Goal: Task Accomplishment & Management: Manage account settings

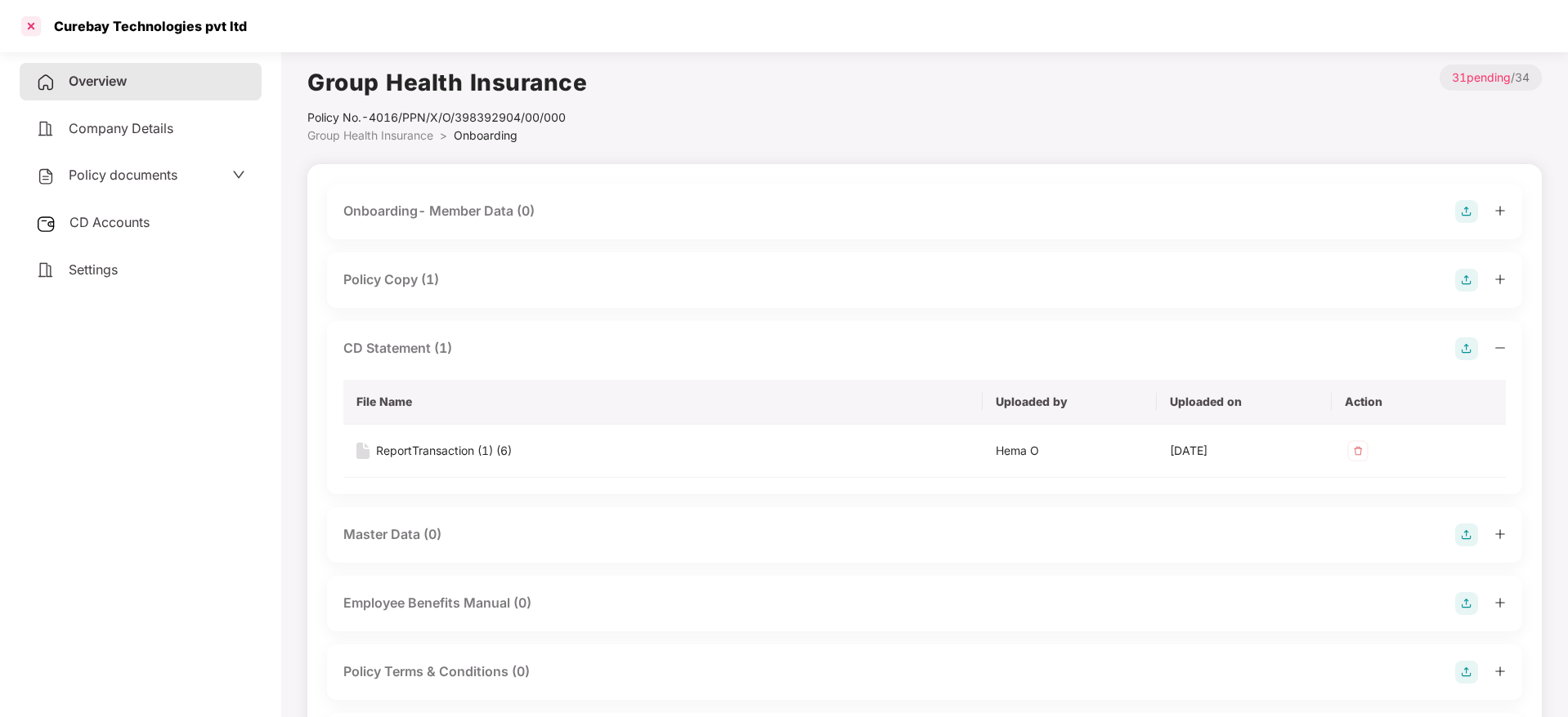
click at [31, 27] on div at bounding box center [31, 26] width 26 height 26
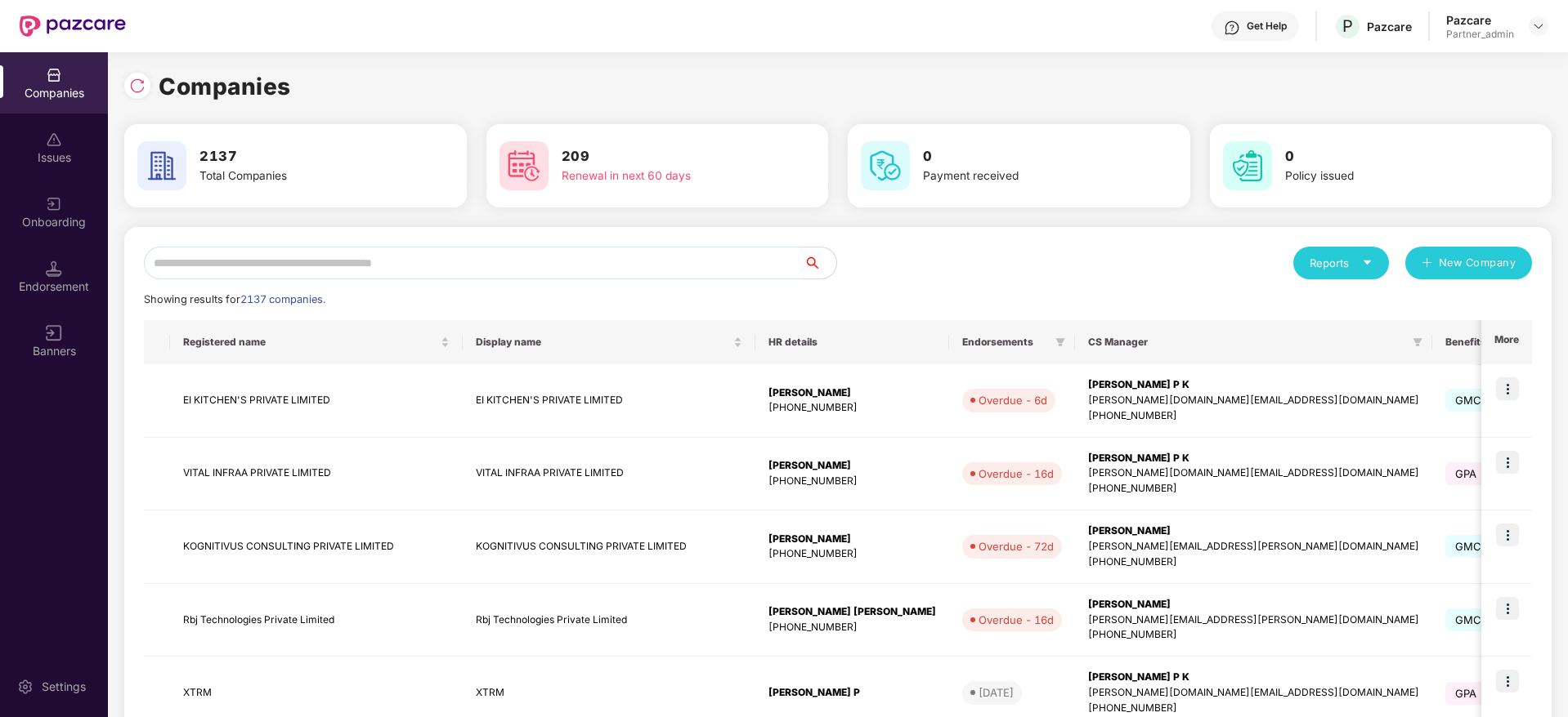
click at [276, 270] on input "text" at bounding box center [473, 263] width 660 height 33
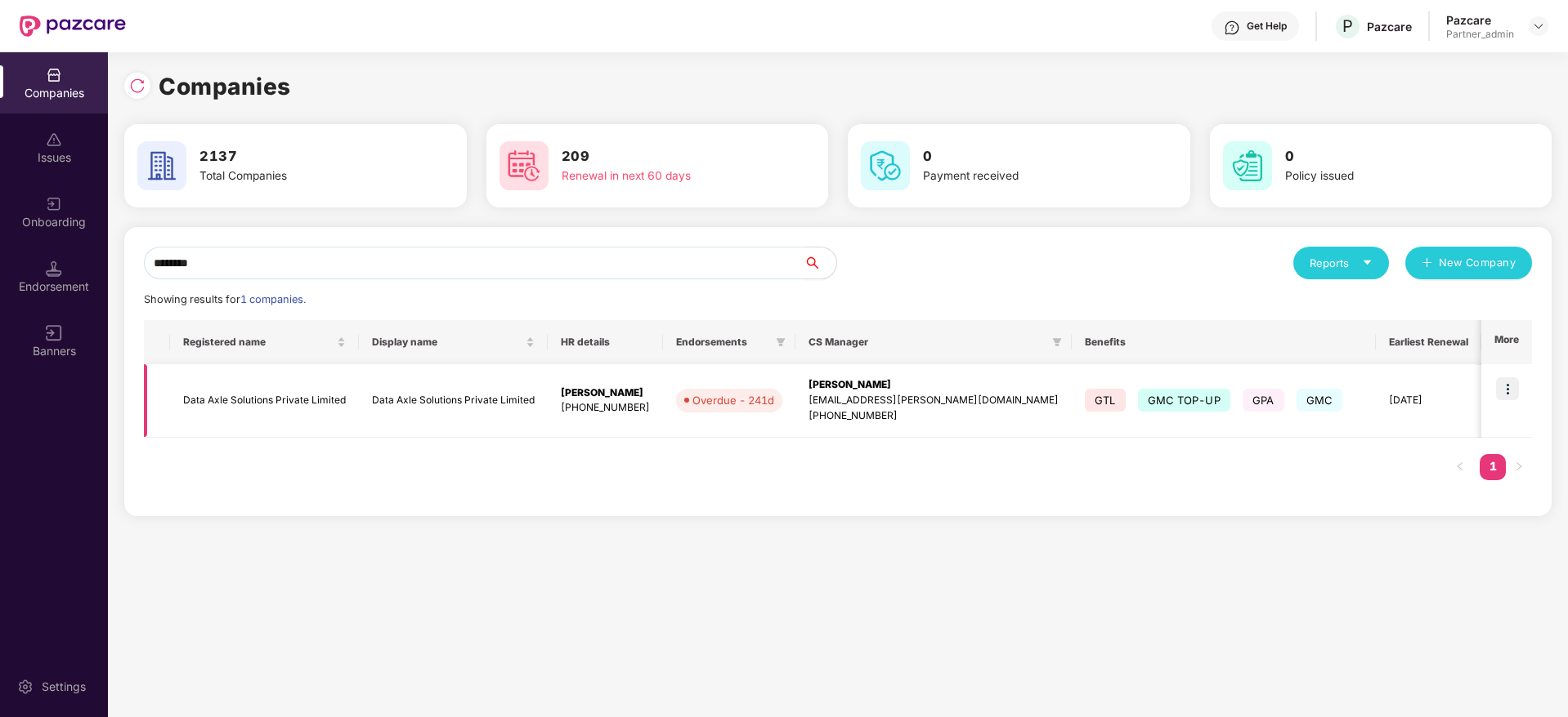
type input "********"
click at [1508, 394] on img at bounding box center [1508, 389] width 23 height 23
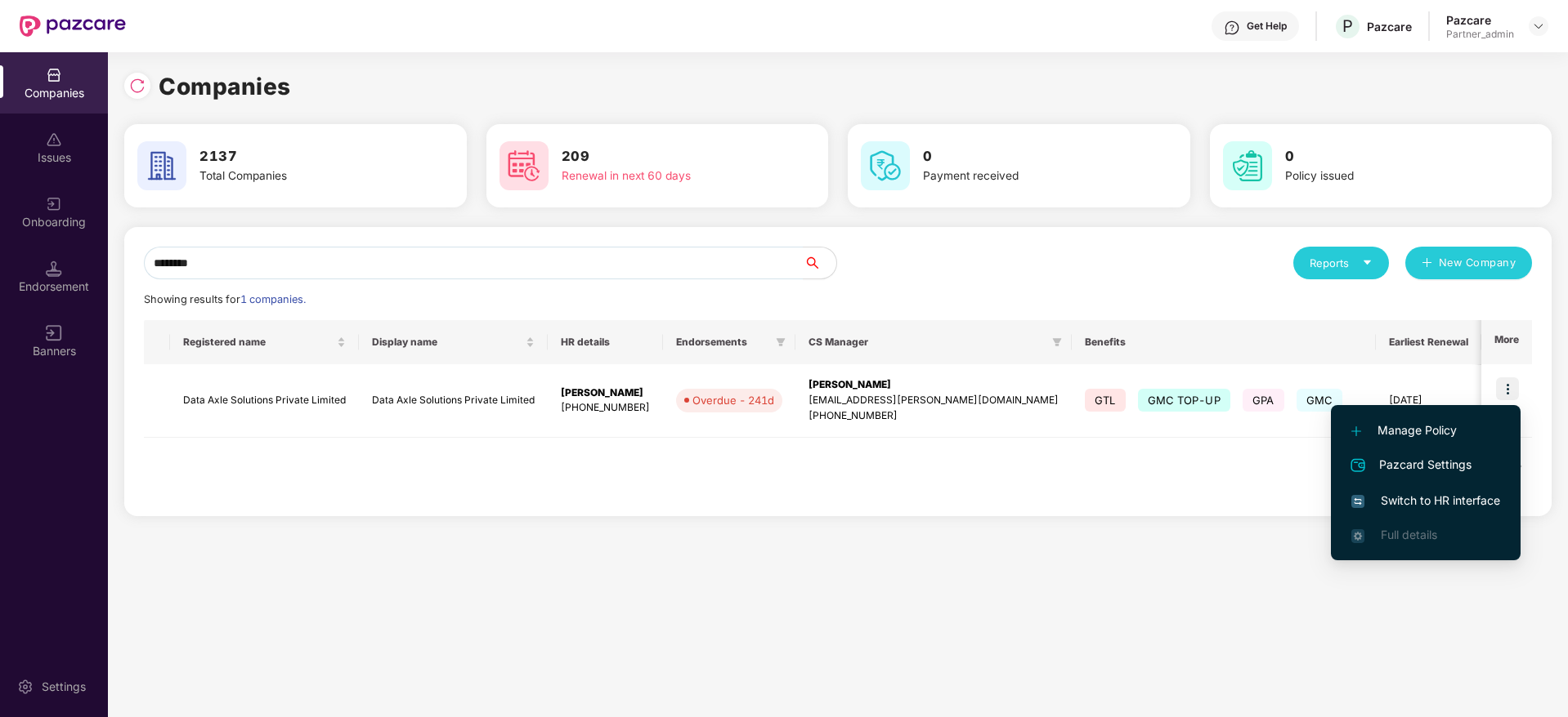
click at [1421, 506] on span "Switch to HR interface" at bounding box center [1425, 500] width 149 height 18
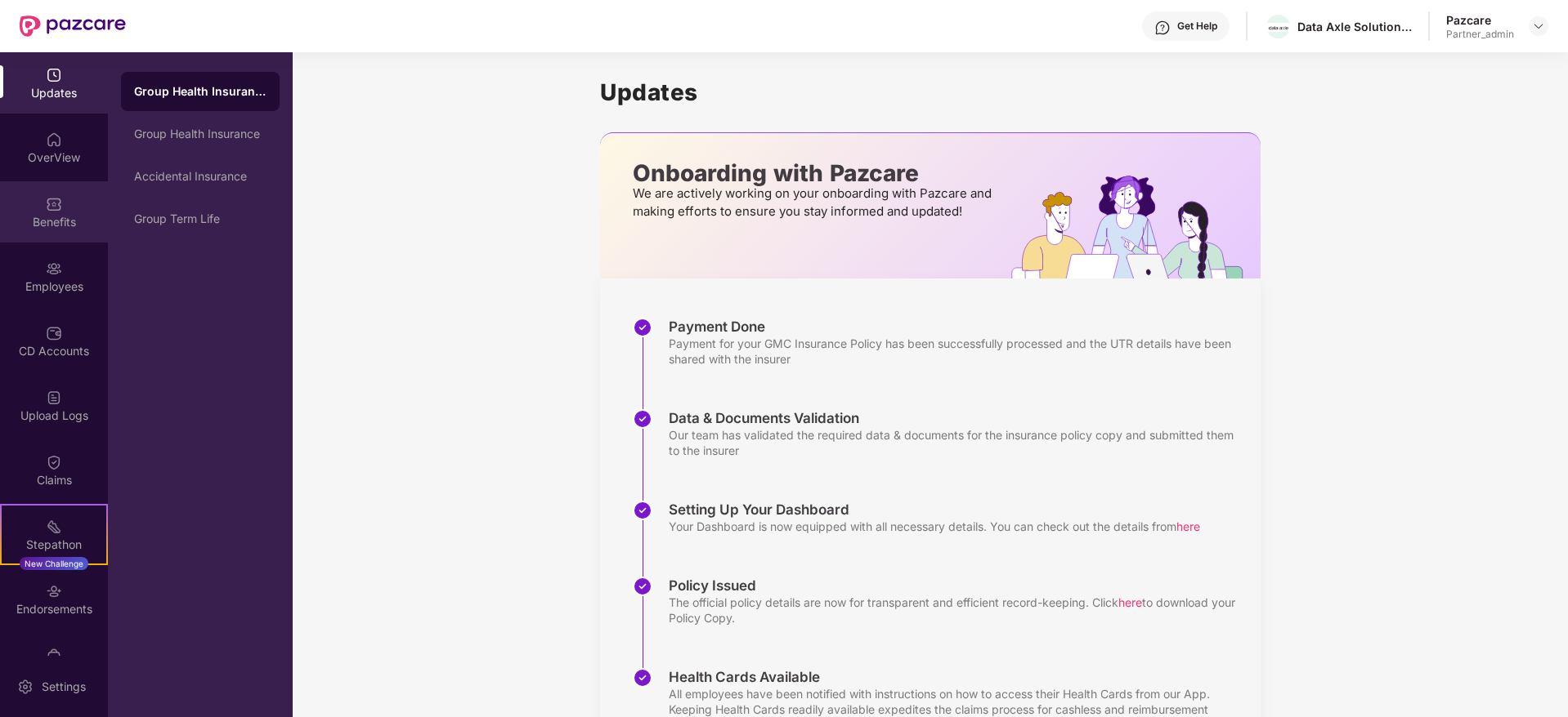
click at [46, 217] on div "Benefits" at bounding box center [54, 222] width 108 height 16
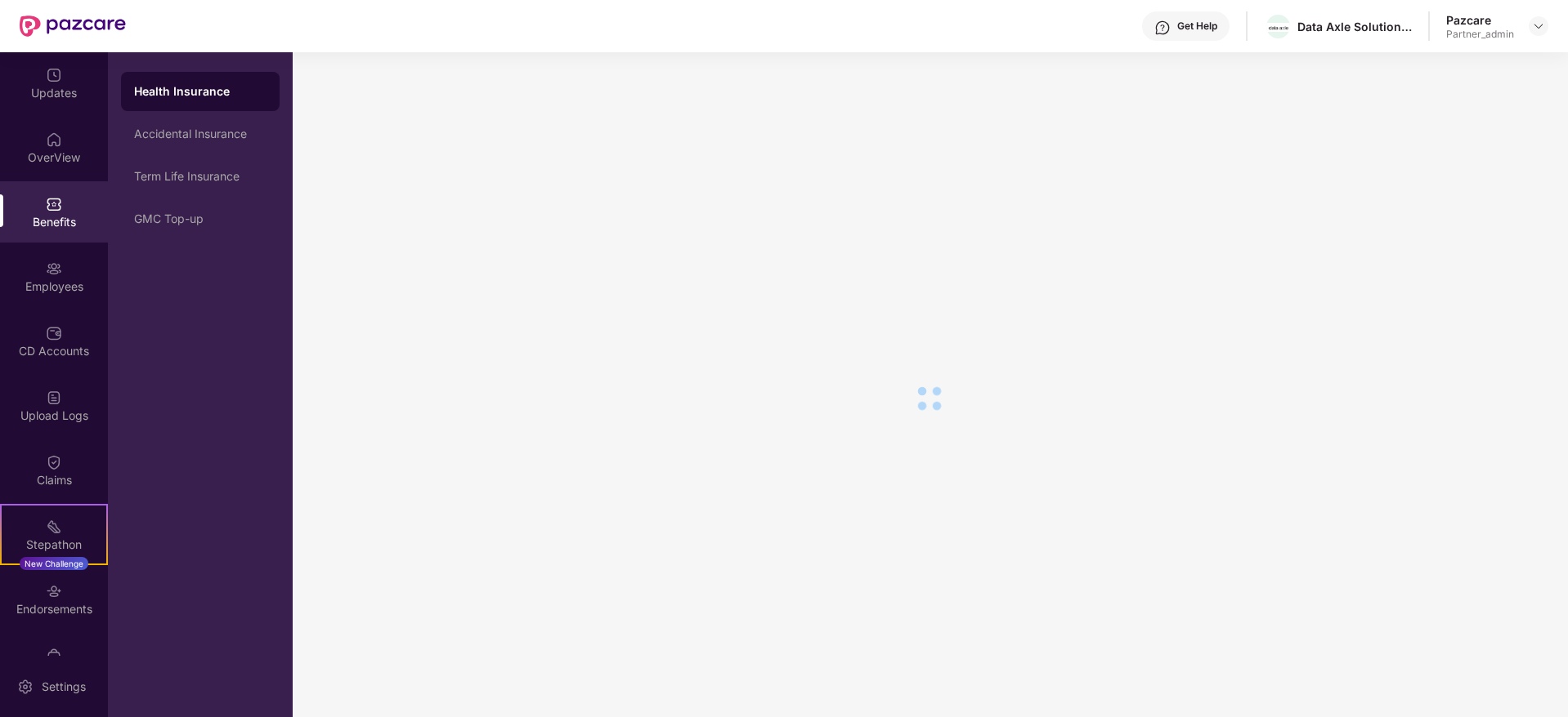
click at [42, 294] on div "Employees" at bounding box center [54, 276] width 108 height 61
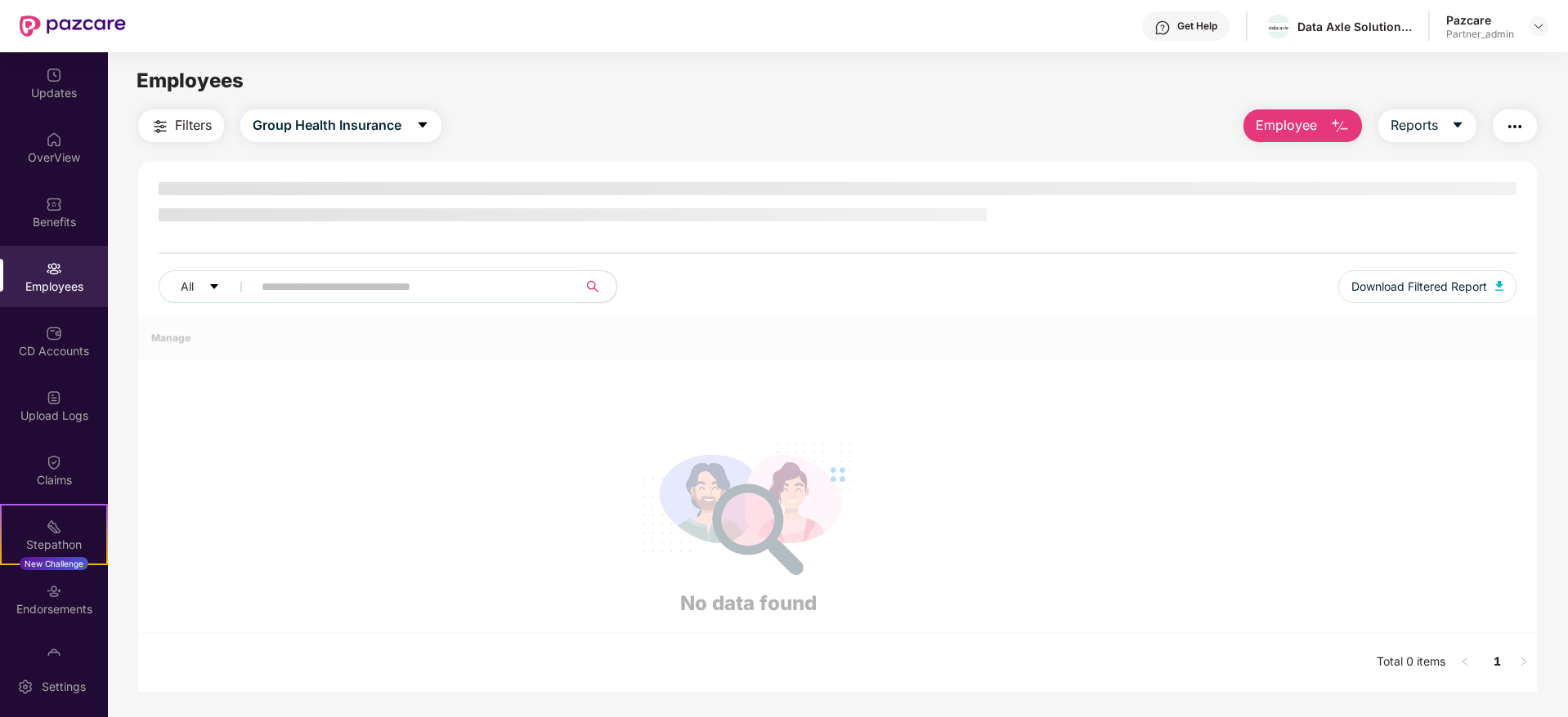
click at [58, 307] on div "Updates OverView Benefits Employees CD Accounts Upload Logs Claims Stepathon Ne…" at bounding box center [54, 353] width 108 height 604
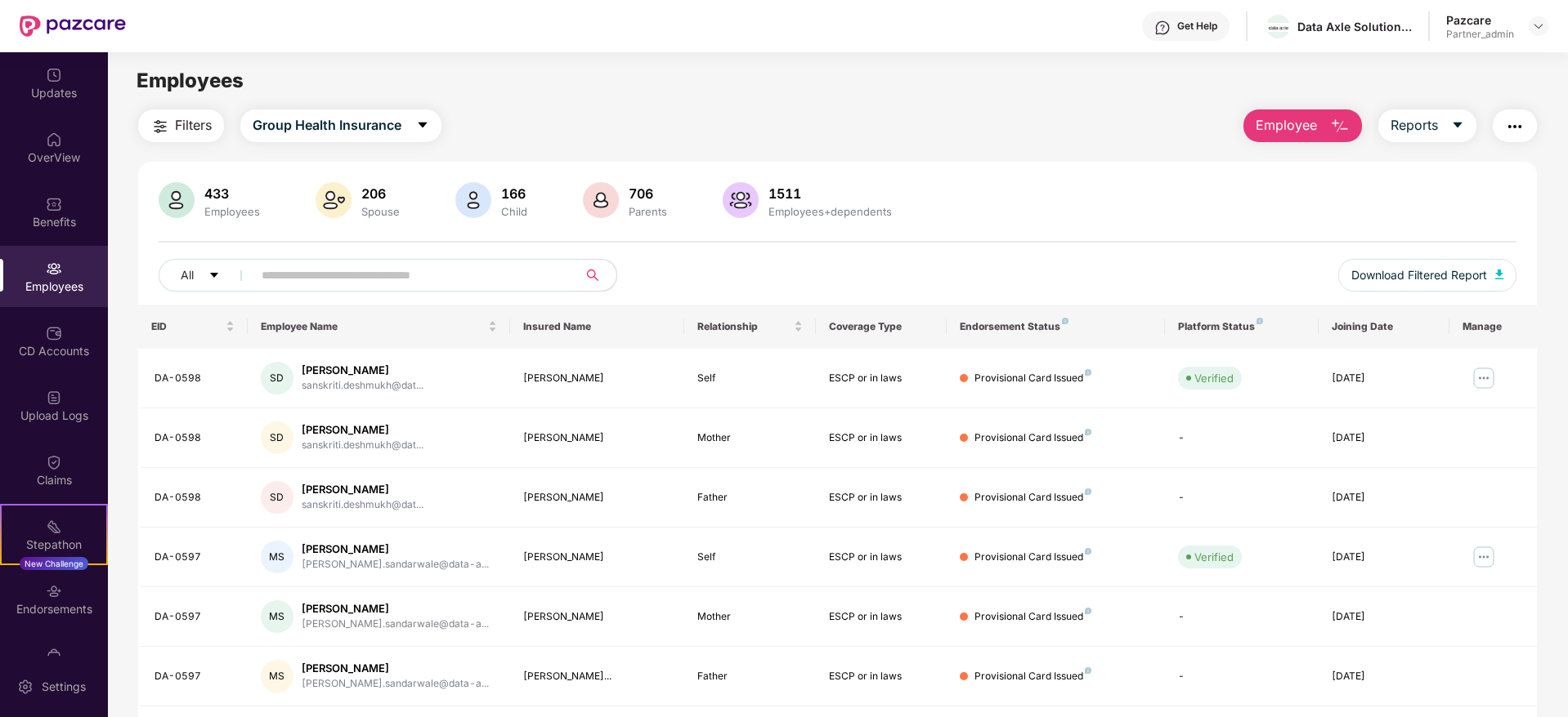
click at [366, 276] on input "text" at bounding box center [408, 275] width 294 height 25
paste input "******"
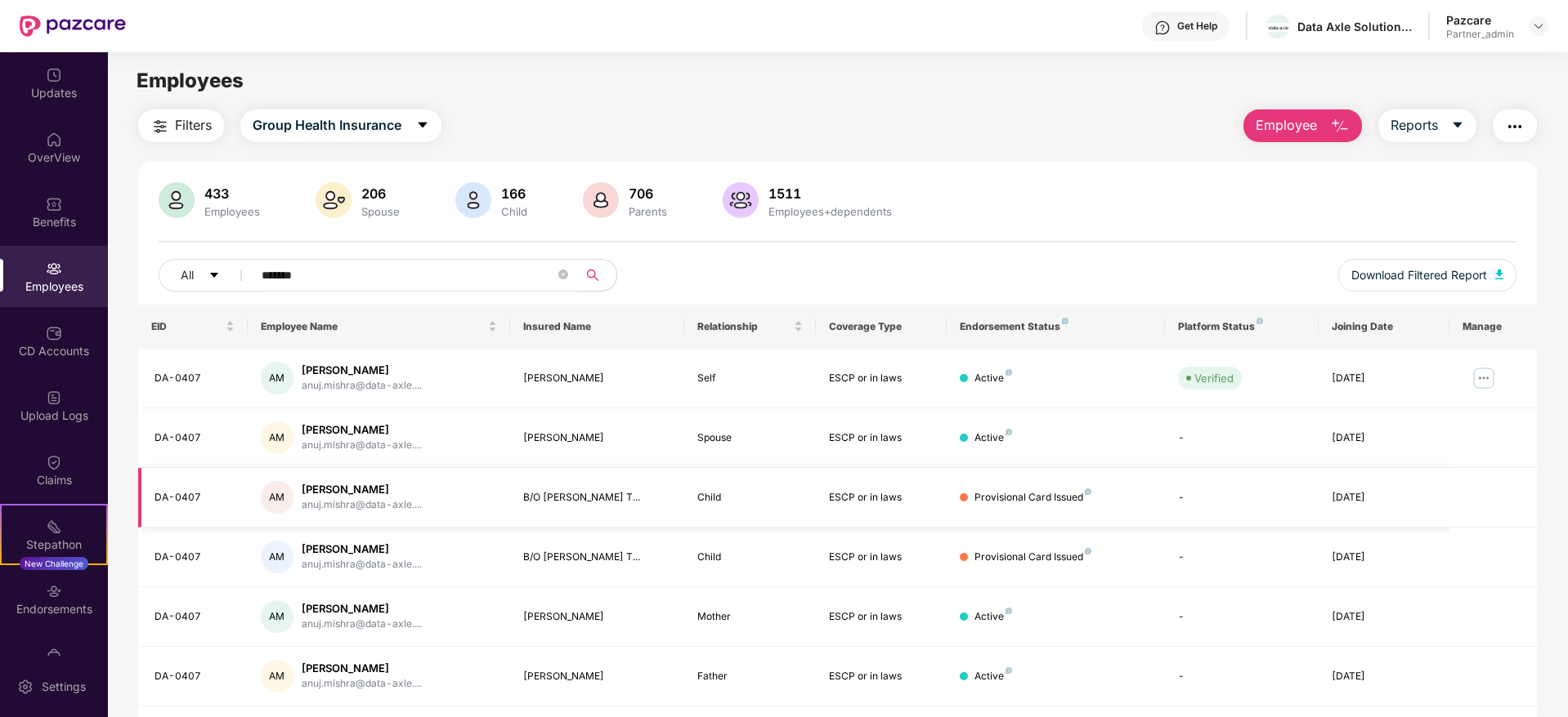
type input "*******"
click at [52, 600] on div "Endorsements" at bounding box center [54, 599] width 108 height 61
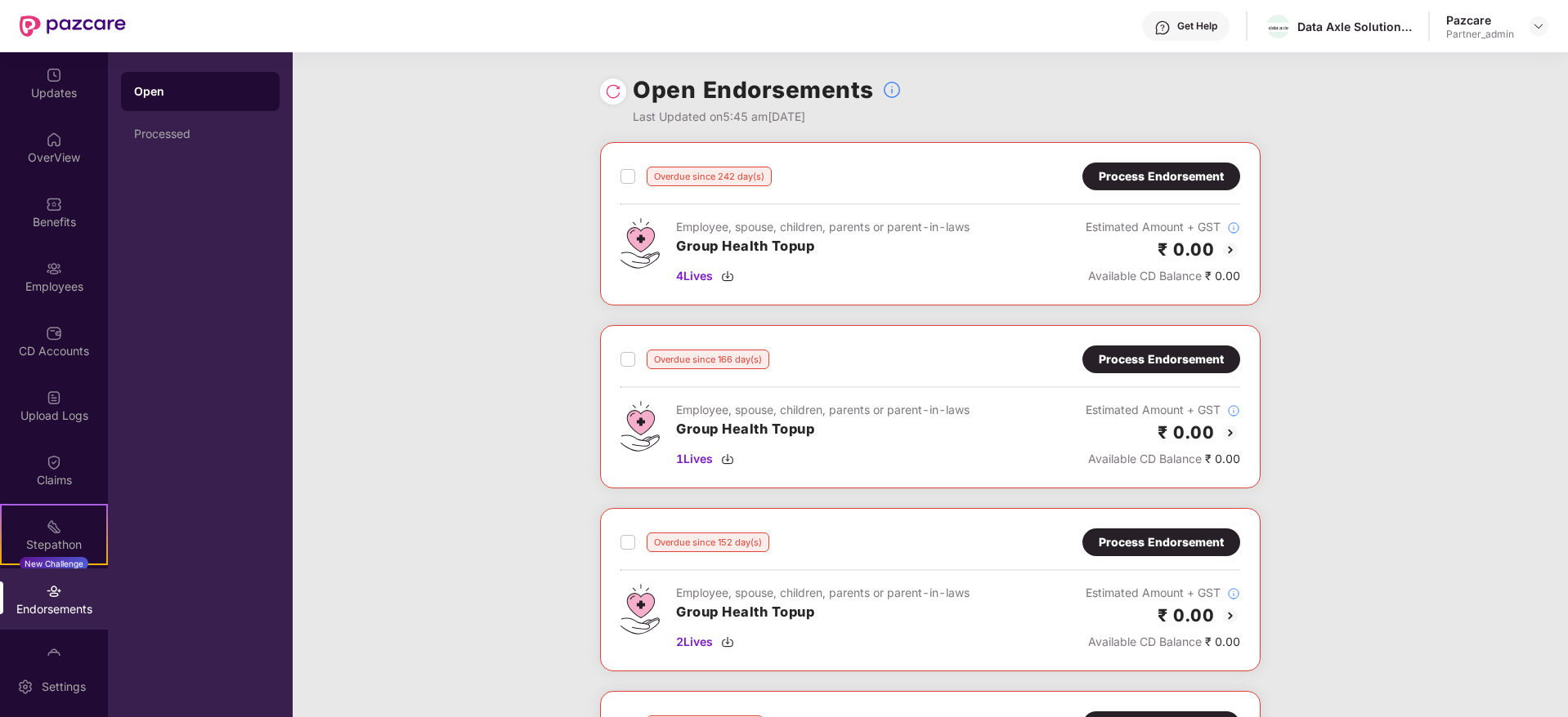
click at [615, 98] on img at bounding box center [613, 91] width 16 height 16
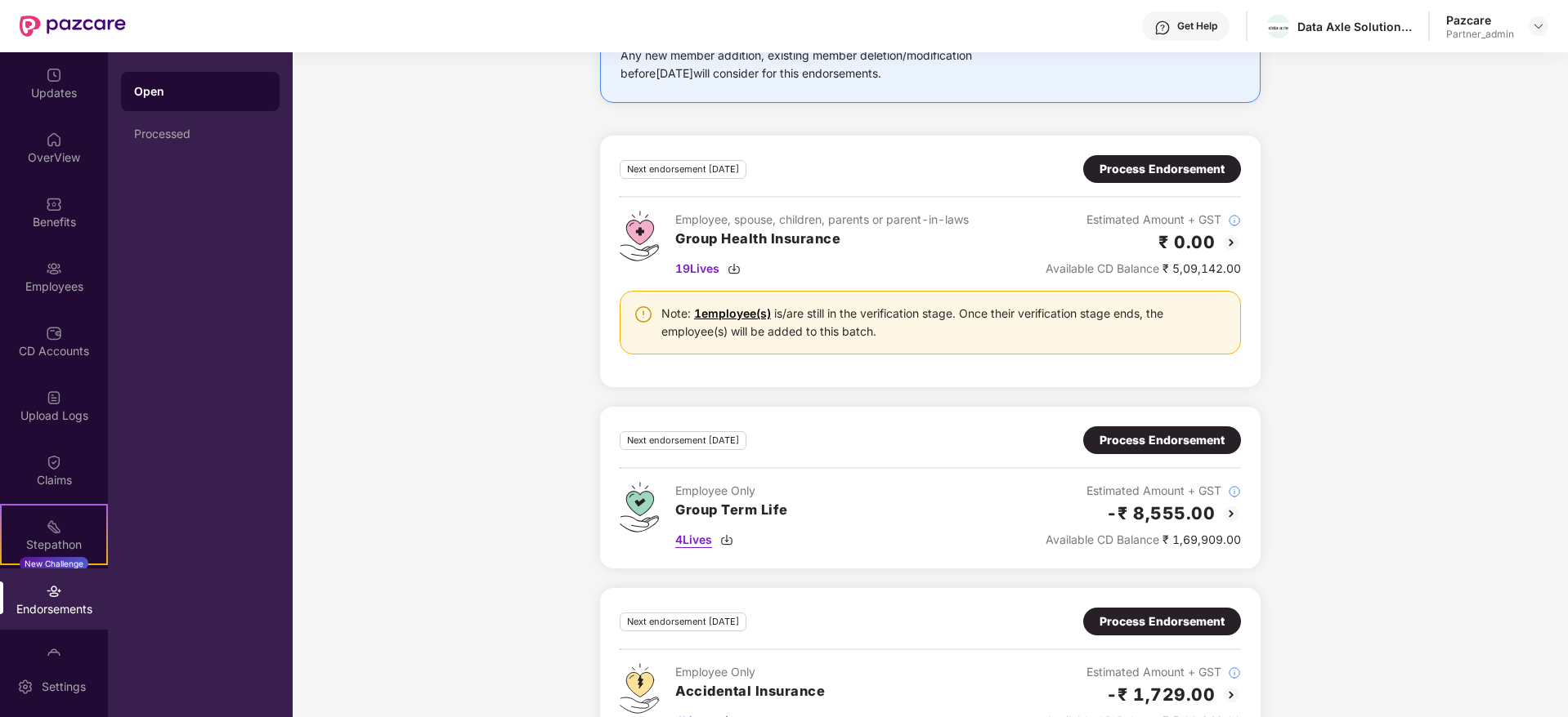
scroll to position [1320, 0]
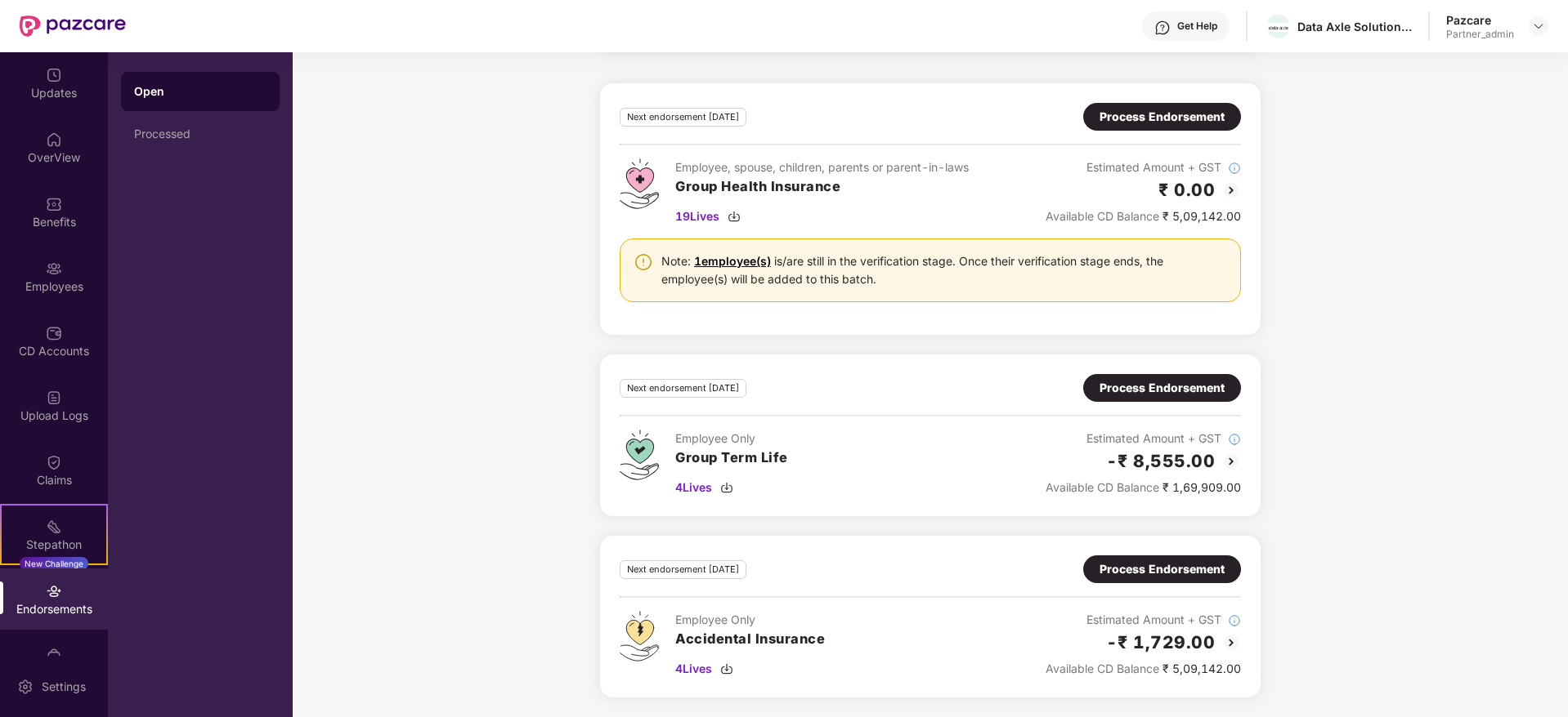
click at [1146, 118] on div "Process Endorsement" at bounding box center [1162, 116] width 125 height 18
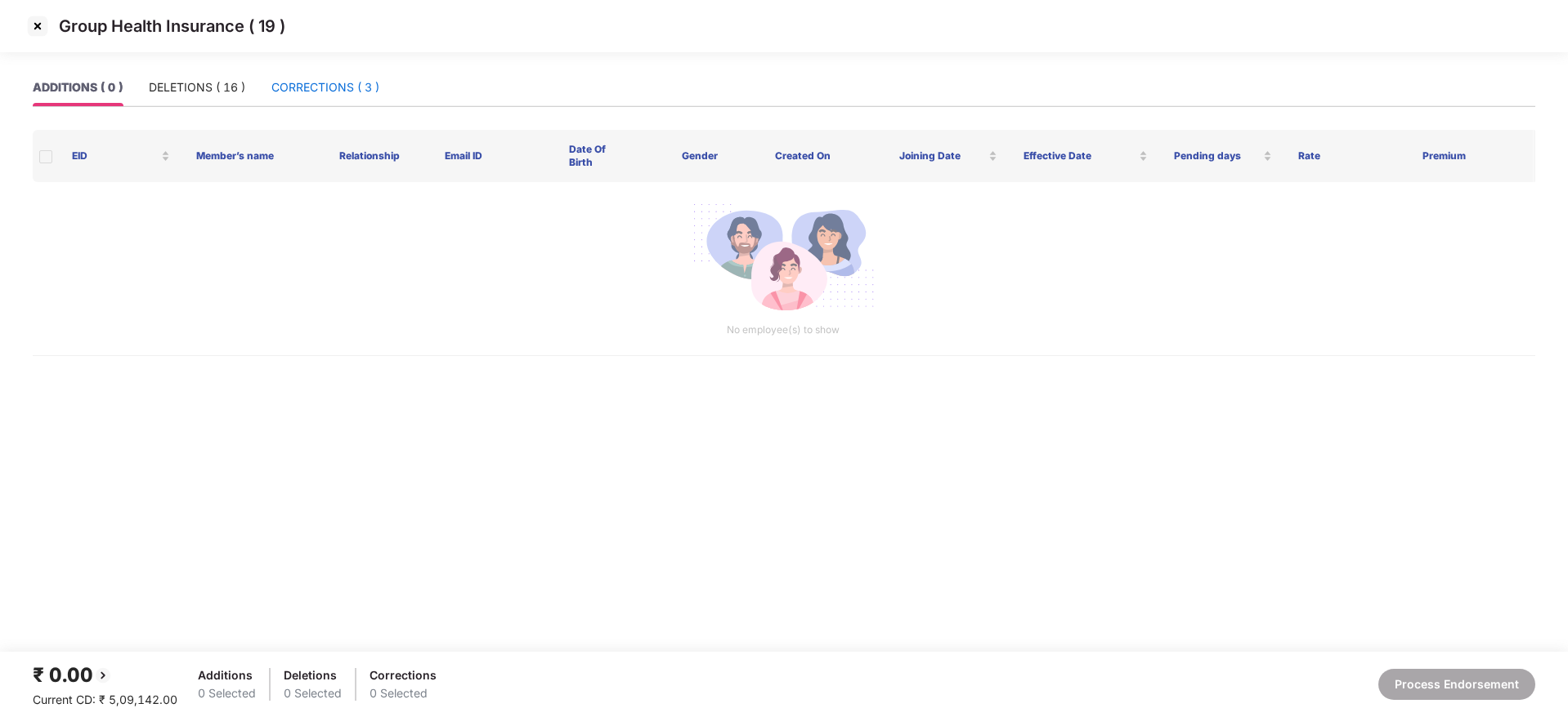
click at [315, 85] on div "CORRECTIONS ( 3 )" at bounding box center [326, 87] width 108 height 18
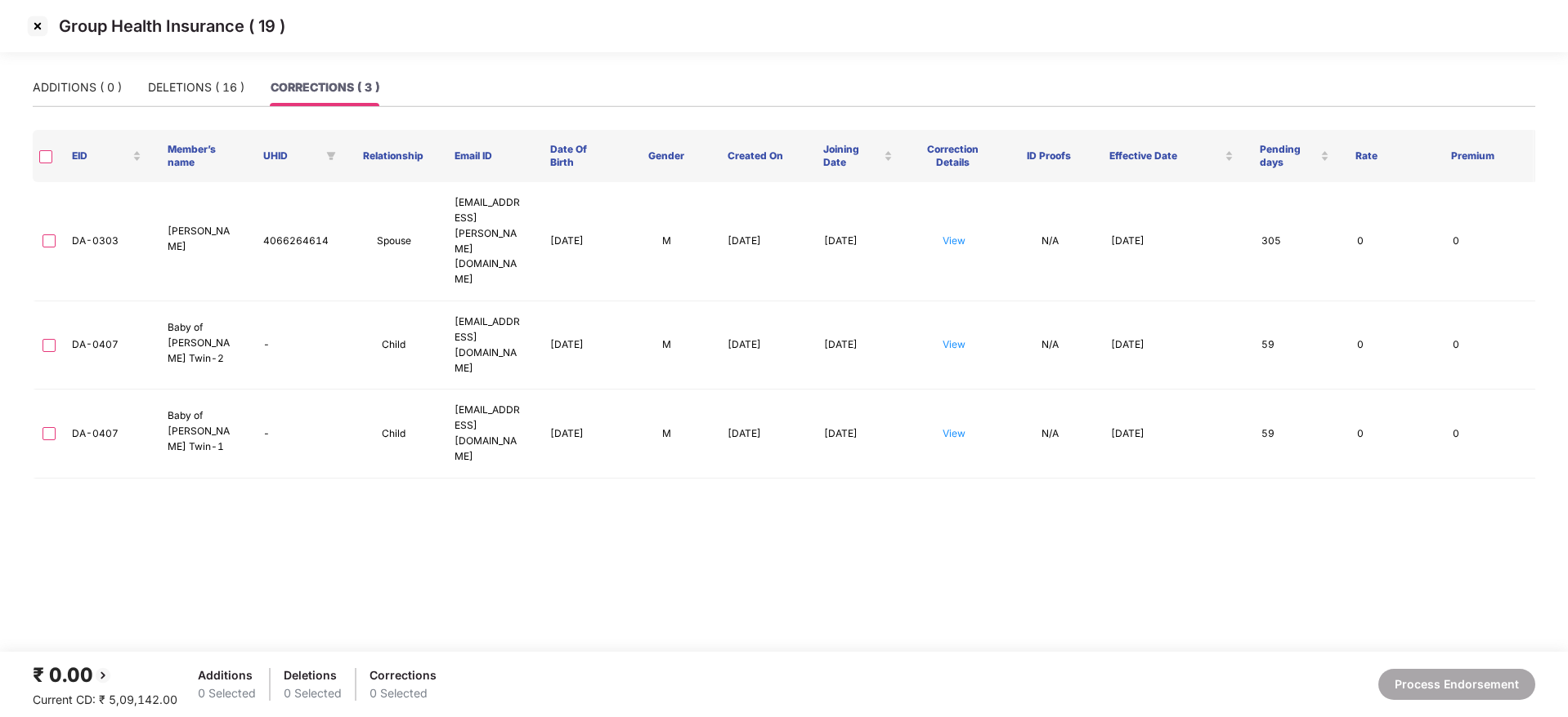
click at [34, 26] on img at bounding box center [37, 26] width 26 height 26
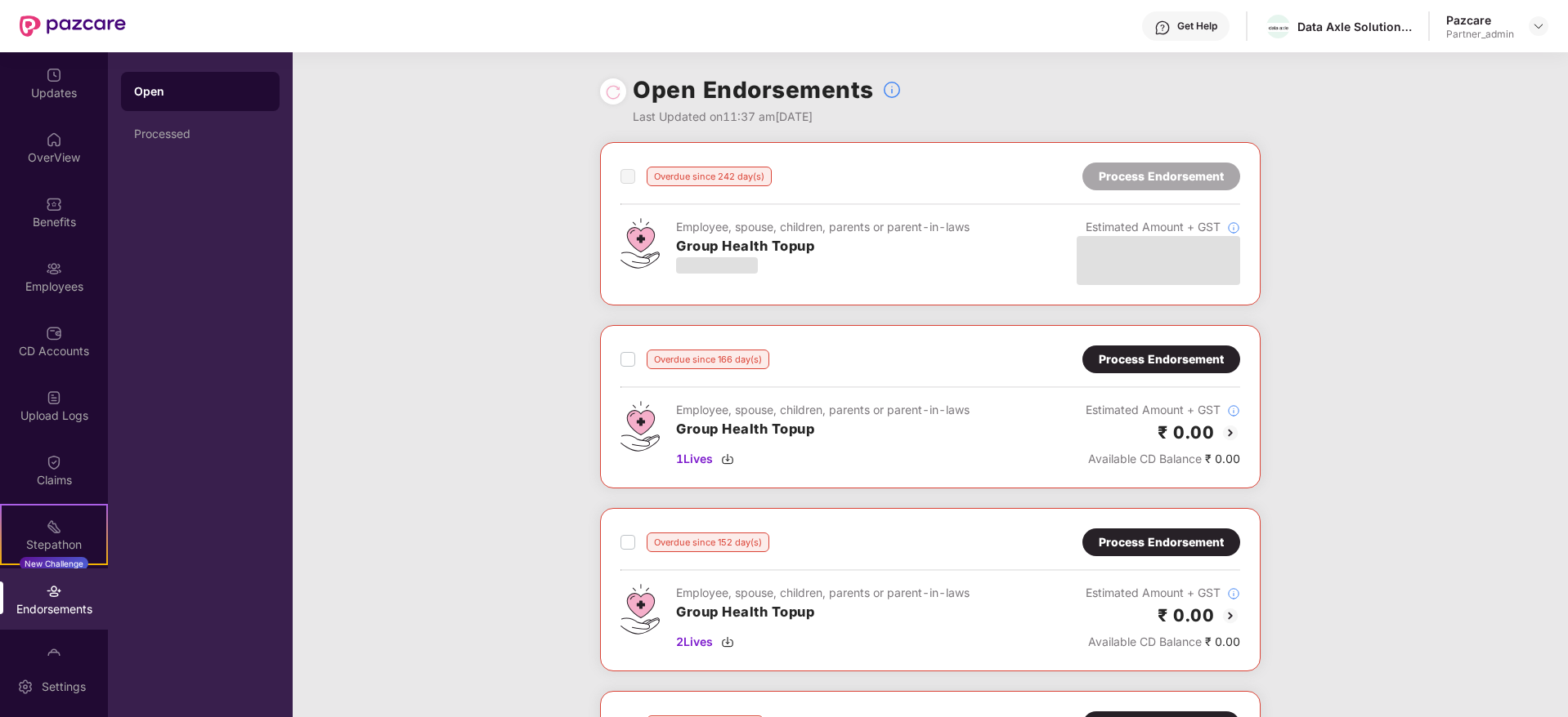
click at [615, 95] on div at bounding box center [613, 91] width 16 height 18
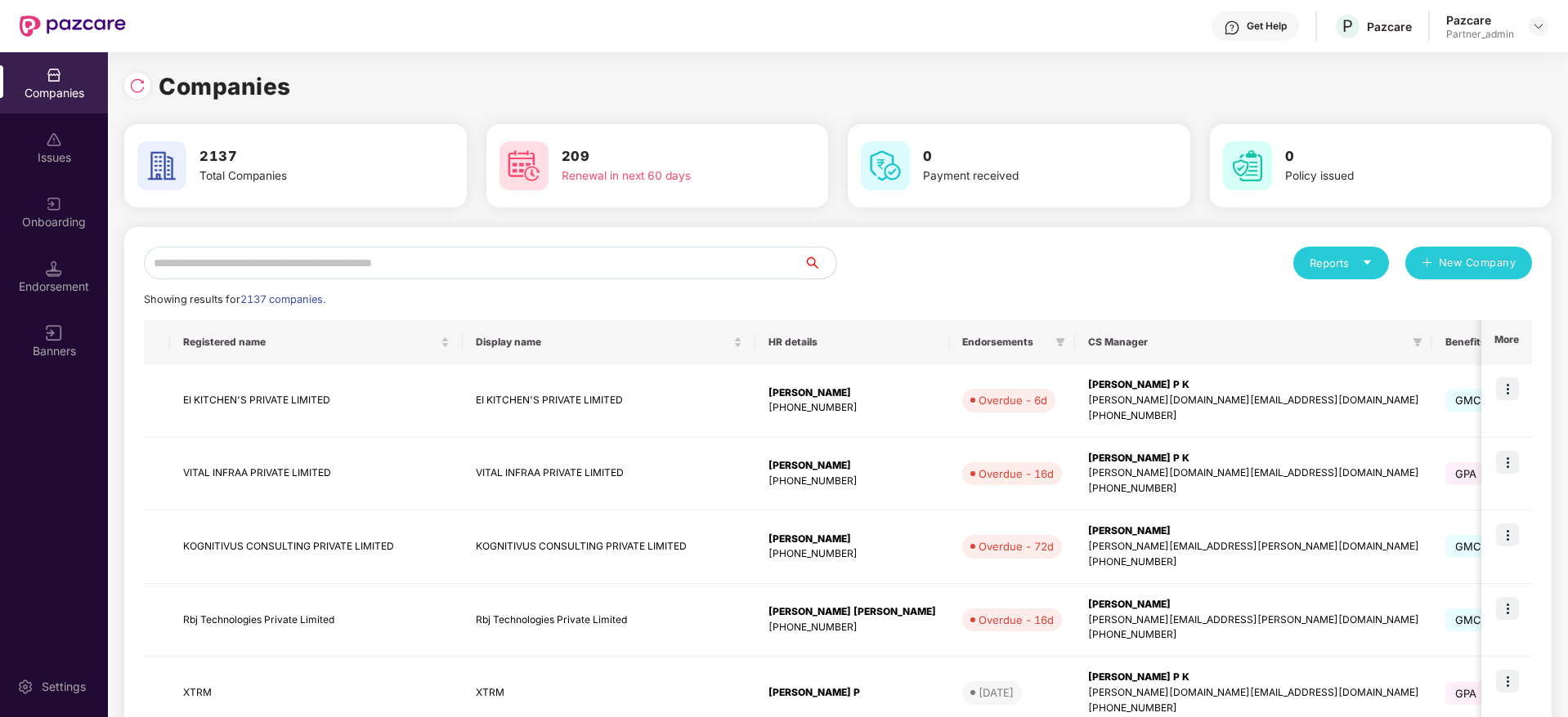
click at [500, 259] on input "text" at bounding box center [473, 263] width 660 height 33
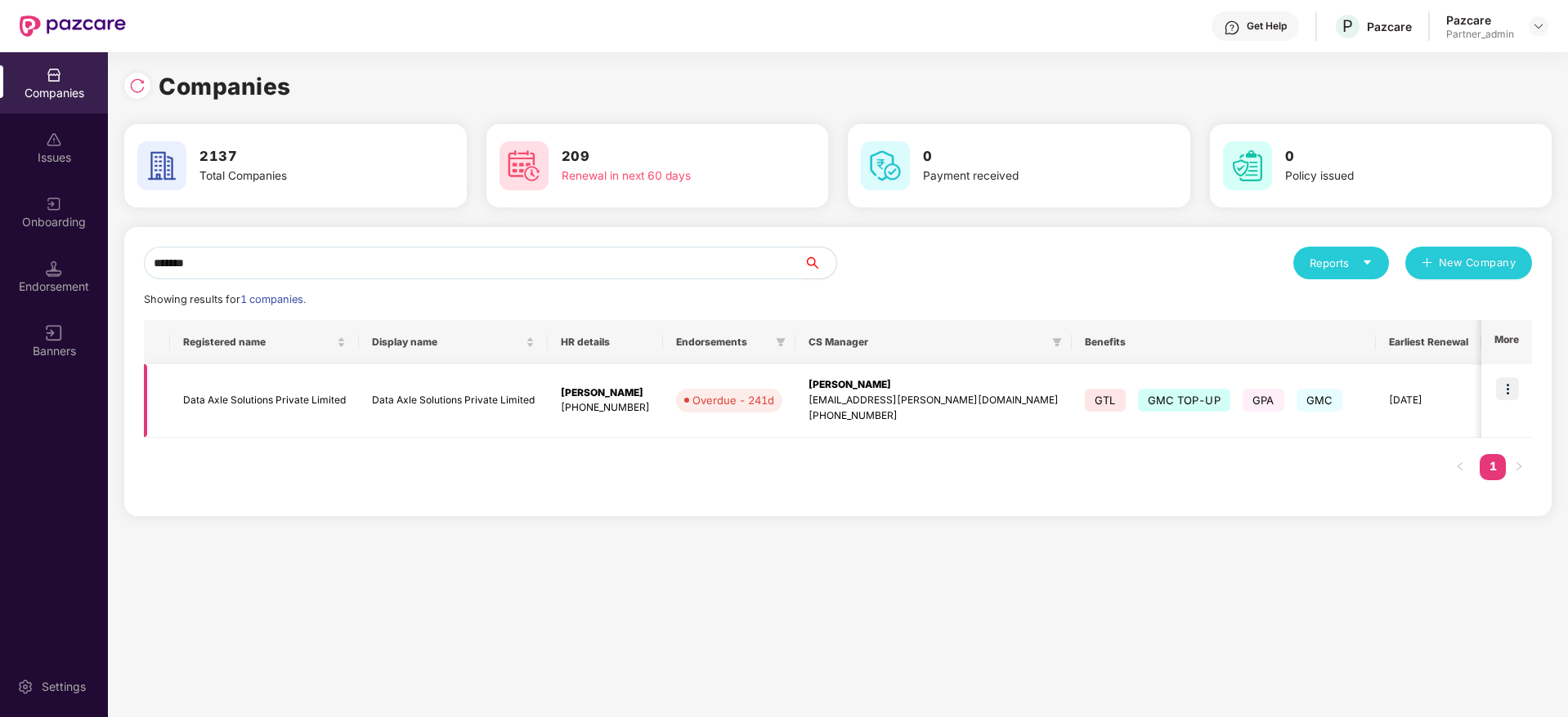
type input "*******"
click at [1520, 383] on td at bounding box center [1506, 401] width 51 height 74
click at [1506, 388] on img at bounding box center [1508, 389] width 23 height 23
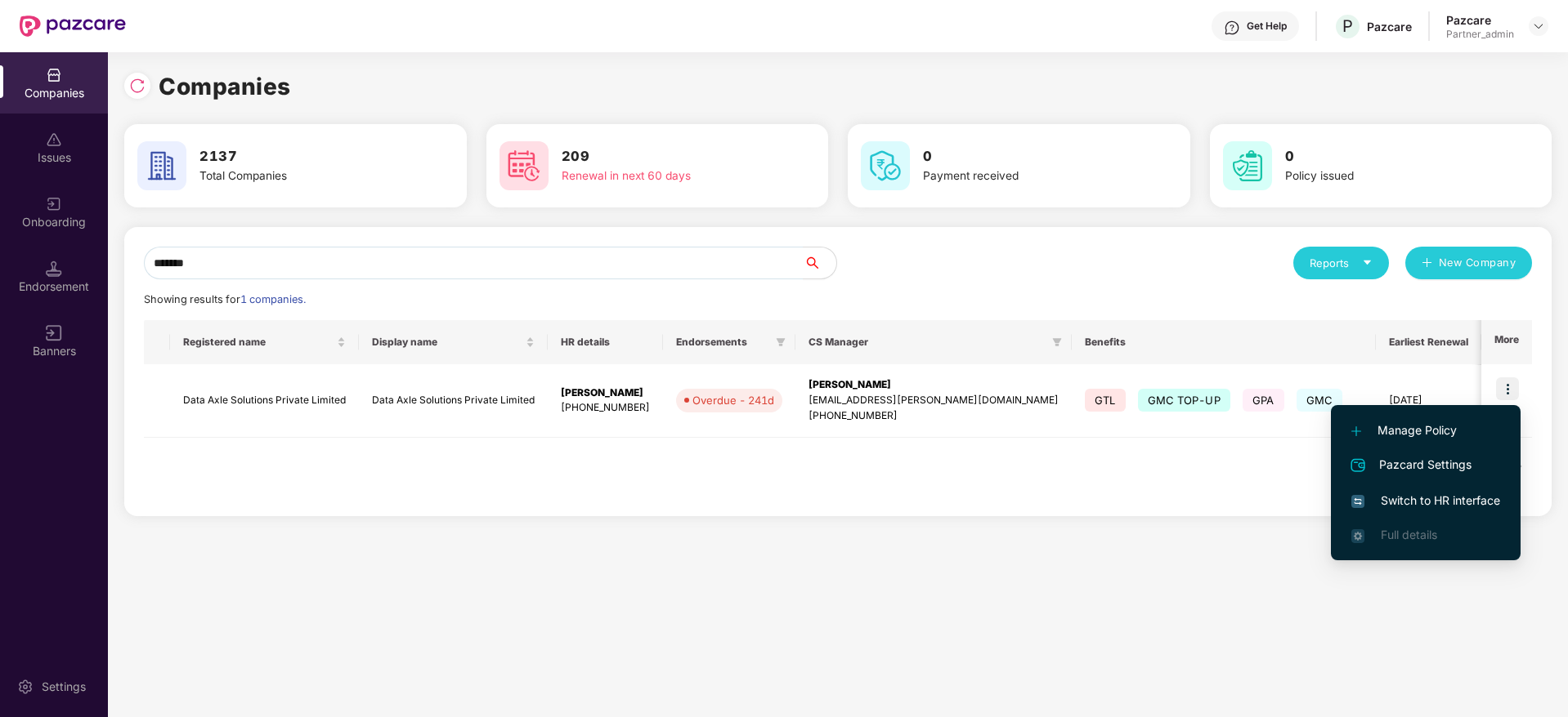
click at [1436, 498] on span "Switch to HR interface" at bounding box center [1425, 500] width 149 height 18
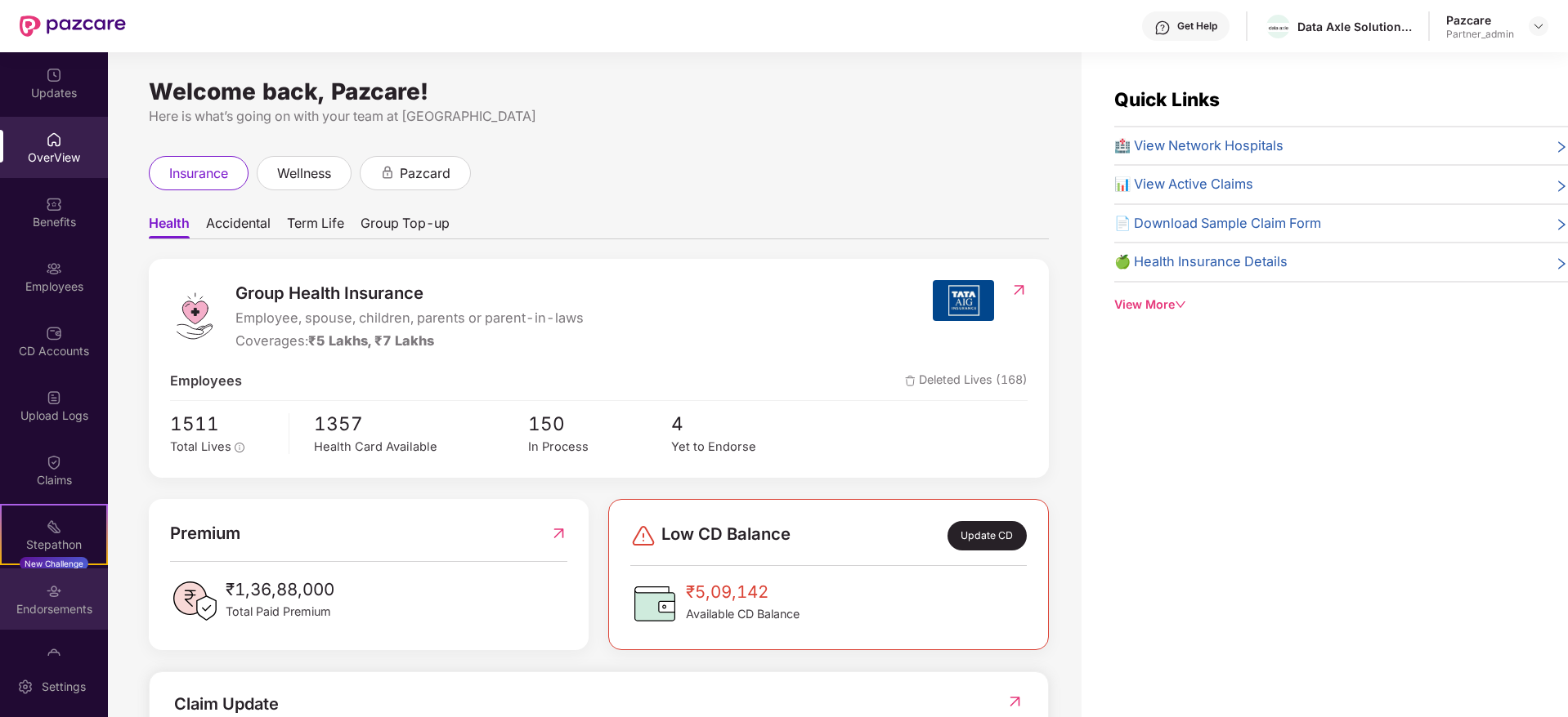
click at [60, 609] on div "Endorsements" at bounding box center [54, 609] width 108 height 16
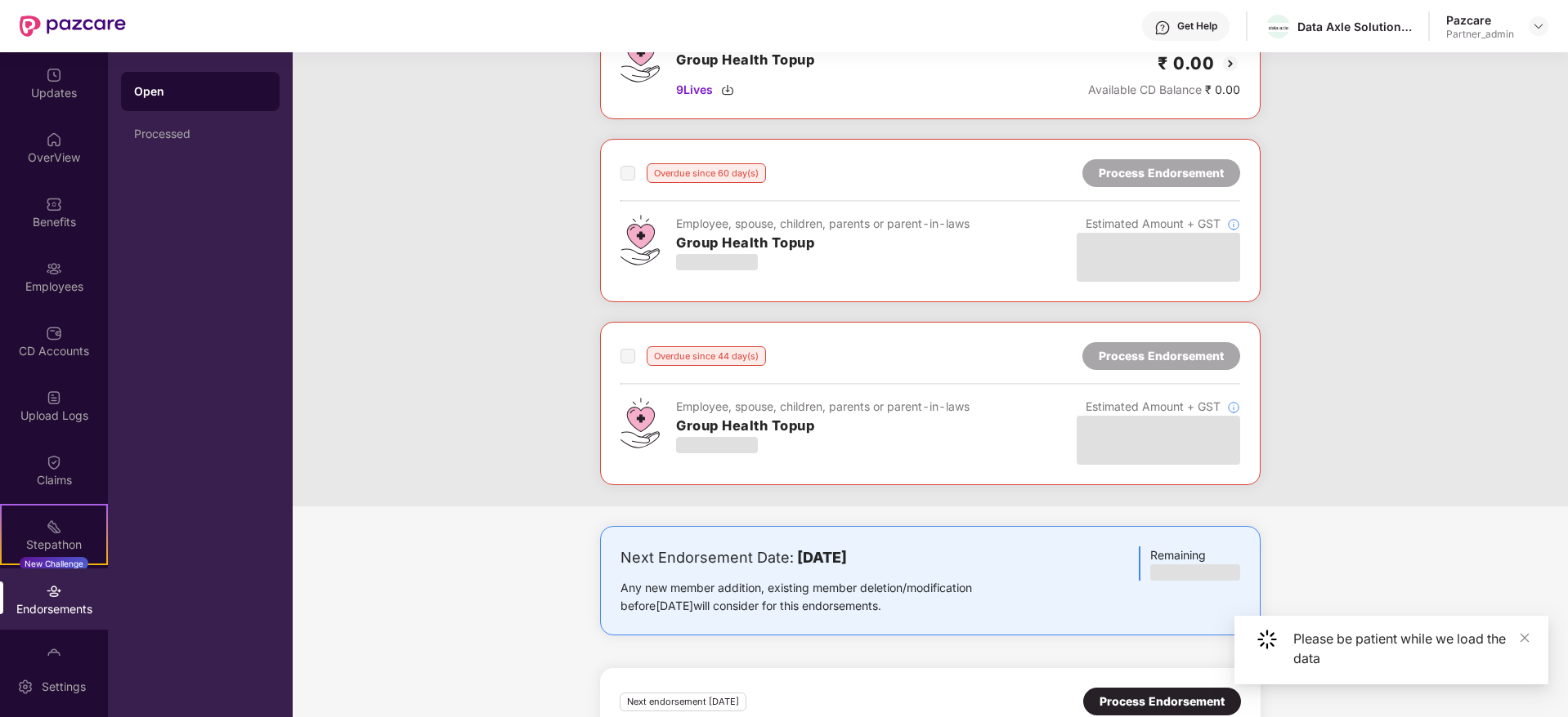
scroll to position [1320, 0]
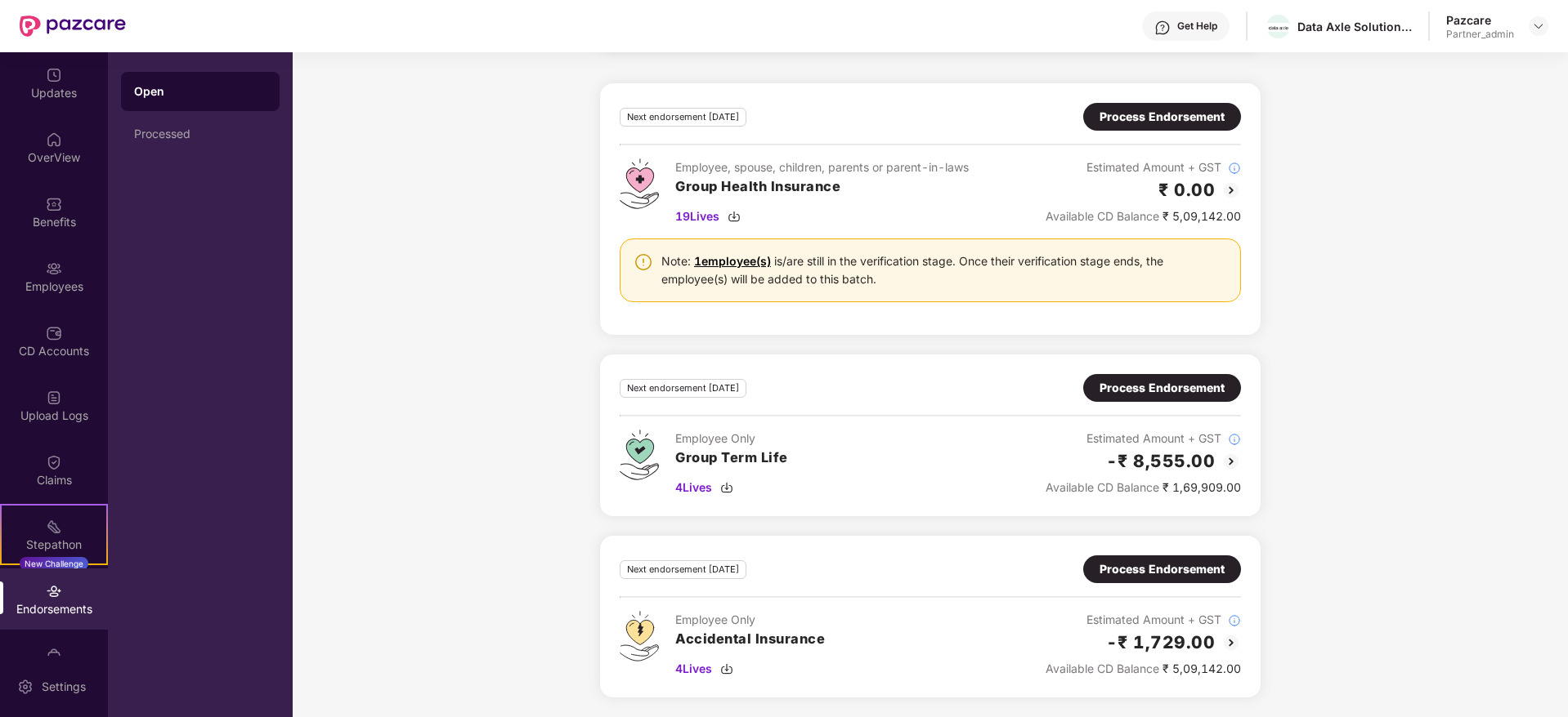
click at [1149, 110] on div "Process Endorsement" at bounding box center [1162, 116] width 125 height 18
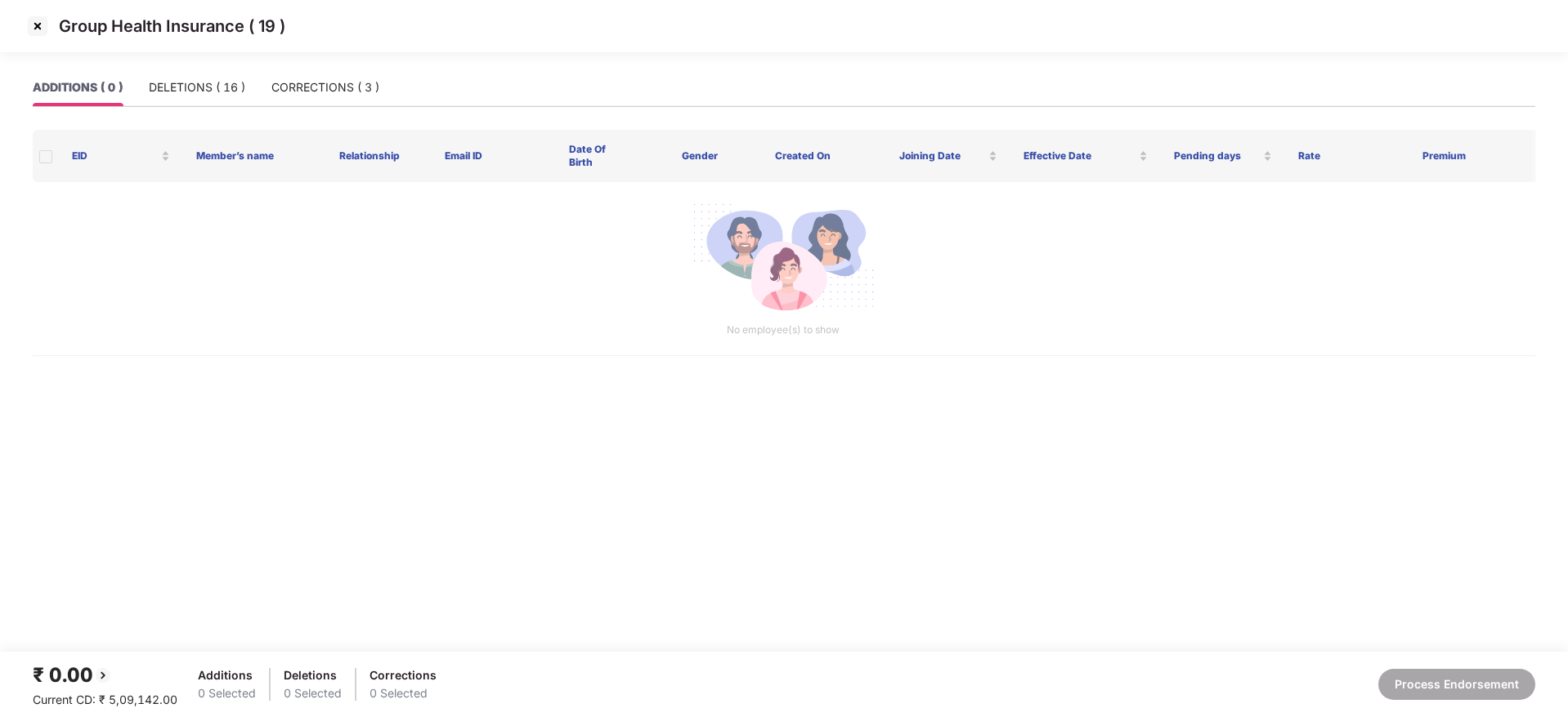
click at [41, 24] on img at bounding box center [37, 26] width 26 height 26
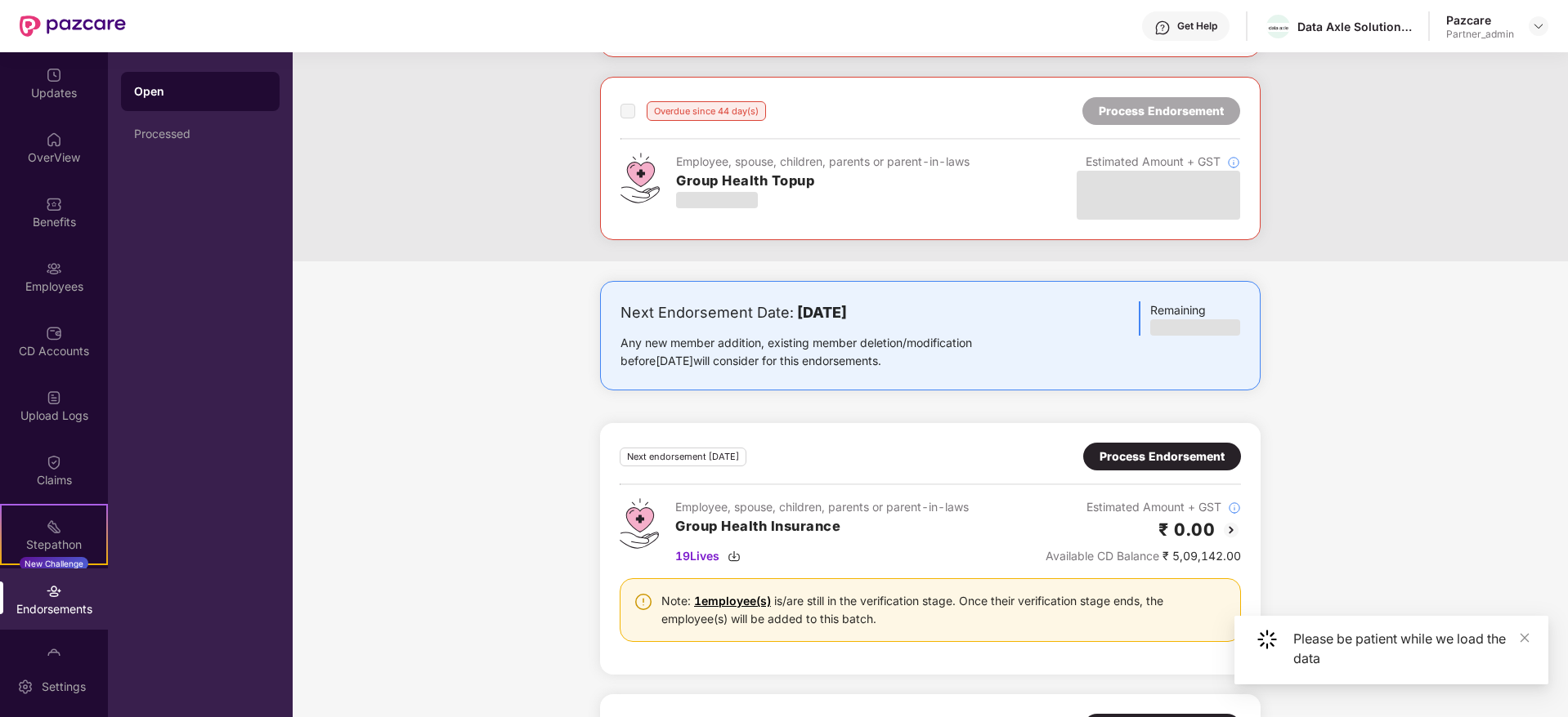
scroll to position [1320, 0]
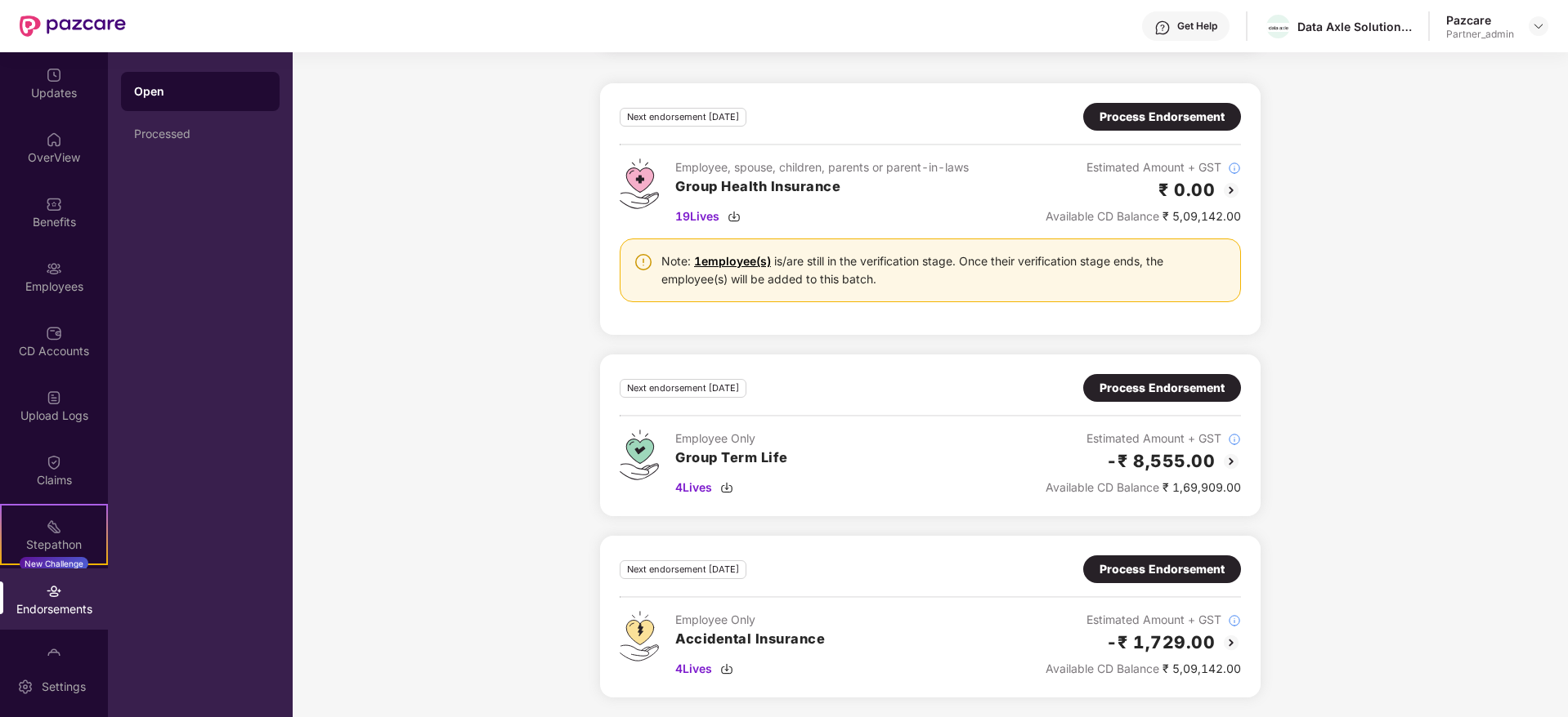
click at [1145, 109] on div "Process Endorsement" at bounding box center [1162, 116] width 125 height 18
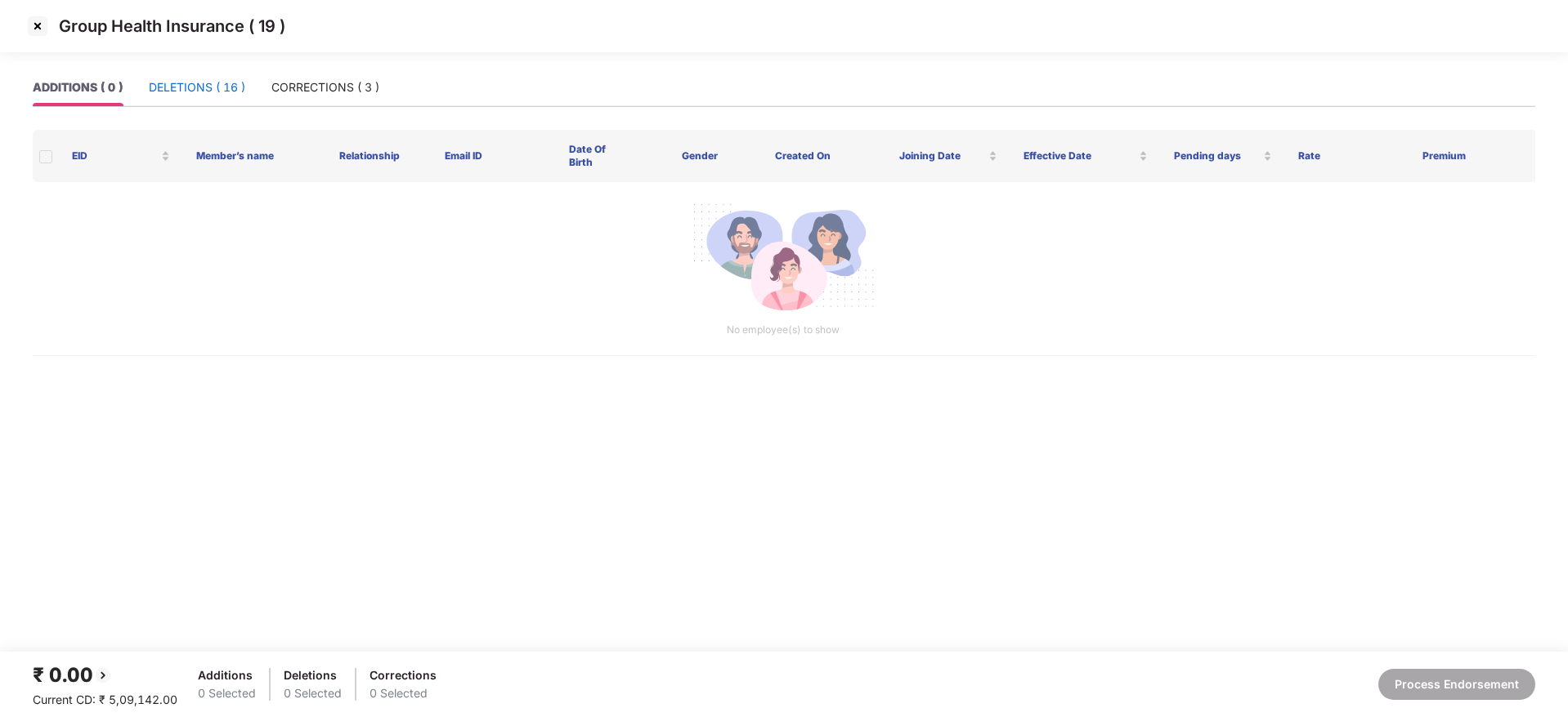
click at [195, 89] on div "DELETIONS ( 16 )" at bounding box center [197, 87] width 96 height 18
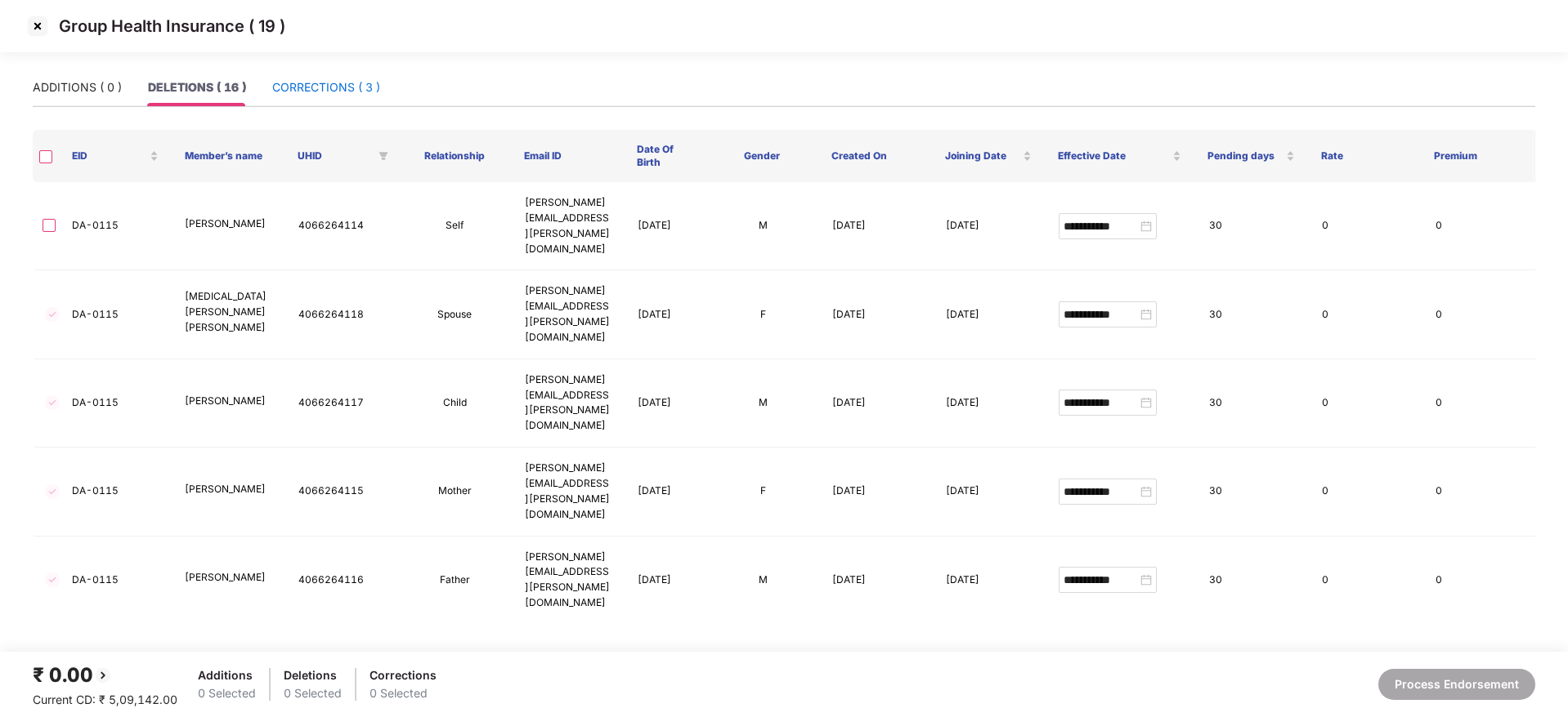
click at [320, 84] on div "CORRECTIONS ( 3 )" at bounding box center [326, 87] width 108 height 18
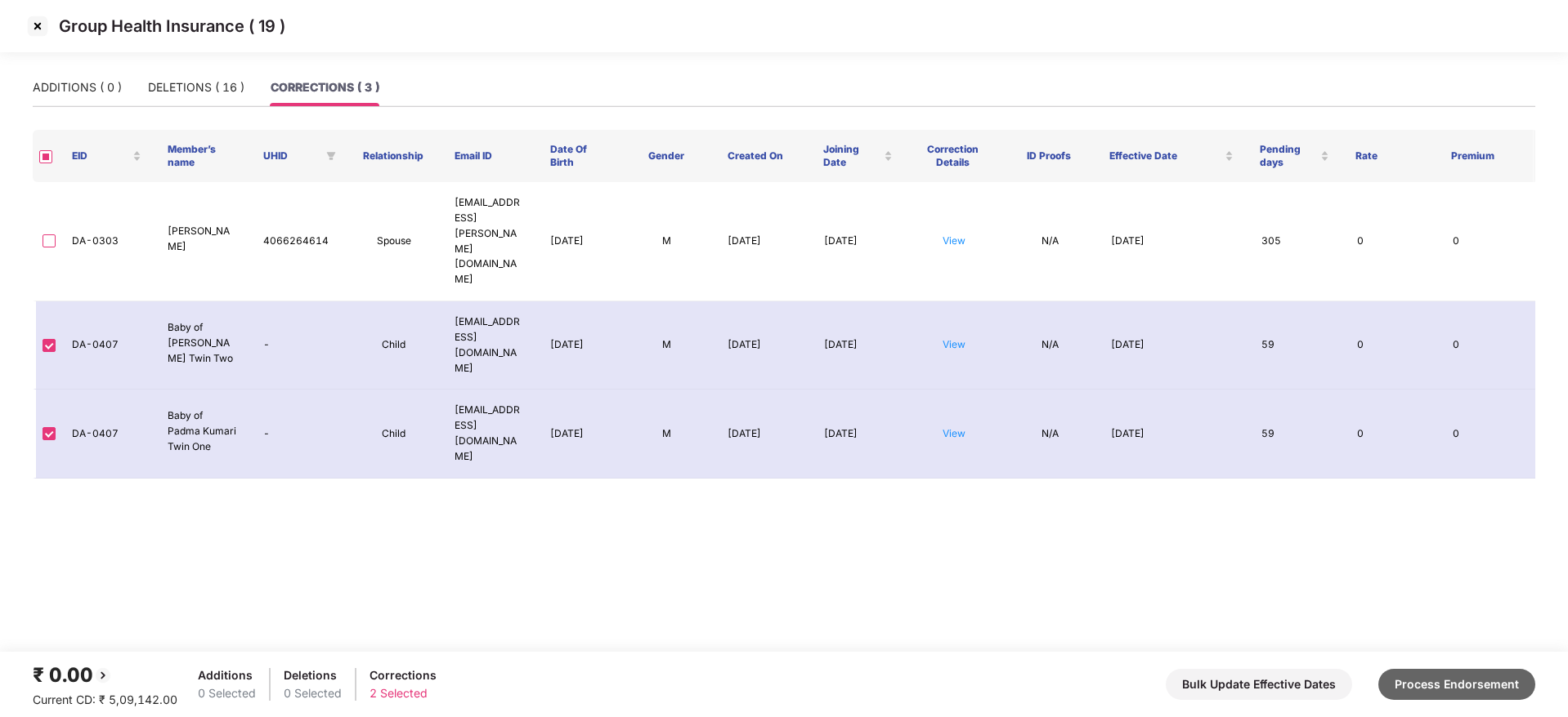
click at [1465, 689] on button "Process Endorsement" at bounding box center [1456, 684] width 157 height 31
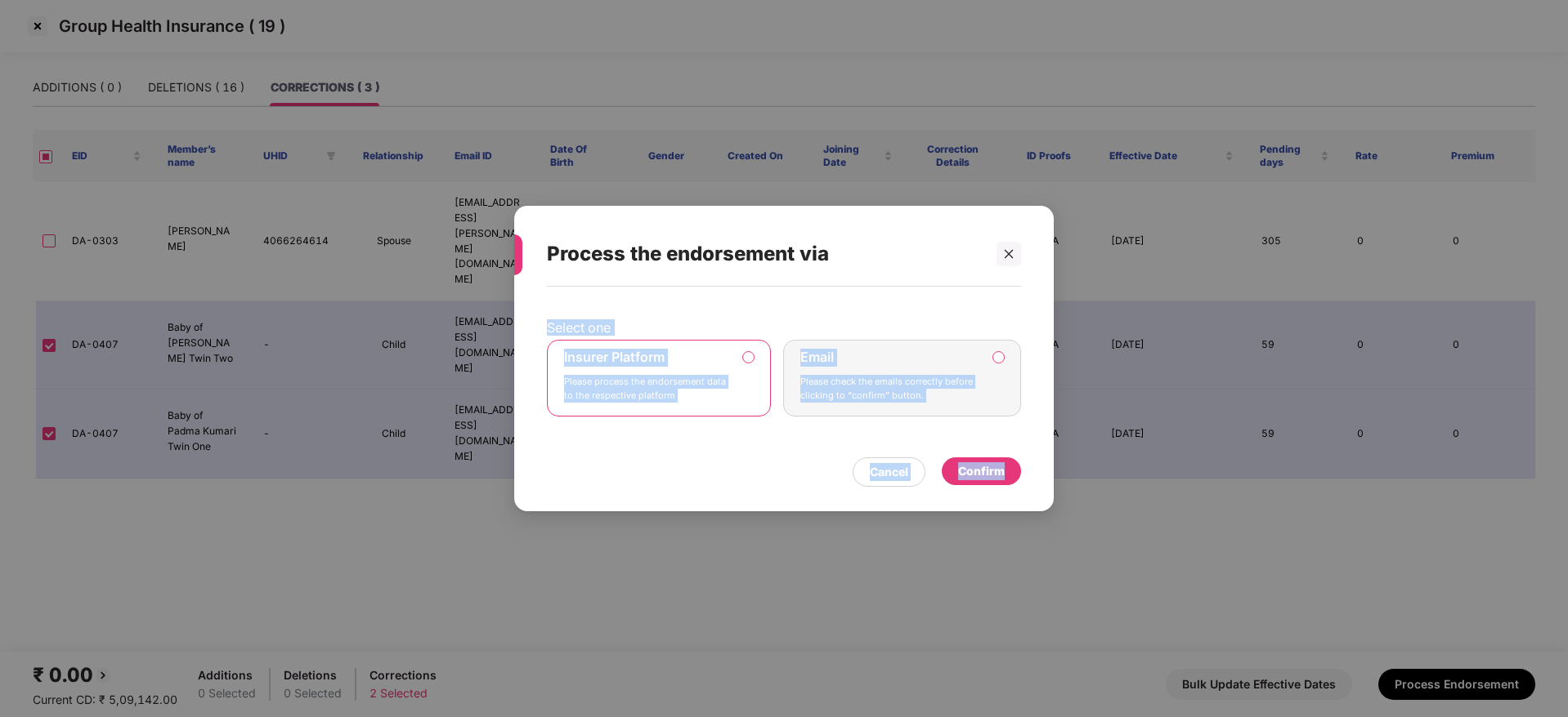
drag, startPoint x: 847, startPoint y: 221, endPoint x: 1079, endPoint y: 272, distance: 237.5
click at [1079, 272] on div "Process the endorsement via Select one Insurer Platform Please process the endo…" at bounding box center [784, 358] width 1568 height 717
click at [987, 477] on div "Confirm" at bounding box center [981, 471] width 47 height 18
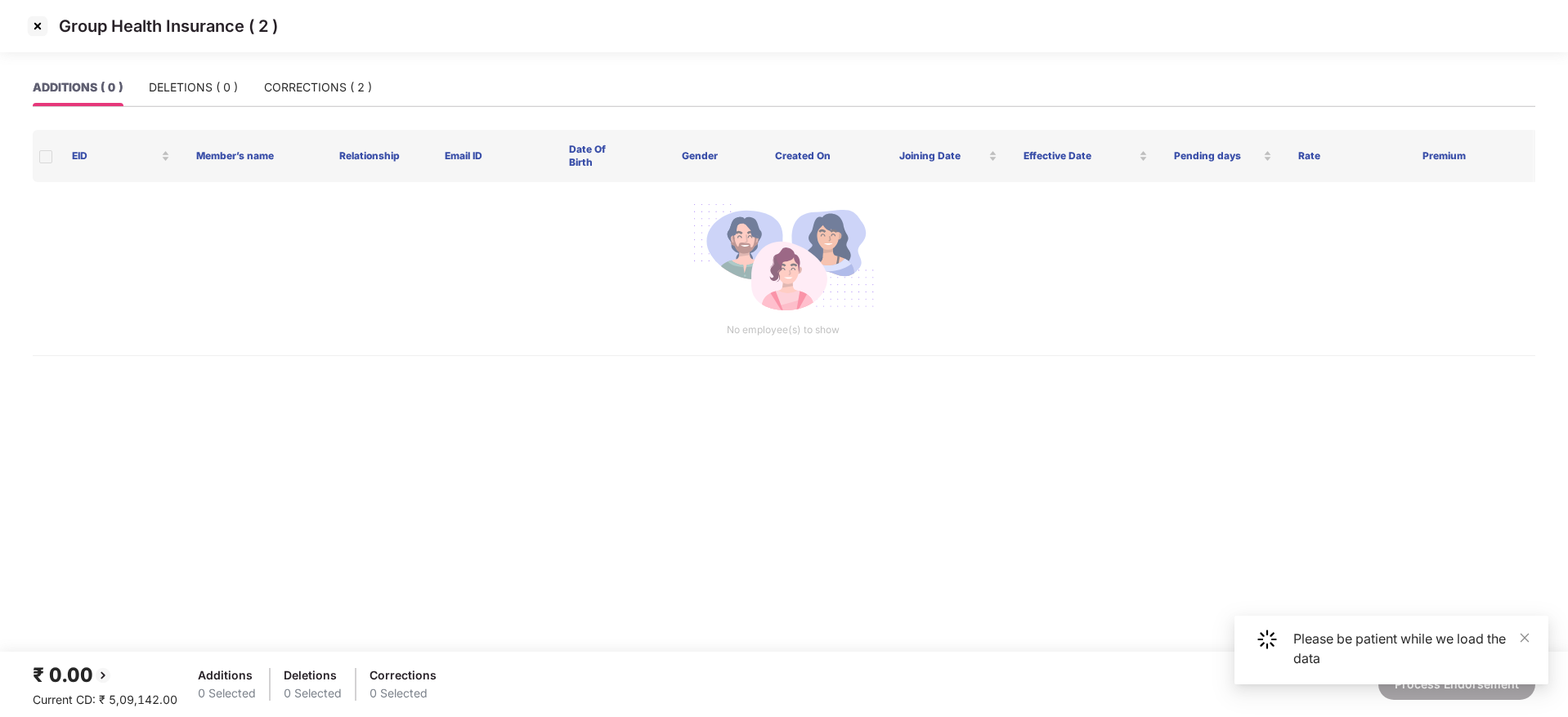
click at [43, 35] on img at bounding box center [37, 26] width 26 height 26
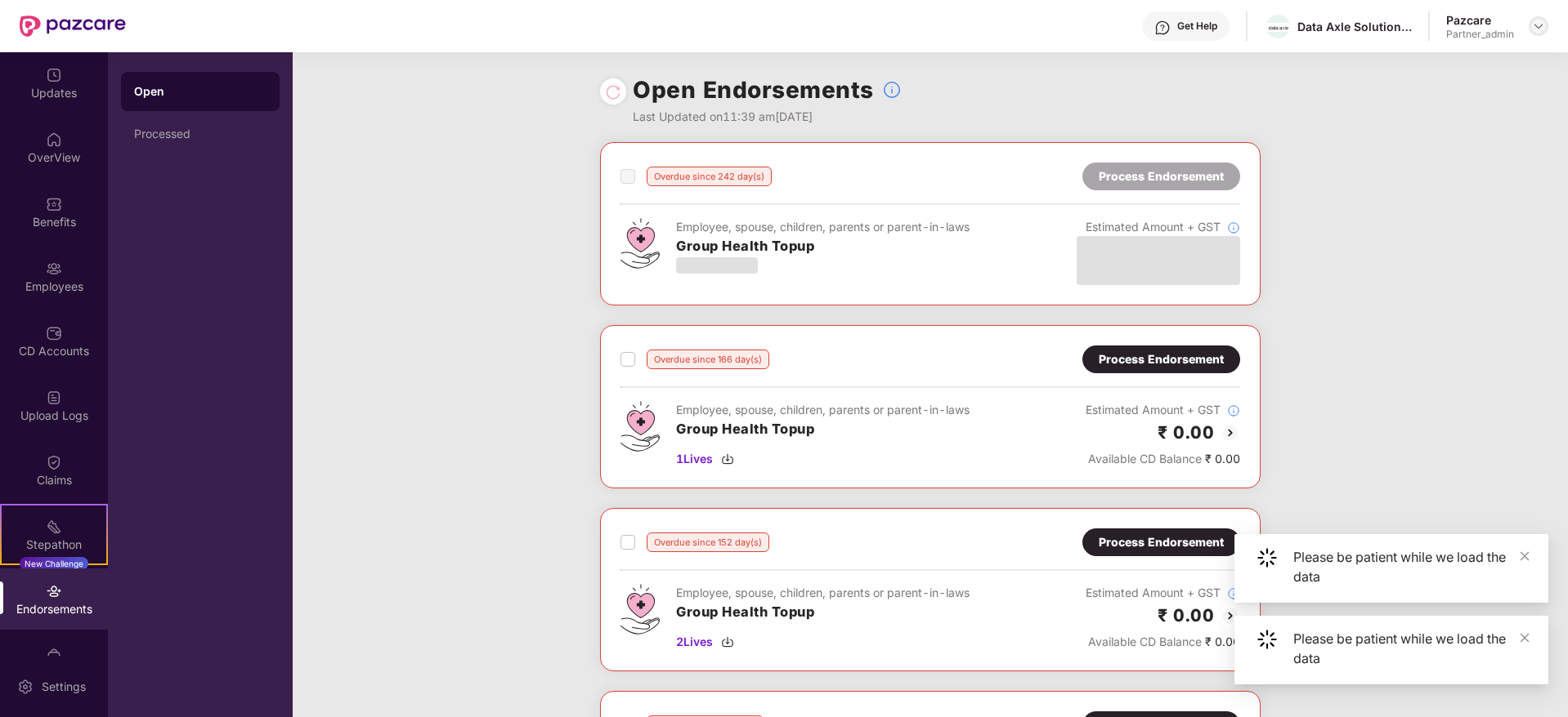
click at [1539, 19] on img at bounding box center [1538, 26] width 13 height 13
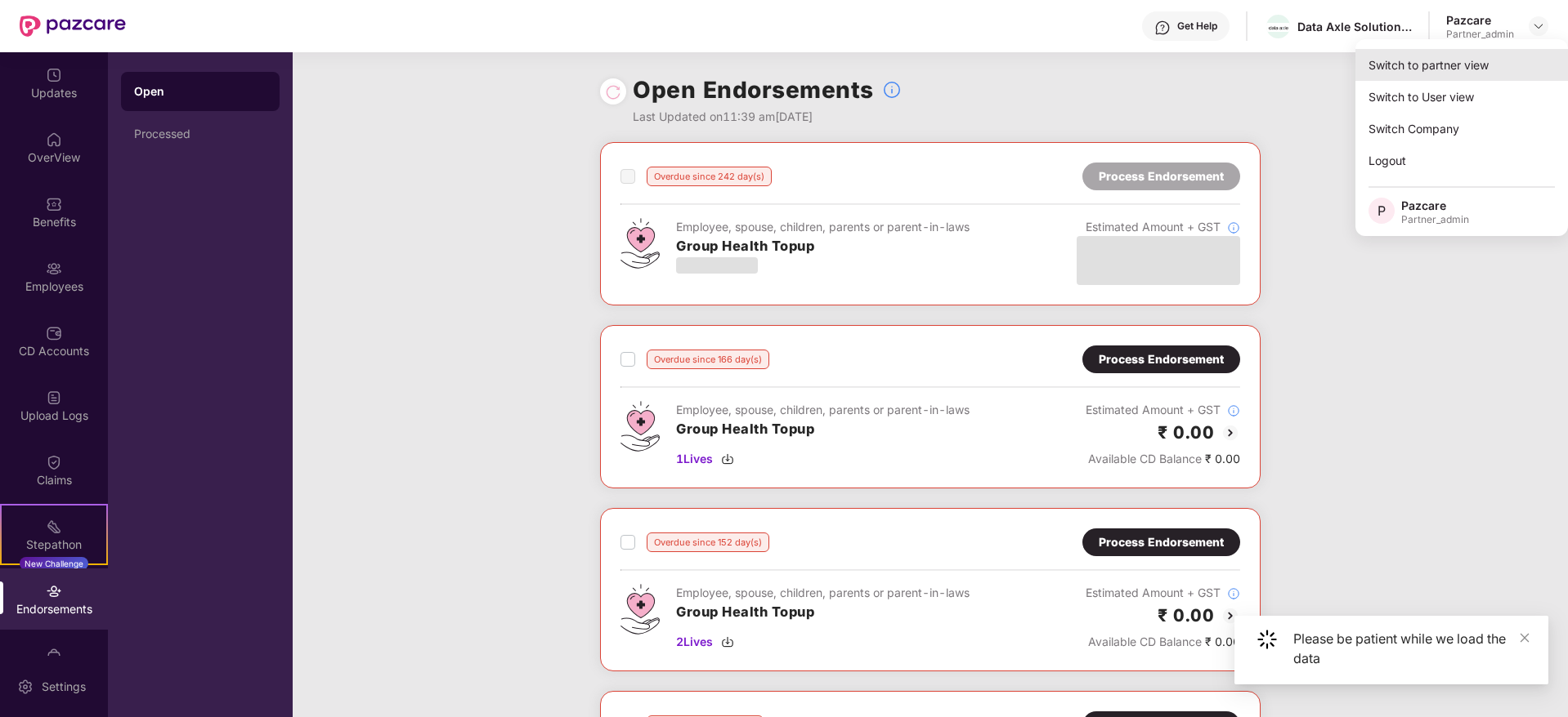
click at [1507, 50] on div "Switch to partner view" at bounding box center [1460, 64] width 212 height 32
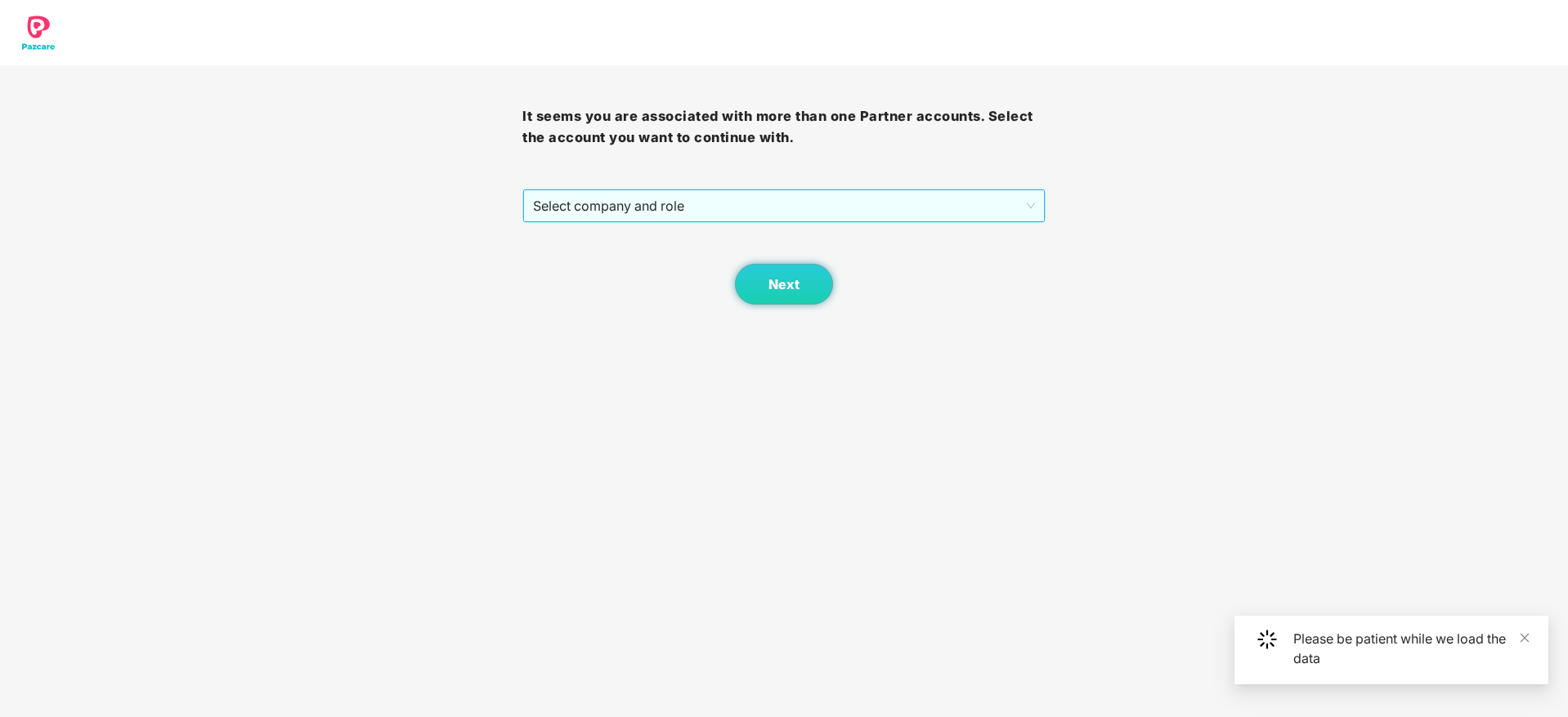
click at [653, 209] on span "Select company and role" at bounding box center [784, 205] width 501 height 31
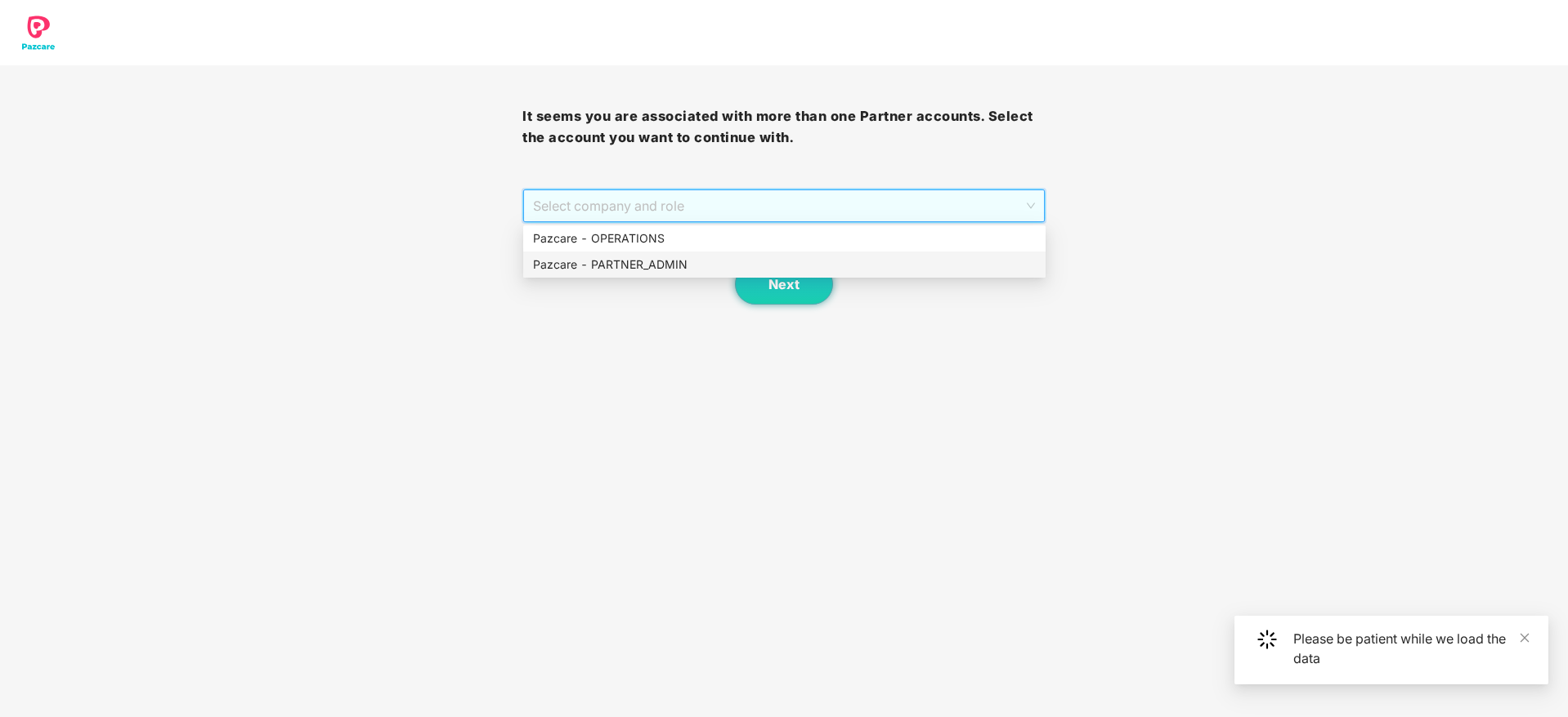
click at [617, 264] on div "Pazcare - PARTNER_ADMIN" at bounding box center [784, 264] width 502 height 18
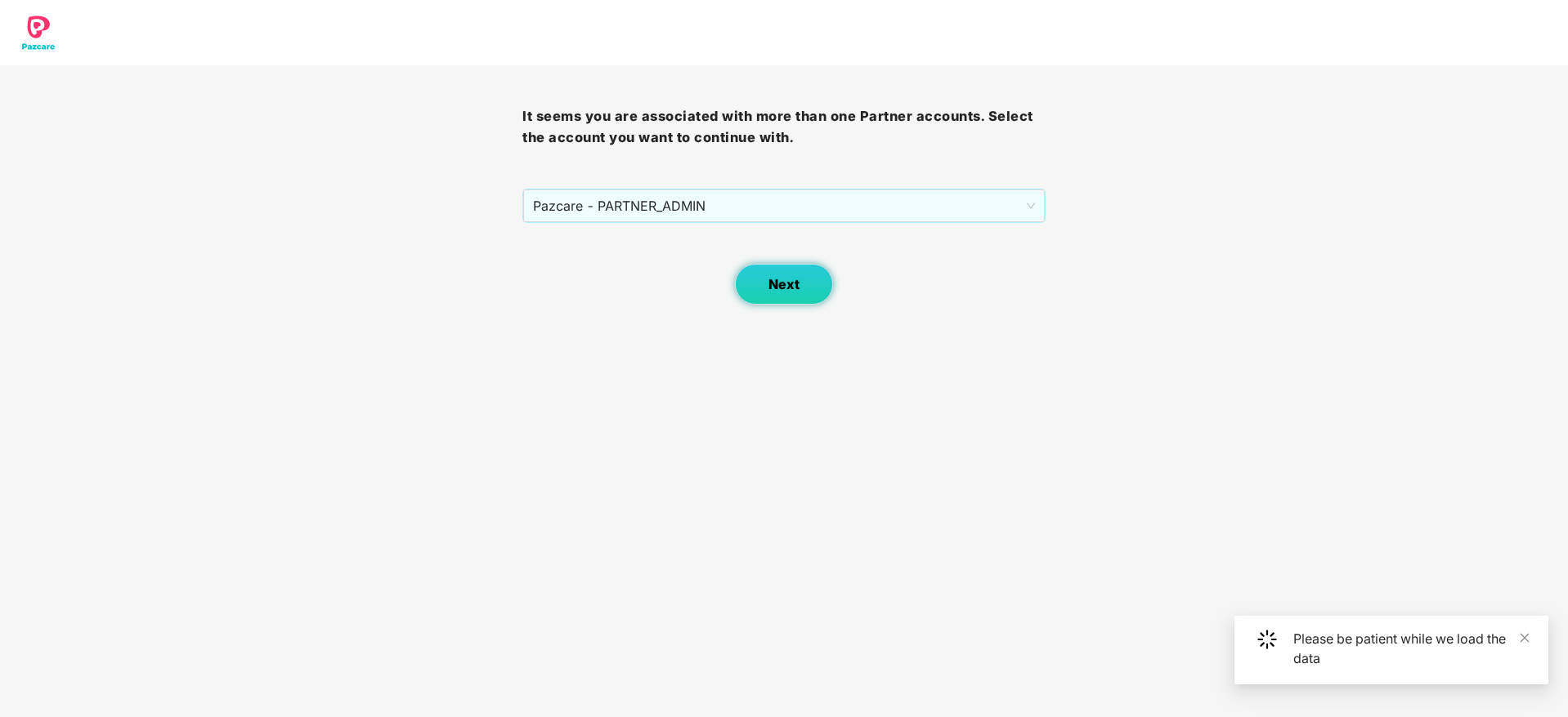
click at [778, 283] on span "Next" at bounding box center [784, 285] width 31 height 15
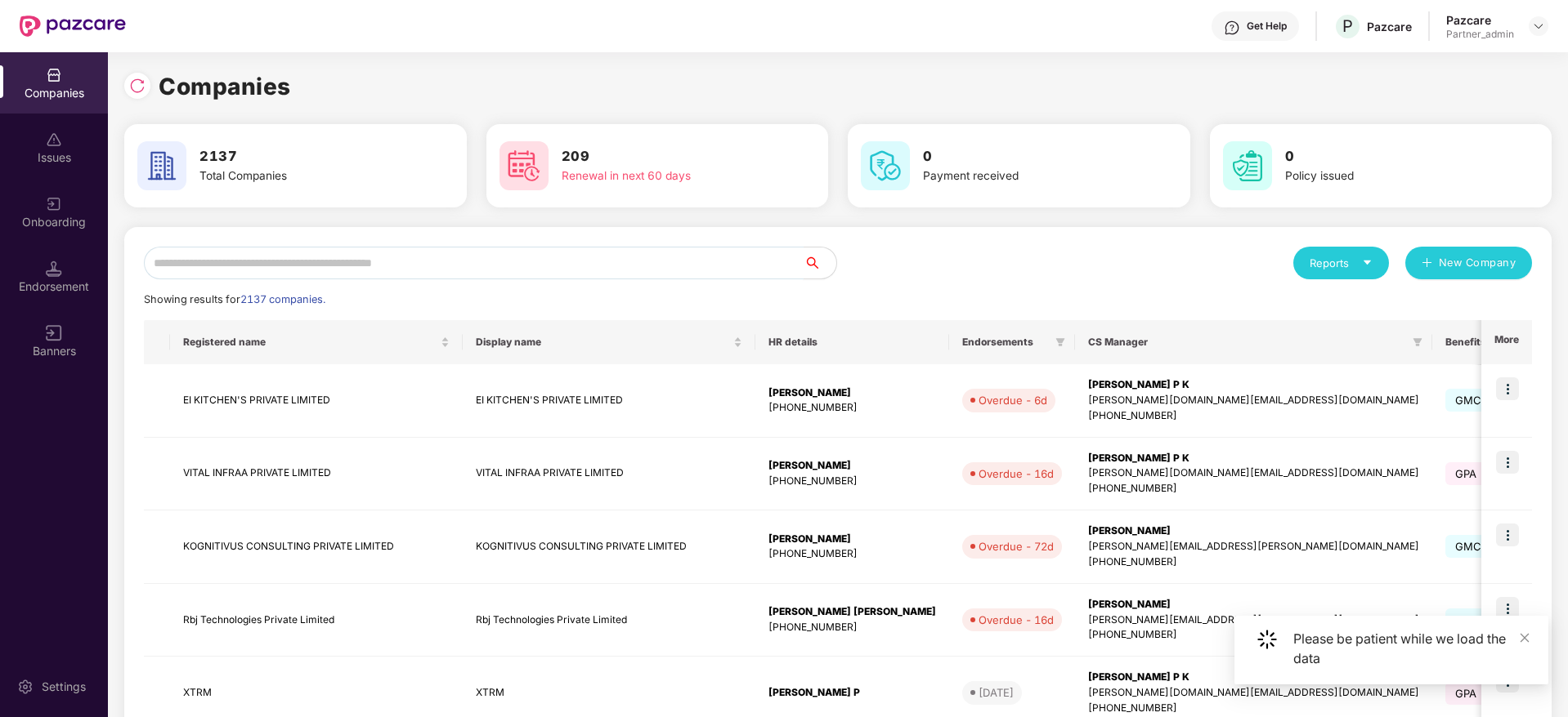
click at [493, 272] on input "text" at bounding box center [473, 263] width 660 height 33
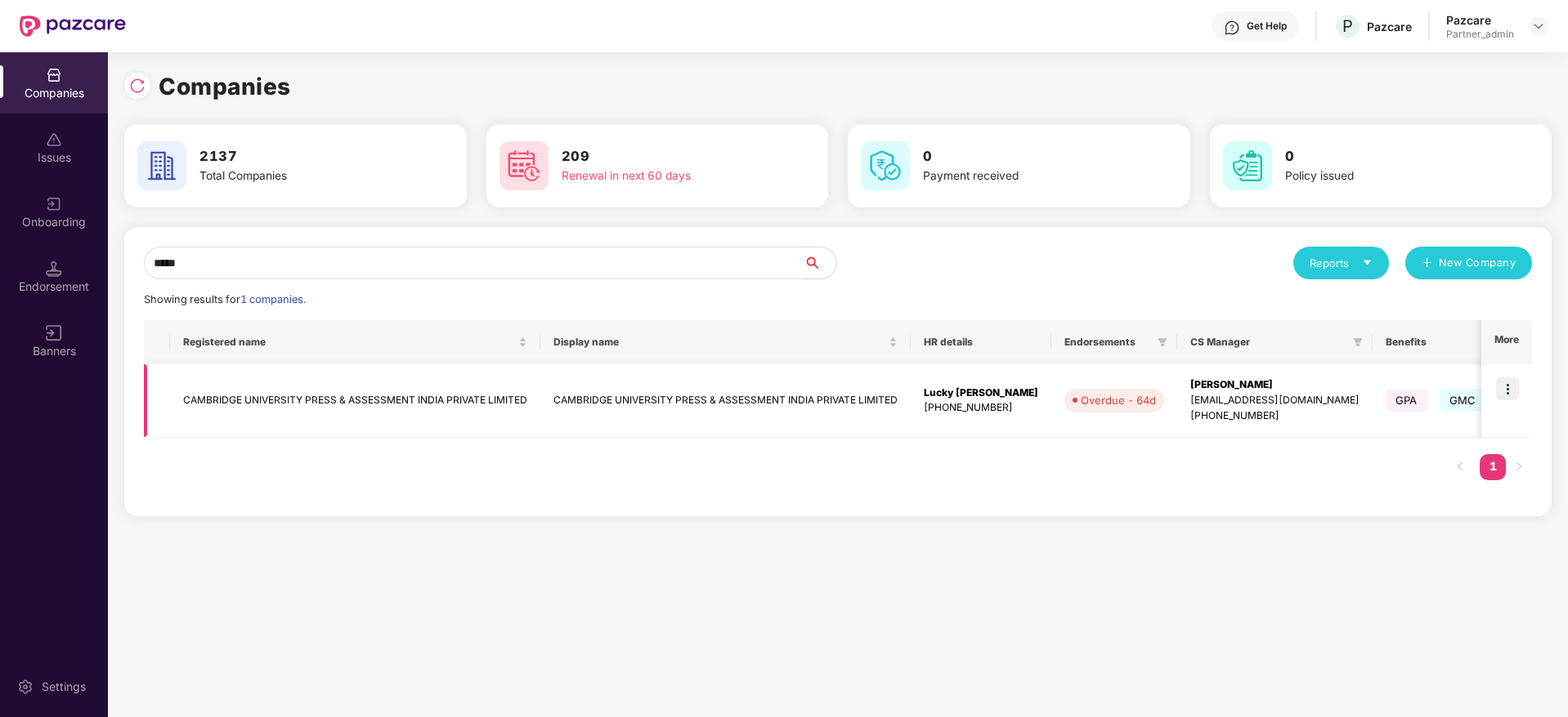
type input "*****"
click at [1511, 393] on img at bounding box center [1508, 389] width 23 height 23
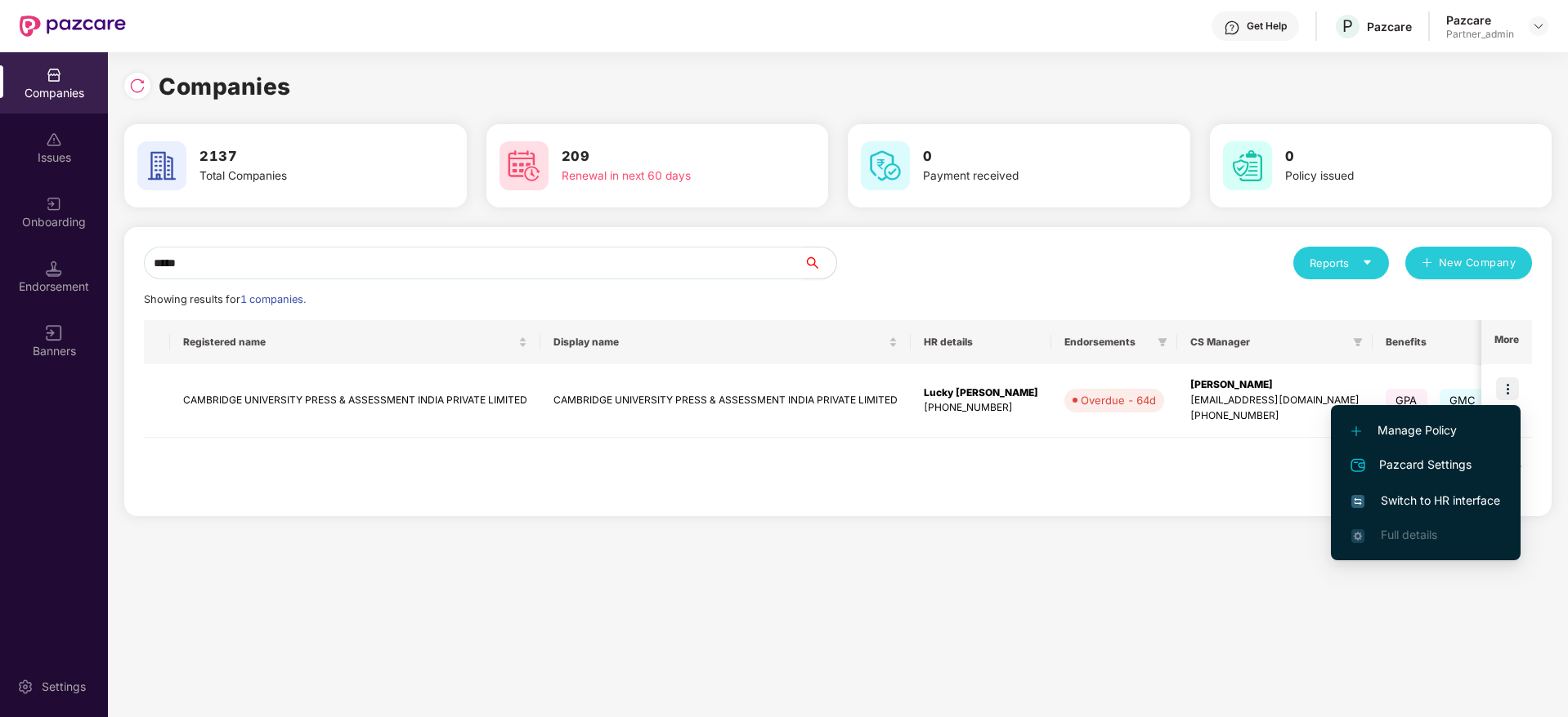
click at [1397, 507] on span "Switch to HR interface" at bounding box center [1425, 500] width 149 height 18
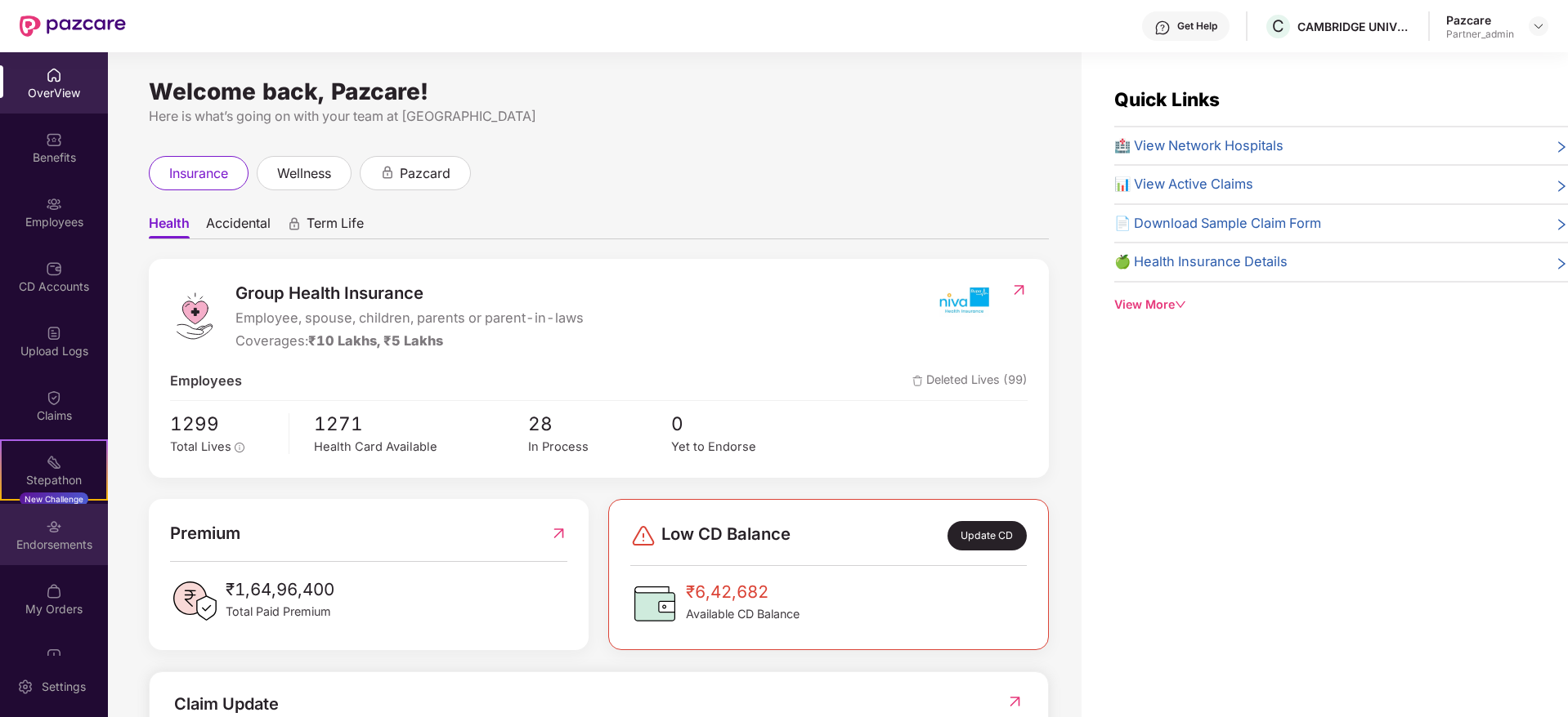
click at [41, 553] on div "Endorsements" at bounding box center [54, 535] width 108 height 61
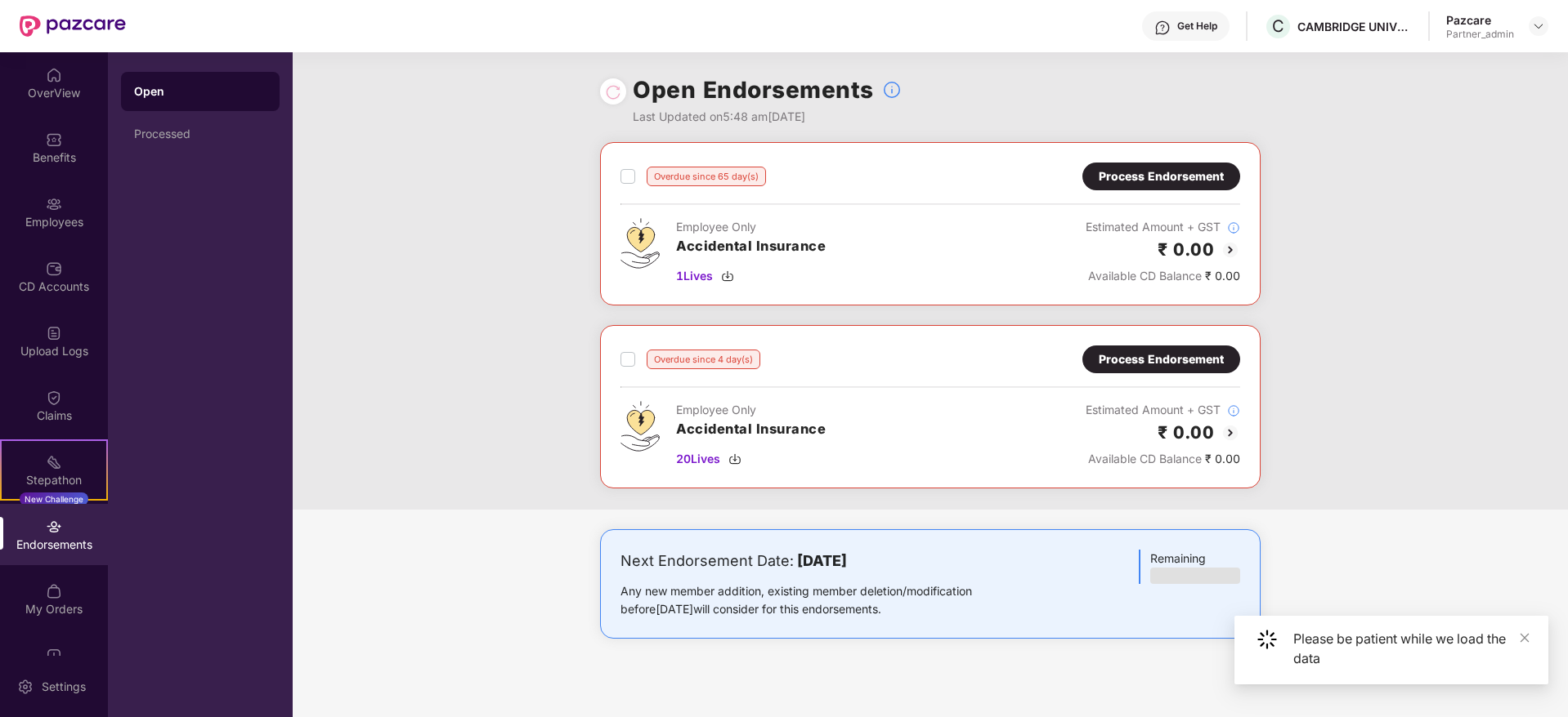
click at [1169, 362] on div "Process Endorsement" at bounding box center [1161, 359] width 125 height 18
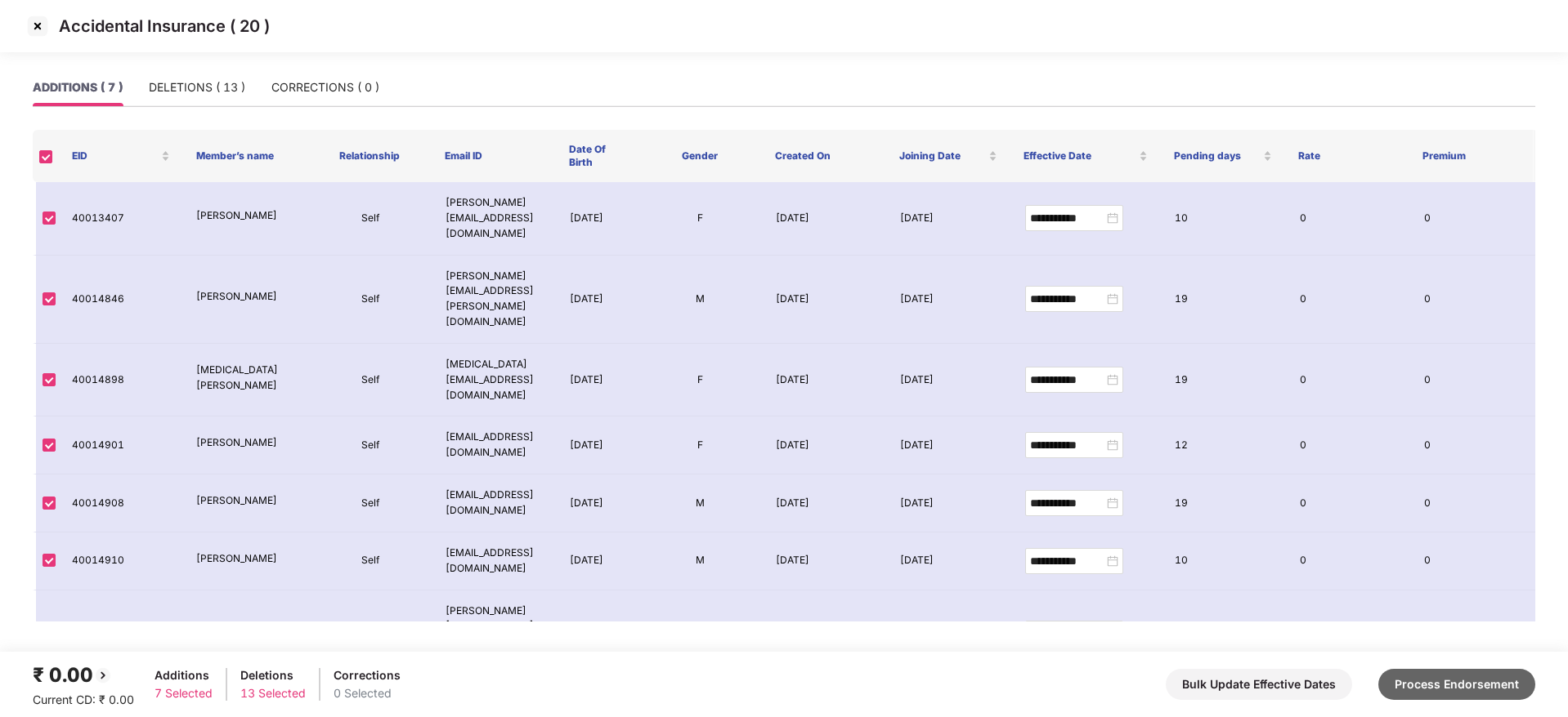
click at [1431, 690] on button "Process Endorsement" at bounding box center [1456, 684] width 157 height 31
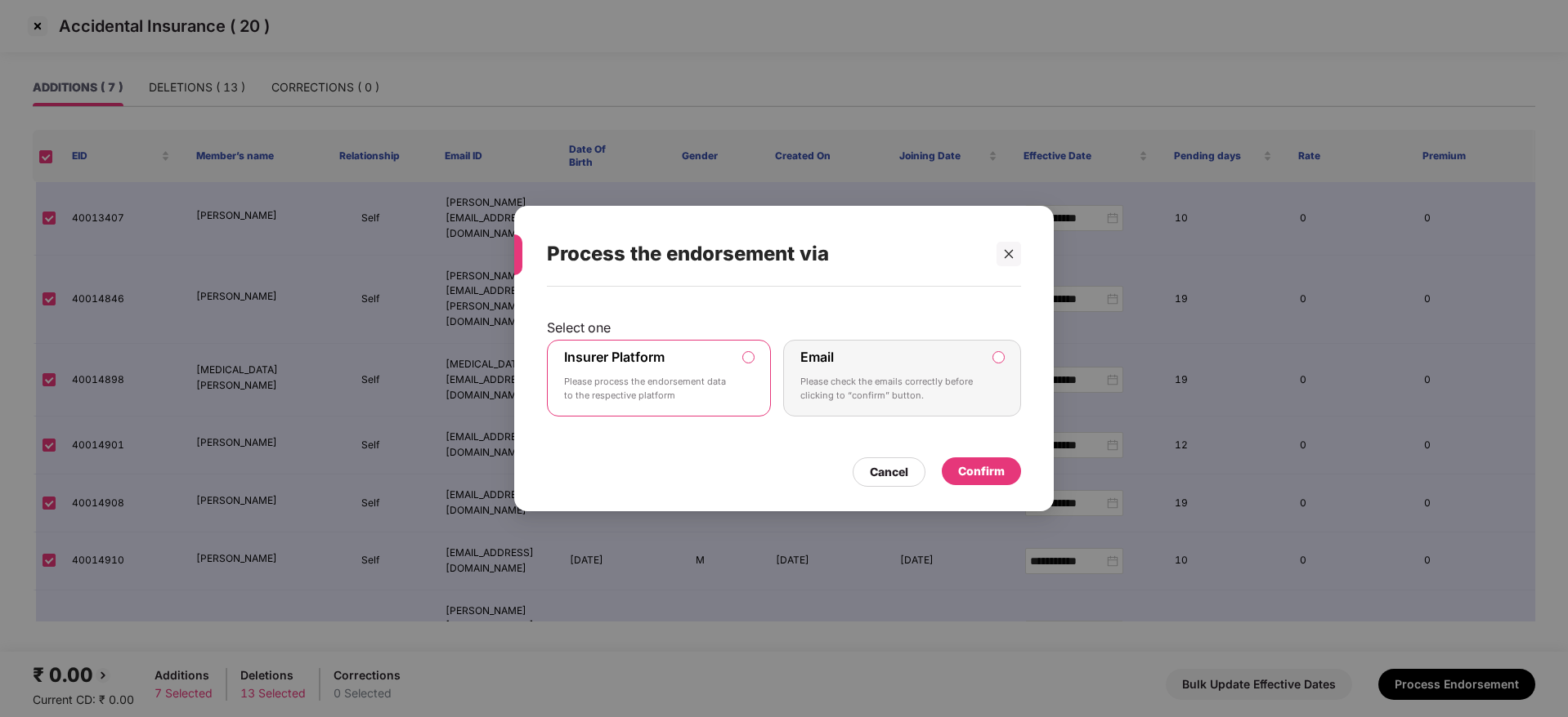
click at [1006, 469] on div "Confirm" at bounding box center [981, 471] width 80 height 28
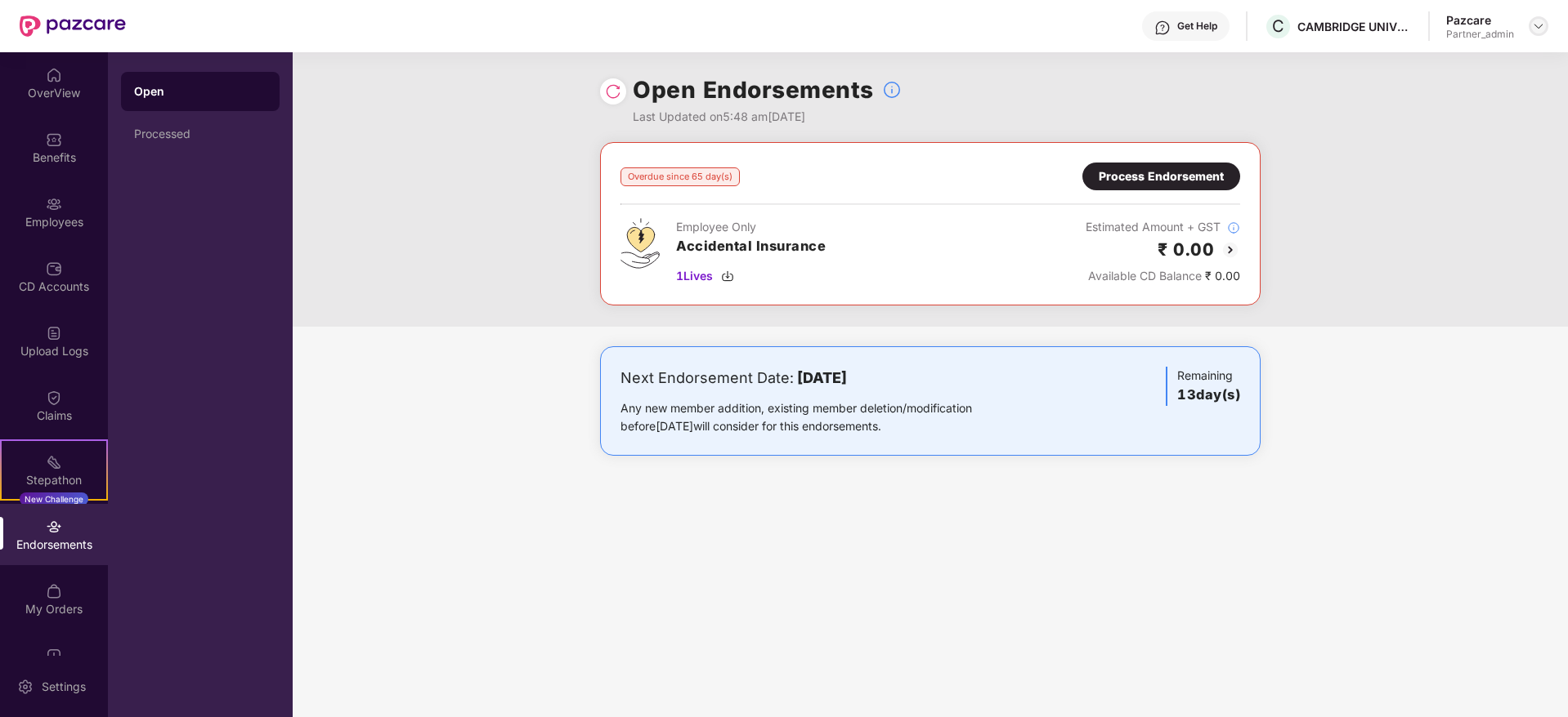
click at [1535, 23] on img at bounding box center [1538, 26] width 13 height 13
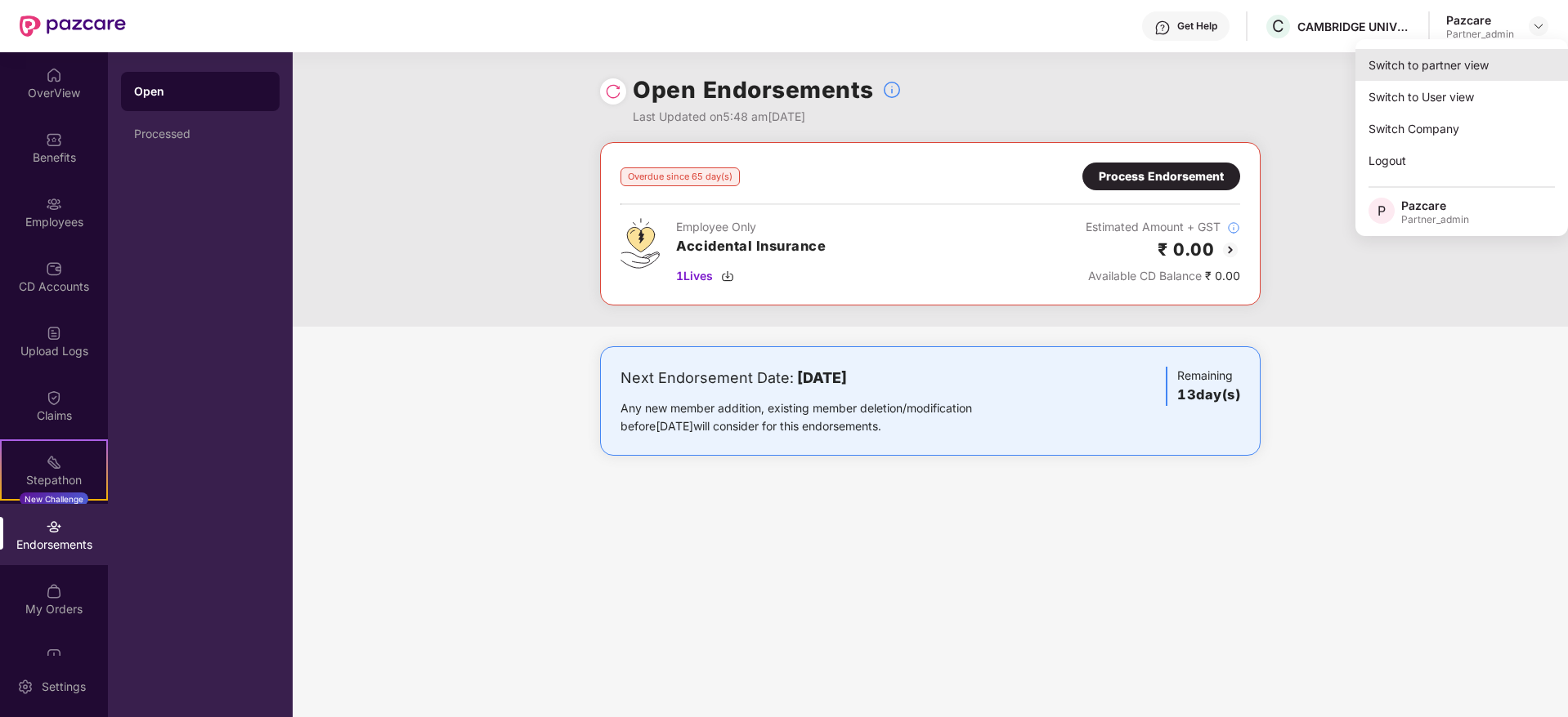
click at [1506, 50] on div "Switch to partner view" at bounding box center [1460, 64] width 212 height 32
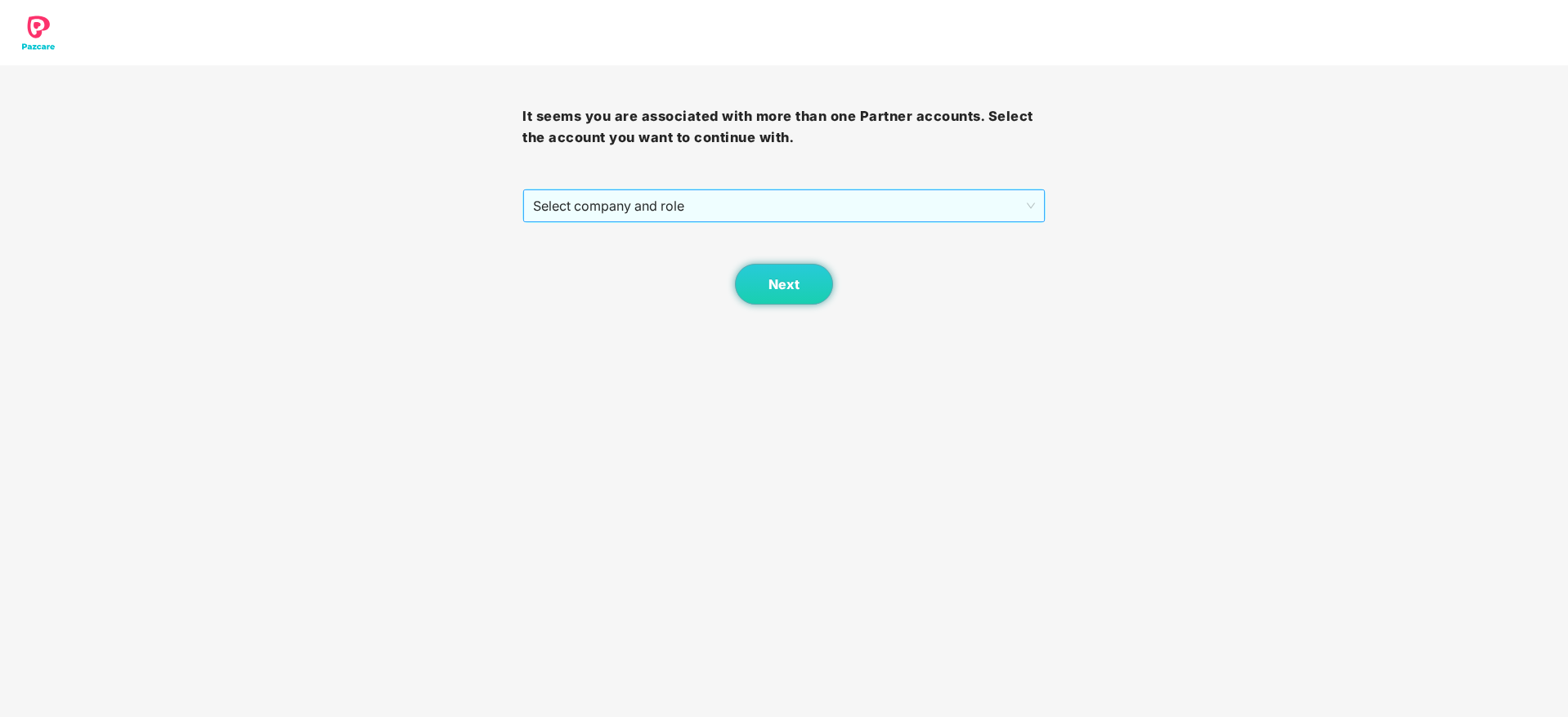
click at [635, 204] on span "Select company and role" at bounding box center [784, 205] width 501 height 31
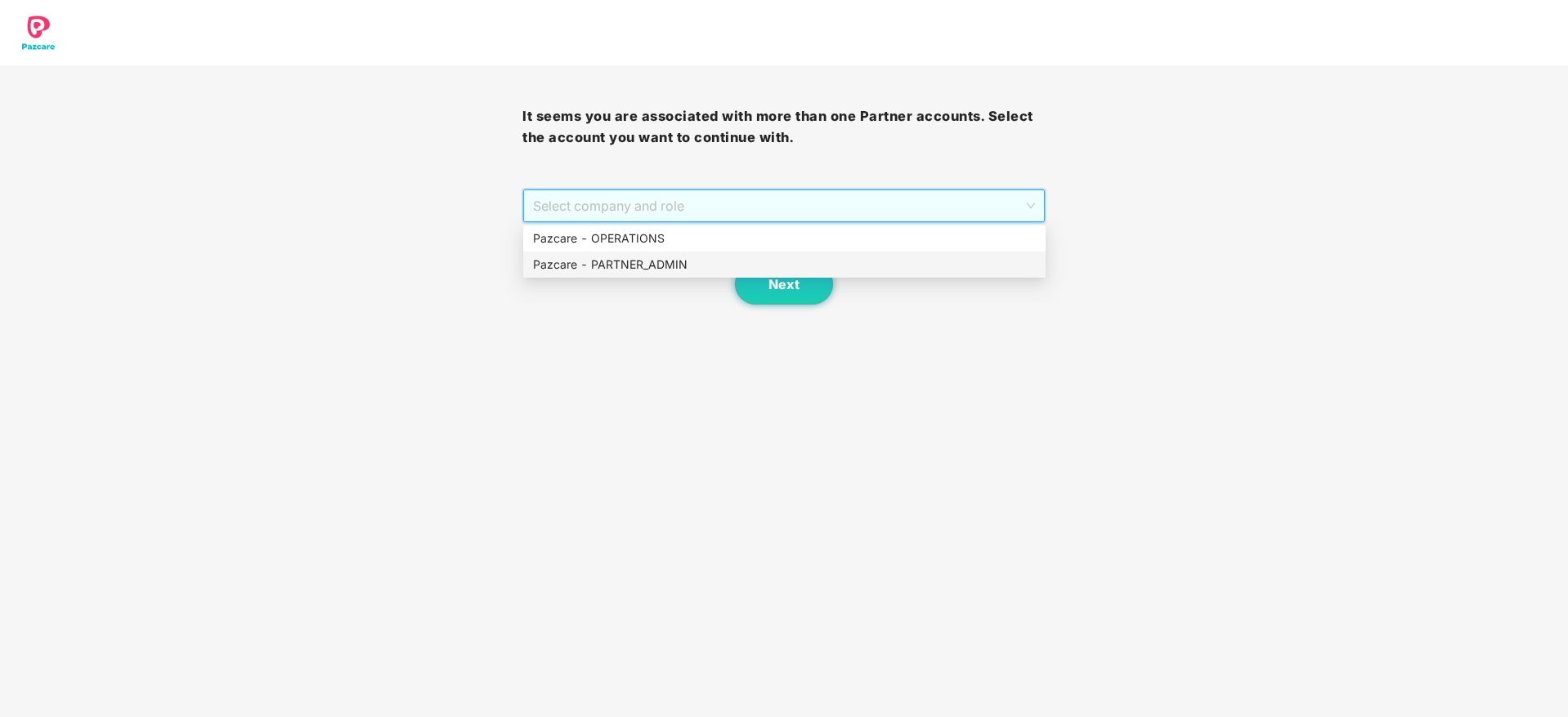
click at [635, 270] on div "Pazcare - PARTNER_ADMIN" at bounding box center [784, 264] width 502 height 18
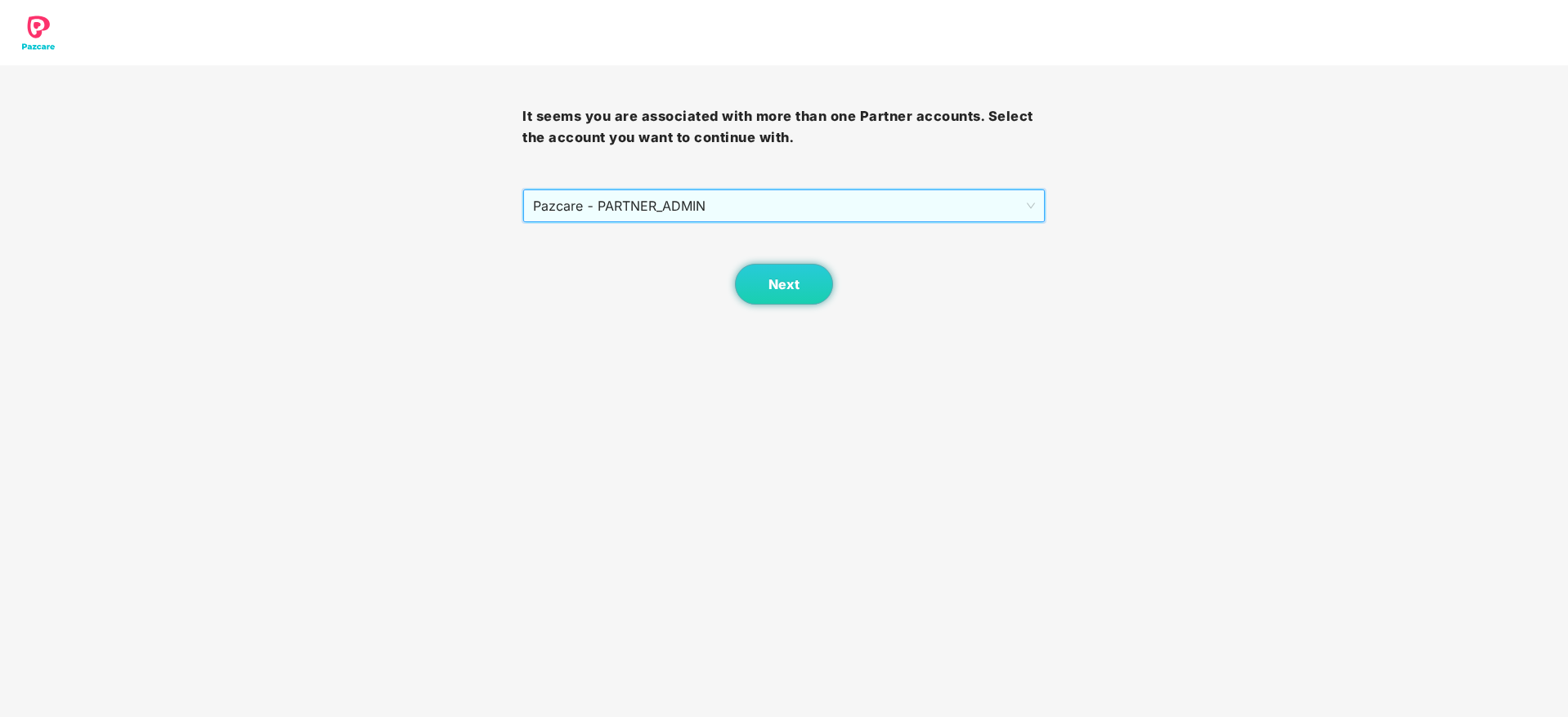
click at [724, 281] on div "Next" at bounding box center [784, 263] width 522 height 82
click at [771, 277] on span "Next" at bounding box center [784, 285] width 31 height 15
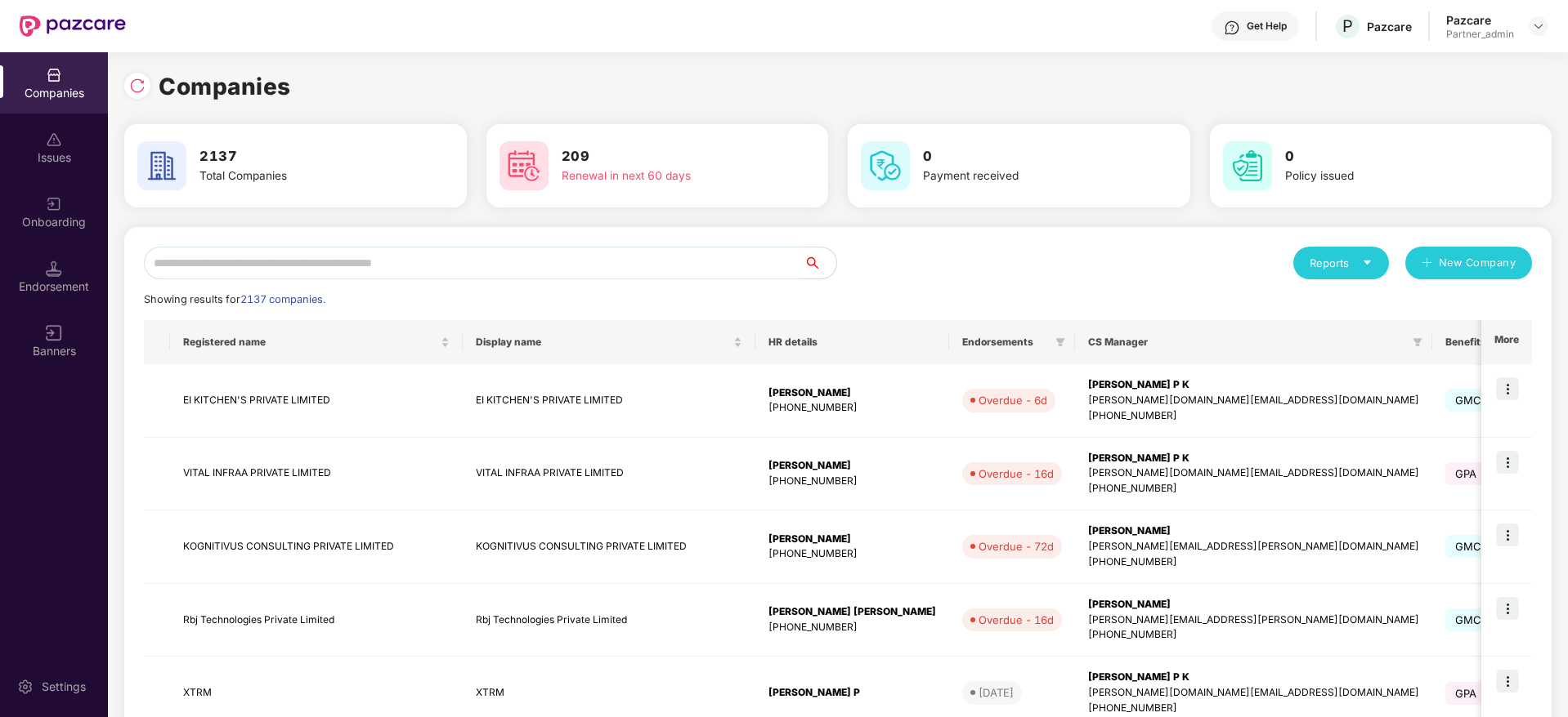
click at [278, 276] on input "text" at bounding box center [473, 263] width 660 height 33
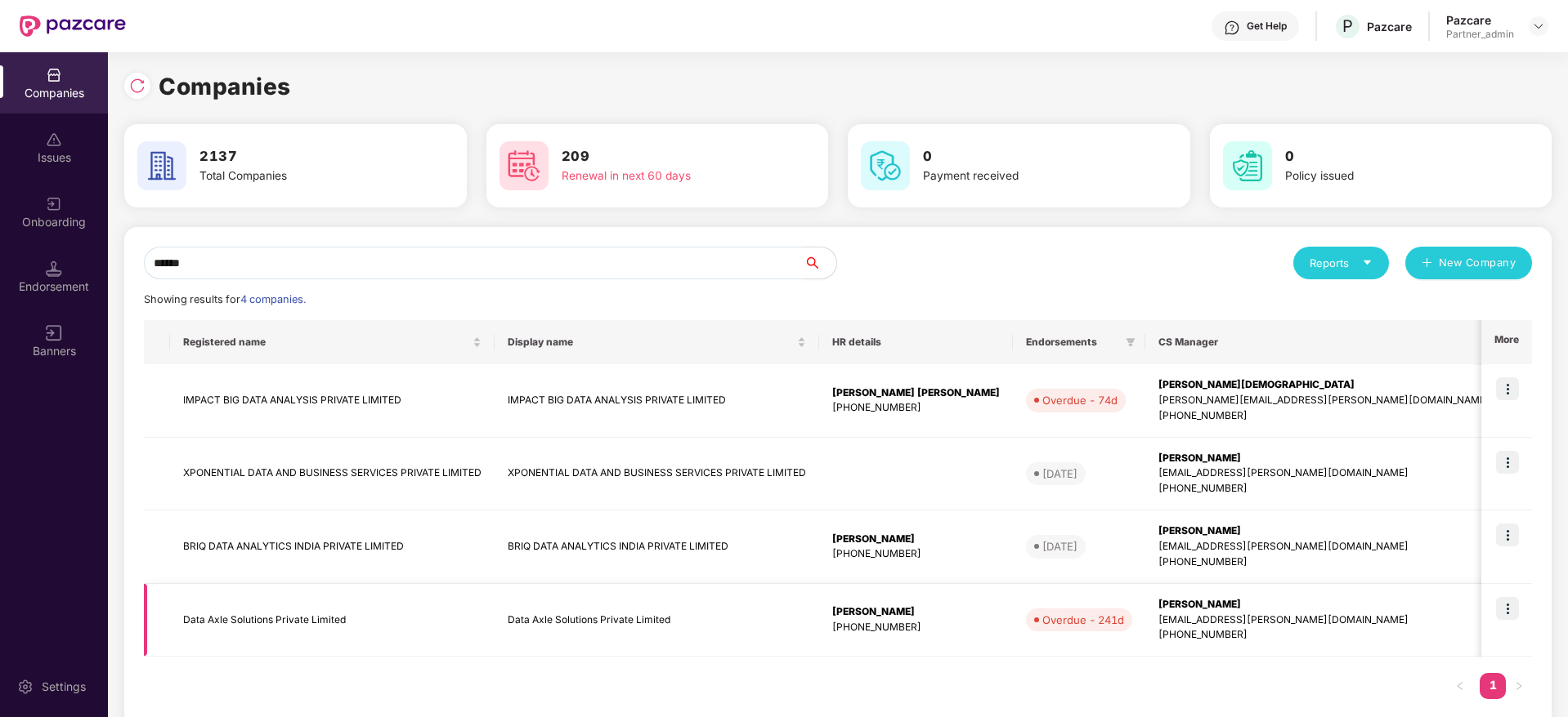
type input "******"
click at [1510, 605] on img at bounding box center [1508, 609] width 23 height 23
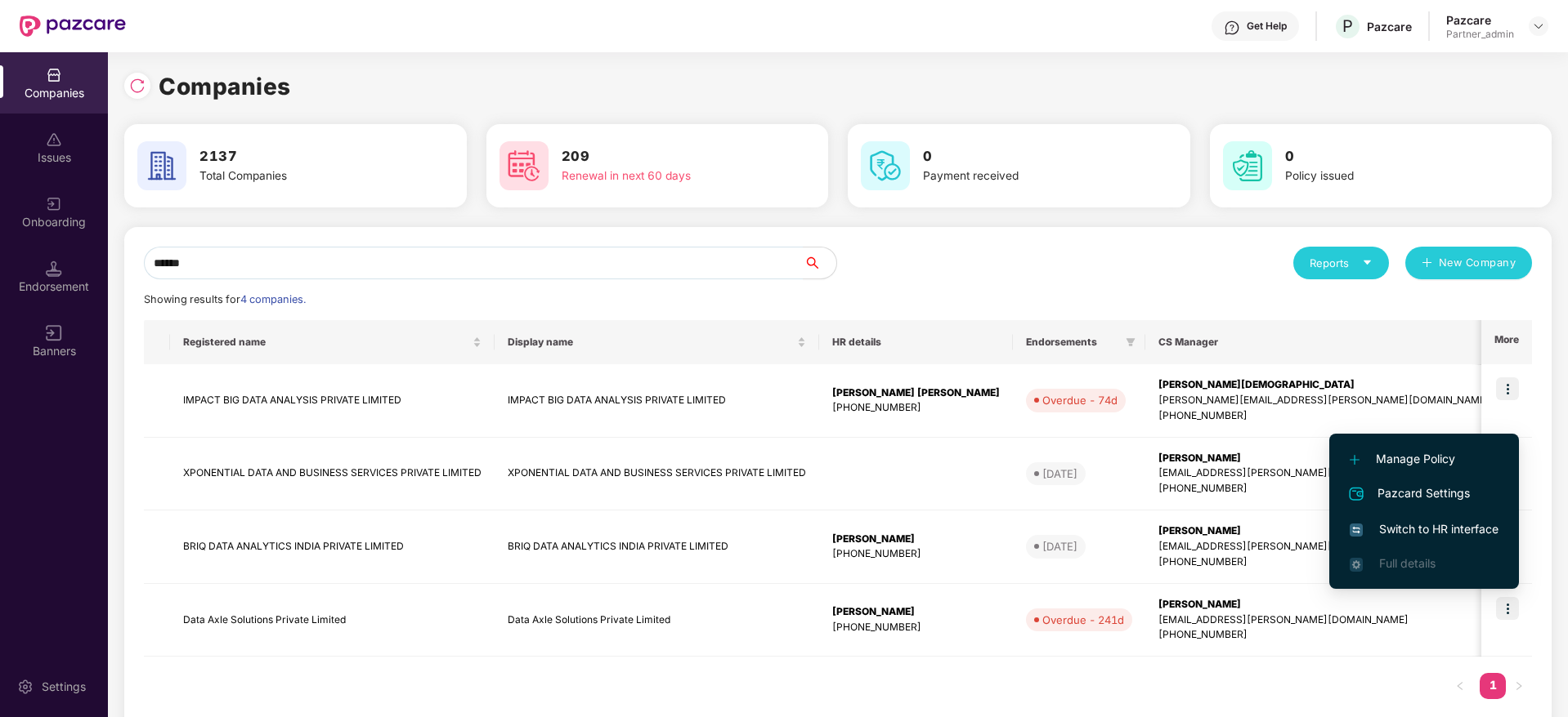
click at [1424, 531] on span "Switch to HR interface" at bounding box center [1423, 529] width 149 height 18
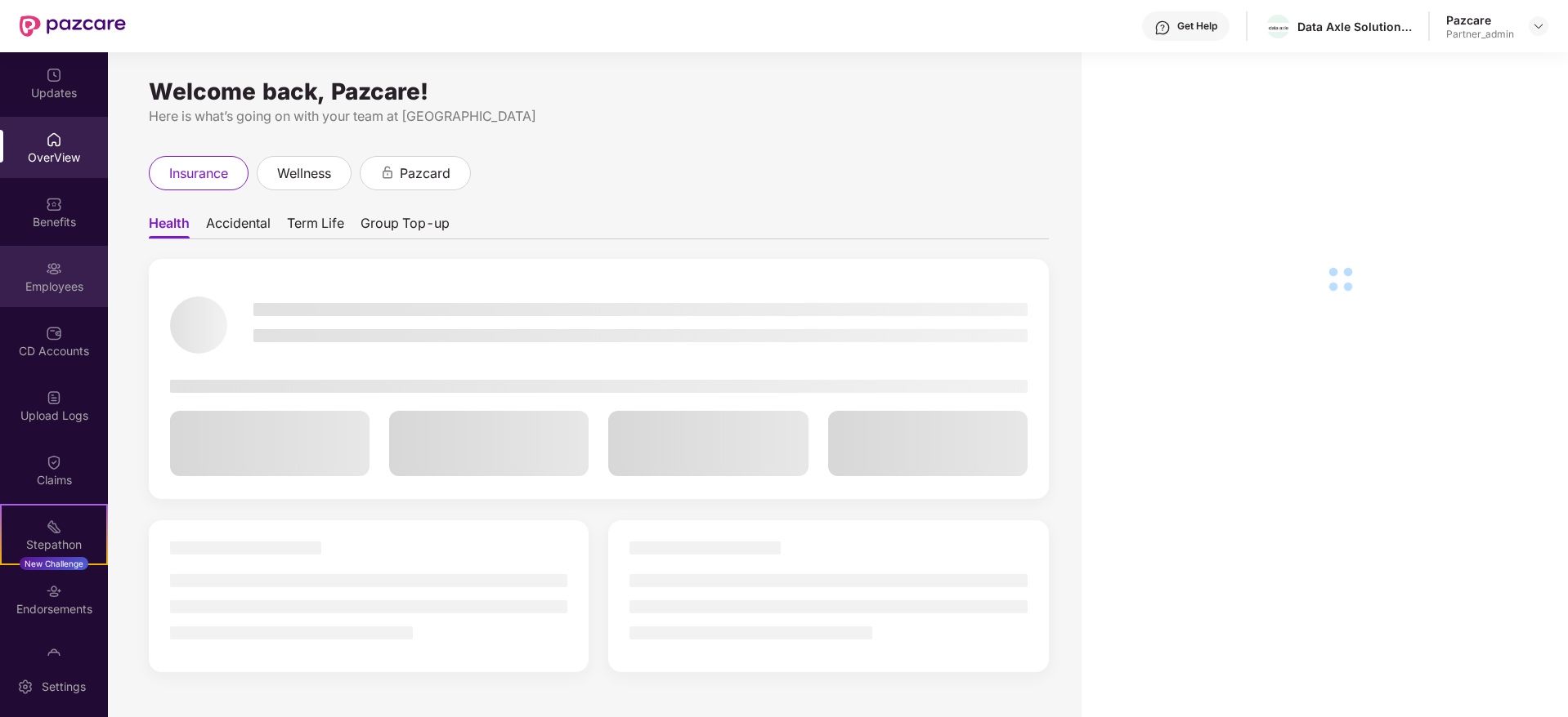
click at [58, 261] on img at bounding box center [54, 269] width 16 height 16
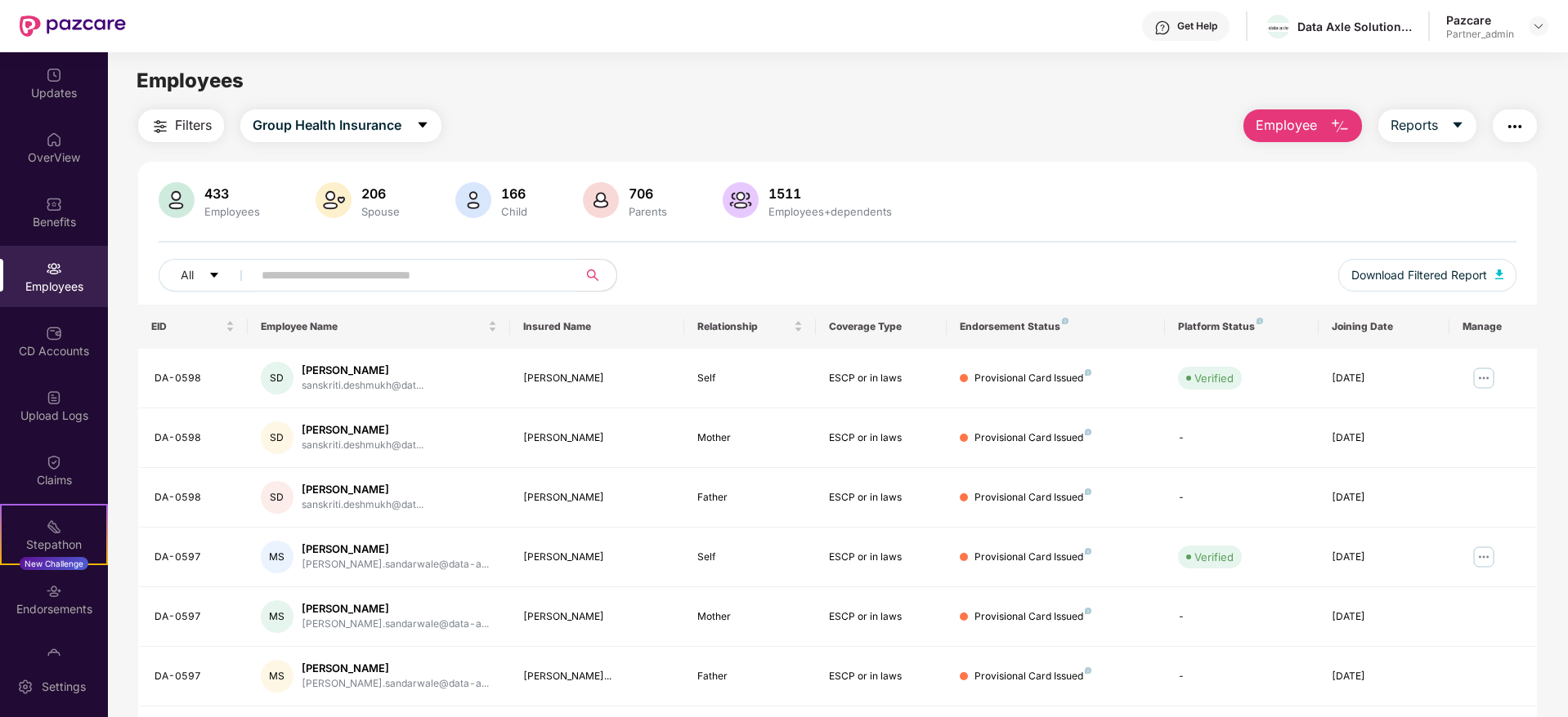
click at [389, 278] on input "text" at bounding box center [408, 275] width 294 height 25
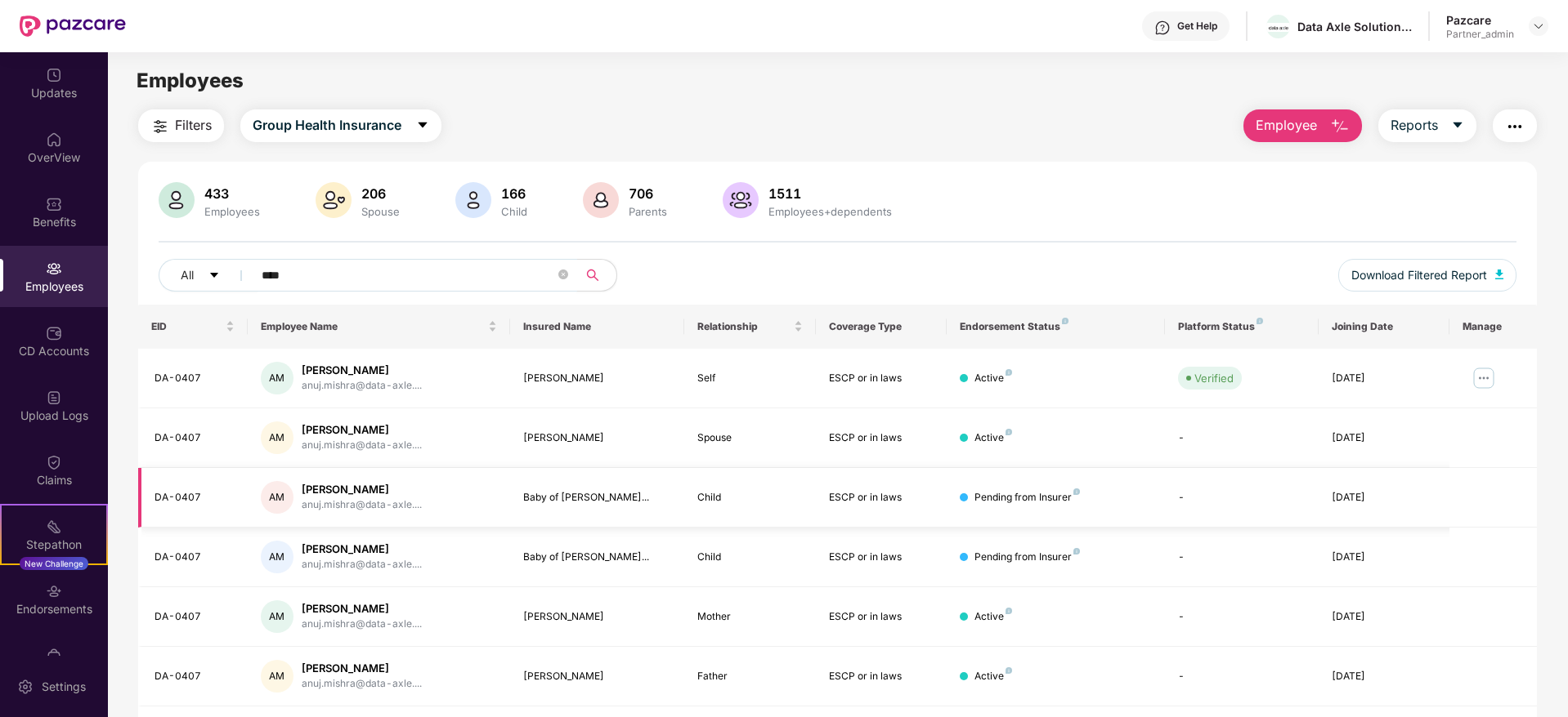
type input "****"
click at [70, 428] on div "Upload Logs" at bounding box center [54, 406] width 108 height 61
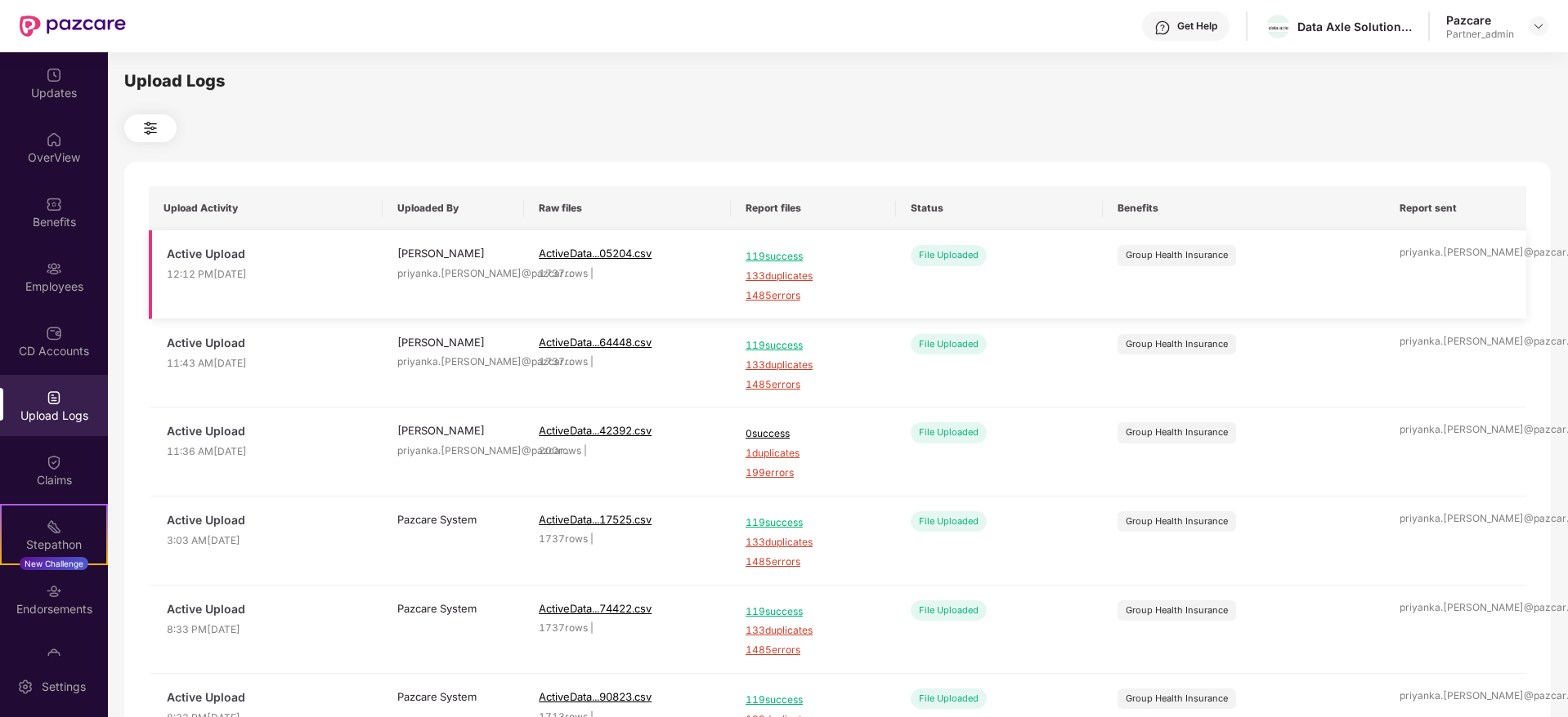
click at [770, 294] on span "1485 errors" at bounding box center [812, 296] width 135 height 15
click at [57, 302] on div "Employees" at bounding box center [54, 276] width 108 height 61
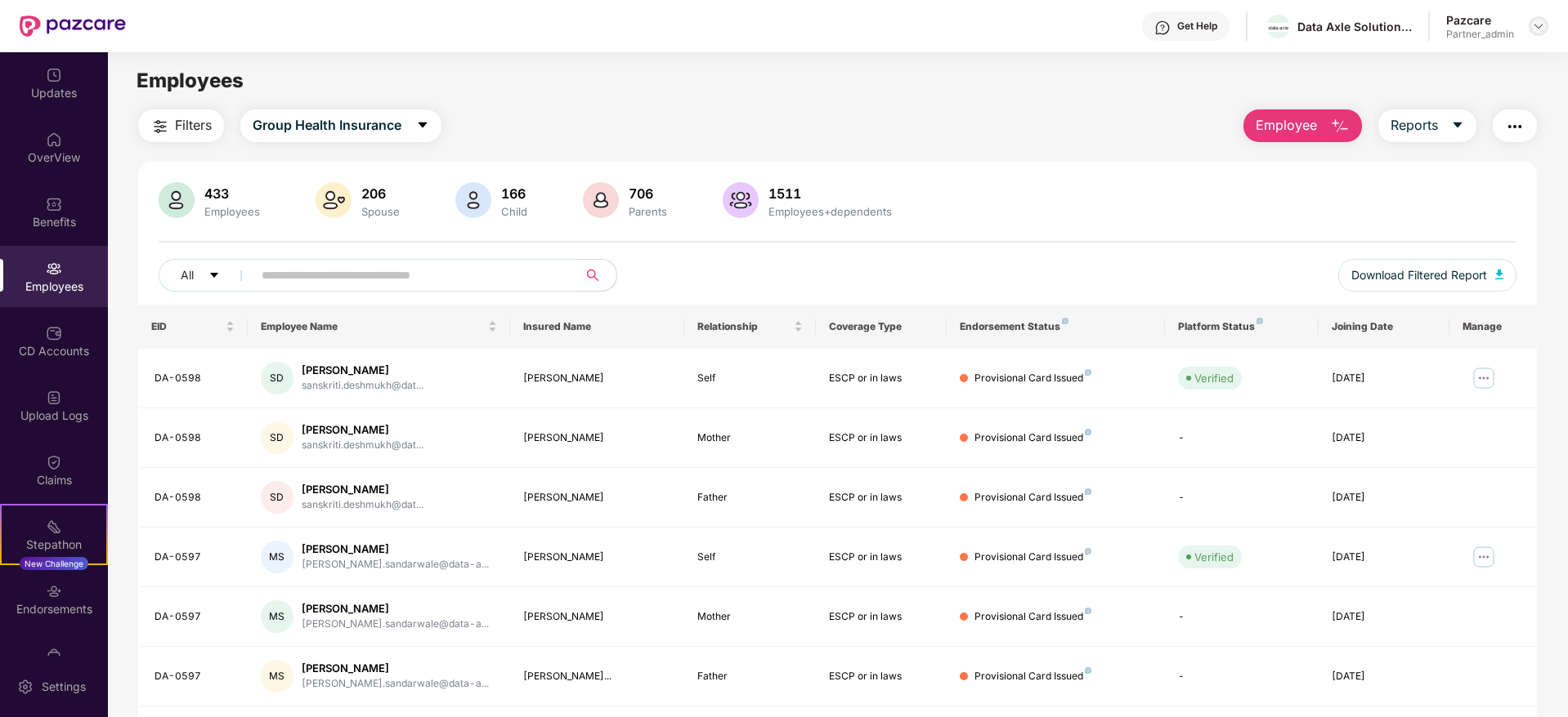
click at [1538, 25] on img at bounding box center [1538, 26] width 13 height 13
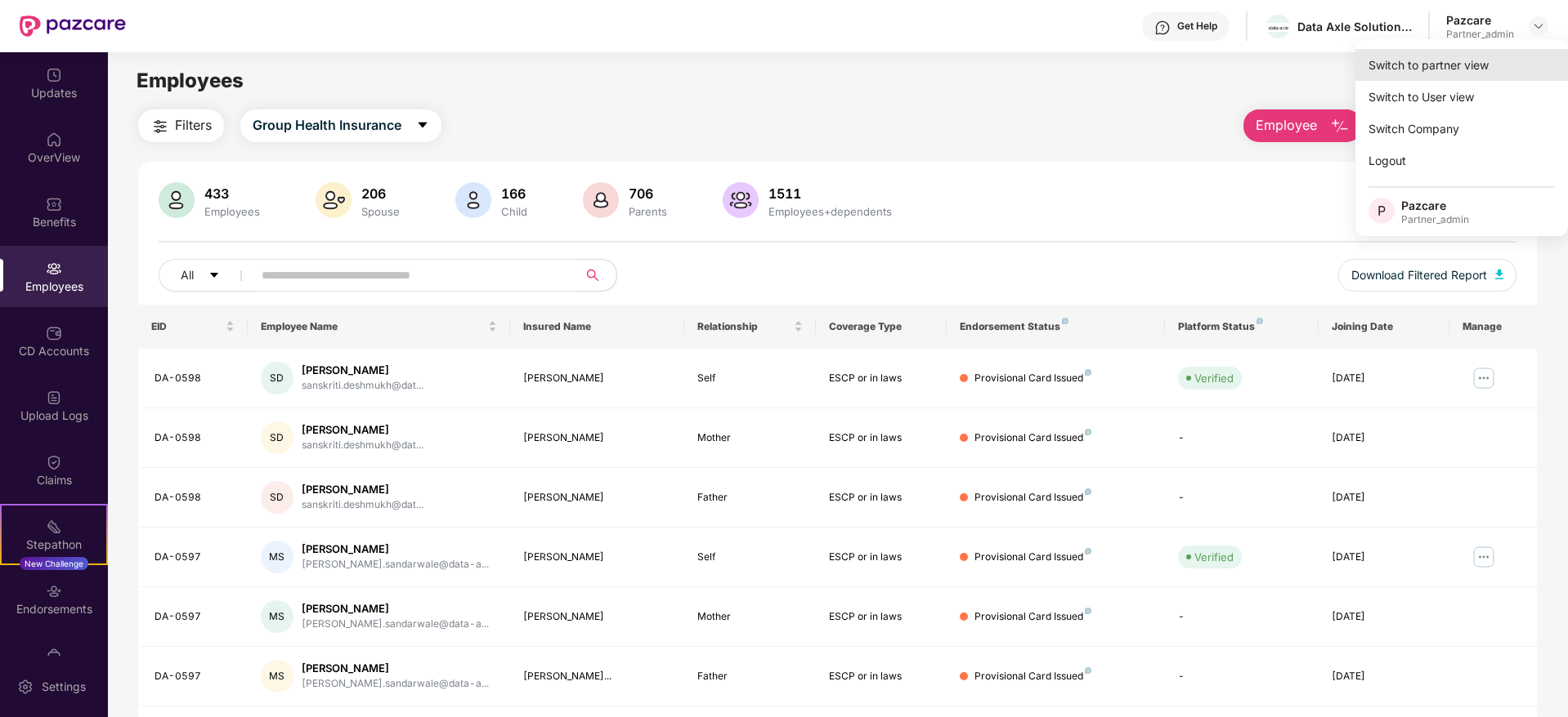
click at [1485, 61] on div "Switch to partner view" at bounding box center [1460, 64] width 212 height 32
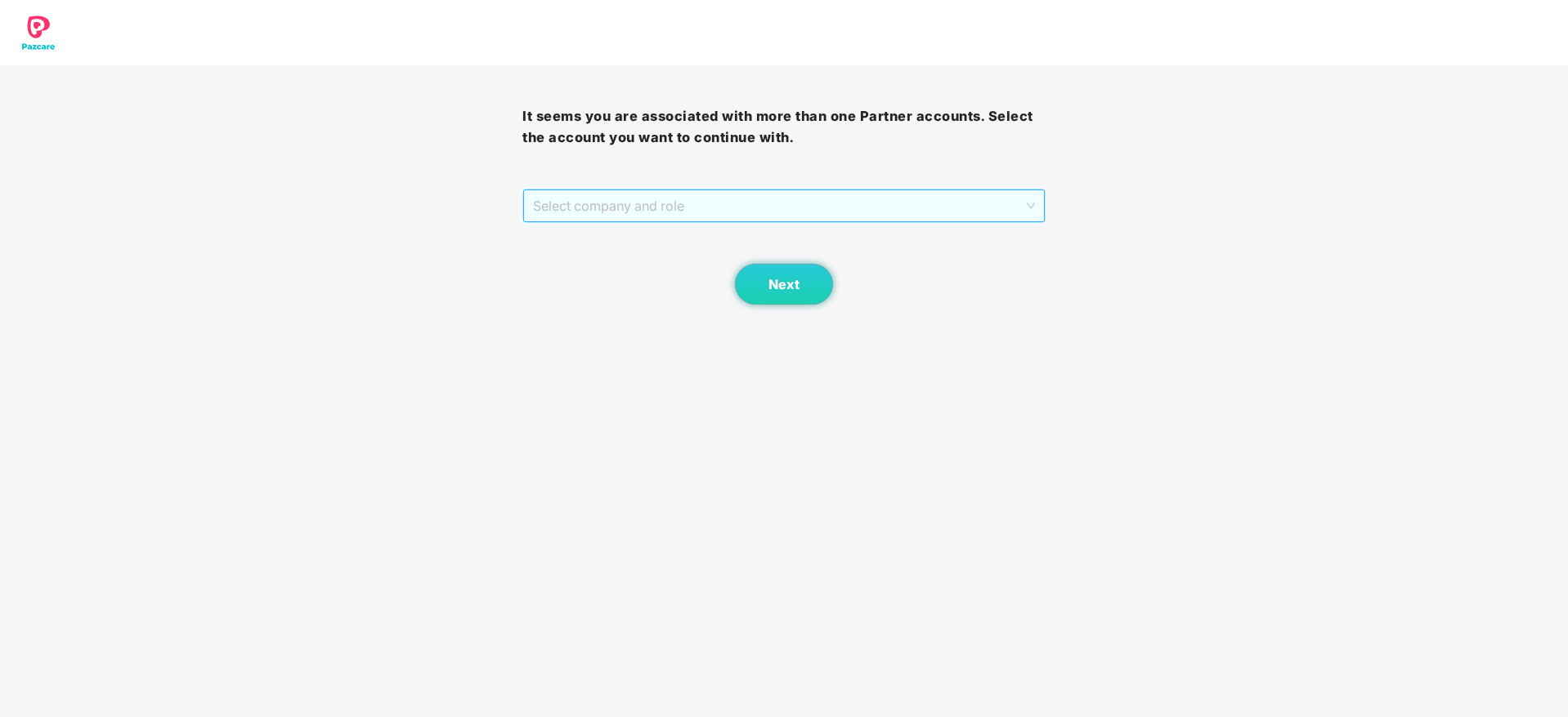
click at [720, 207] on span "Select company and role" at bounding box center [784, 205] width 501 height 31
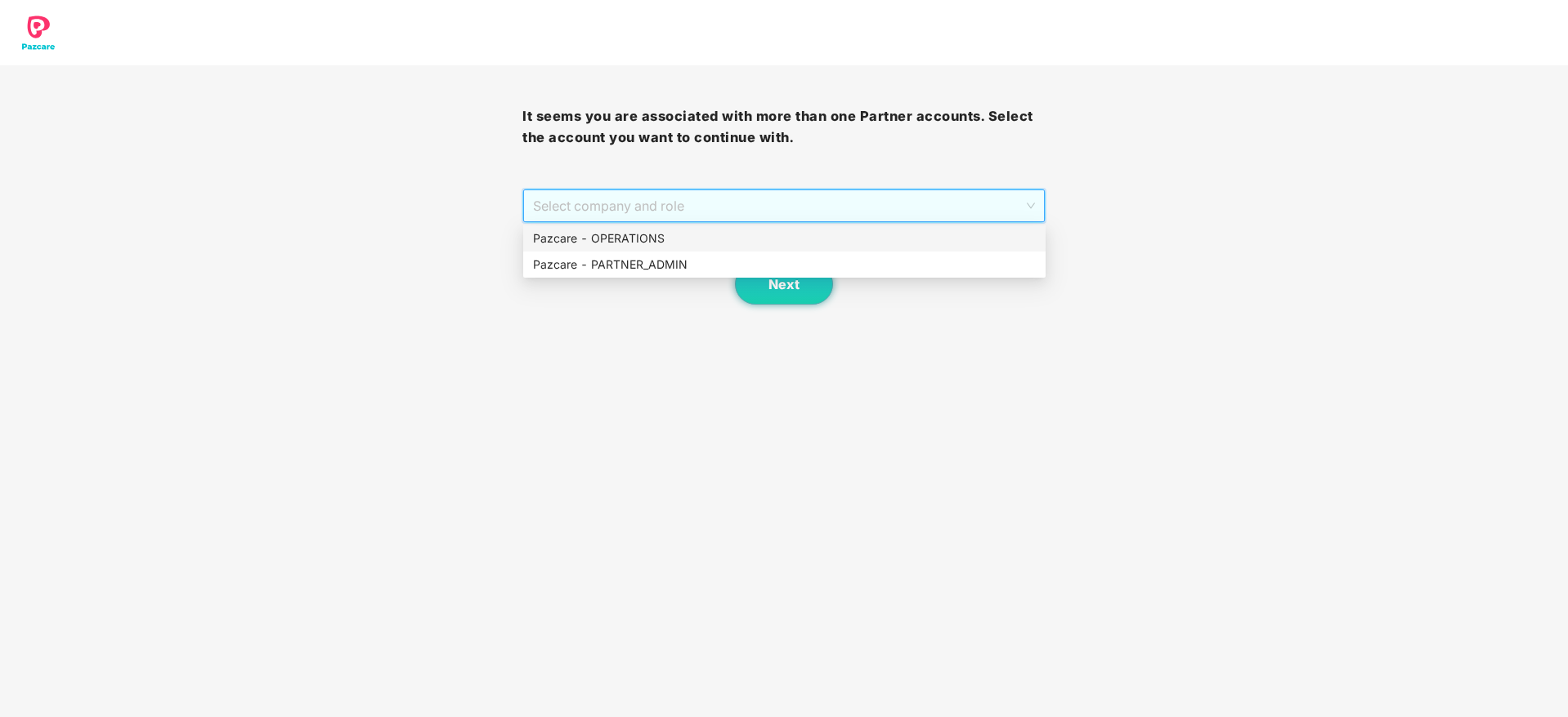
click at [675, 273] on div "Pazcare - PARTNER_ADMIN" at bounding box center [784, 264] width 502 height 18
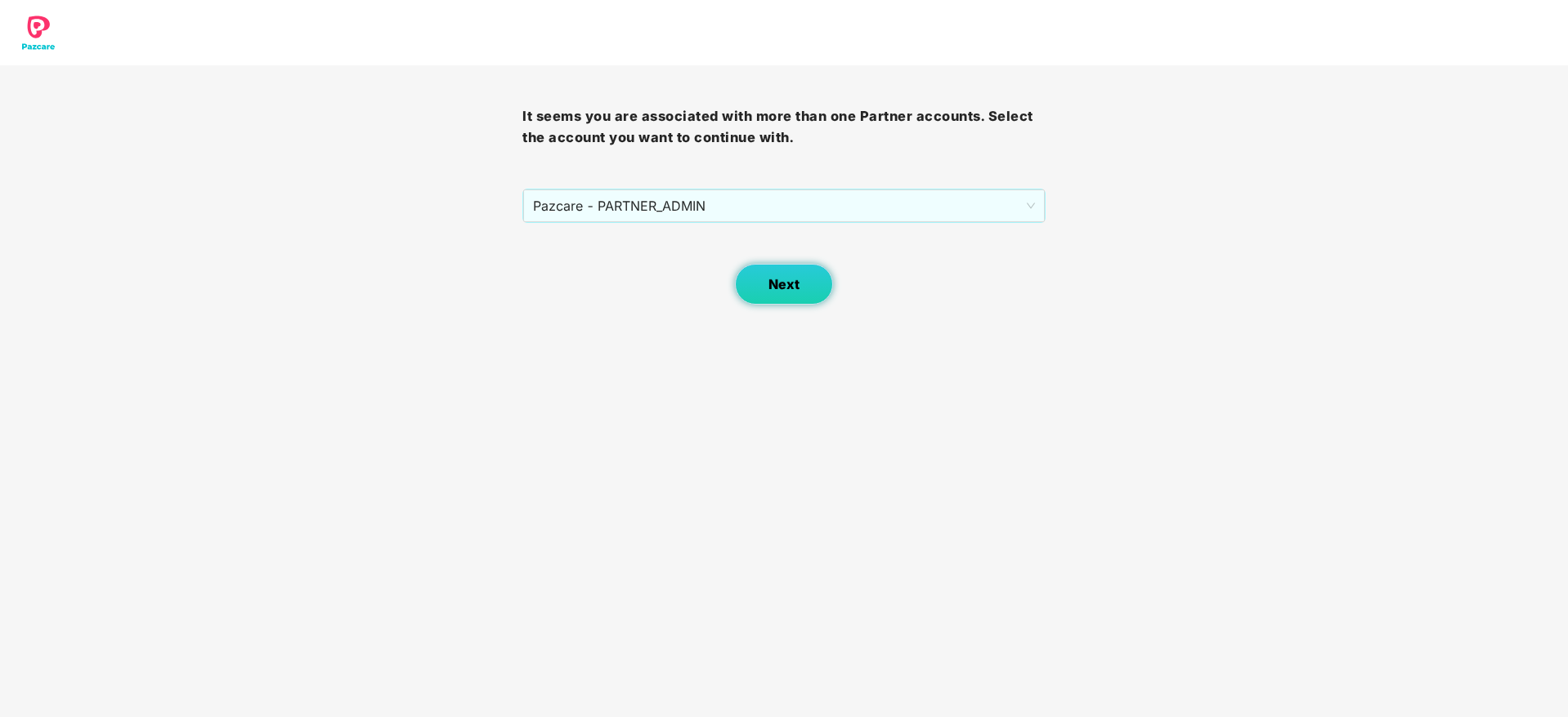
click at [777, 277] on span "Next" at bounding box center [784, 285] width 31 height 15
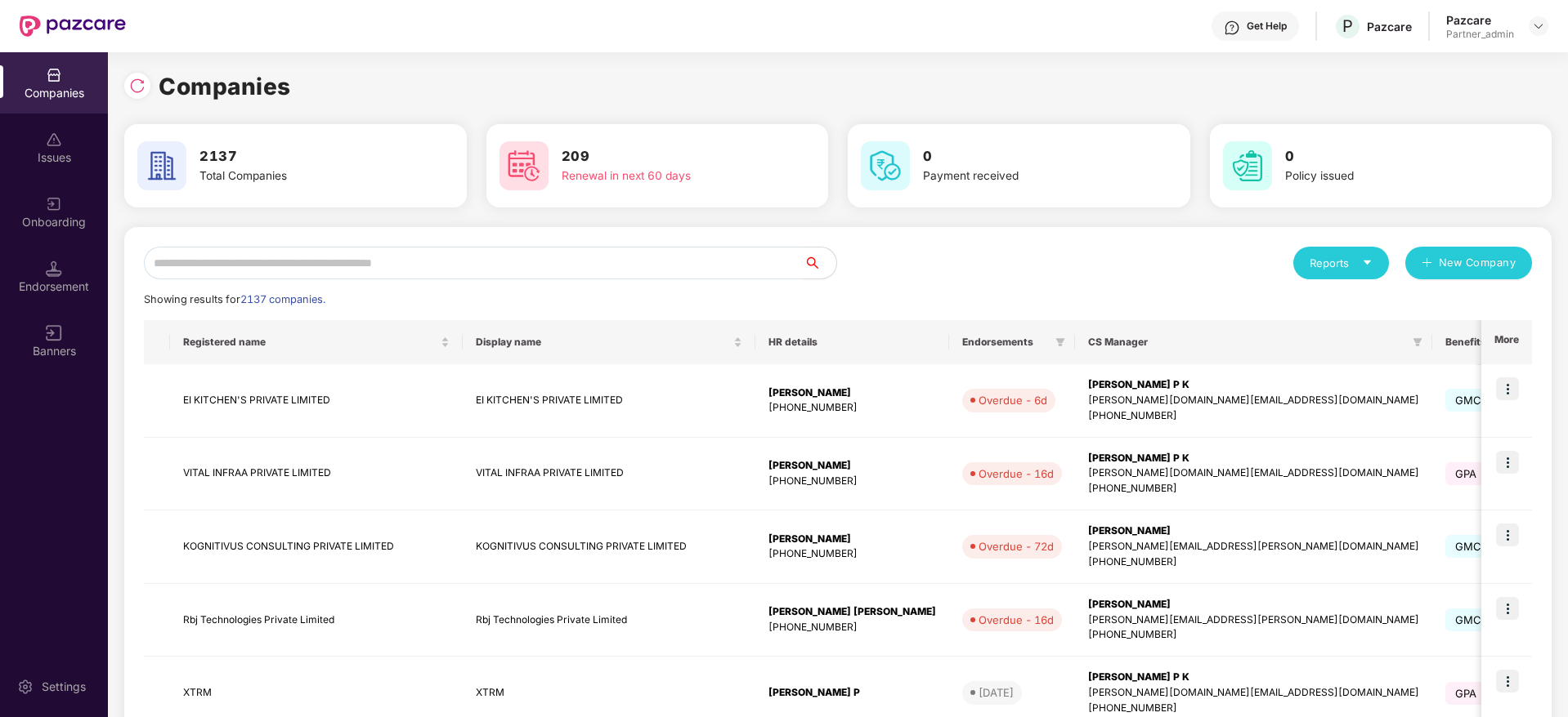
click at [480, 254] on input "text" at bounding box center [473, 263] width 660 height 33
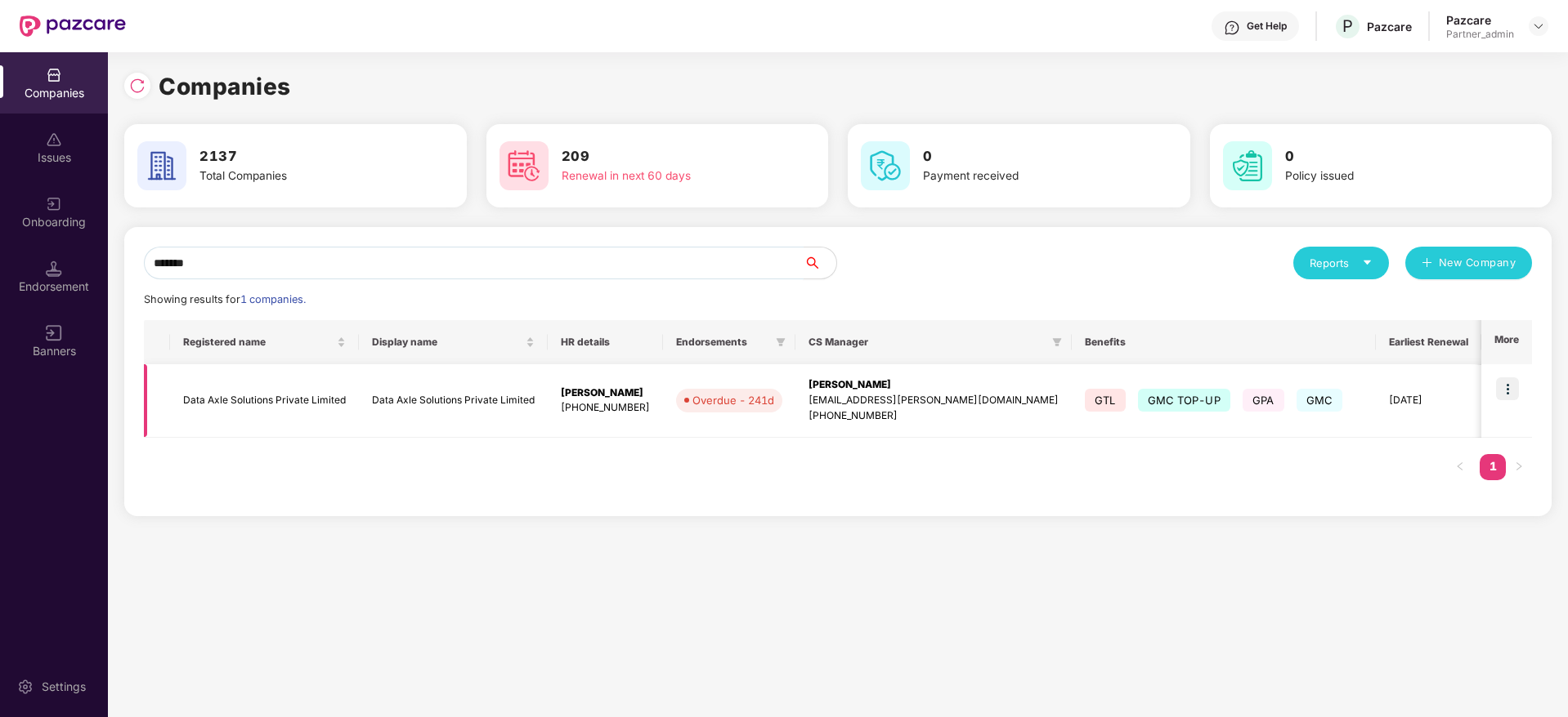
type input "*******"
click at [862, 388] on div "[PERSON_NAME]" at bounding box center [933, 385] width 250 height 15
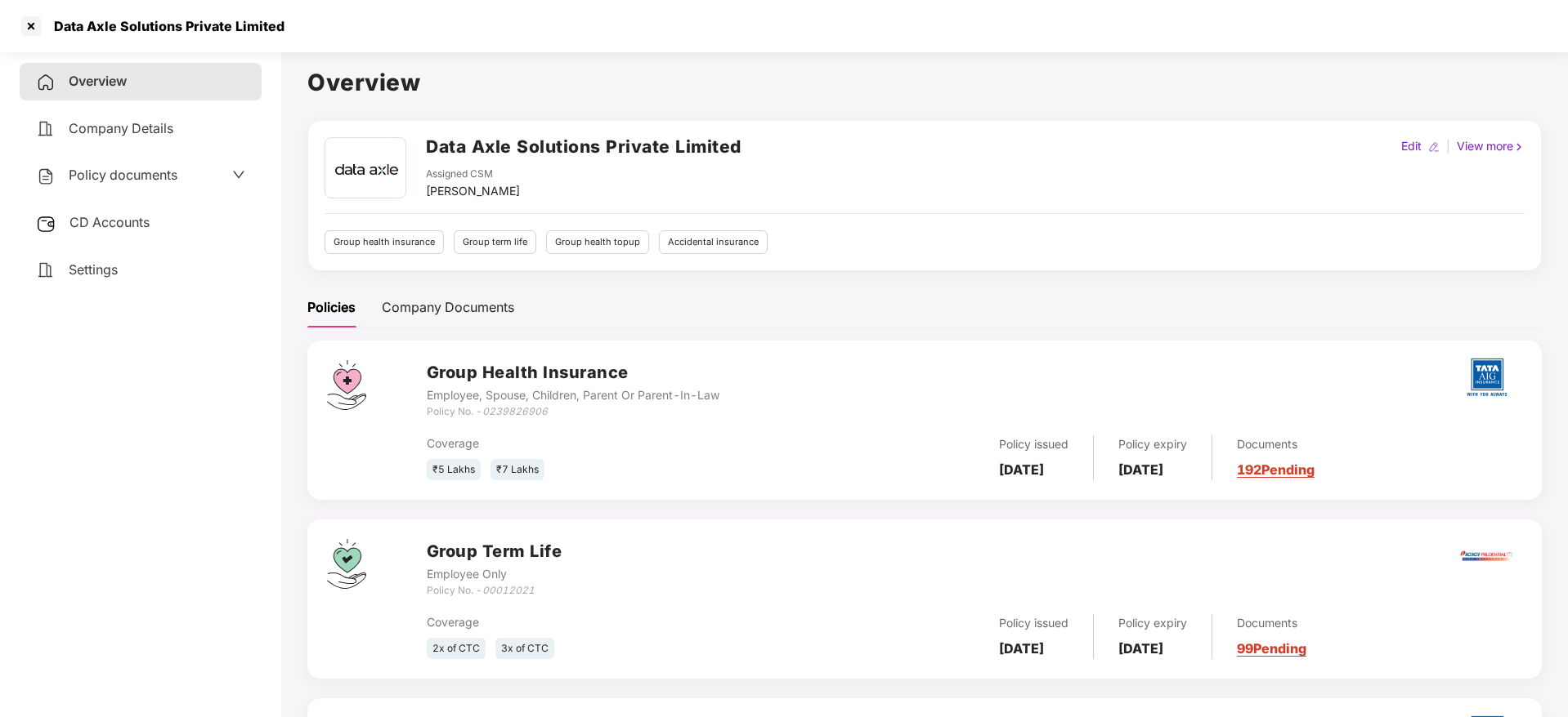
click at [1315, 463] on link "192 Pending" at bounding box center [1275, 469] width 78 height 16
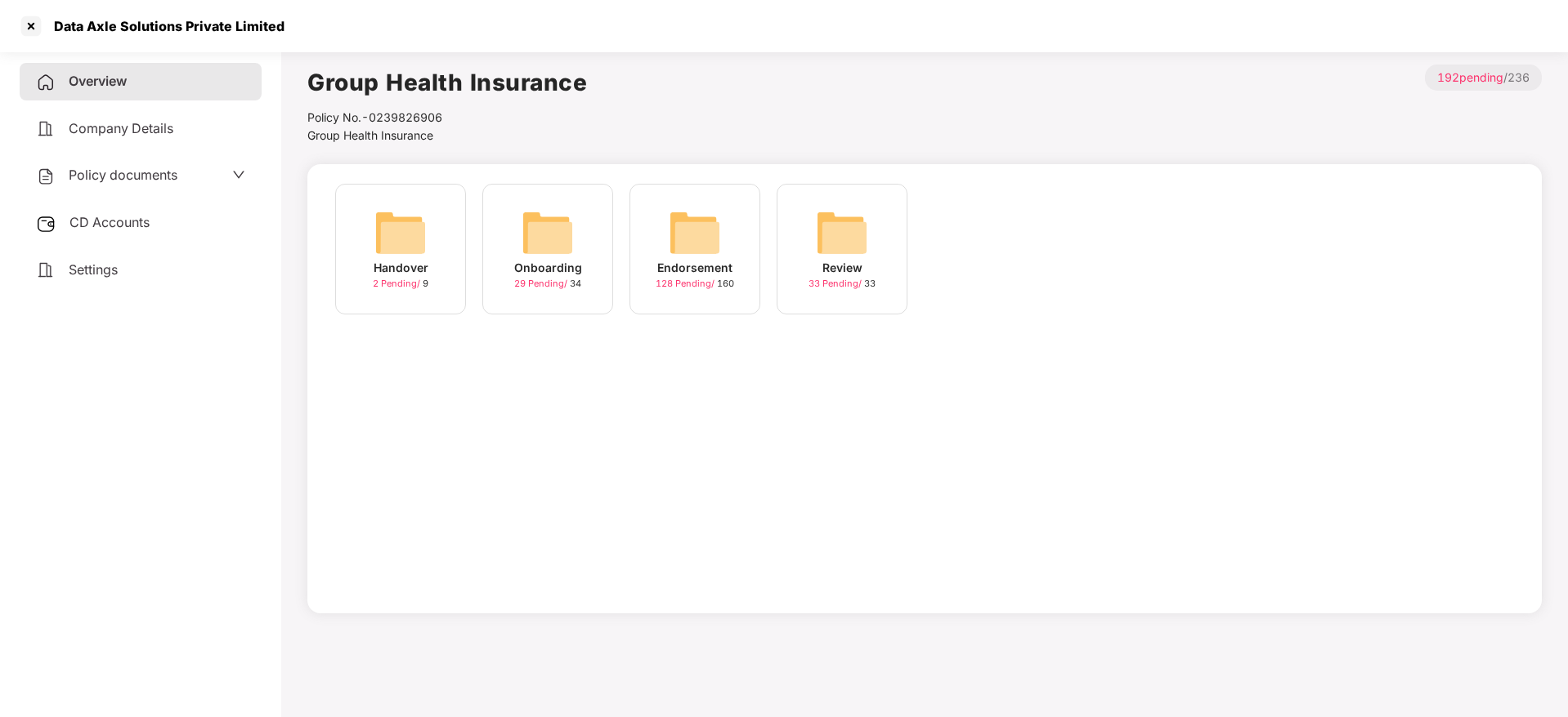
click at [693, 249] on img at bounding box center [694, 232] width 52 height 52
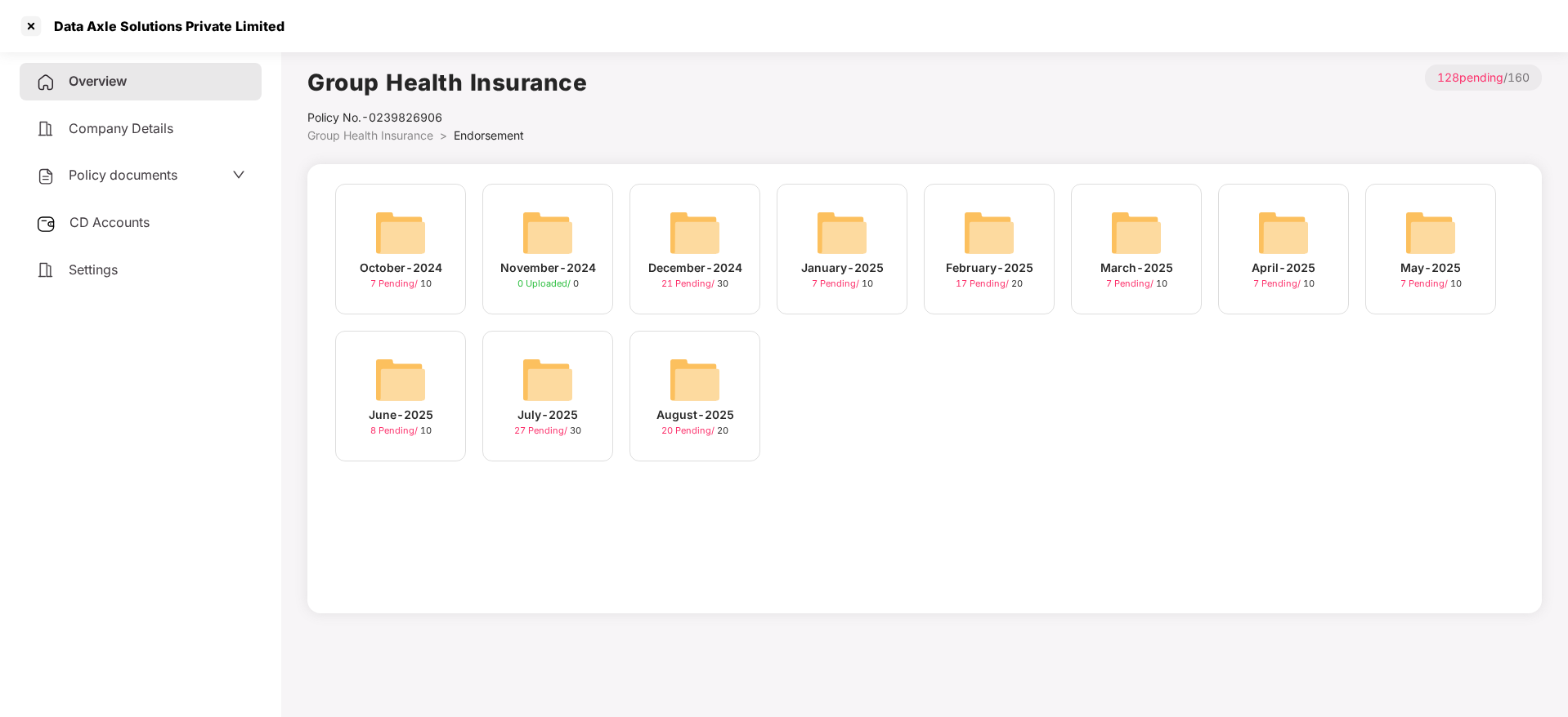
click at [695, 394] on img at bounding box center [694, 380] width 52 height 52
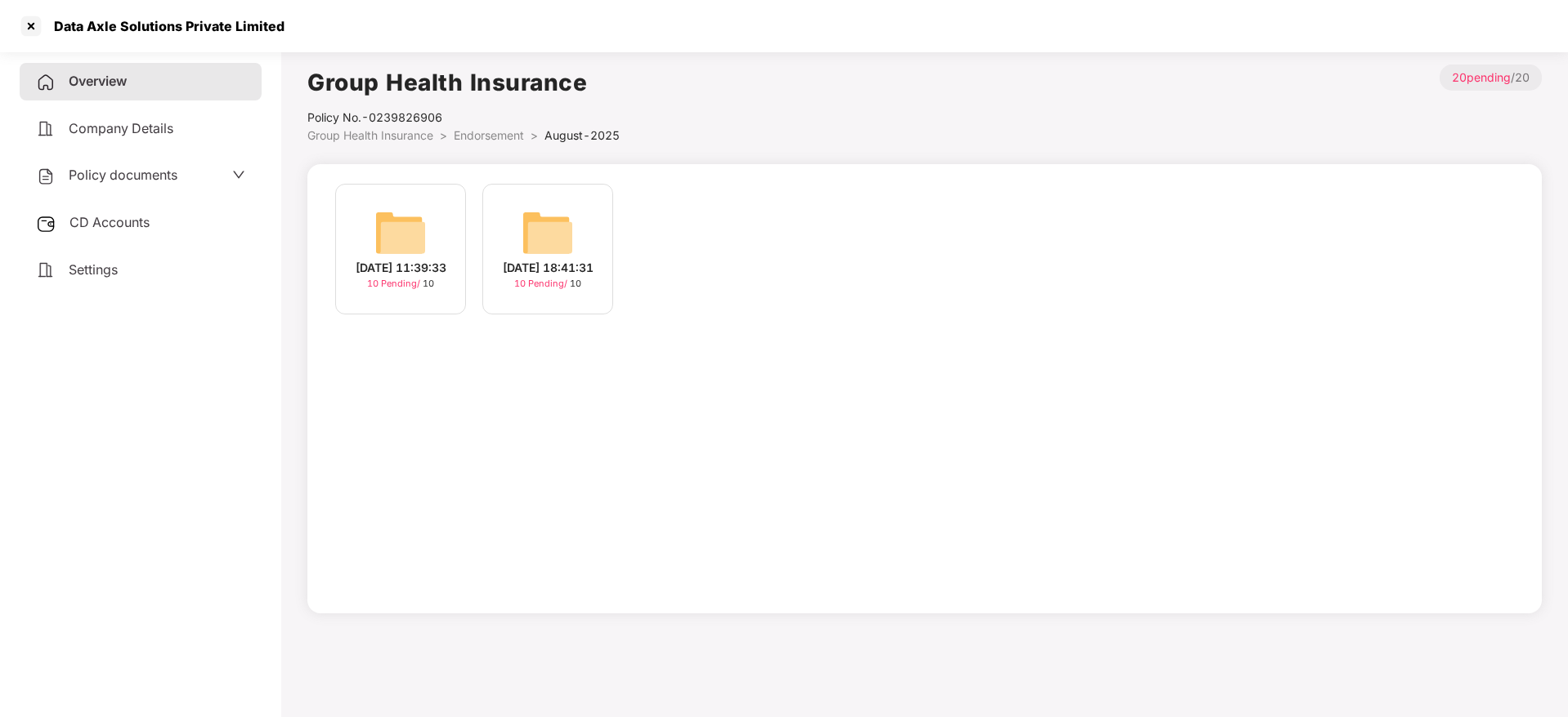
click at [405, 274] on div "[DATE] 11:39:33" at bounding box center [400, 268] width 90 height 18
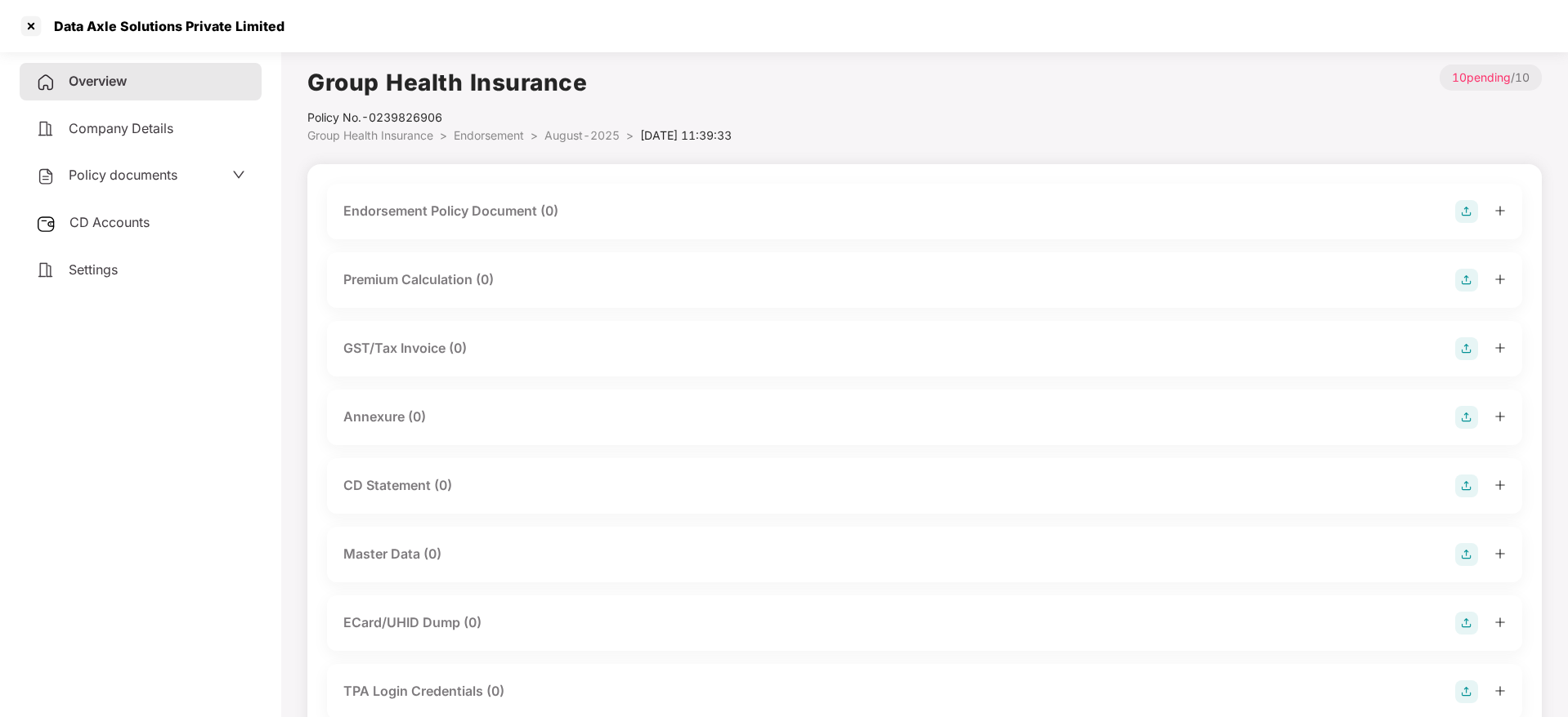
click at [1468, 212] on img at bounding box center [1466, 212] width 23 height 23
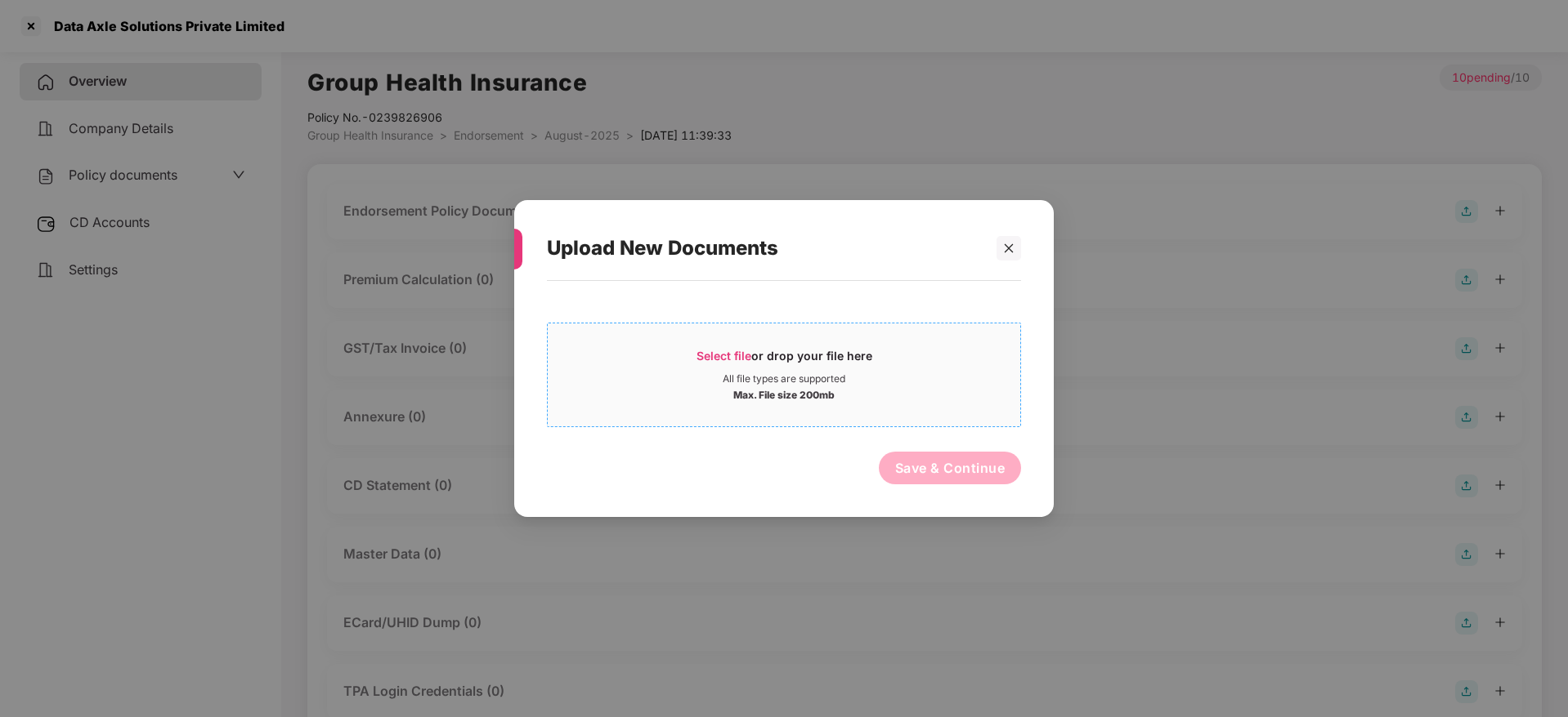
click at [773, 358] on div "Select file or drop your file here" at bounding box center [784, 361] width 176 height 25
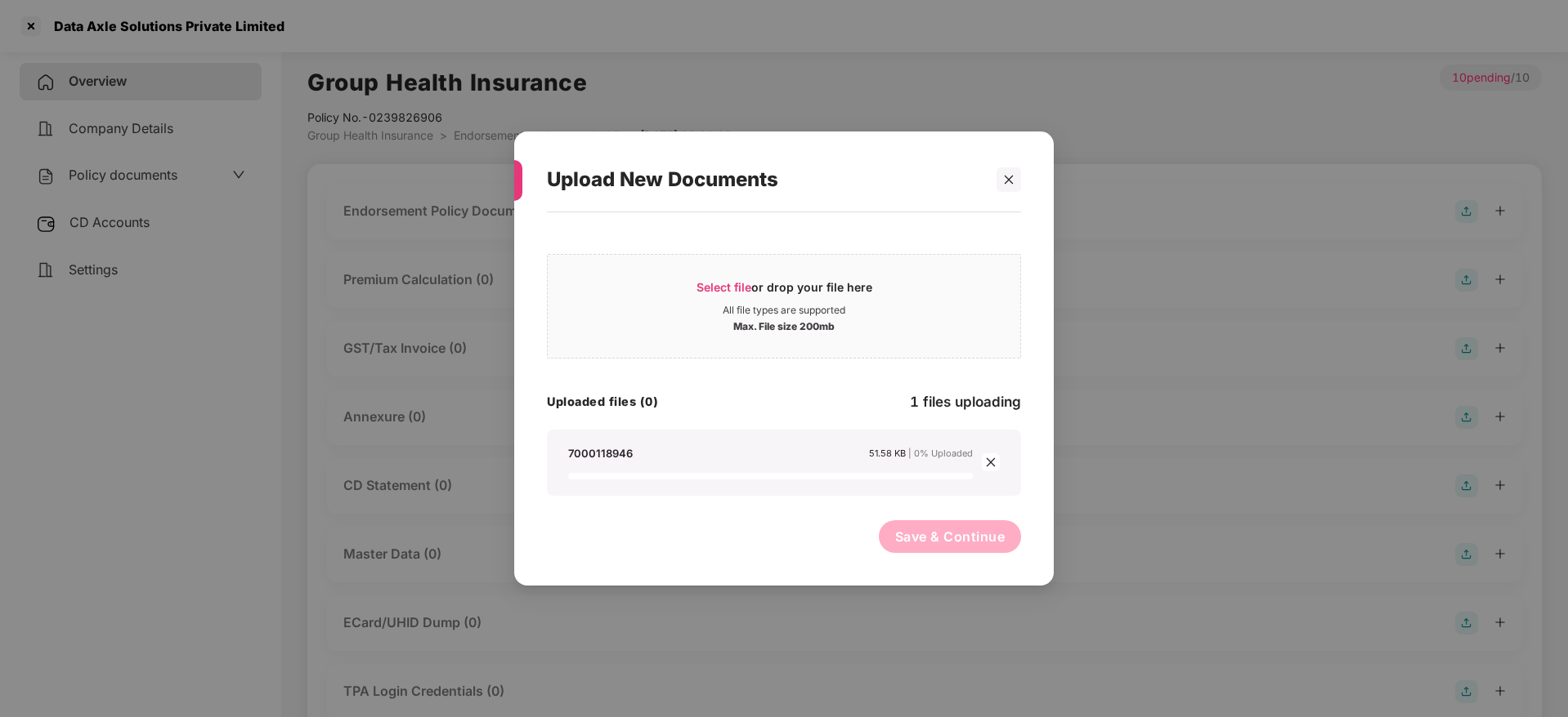
click at [676, 201] on div "Upload New Documents" at bounding box center [763, 179] width 435 height 63
click at [711, 304] on div "All file types are supported" at bounding box center [784, 311] width 472 height 13
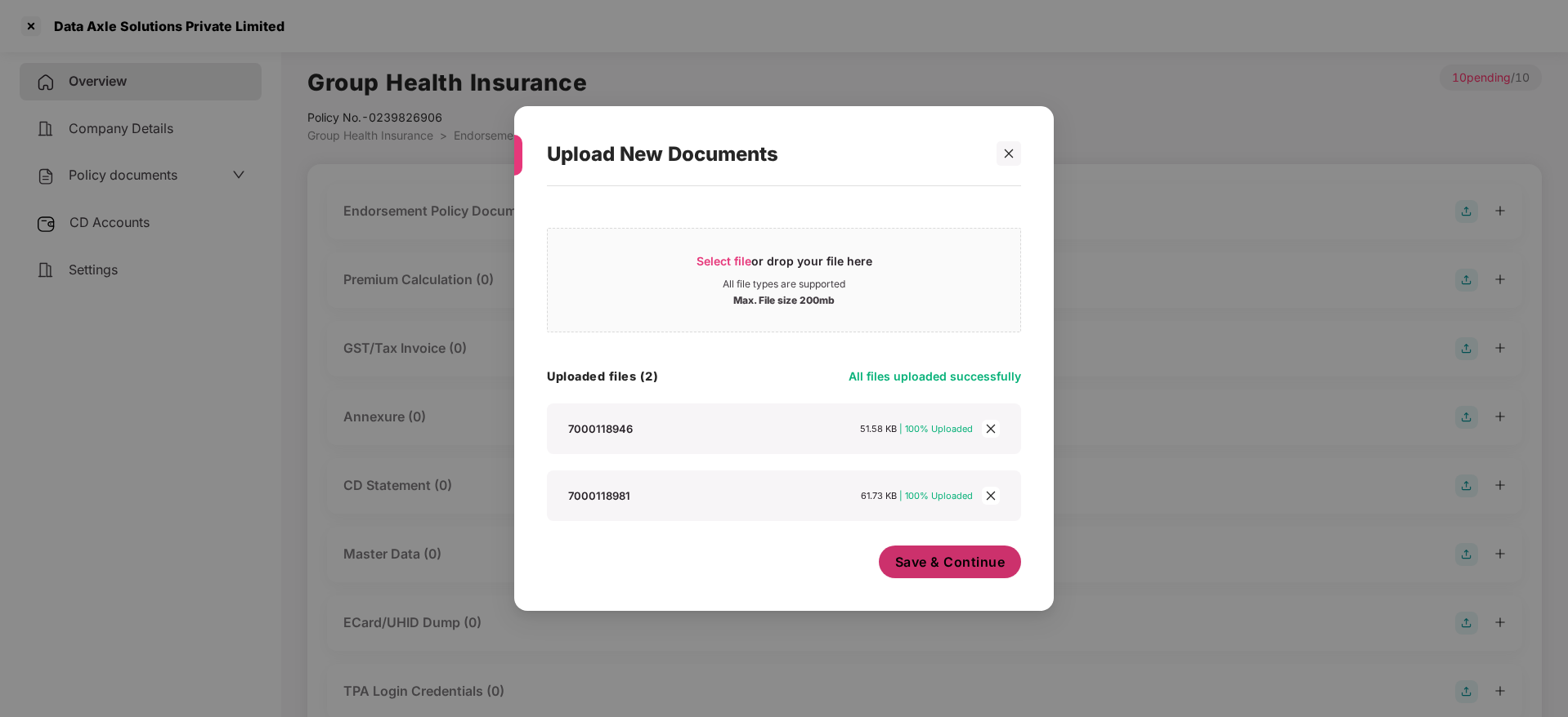
click at [950, 574] on button "Save & Continue" at bounding box center [950, 562] width 143 height 33
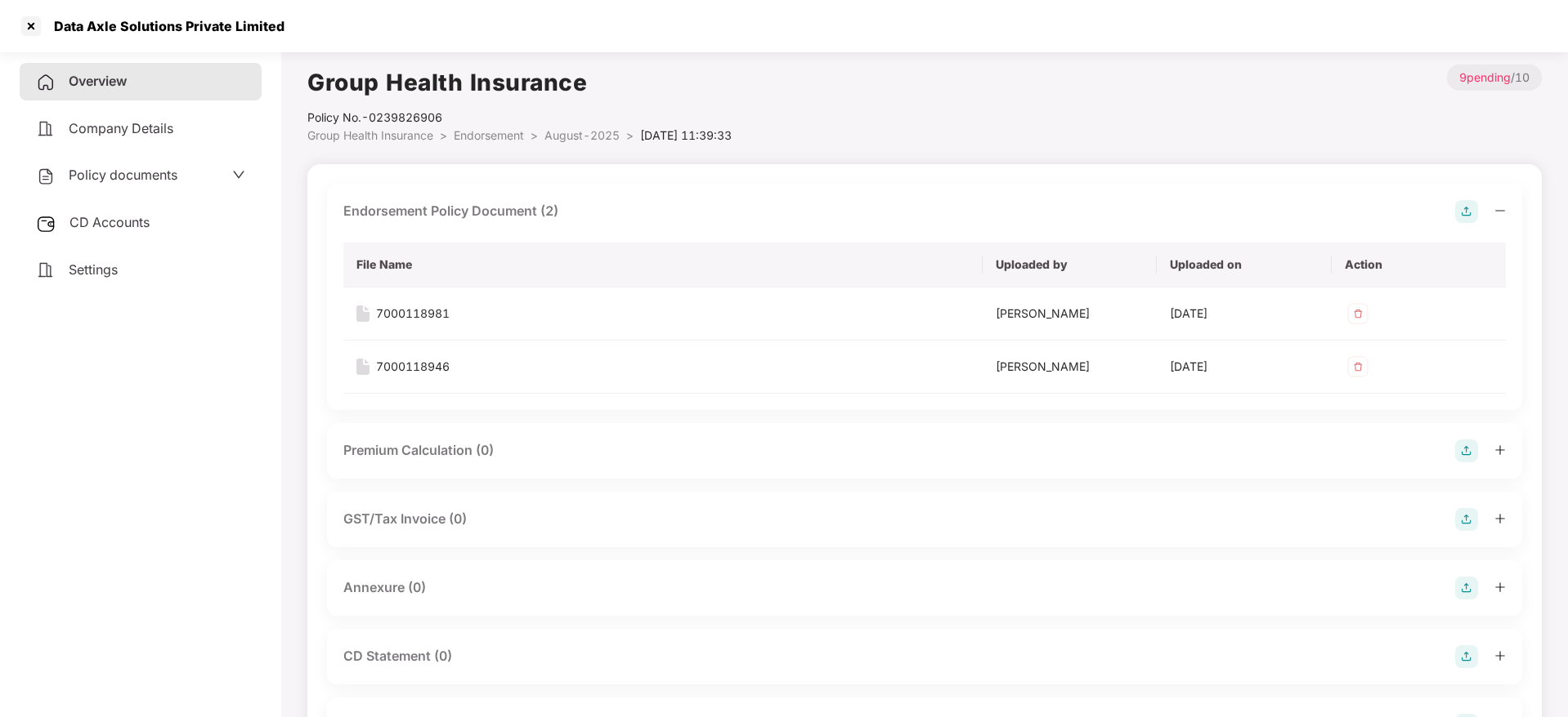
click at [1500, 206] on icon "minus" at bounding box center [1500, 211] width 12 height 12
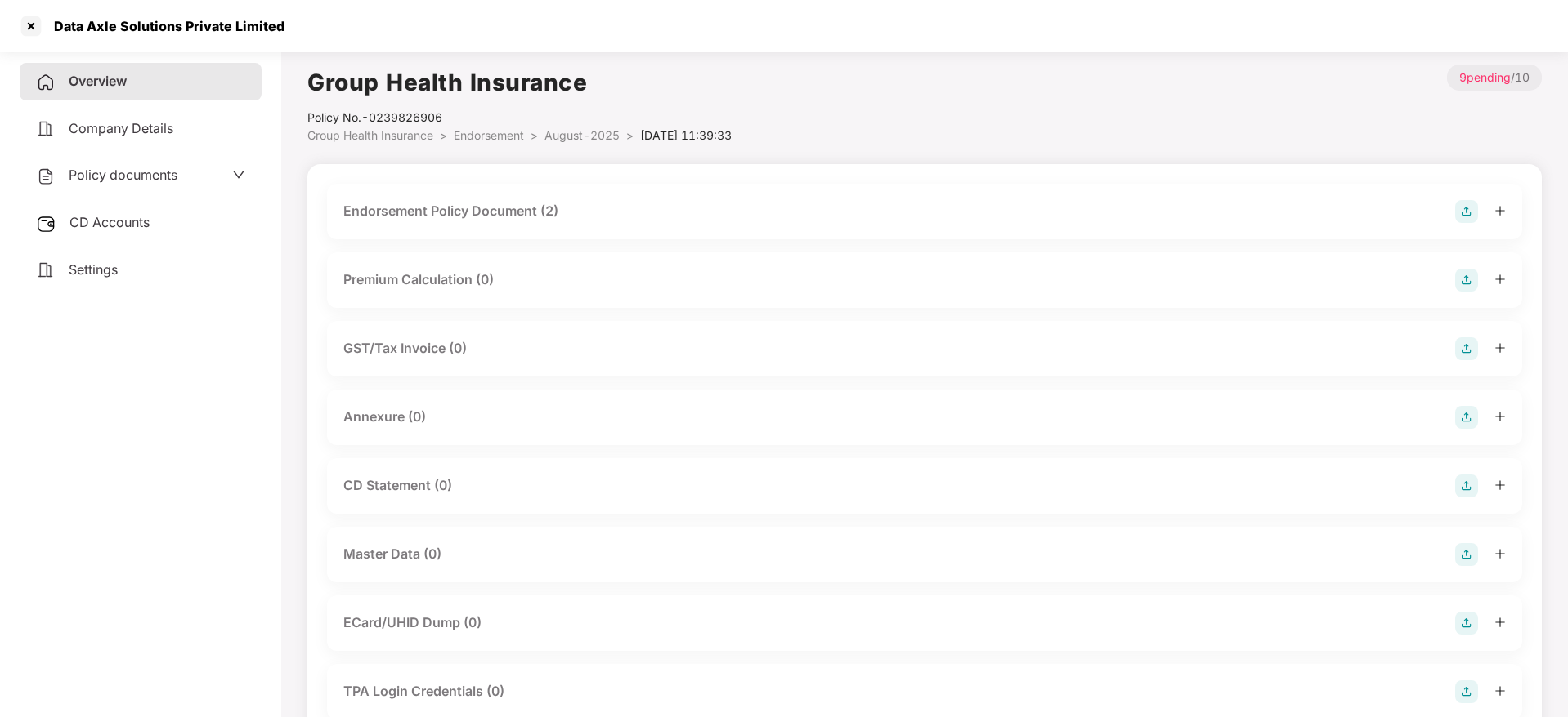
click at [1460, 412] on img at bounding box center [1466, 418] width 23 height 23
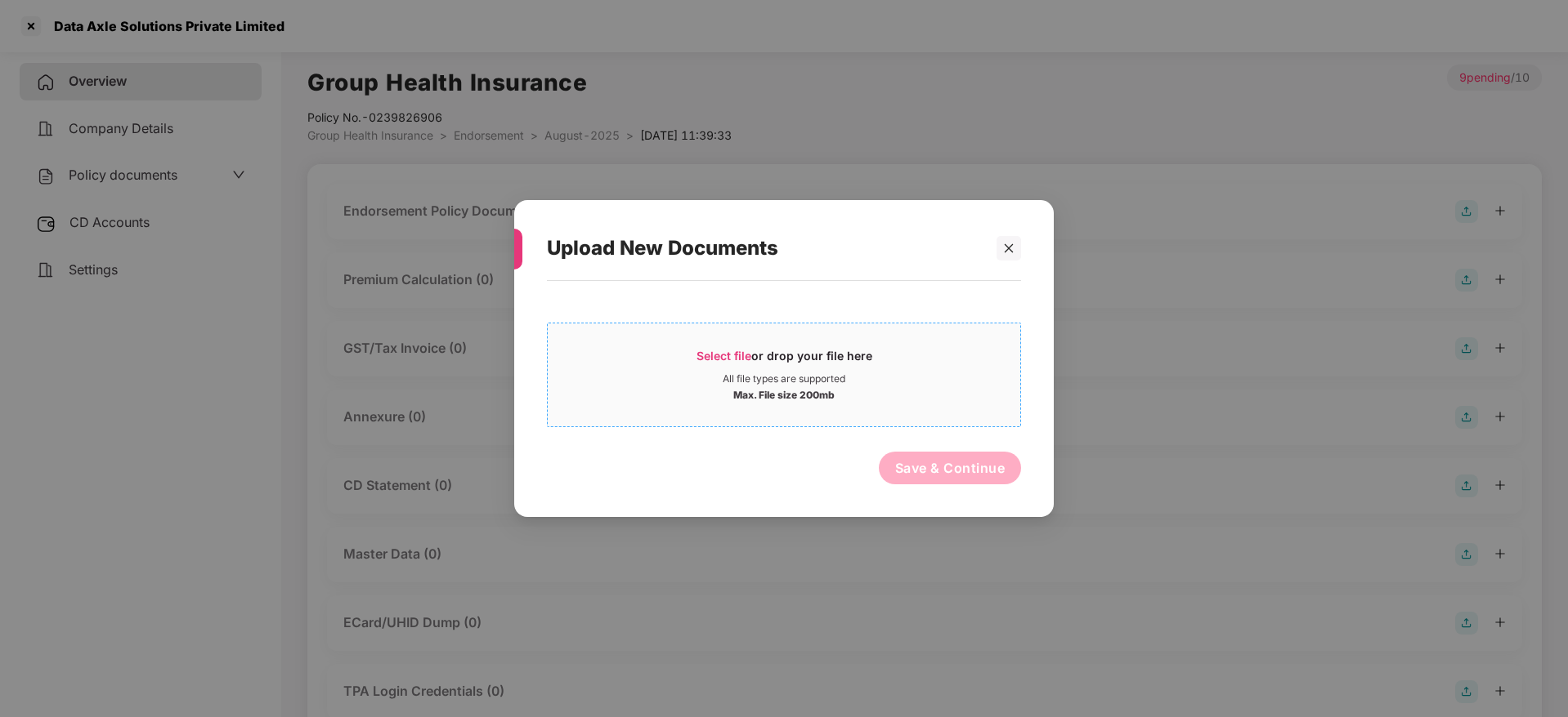
click at [753, 346] on span "Select file or drop your file here All file types are supported Max. File size …" at bounding box center [784, 375] width 472 height 79
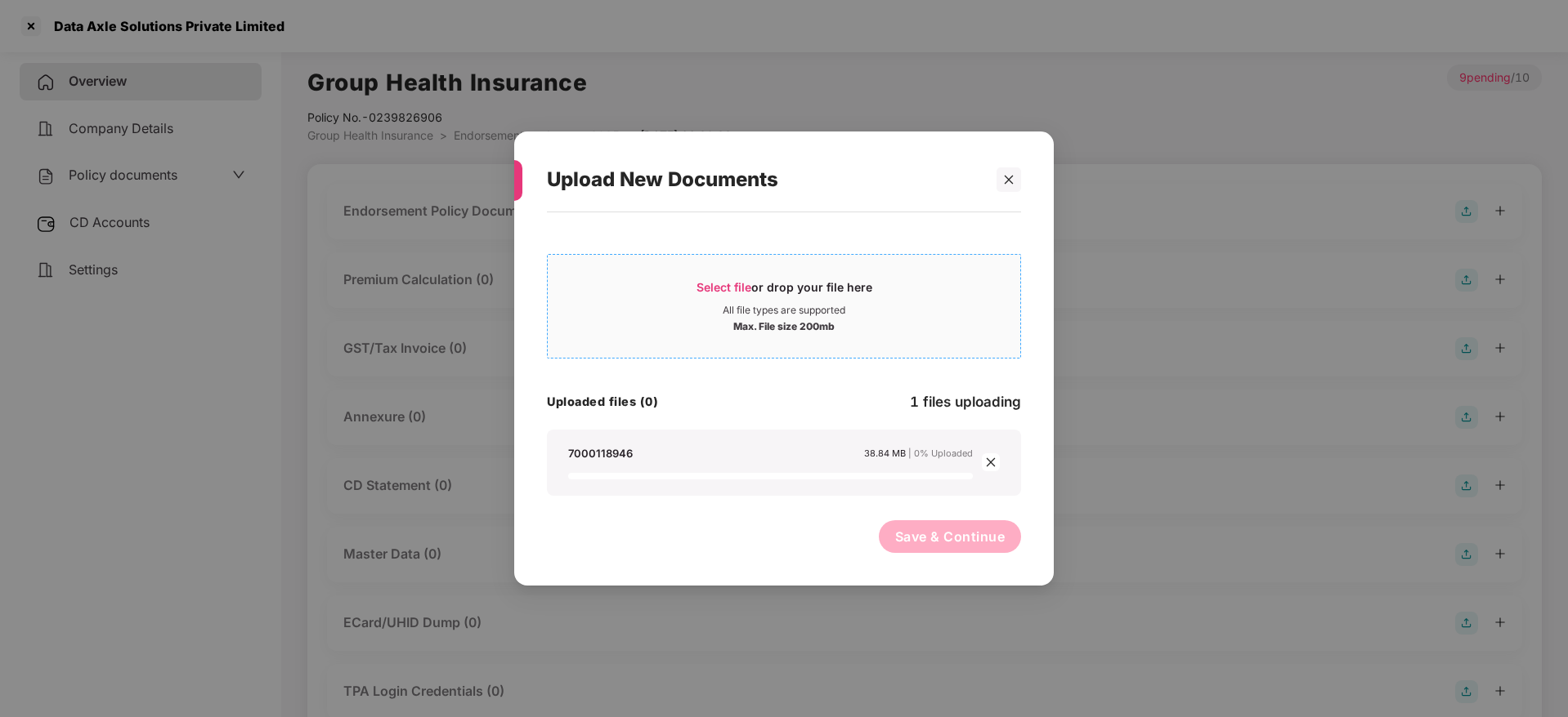
click at [728, 279] on div "Select file or drop your file here" at bounding box center [784, 292] width 176 height 25
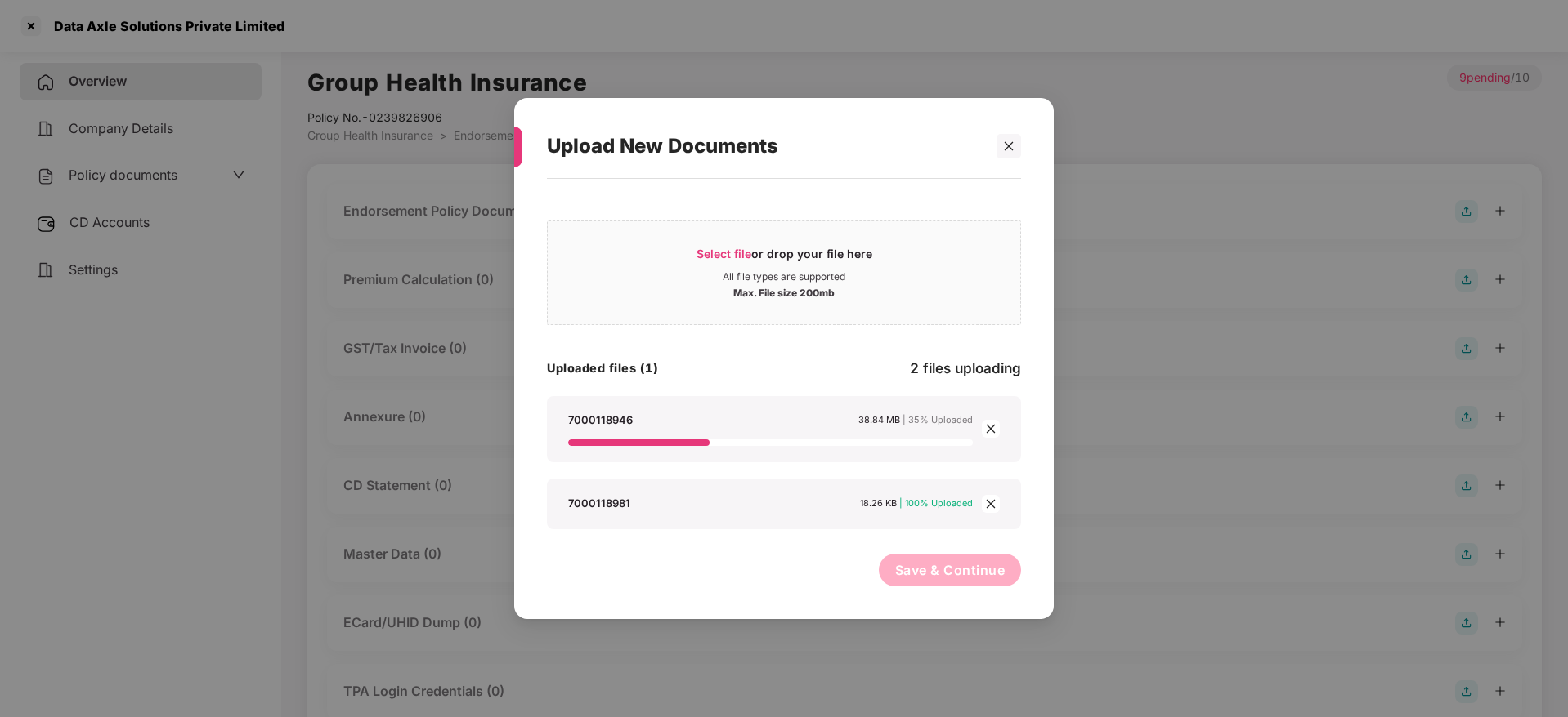
click at [695, 575] on div "Save & Continue" at bounding box center [784, 574] width 474 height 41
click at [875, 179] on div "Select file or drop your file here All file types are supported Max. File size …" at bounding box center [784, 391] width 540 height 424
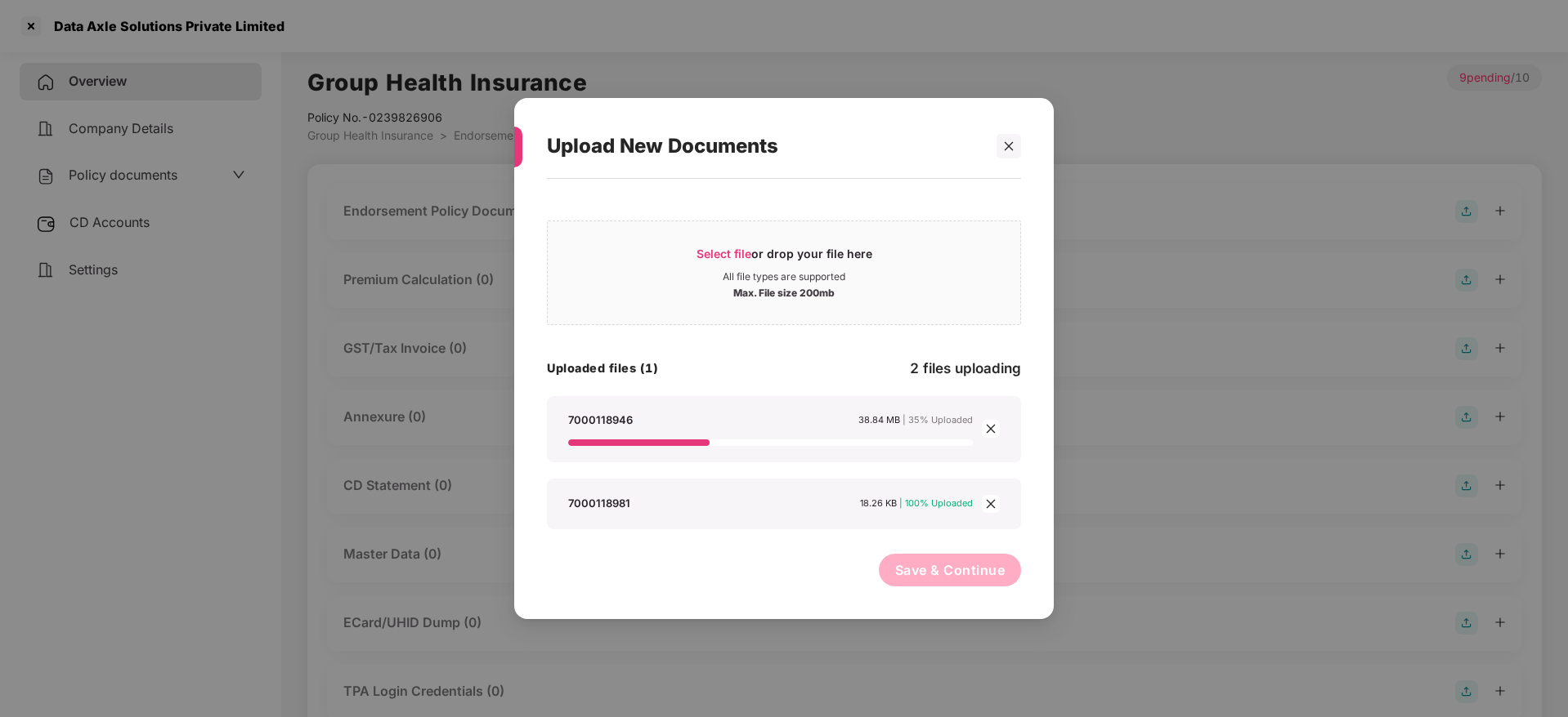
click at [993, 428] on icon "close" at bounding box center [991, 429] width 12 height 12
click at [991, 496] on icon "close" at bounding box center [990, 495] width 9 height 9
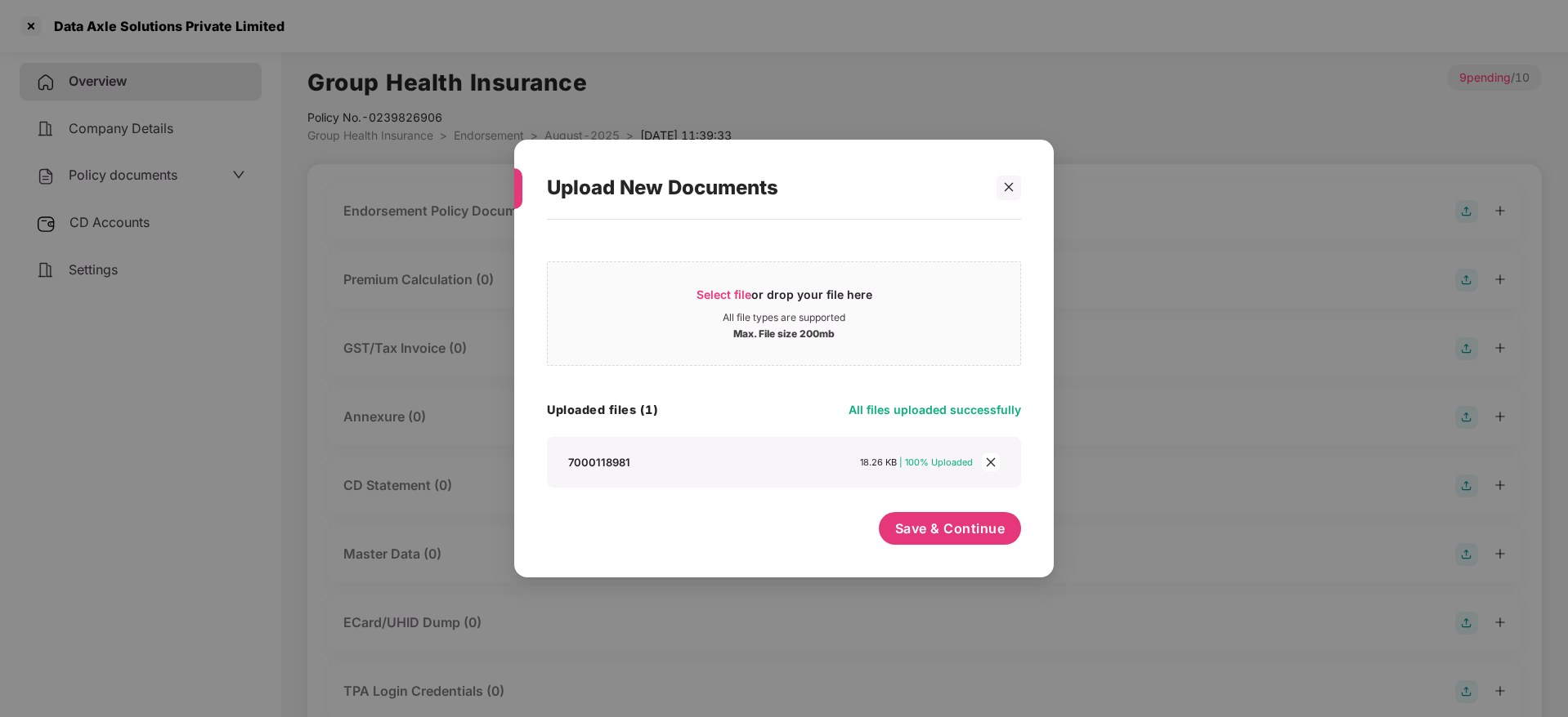
click at [993, 462] on icon "close" at bounding box center [991, 463] width 12 height 12
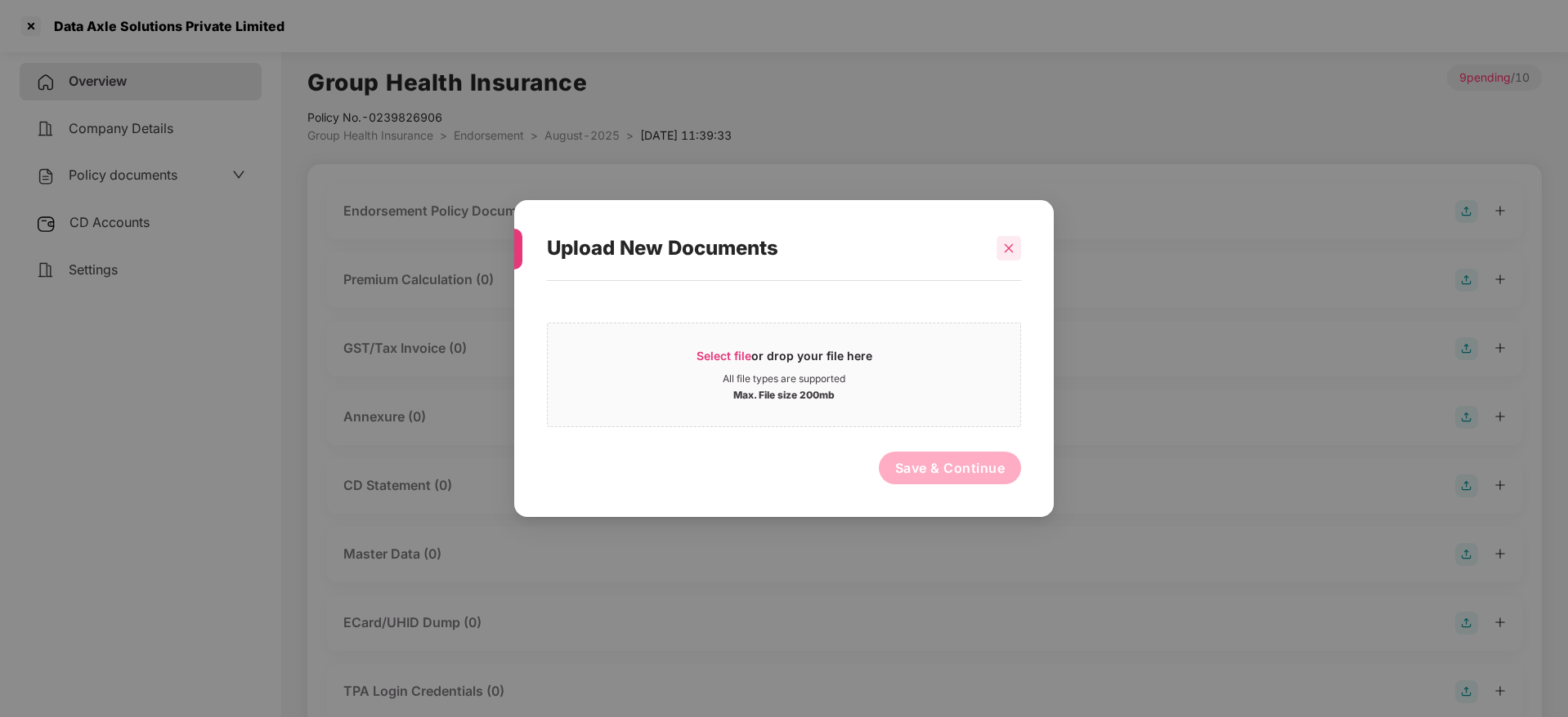
click at [1012, 249] on icon "close" at bounding box center [1008, 249] width 12 height 12
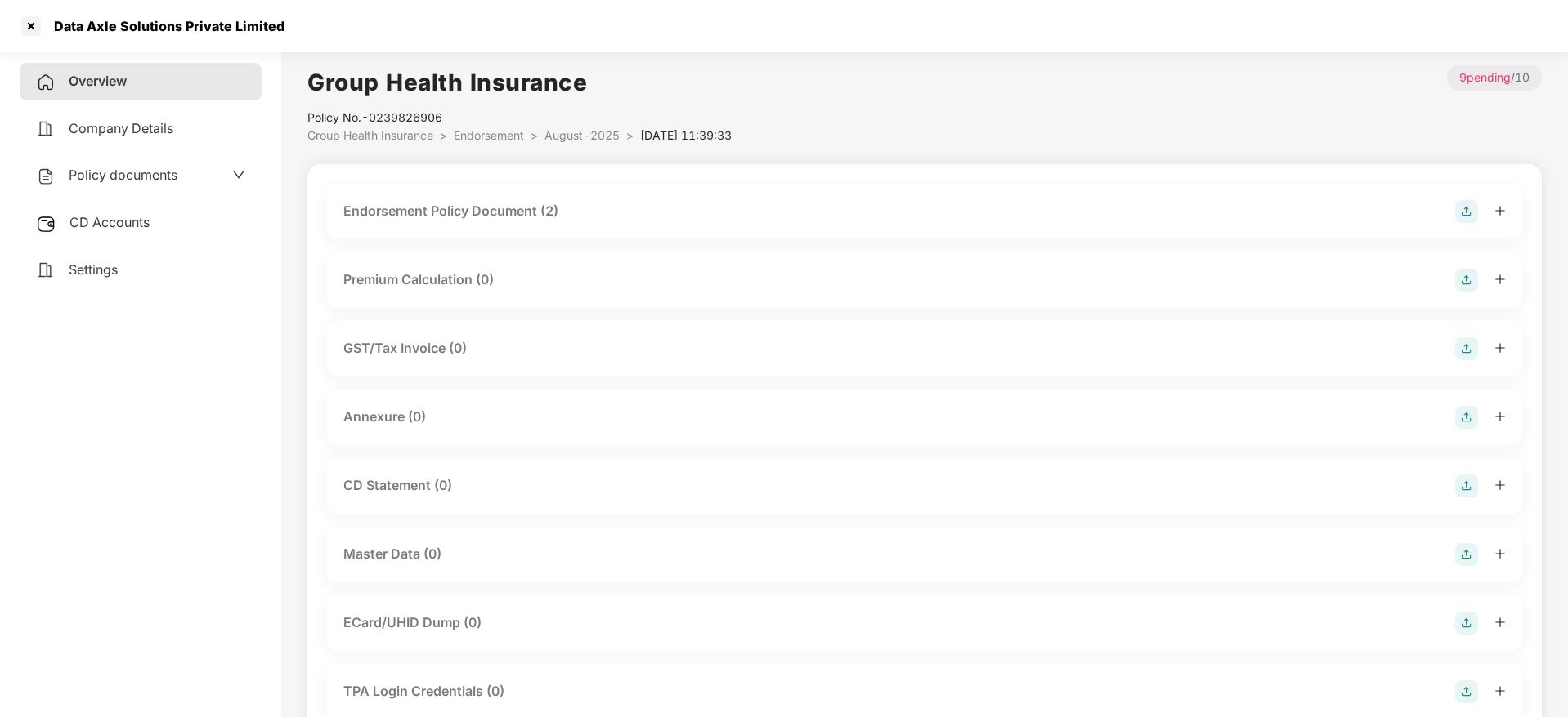
click at [1467, 419] on img at bounding box center [1466, 418] width 23 height 23
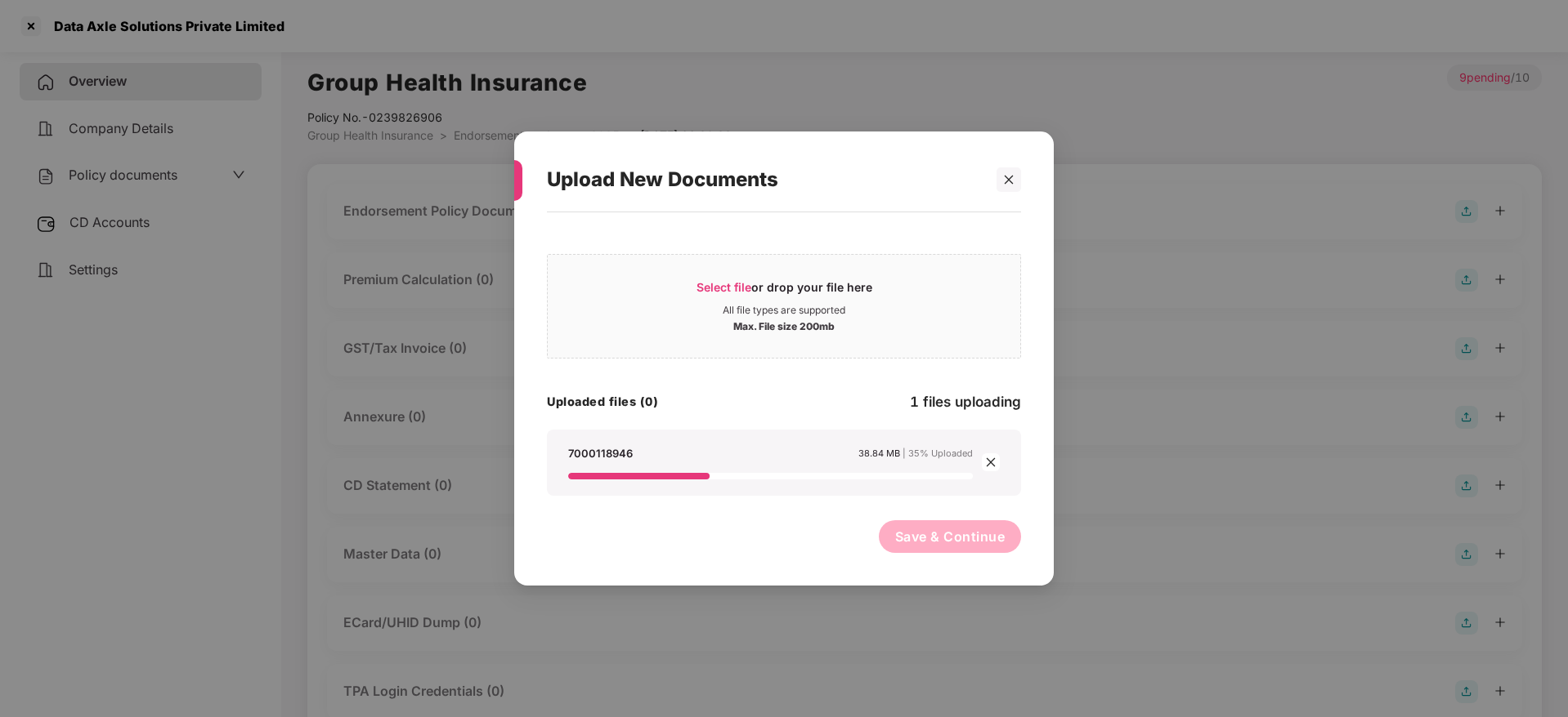
click at [987, 465] on icon "close" at bounding box center [990, 463] width 9 height 9
click at [994, 459] on icon "close" at bounding box center [991, 463] width 12 height 12
click at [1014, 187] on div at bounding box center [1009, 179] width 25 height 25
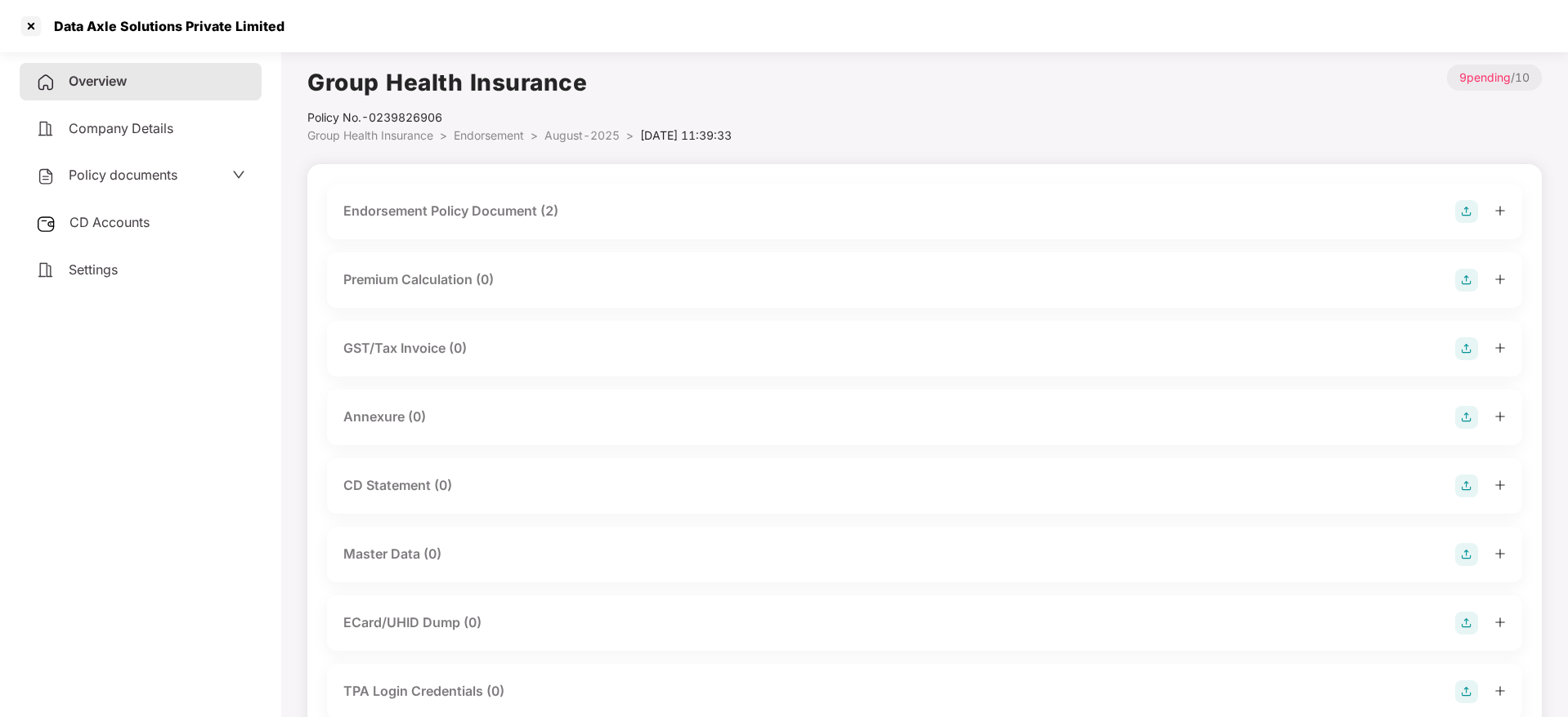
click at [129, 129] on span "Company Details" at bounding box center [120, 128] width 105 height 16
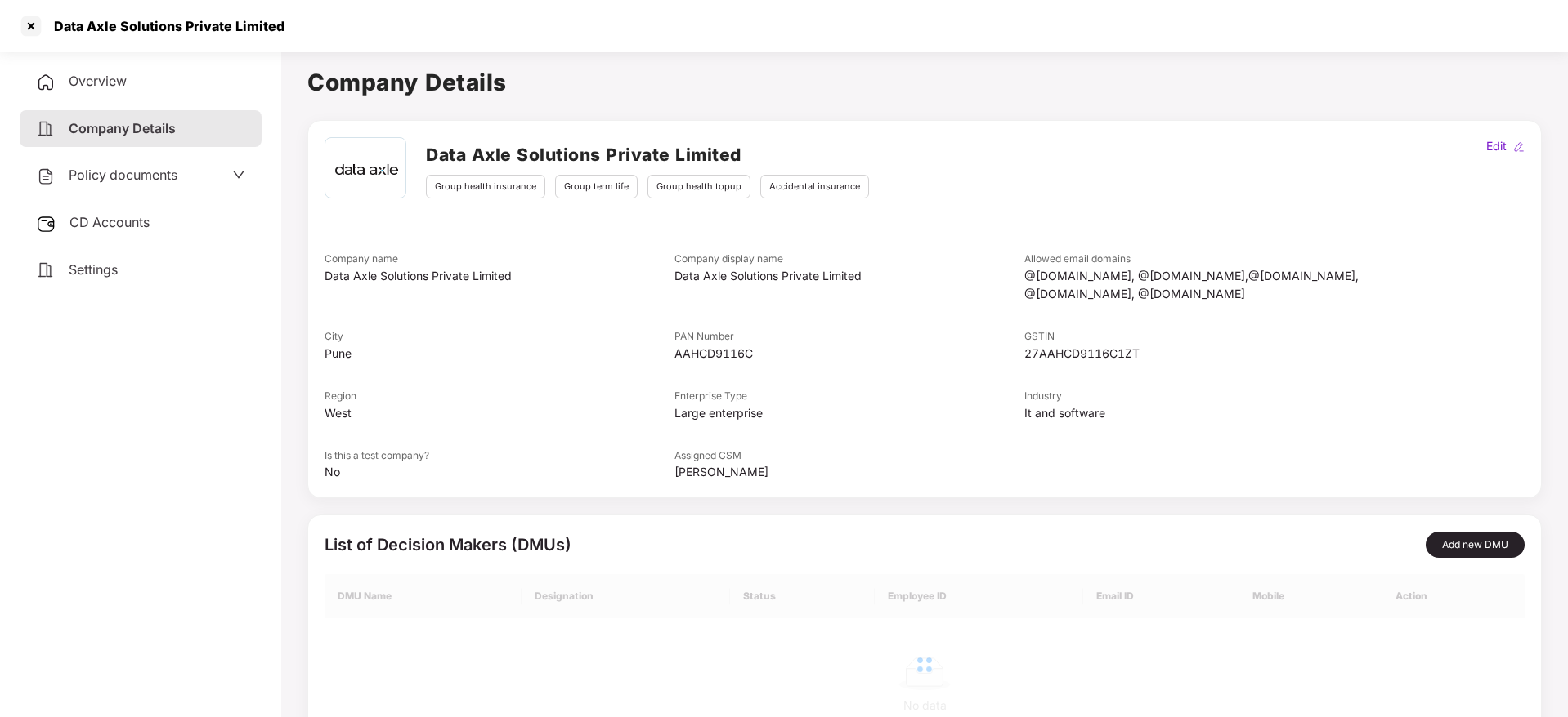
click at [102, 81] on span "Overview" at bounding box center [97, 81] width 58 height 16
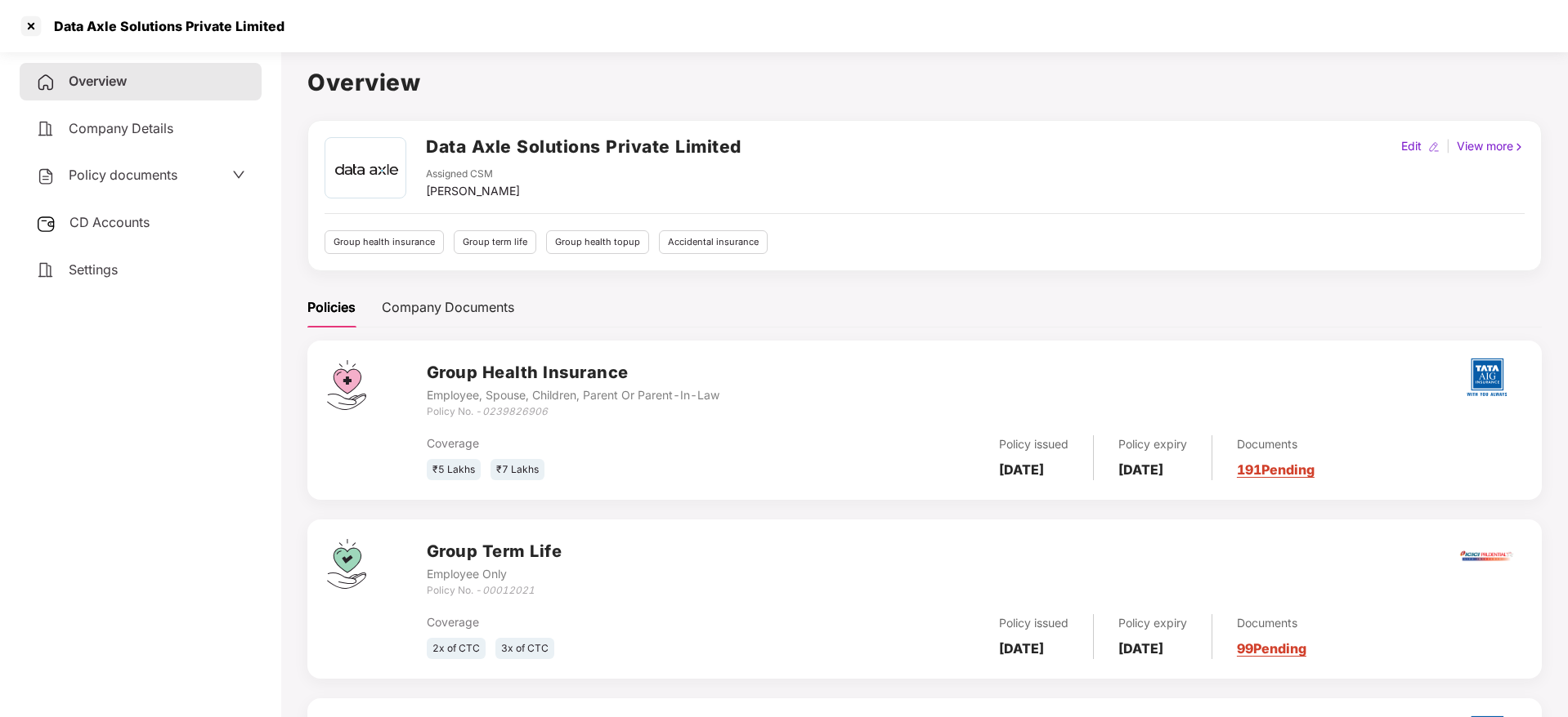
click at [1282, 473] on link "191 Pending" at bounding box center [1275, 469] width 78 height 16
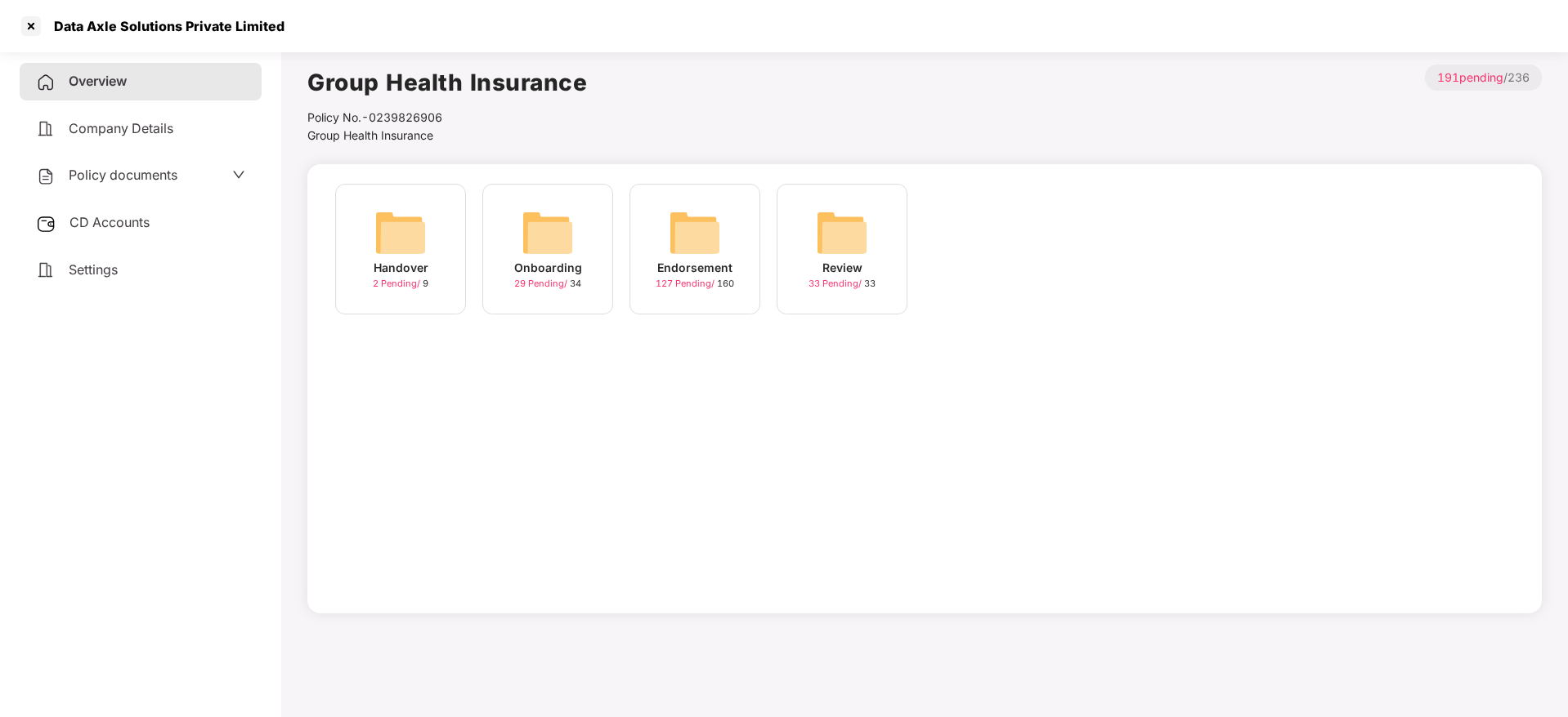
click at [697, 241] on img at bounding box center [694, 232] width 52 height 52
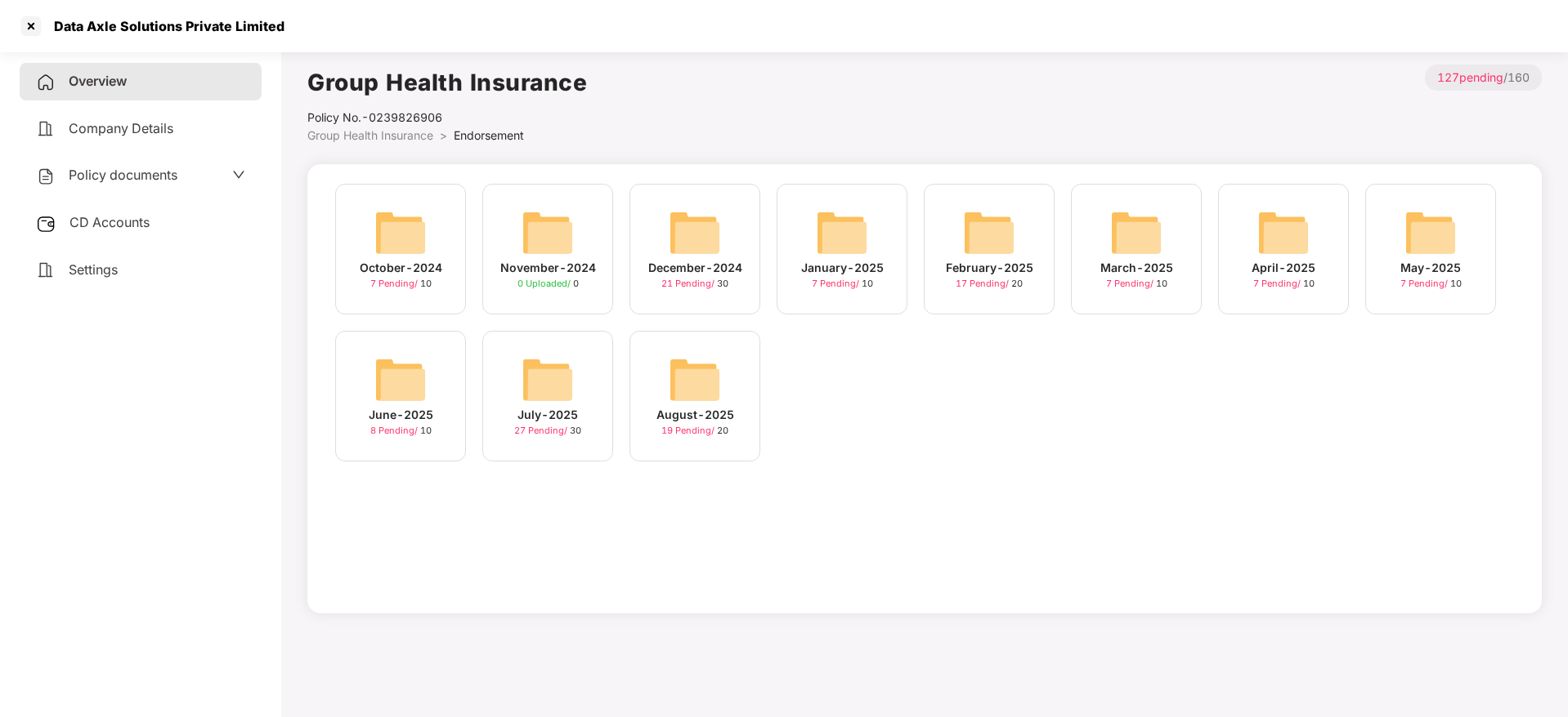
click at [733, 393] on div "August-2025 19 Pending / 20" at bounding box center [694, 396] width 131 height 131
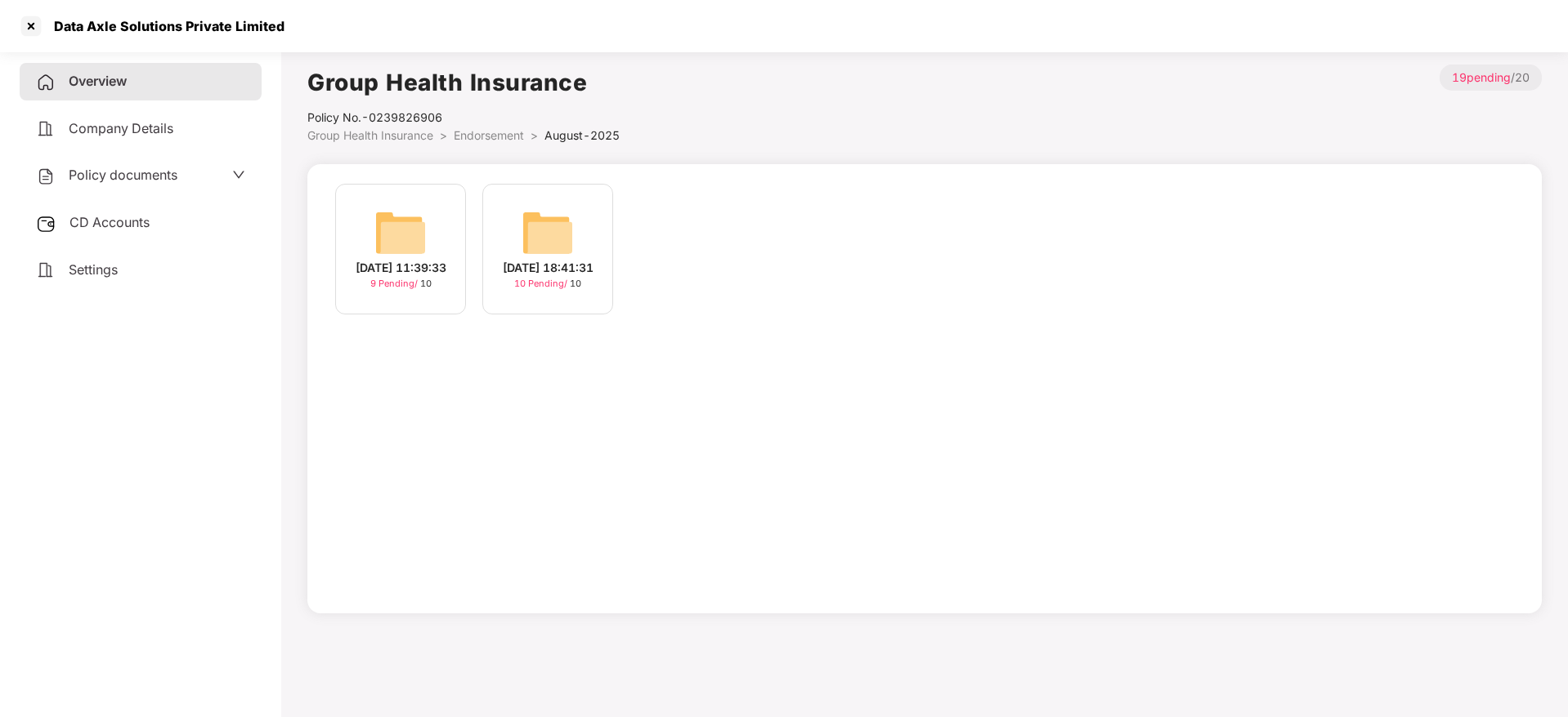
click at [418, 265] on div "[DATE] 11:39:33" at bounding box center [400, 268] width 90 height 18
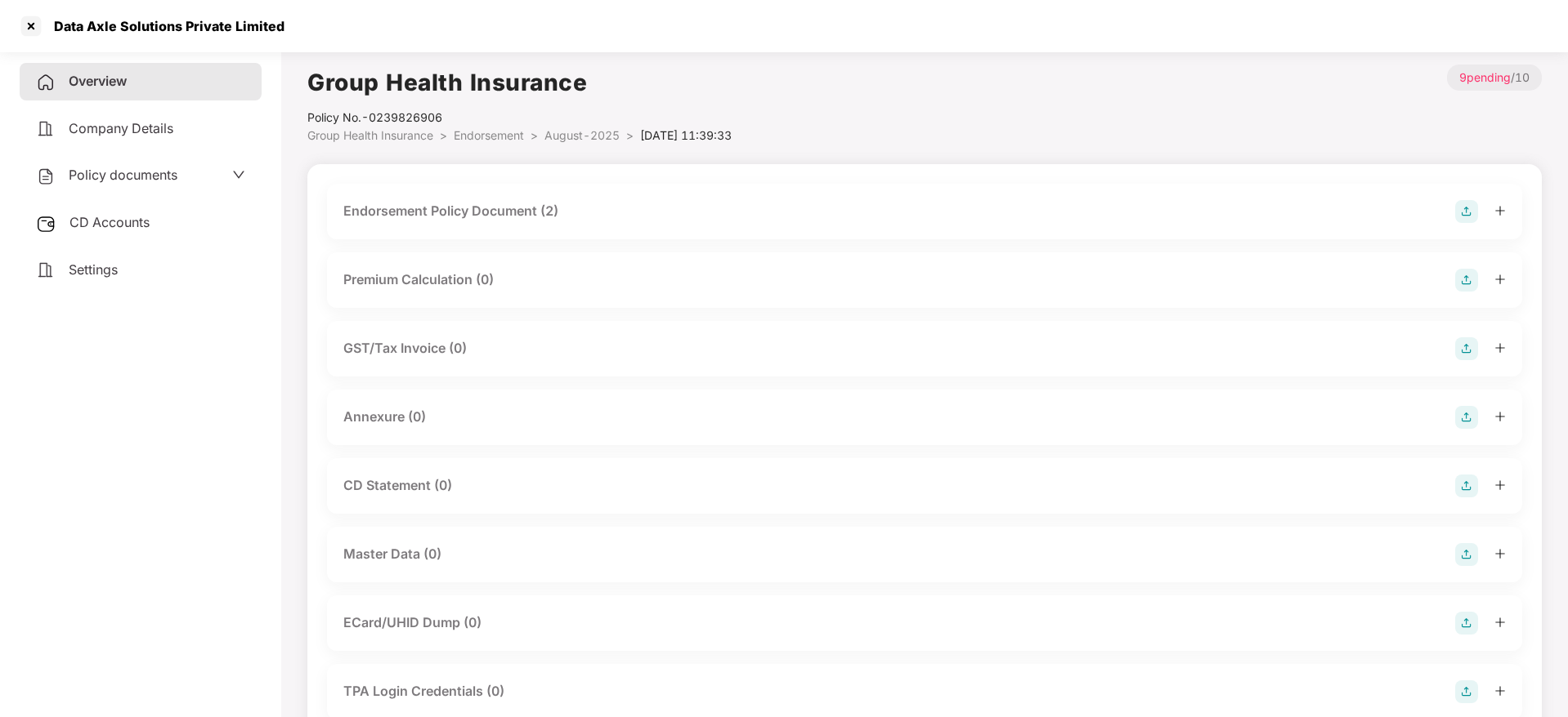
click at [1462, 418] on img at bounding box center [1466, 418] width 23 height 23
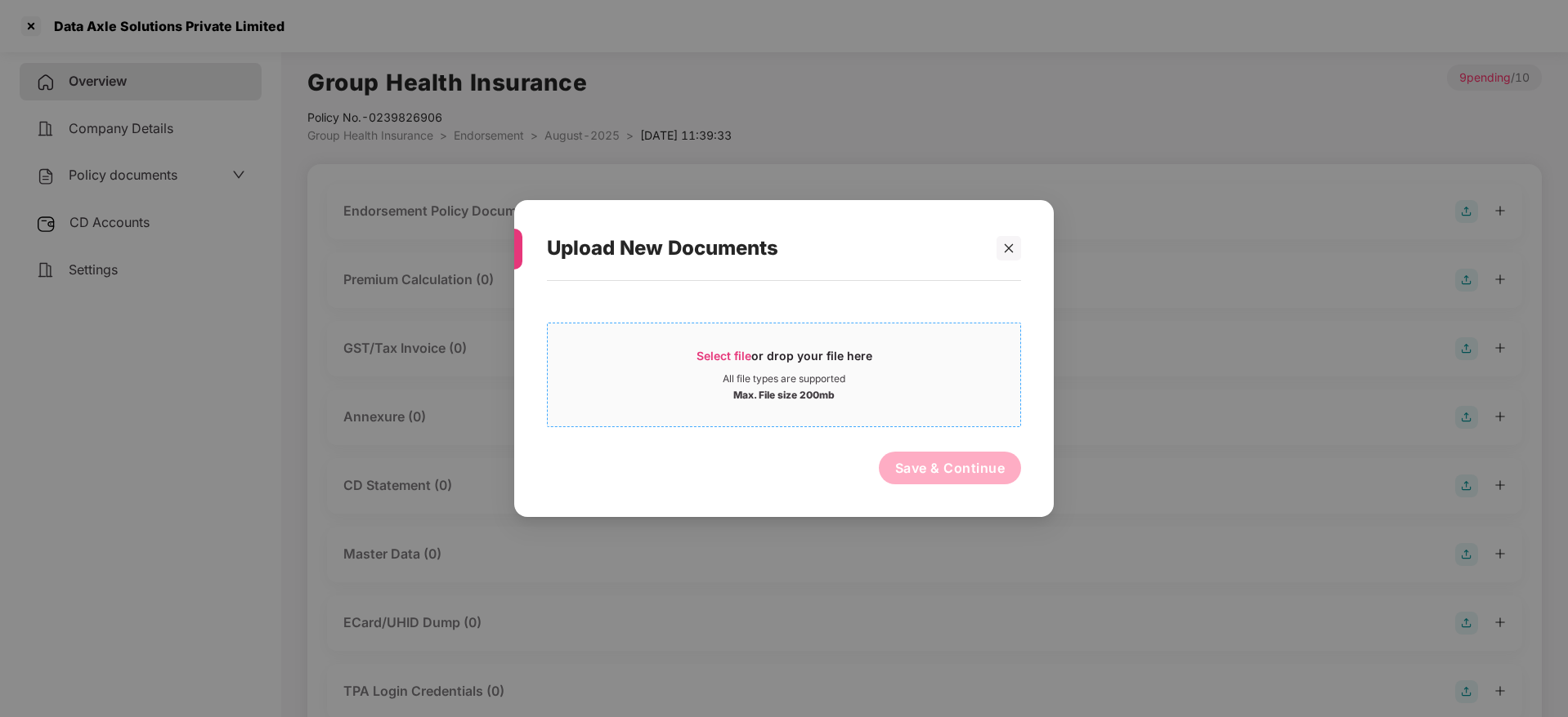
click at [726, 348] on span "Select file" at bounding box center [723, 355] width 55 height 13
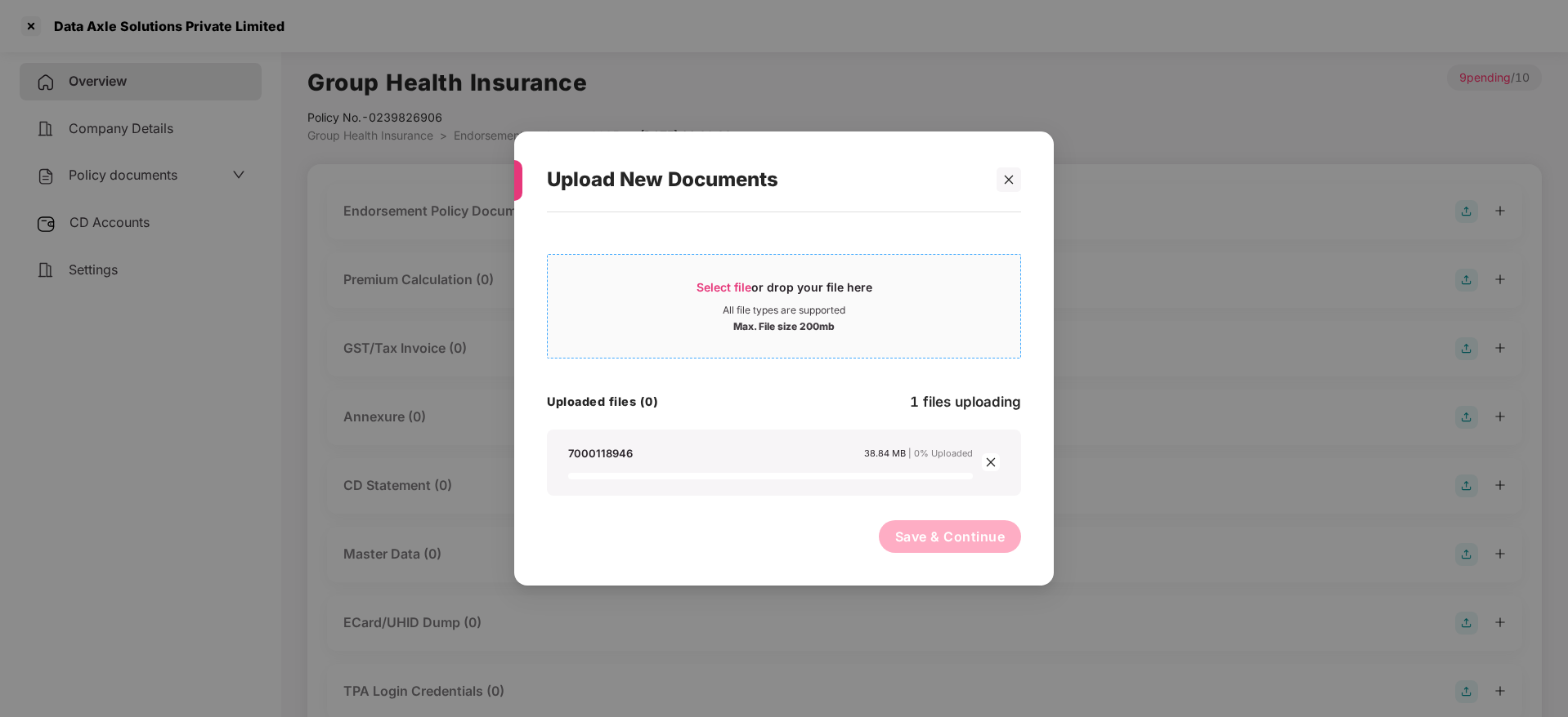
click at [710, 290] on span "Select file" at bounding box center [723, 287] width 55 height 13
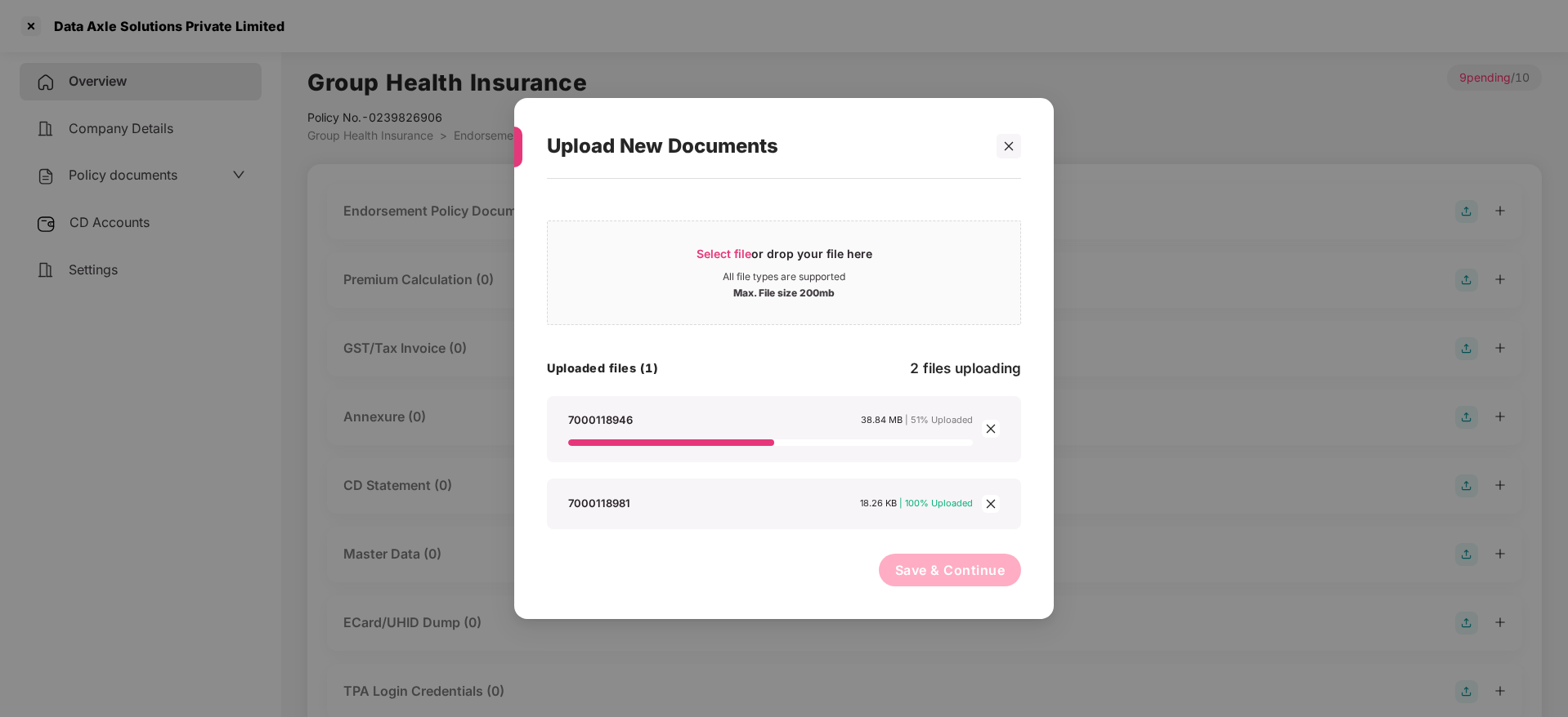
click at [990, 429] on icon "close" at bounding box center [990, 429] width 9 height 9
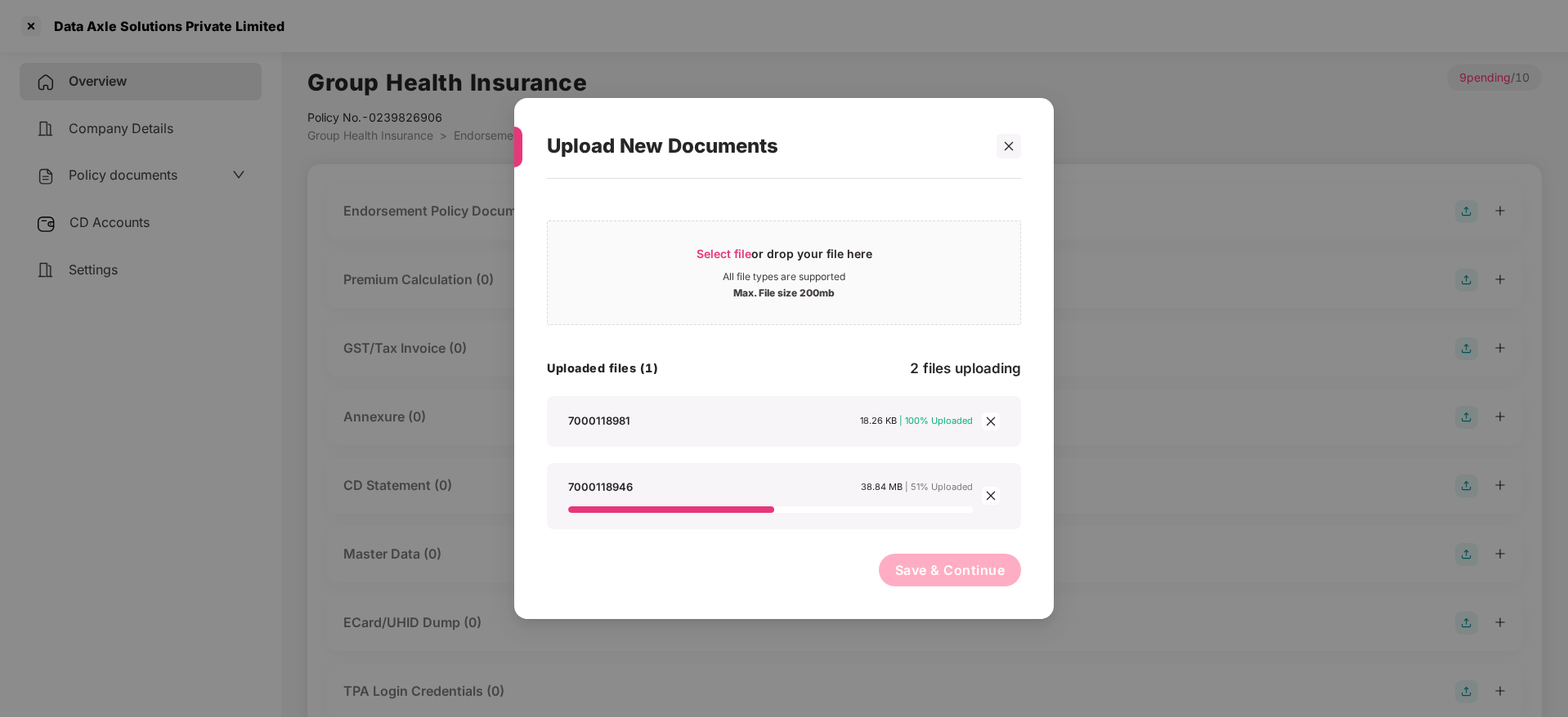
click at [991, 497] on icon "close" at bounding box center [991, 496] width 12 height 12
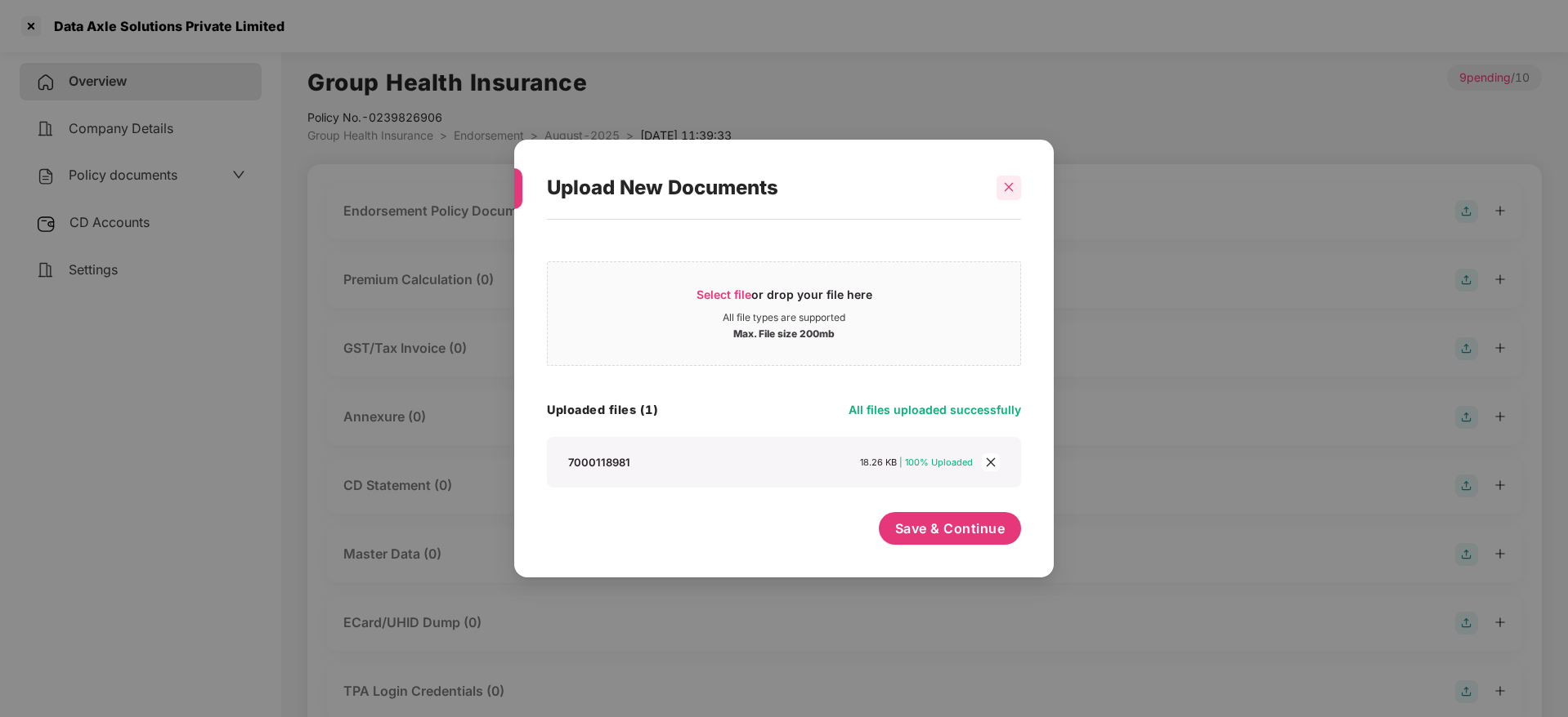
click at [1011, 192] on icon "close" at bounding box center [1008, 187] width 12 height 12
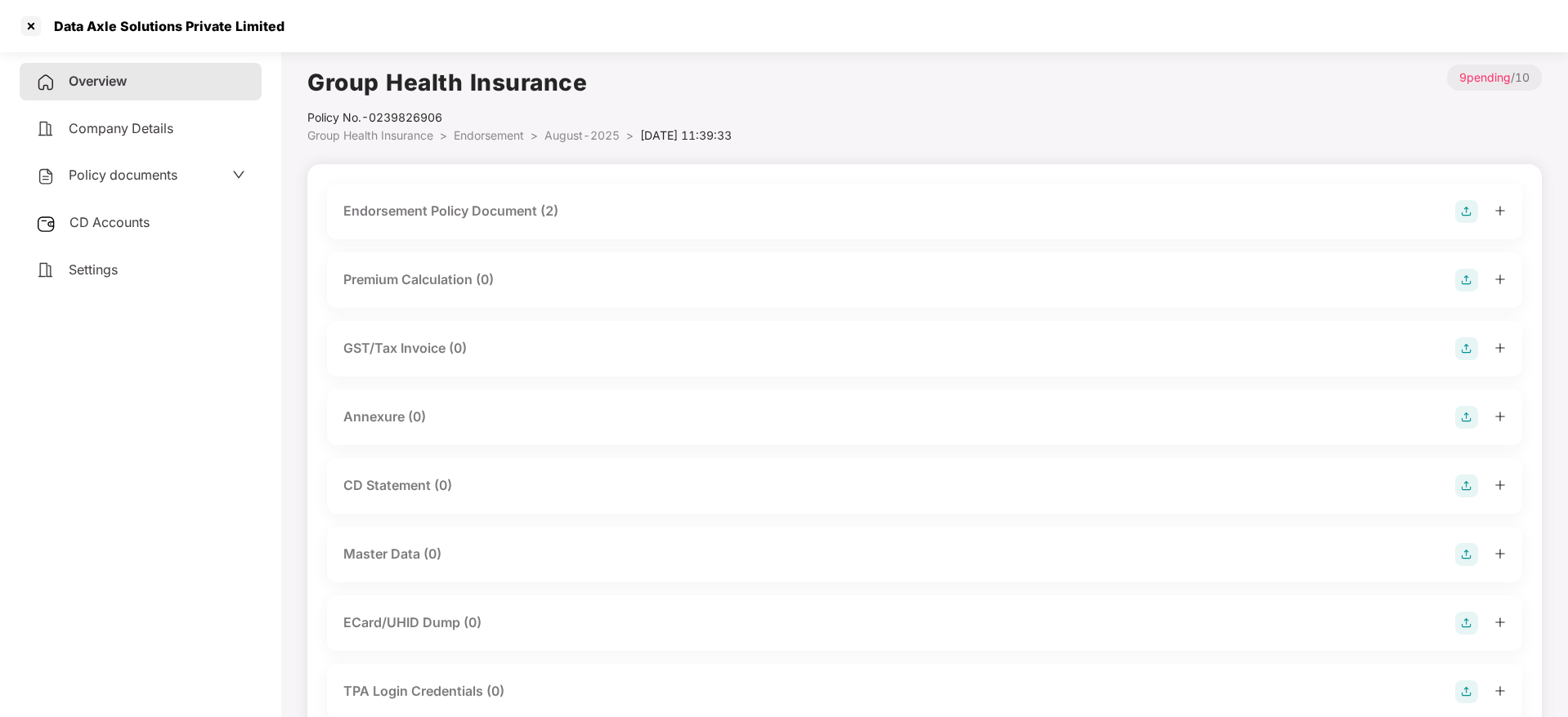
click at [1462, 419] on img at bounding box center [1466, 418] width 23 height 23
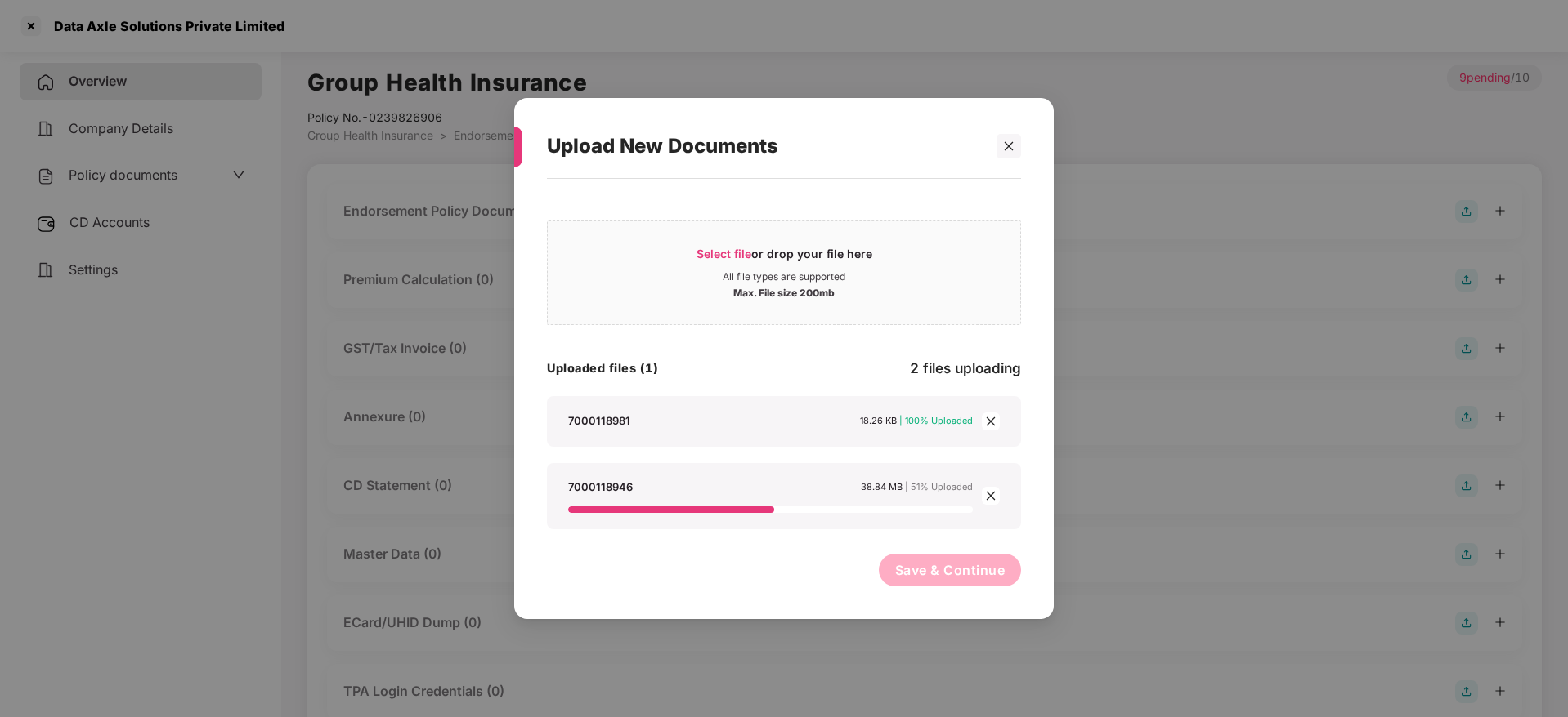
click at [989, 497] on icon "close" at bounding box center [990, 495] width 9 height 9
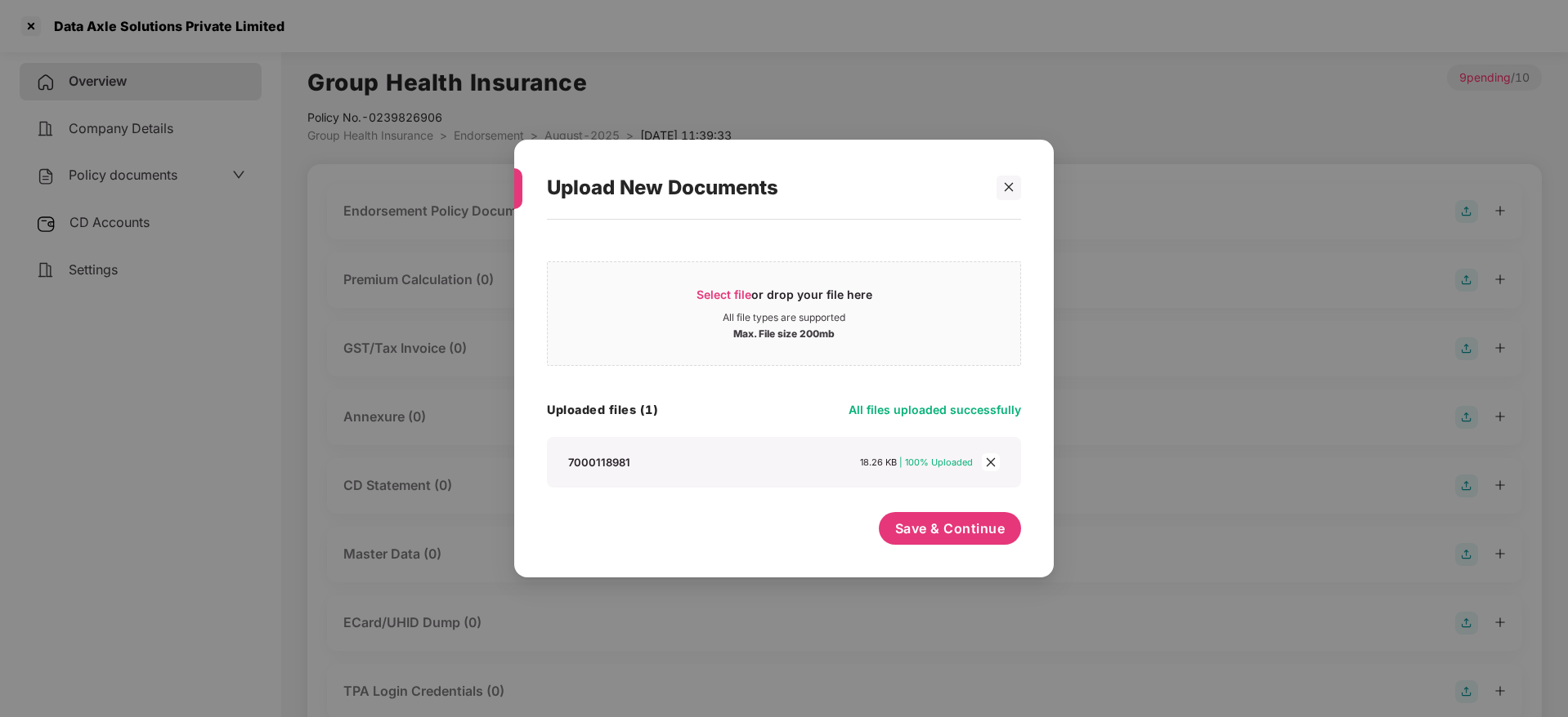
click at [989, 469] on span "close" at bounding box center [990, 462] width 18 height 18
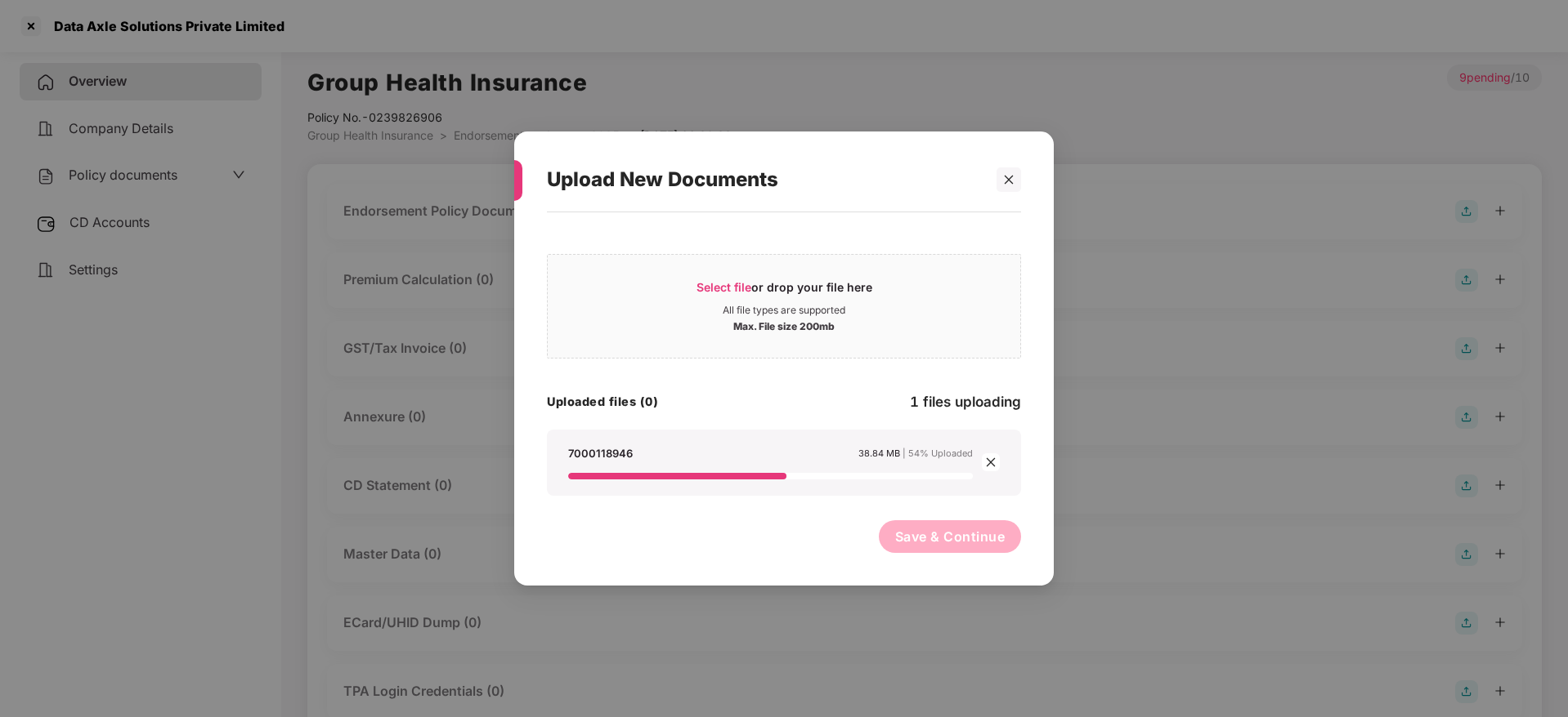
click at [987, 459] on icon "close" at bounding box center [990, 463] width 9 height 9
click at [995, 463] on icon "close" at bounding box center [991, 463] width 12 height 12
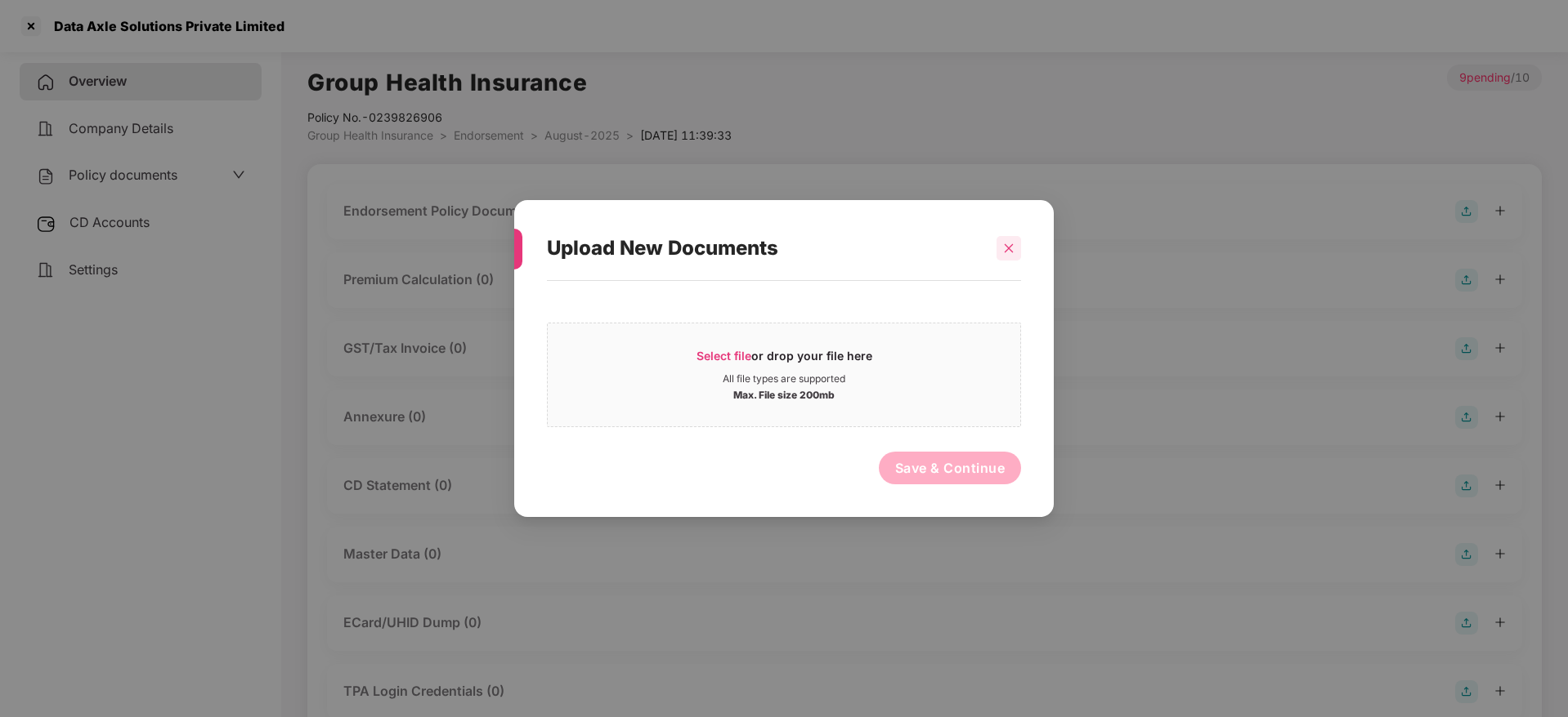
click at [1014, 246] on div at bounding box center [1009, 249] width 25 height 25
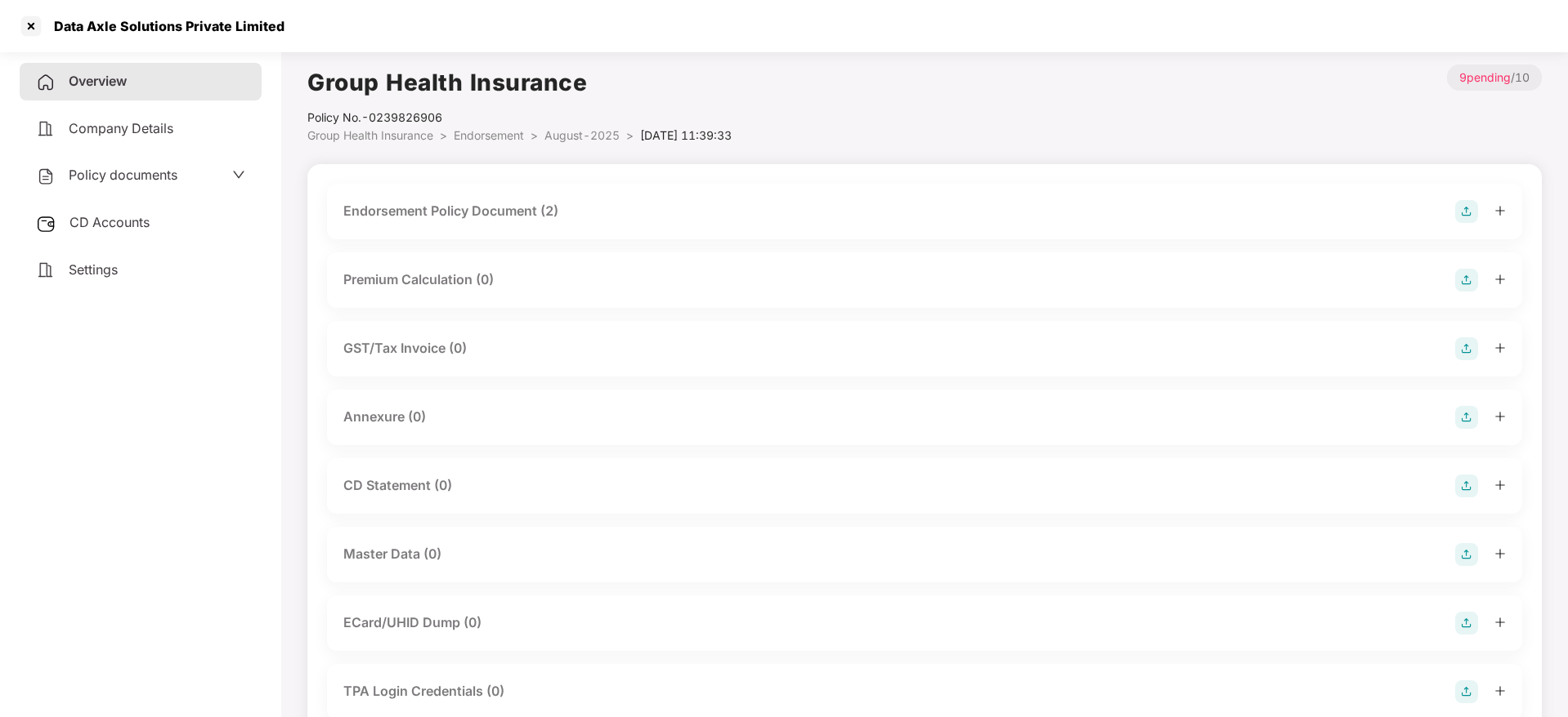
click at [96, 124] on span "Company Details" at bounding box center [120, 128] width 105 height 16
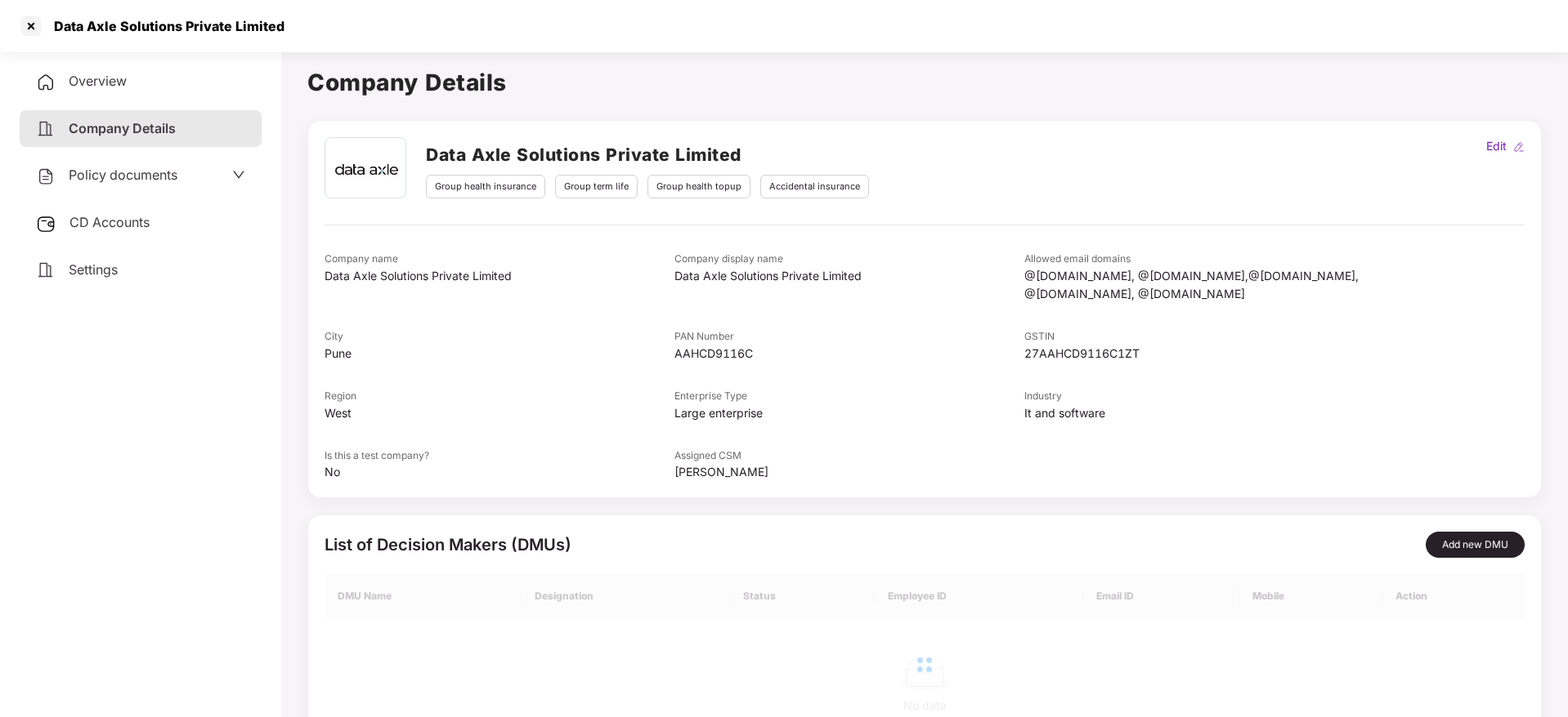
click at [127, 74] on span "Overview" at bounding box center [97, 81] width 58 height 16
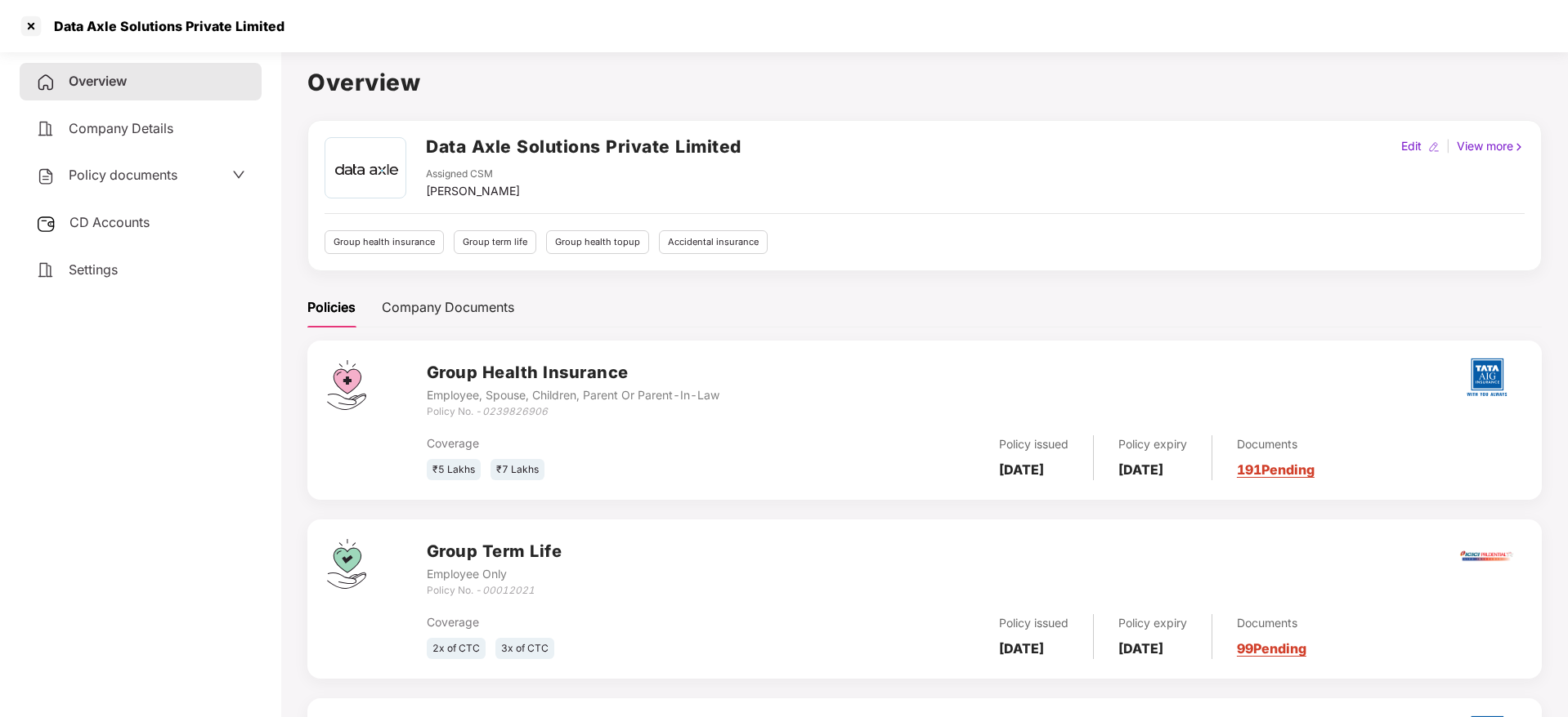
click at [1287, 469] on link "191 Pending" at bounding box center [1275, 469] width 78 height 16
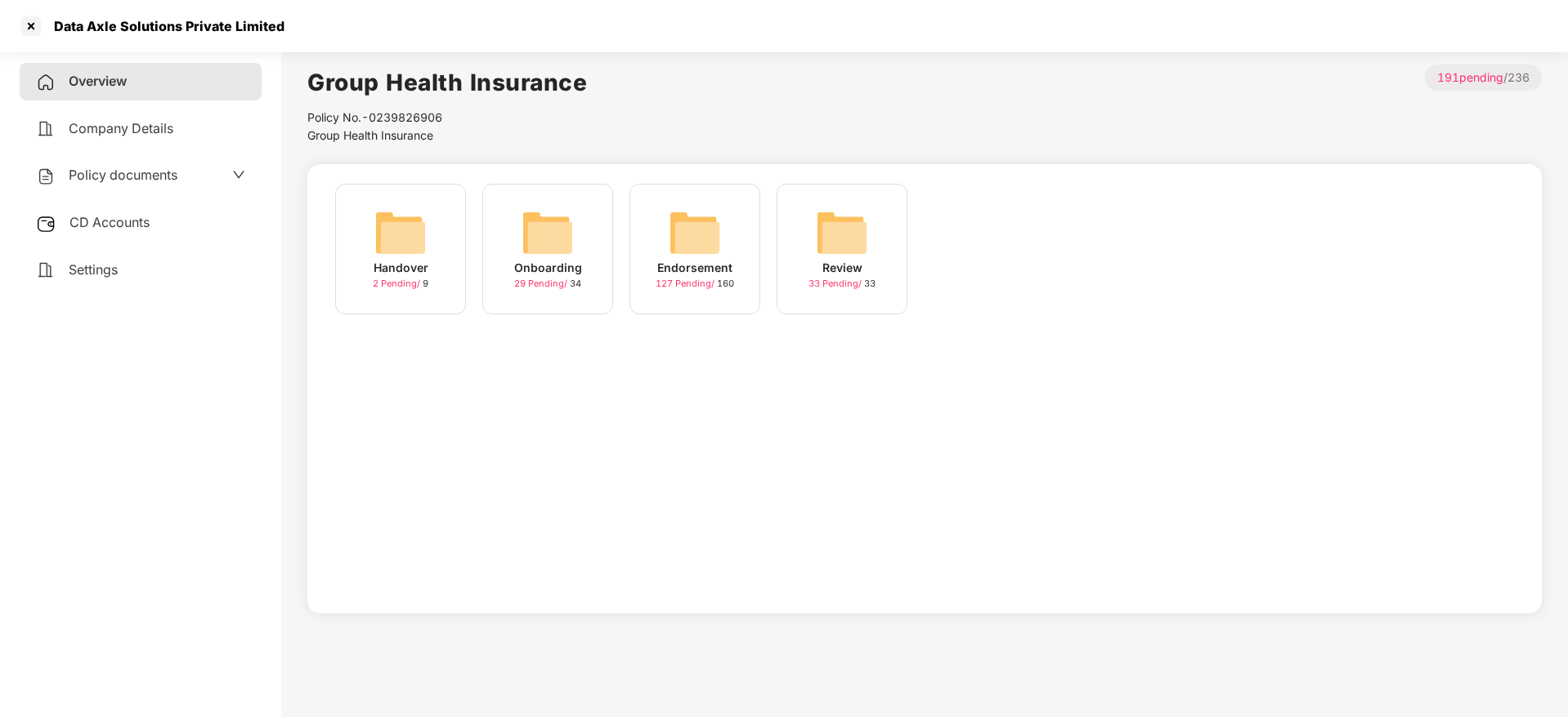
click at [678, 234] on img at bounding box center [694, 232] width 52 height 52
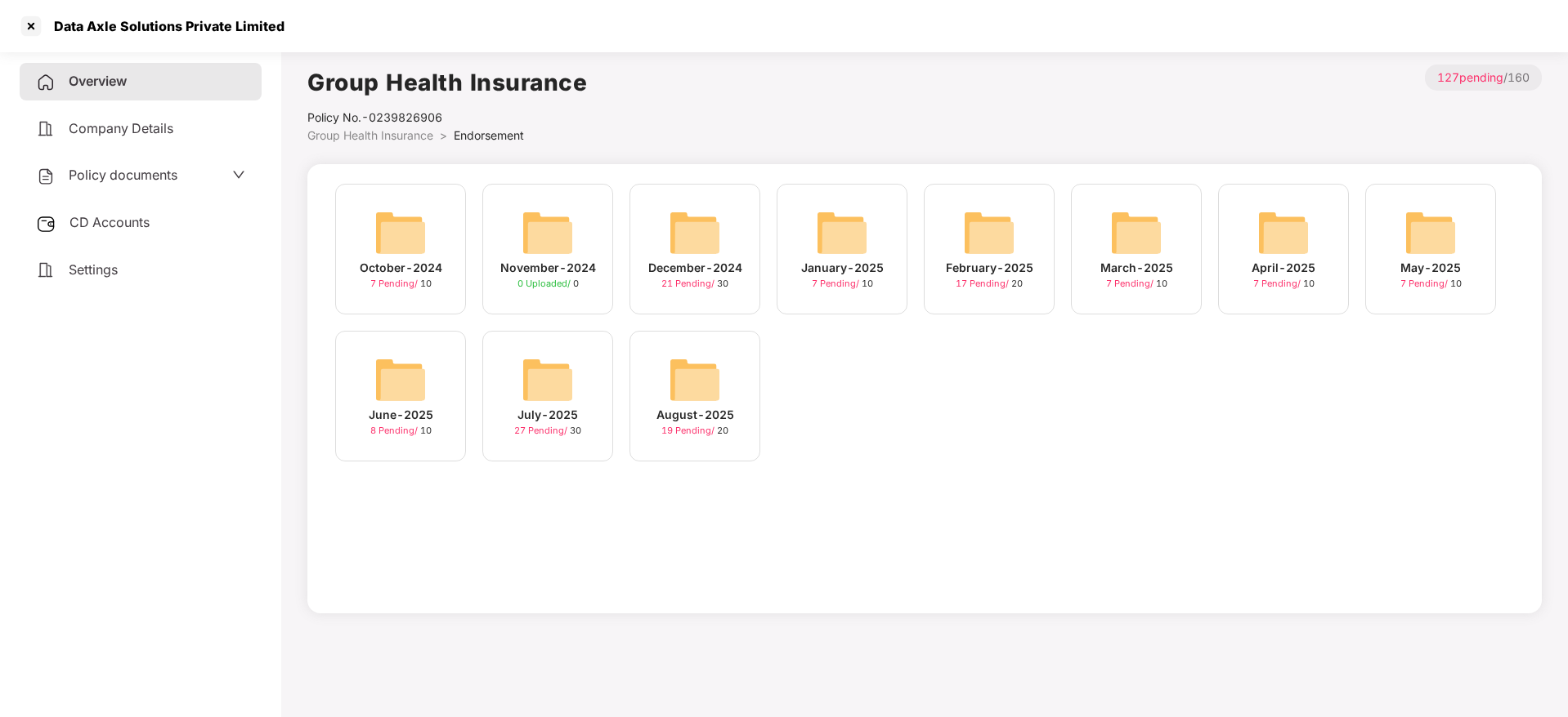
click at [680, 415] on div "August-2025" at bounding box center [694, 415] width 78 height 18
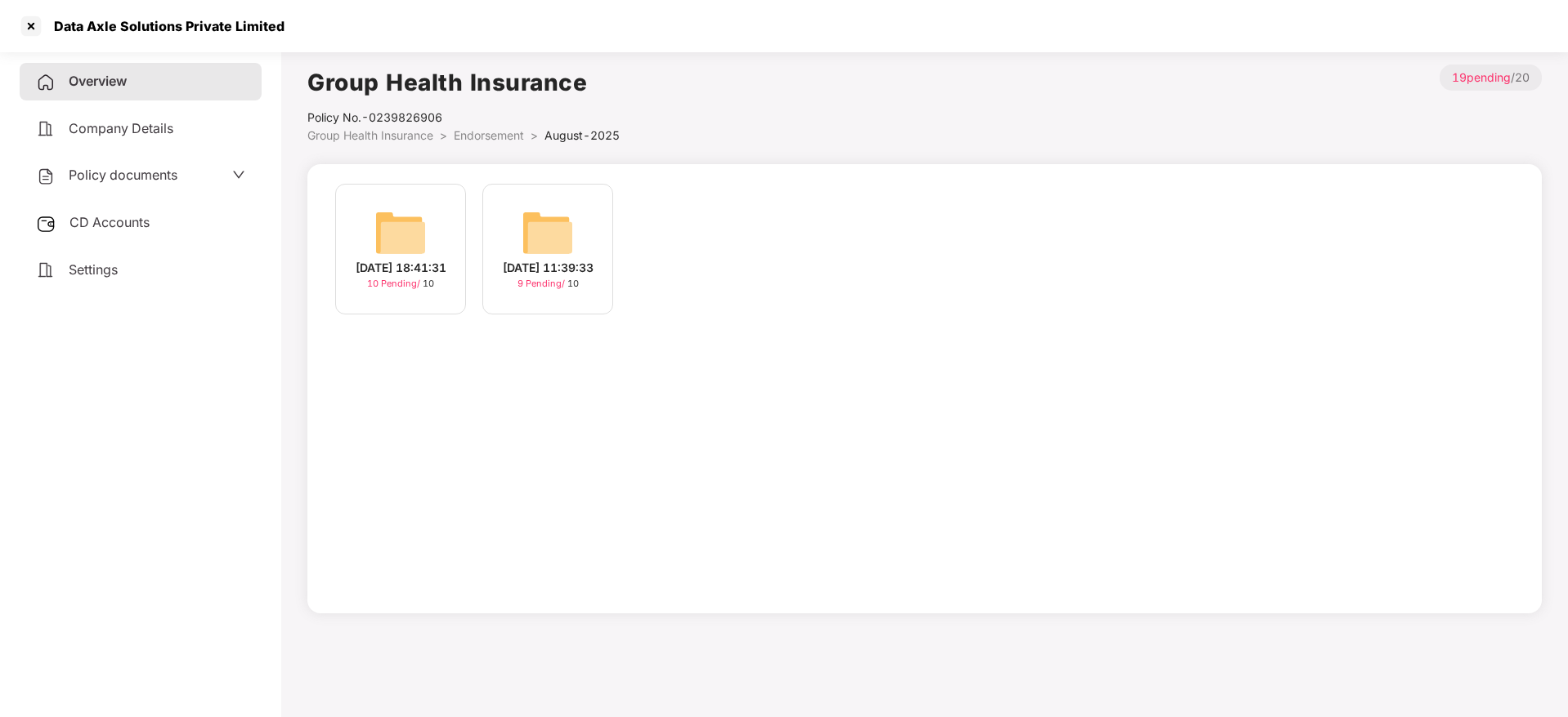
click at [418, 277] on div "[DATE] 18:41:31" at bounding box center [400, 268] width 90 height 18
click at [567, 277] on div "[DATE] 11:39:33" at bounding box center [547, 268] width 90 height 18
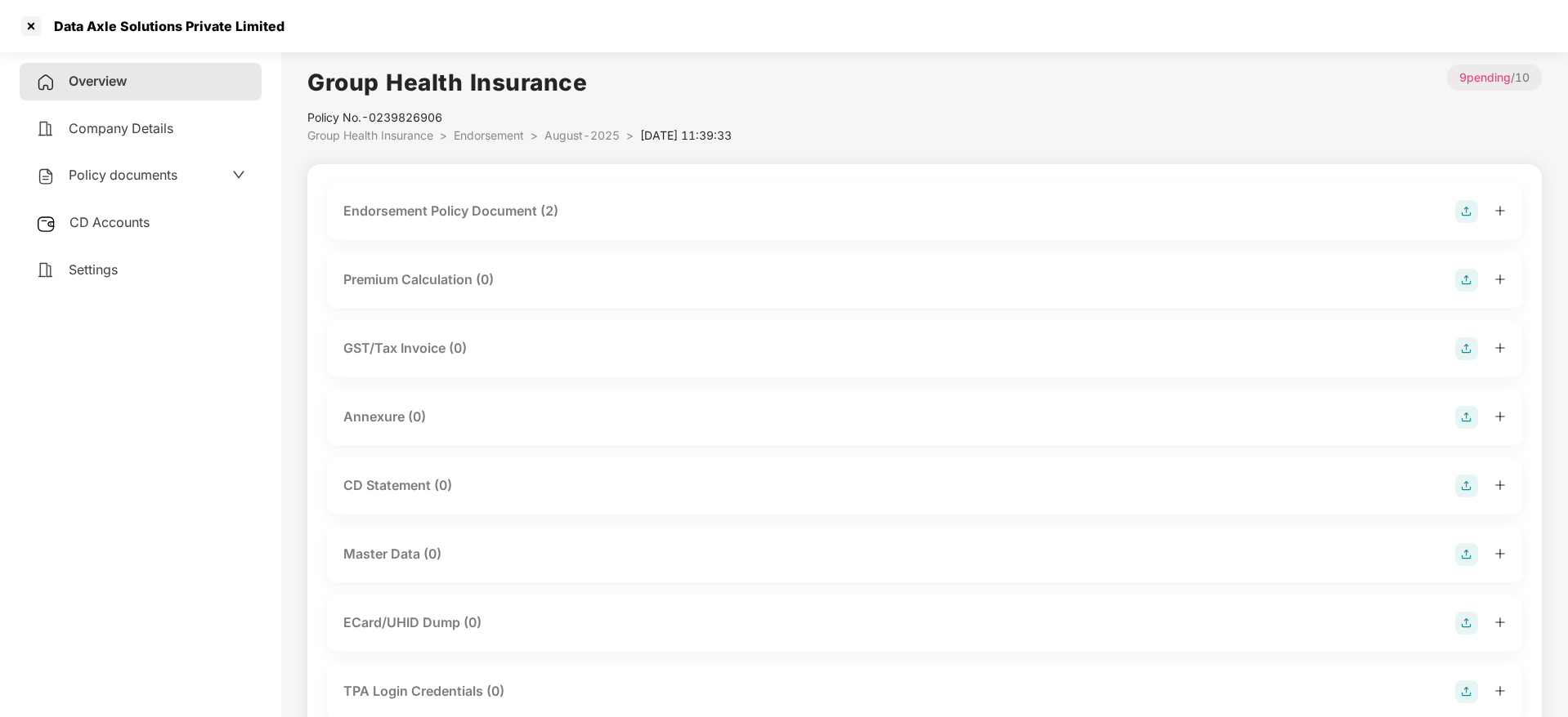
click at [1467, 420] on img at bounding box center [1466, 418] width 23 height 23
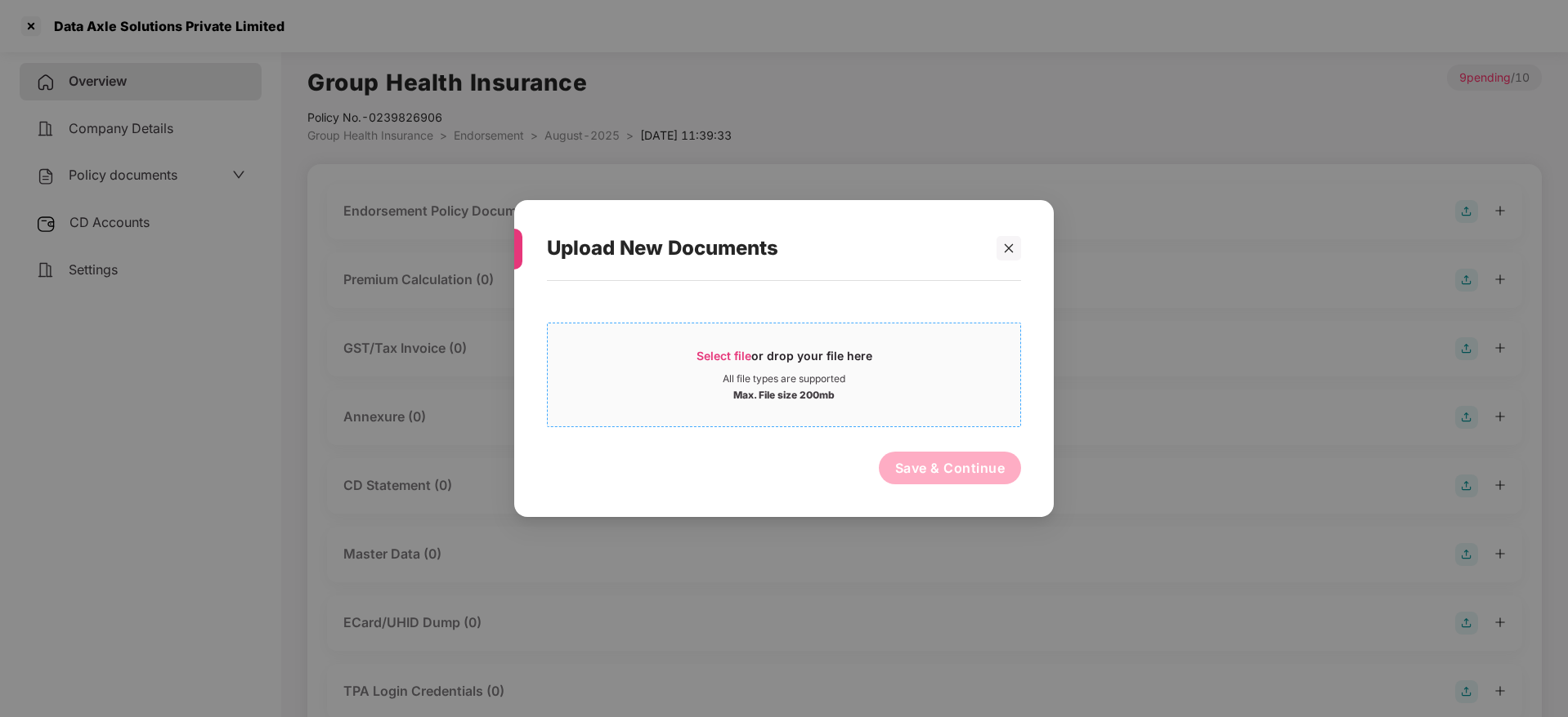
click at [750, 350] on span "Select file" at bounding box center [723, 355] width 55 height 13
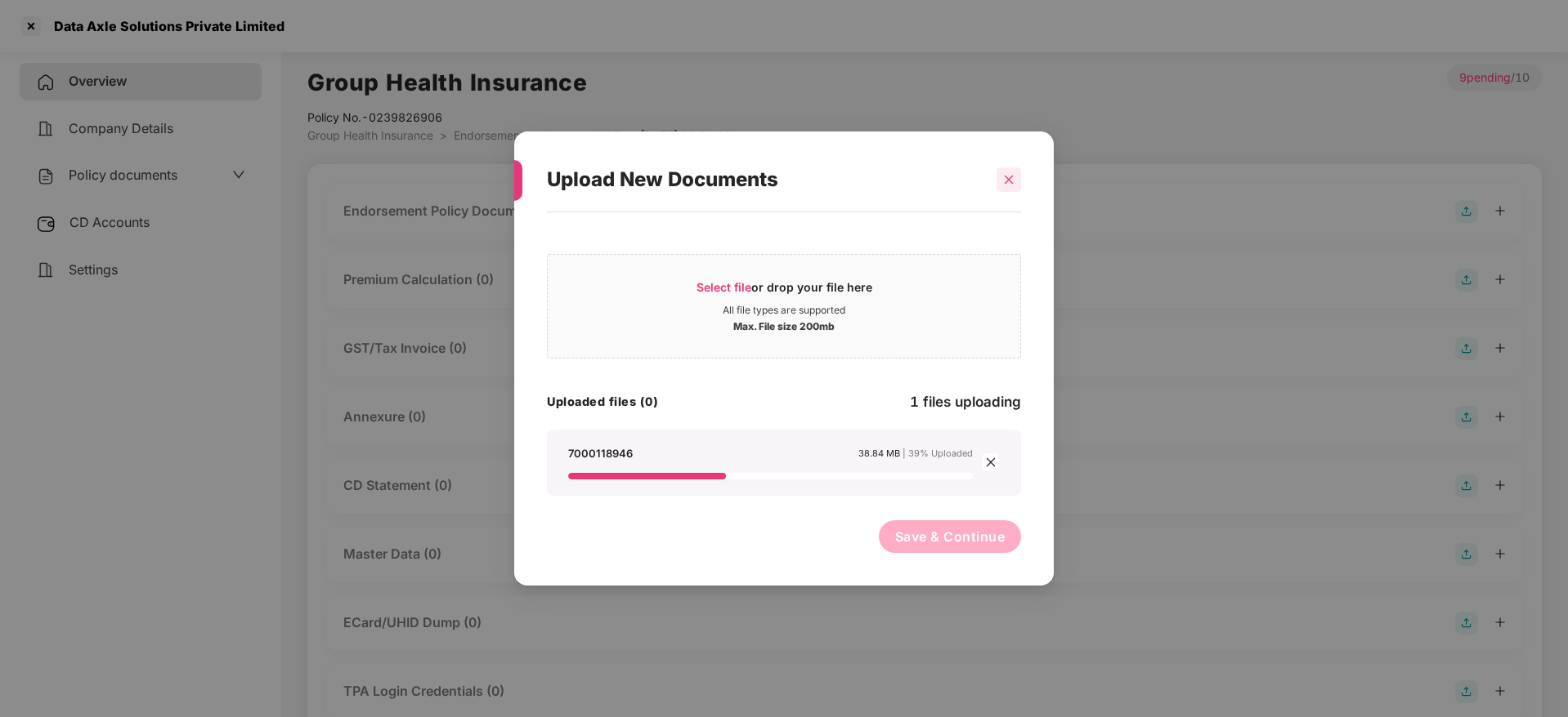
click at [1008, 184] on icon "close" at bounding box center [1008, 179] width 12 height 12
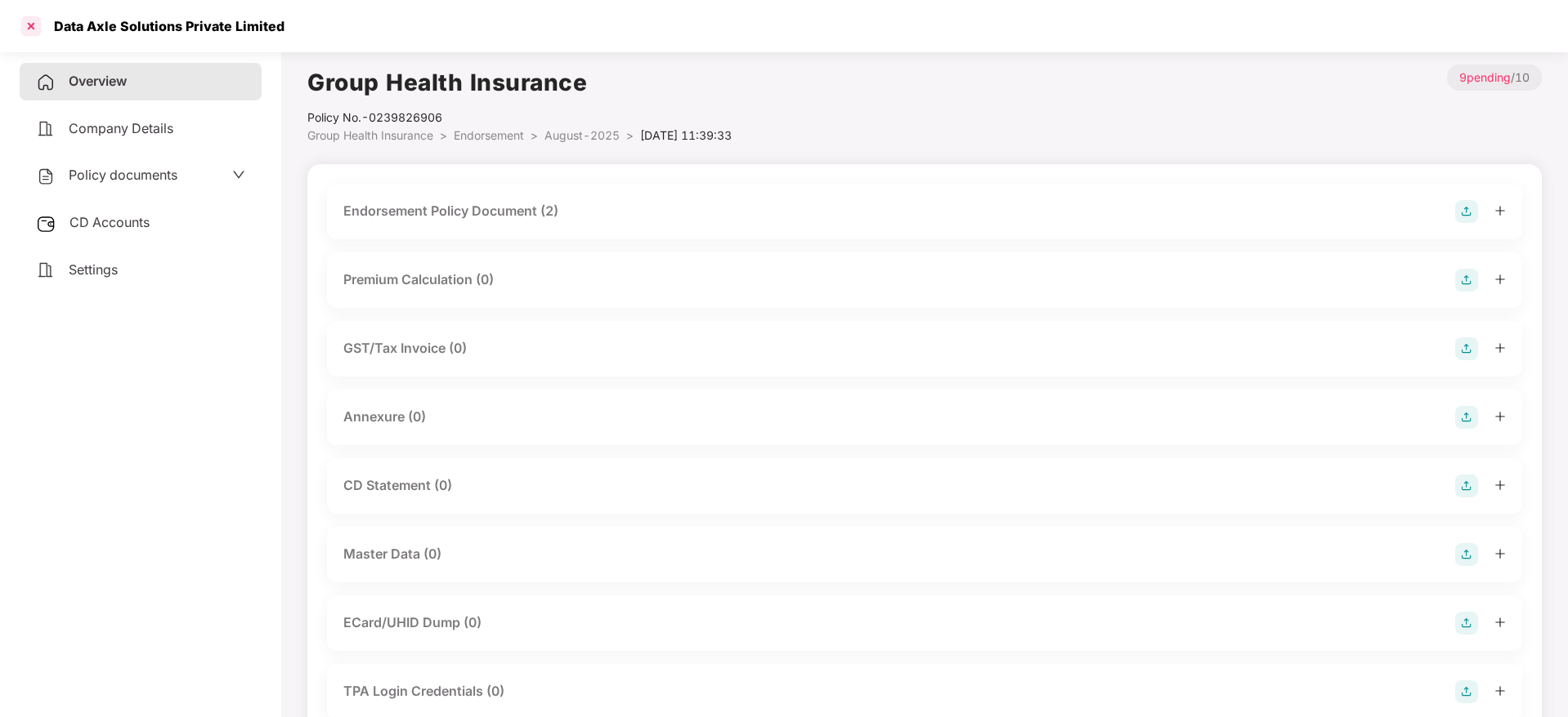
click at [29, 29] on div at bounding box center [31, 26] width 26 height 26
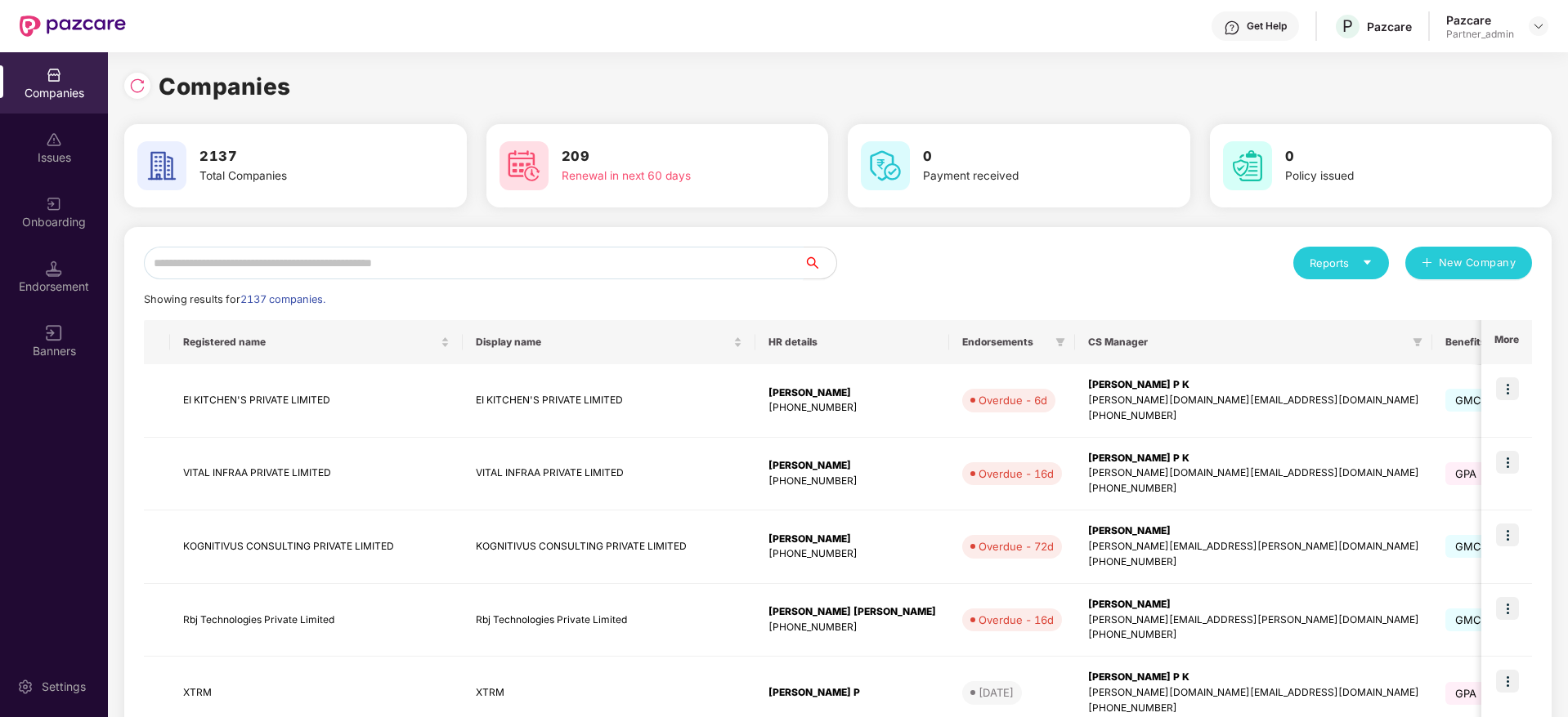
click at [261, 272] on input "text" at bounding box center [473, 263] width 660 height 33
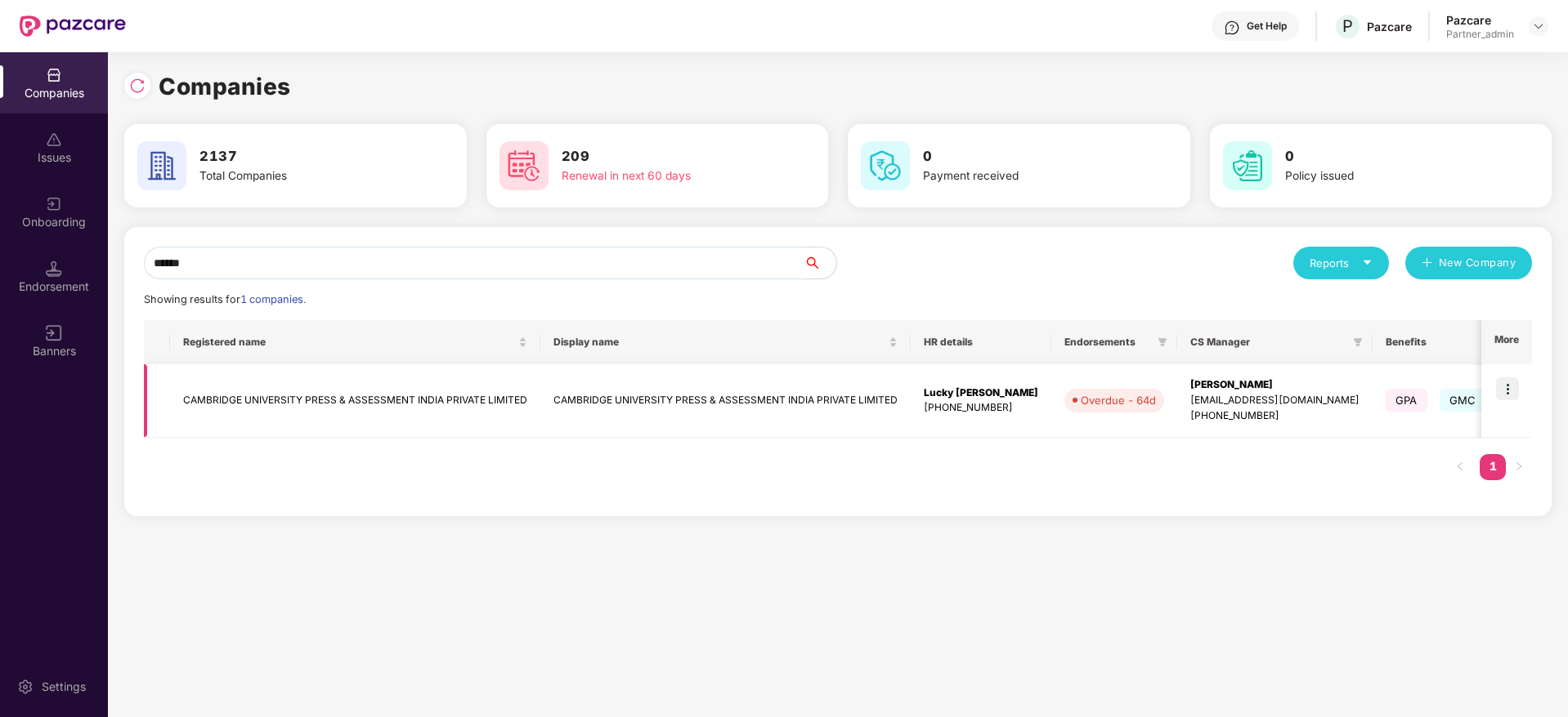
type input "******"
click at [1513, 382] on img at bounding box center [1508, 389] width 23 height 23
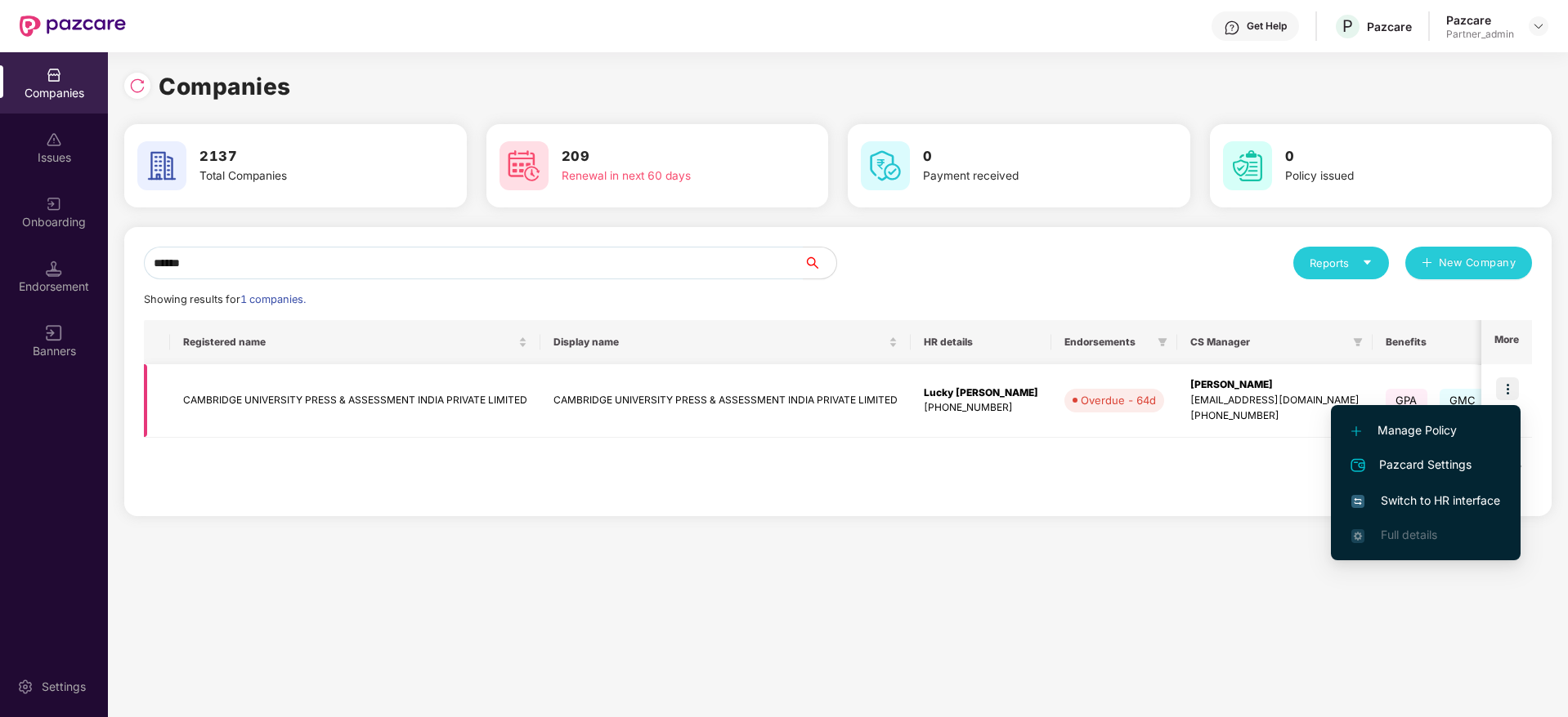
drag, startPoint x: 899, startPoint y: 387, endPoint x: 924, endPoint y: 390, distance: 25.2
click at [924, 390] on tr "CAMBRIDGE UNIVERSITY PRESS & ASSESSMENT INDIA PRIVATE LIMITED CAMBRIDGE UNIVERS…" at bounding box center [1096, 401] width 1904 height 74
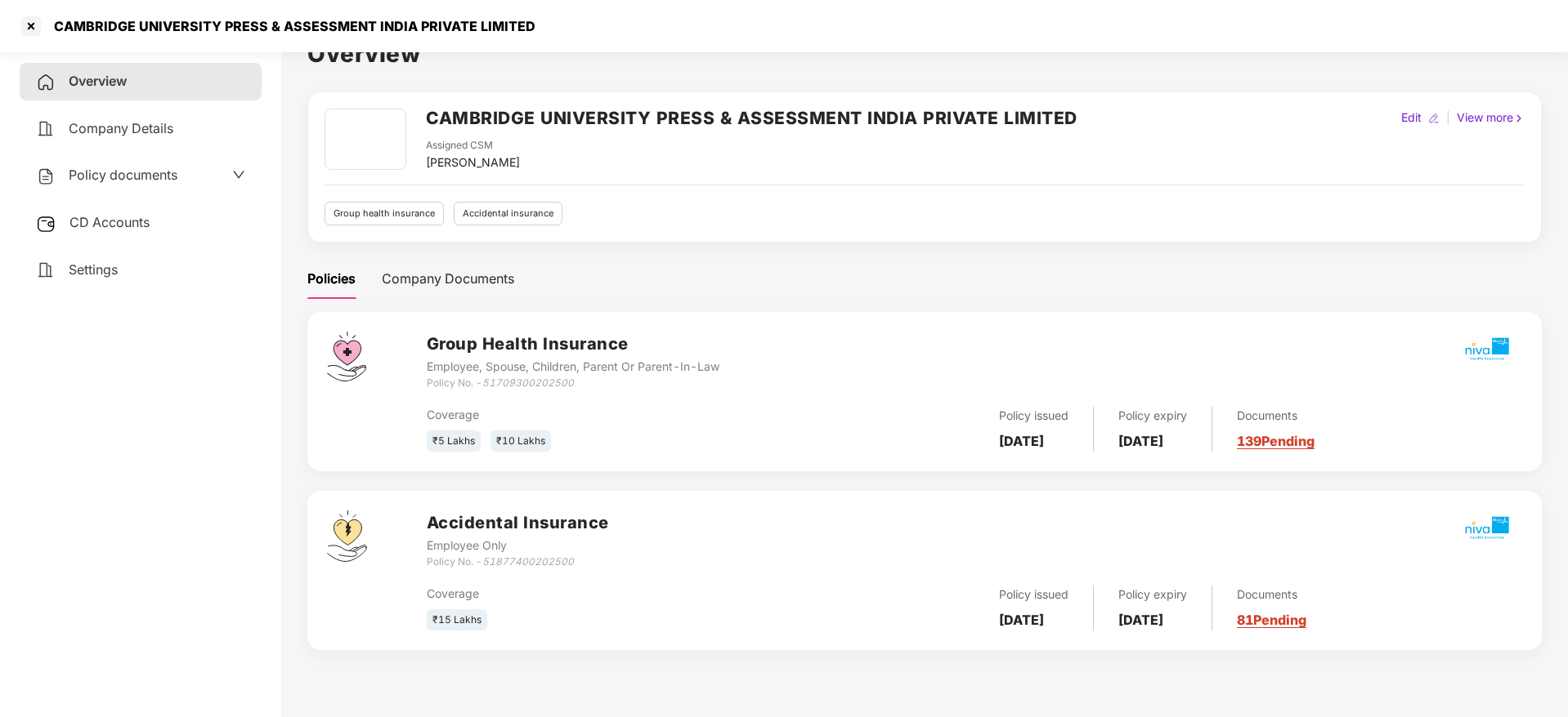
scroll to position [45, 0]
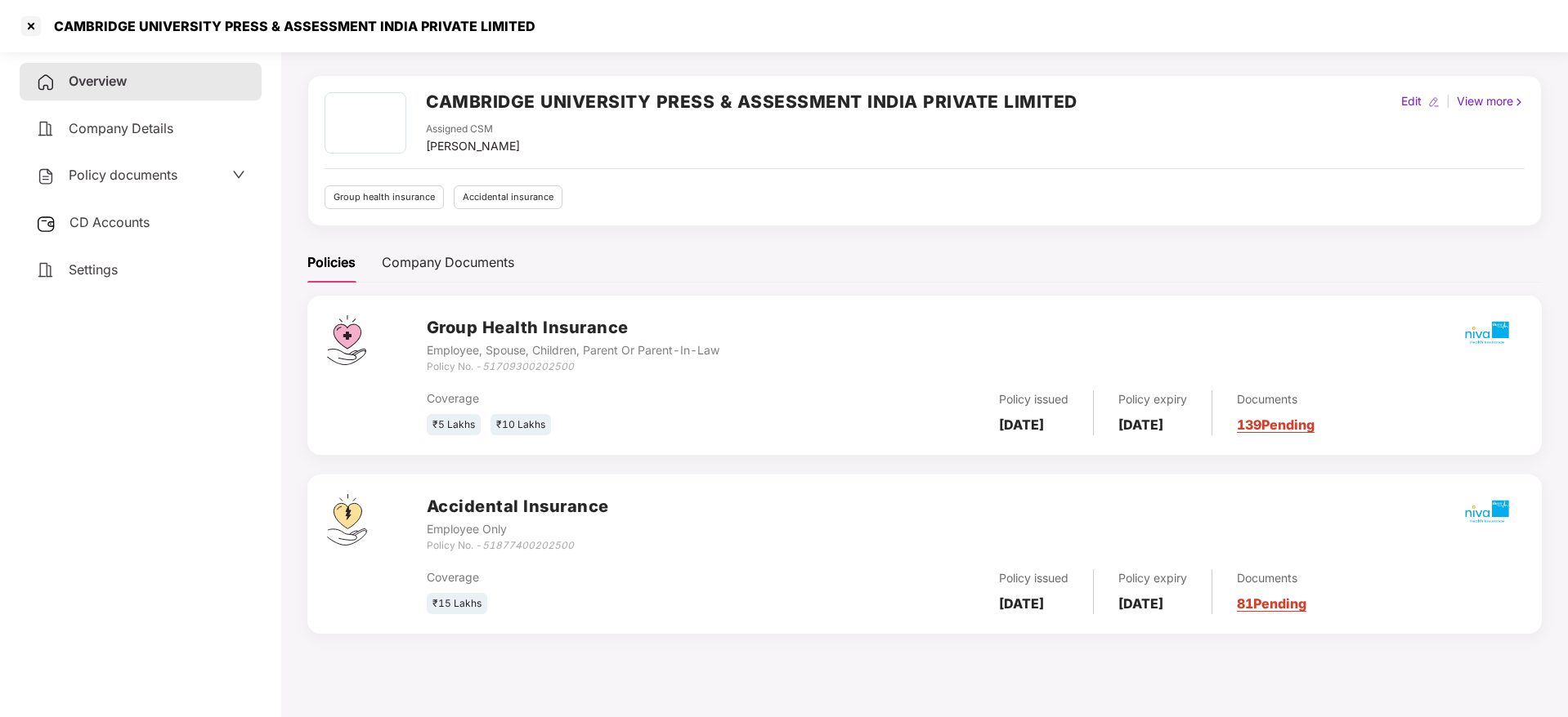
click at [1293, 425] on link "139 Pending" at bounding box center [1275, 424] width 78 height 16
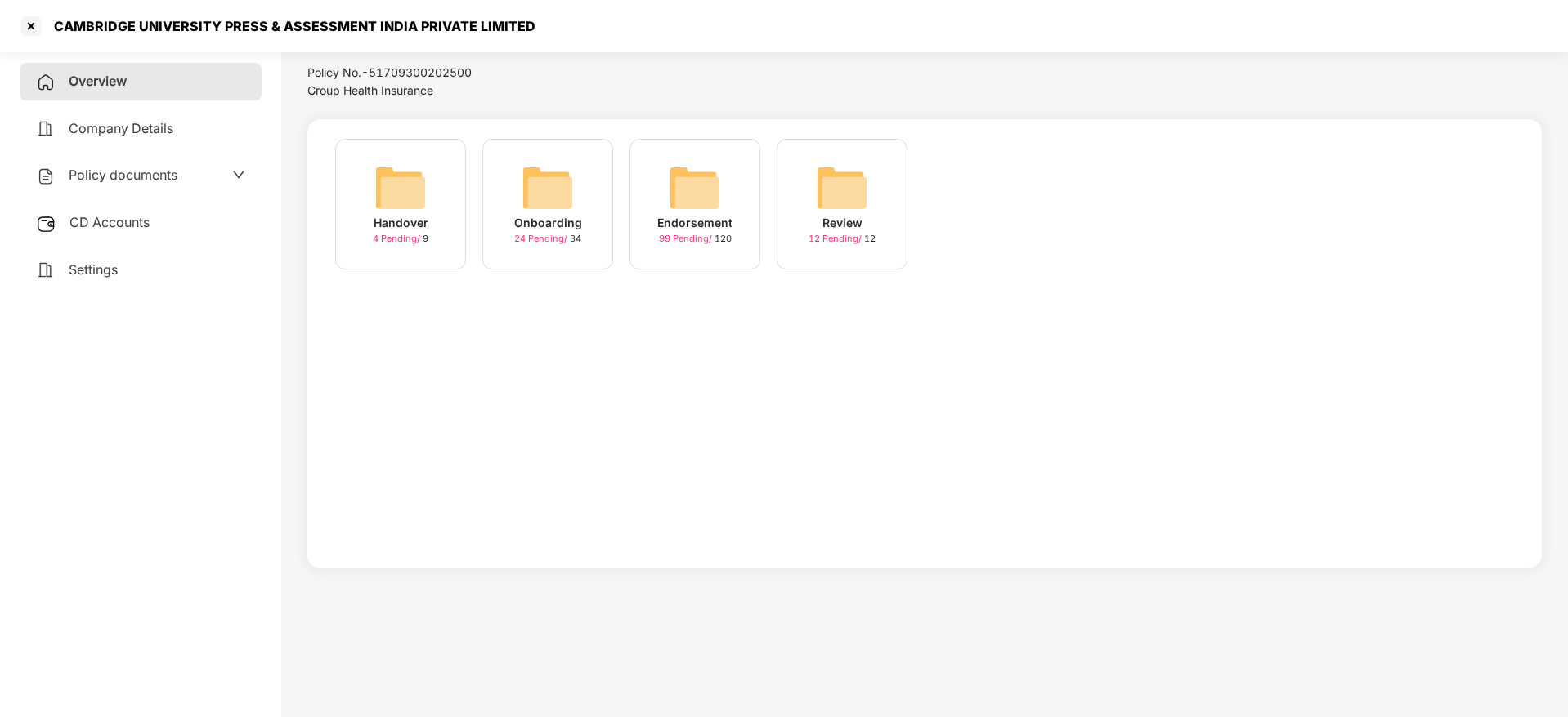
click at [702, 191] on img at bounding box center [694, 188] width 52 height 52
click at [103, 81] on span "Overview" at bounding box center [97, 81] width 58 height 16
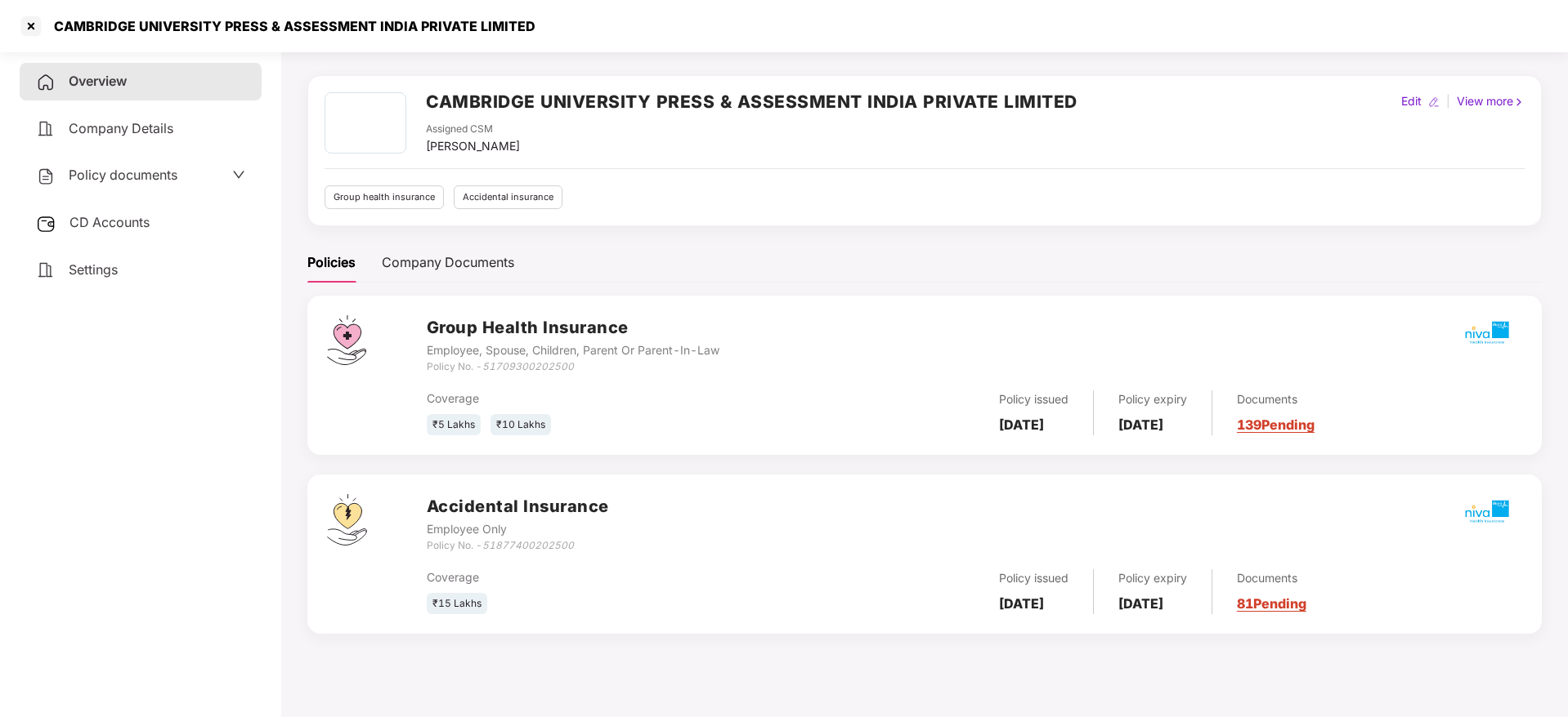
click at [1315, 425] on link "139 Pending" at bounding box center [1275, 424] width 78 height 16
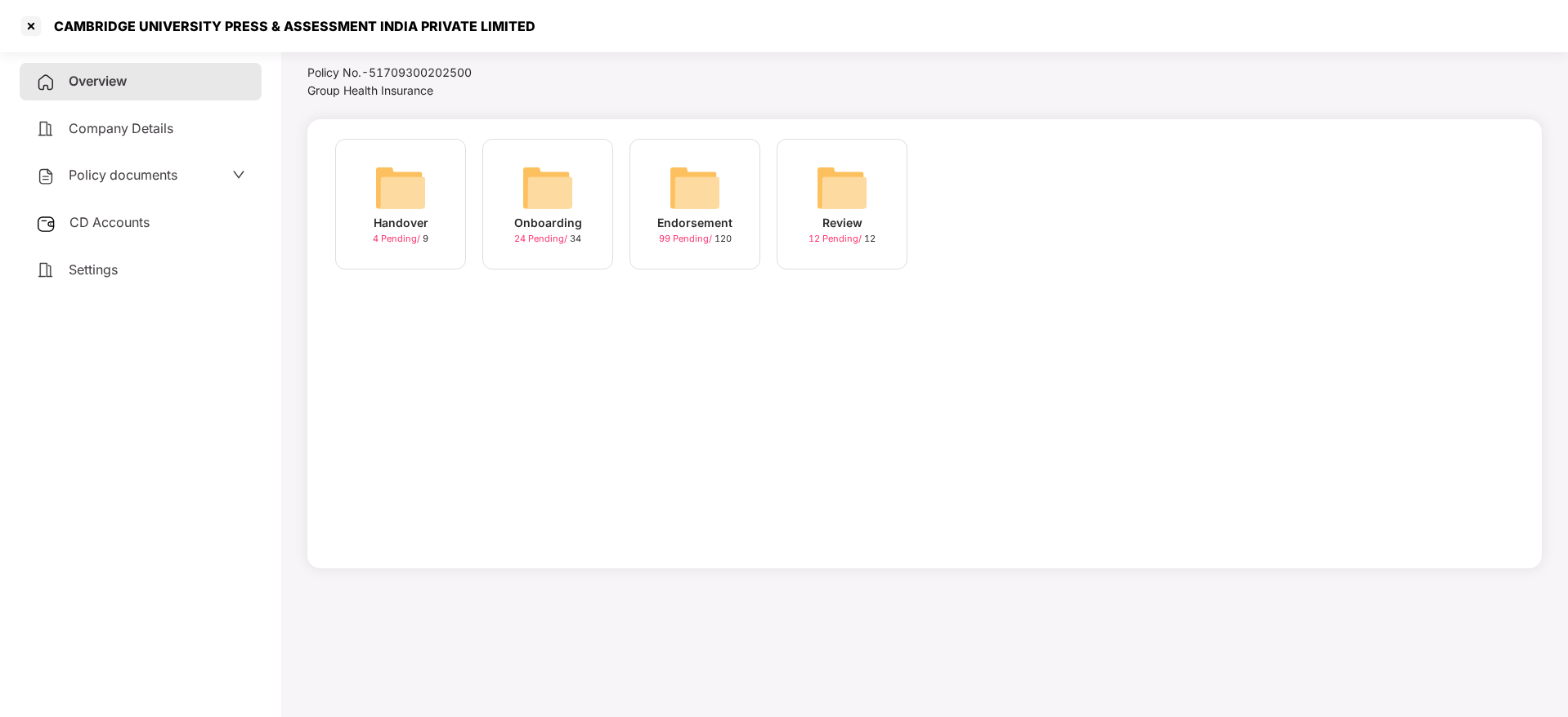
click at [685, 198] on img at bounding box center [694, 188] width 52 height 52
click at [842, 218] on div "August-2025" at bounding box center [842, 223] width 78 height 18
click at [419, 232] on div "[DATE] 12:24:14" at bounding box center [400, 223] width 90 height 18
click at [543, 214] on div "[DATE] 14:48:55" at bounding box center [547, 223] width 90 height 18
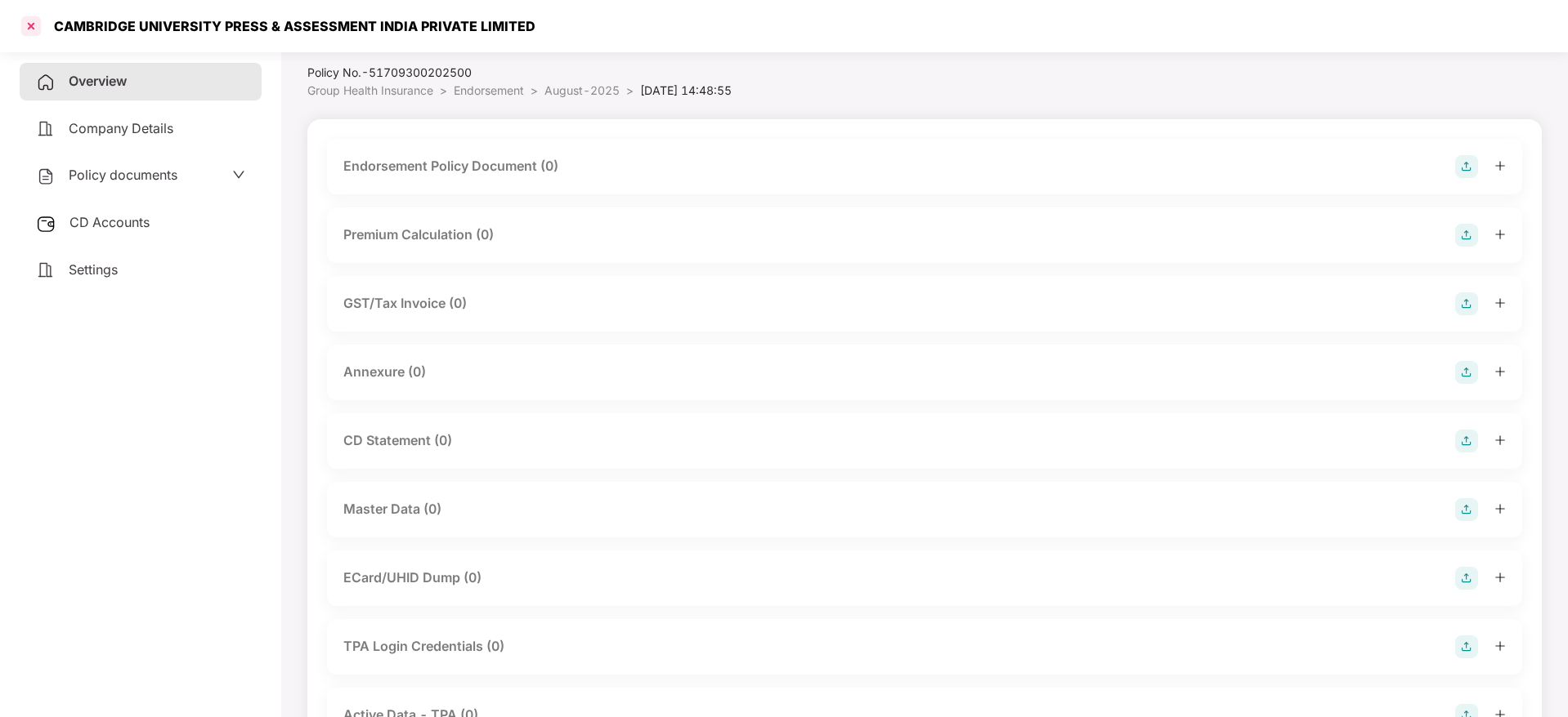
click at [32, 26] on div at bounding box center [31, 26] width 26 height 26
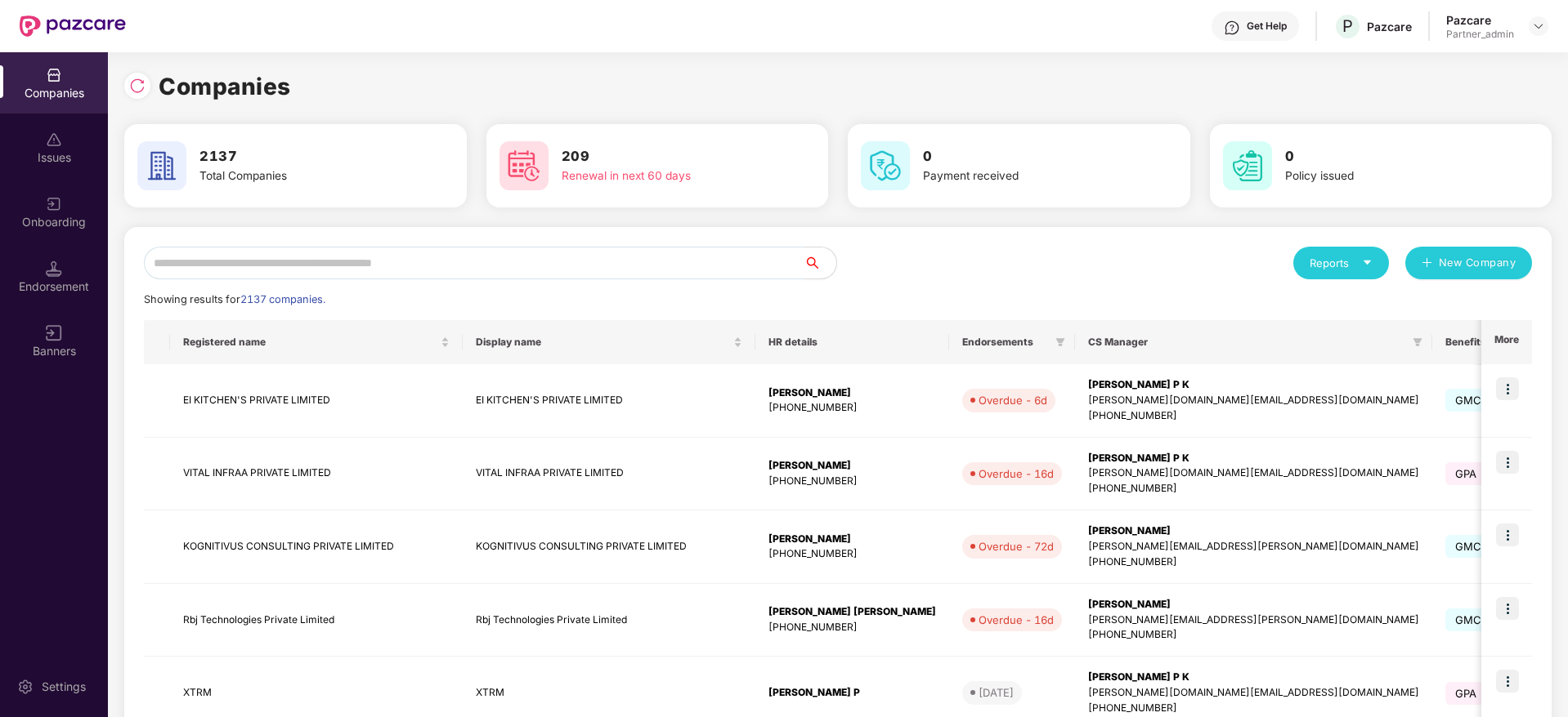
click at [358, 258] on input "text" at bounding box center [473, 263] width 660 height 33
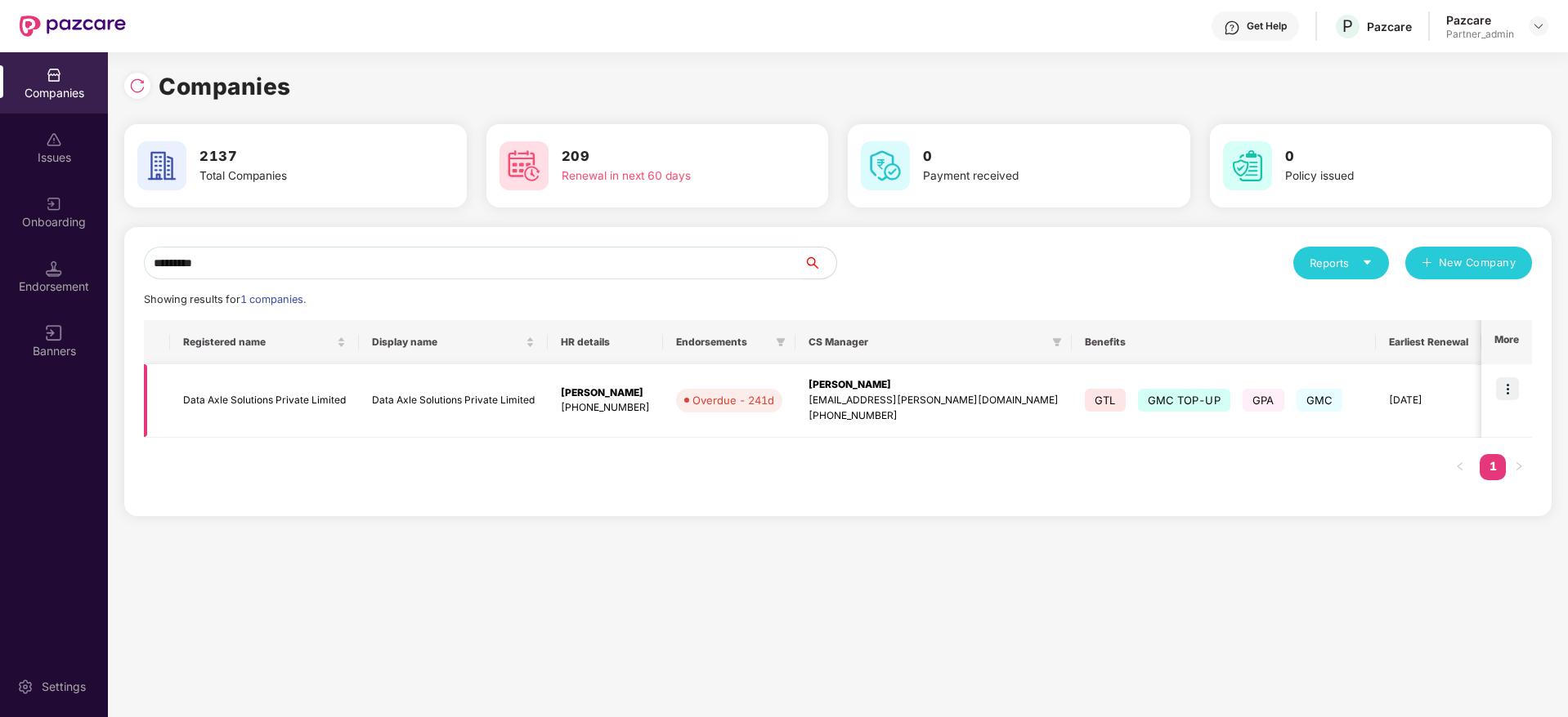
type input "*********"
click at [851, 393] on div "[EMAIL_ADDRESS][PERSON_NAME][DOMAIN_NAME]" at bounding box center [933, 400] width 250 height 15
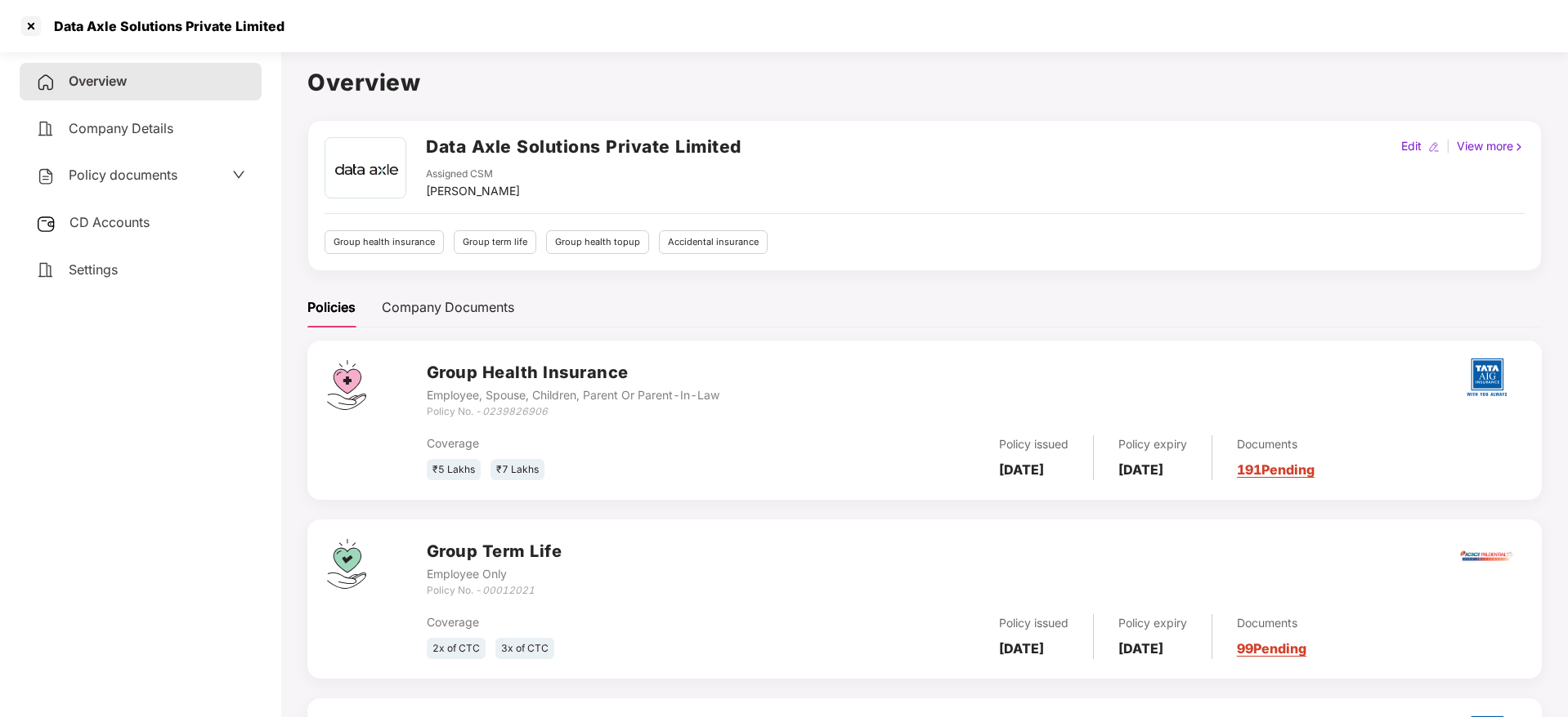
click at [1293, 470] on link "191 Pending" at bounding box center [1275, 469] width 78 height 16
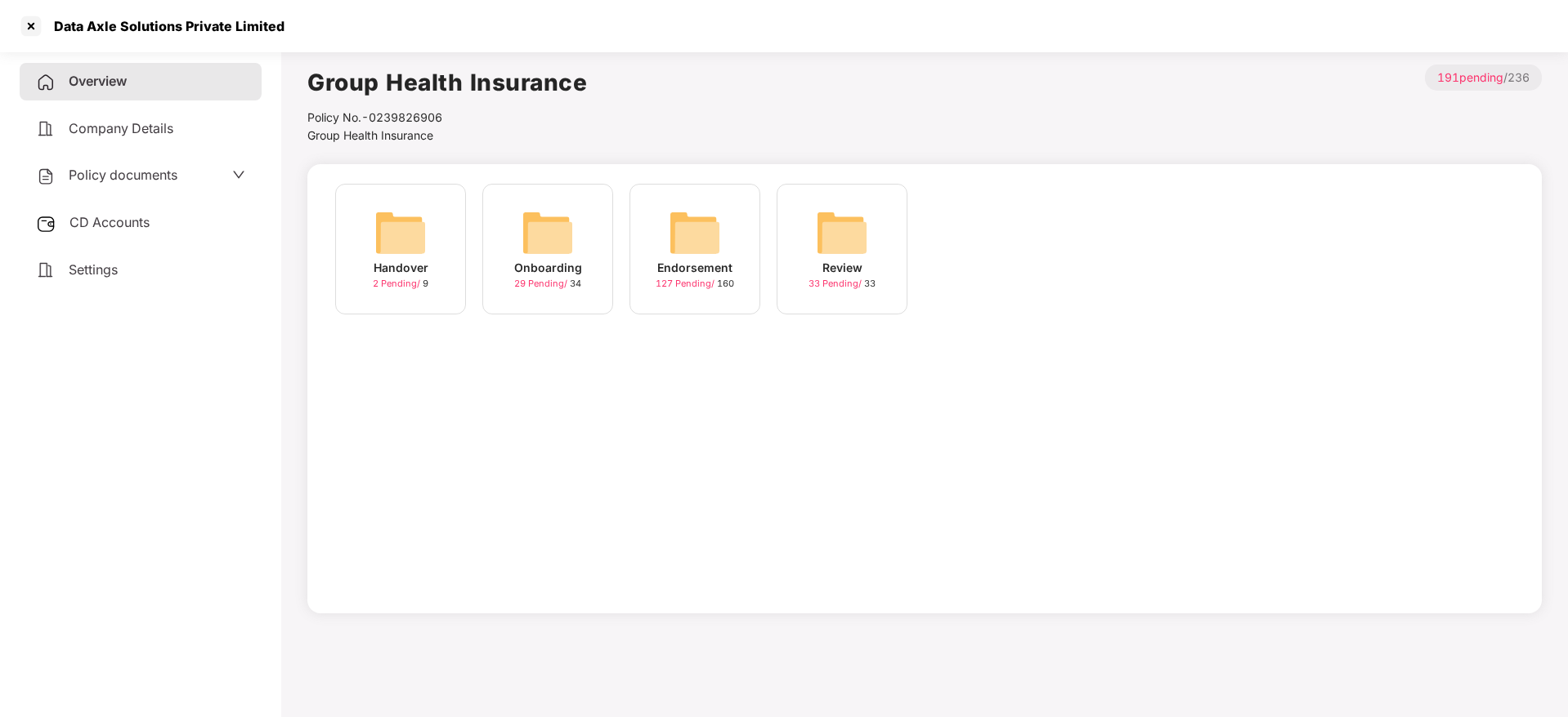
click at [691, 249] on img at bounding box center [694, 232] width 52 height 52
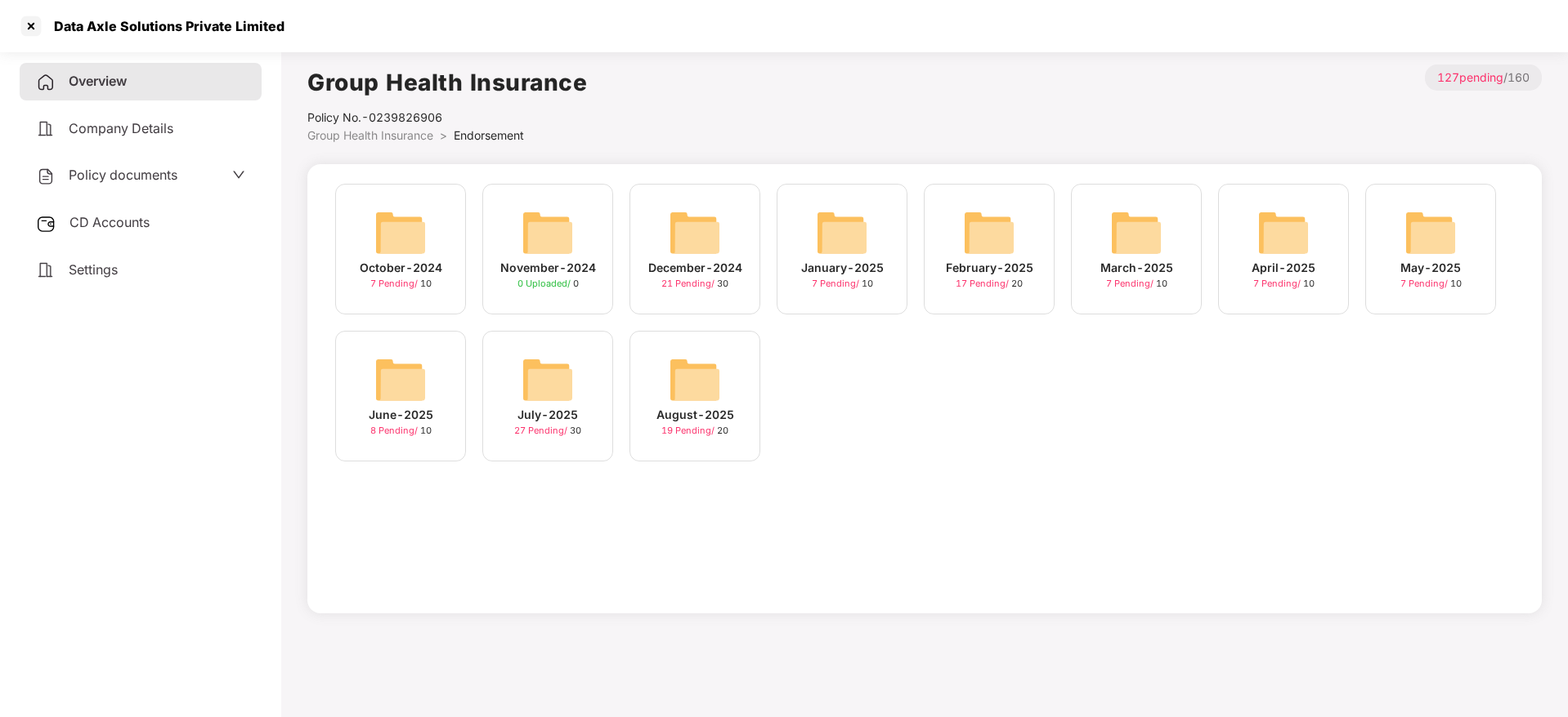
click at [687, 399] on img at bounding box center [694, 380] width 52 height 52
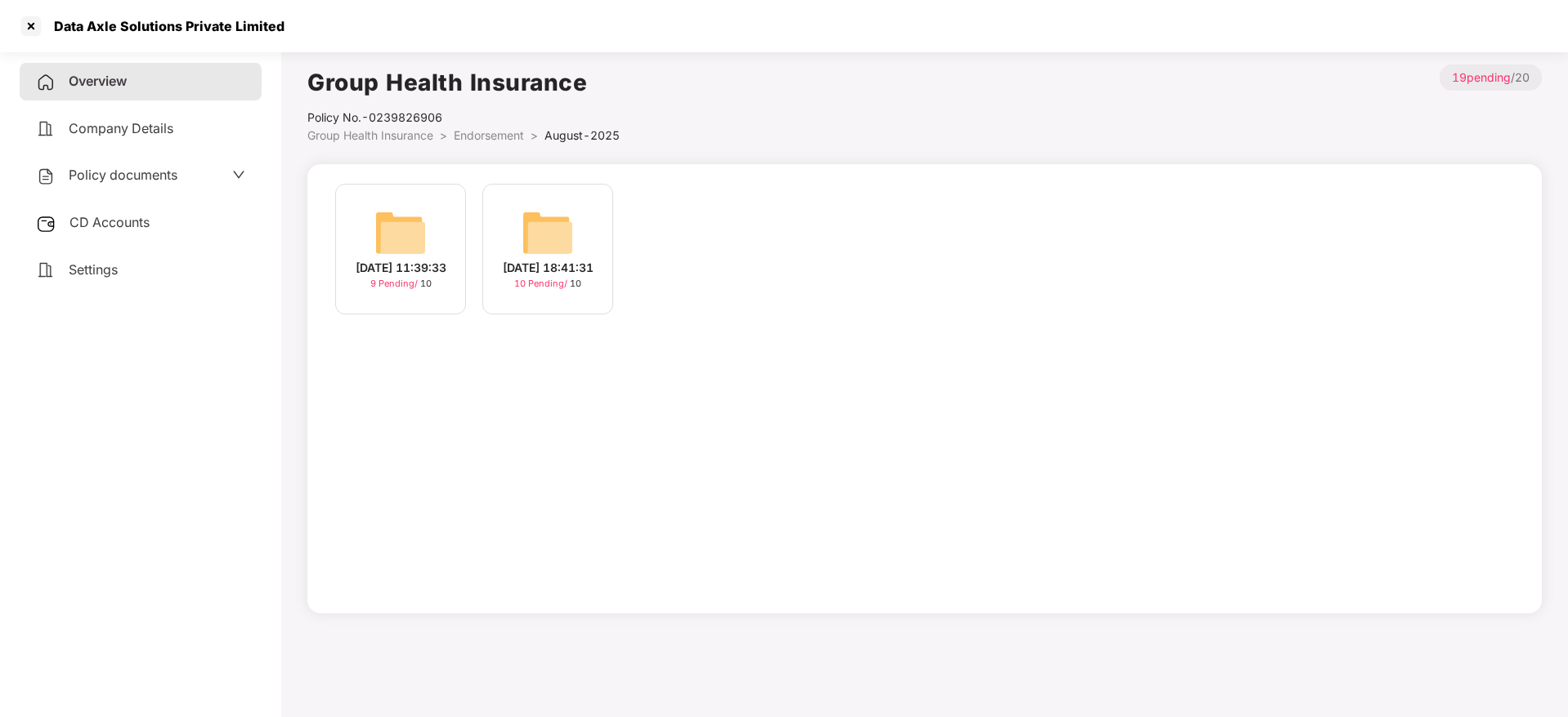
click at [387, 266] on div "[DATE] 11:39:33" at bounding box center [400, 268] width 90 height 18
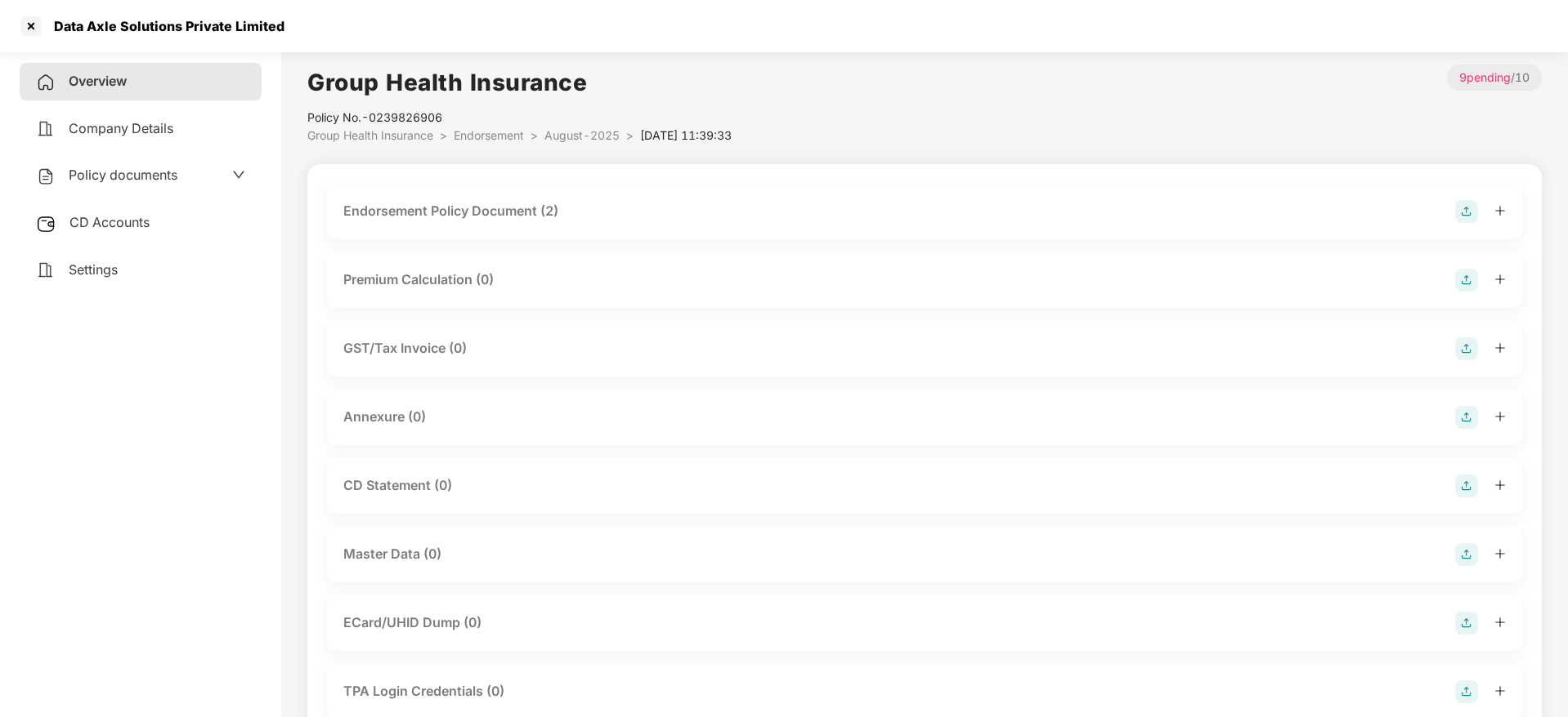
click at [1496, 211] on icon "plus" at bounding box center [1500, 211] width 12 height 12
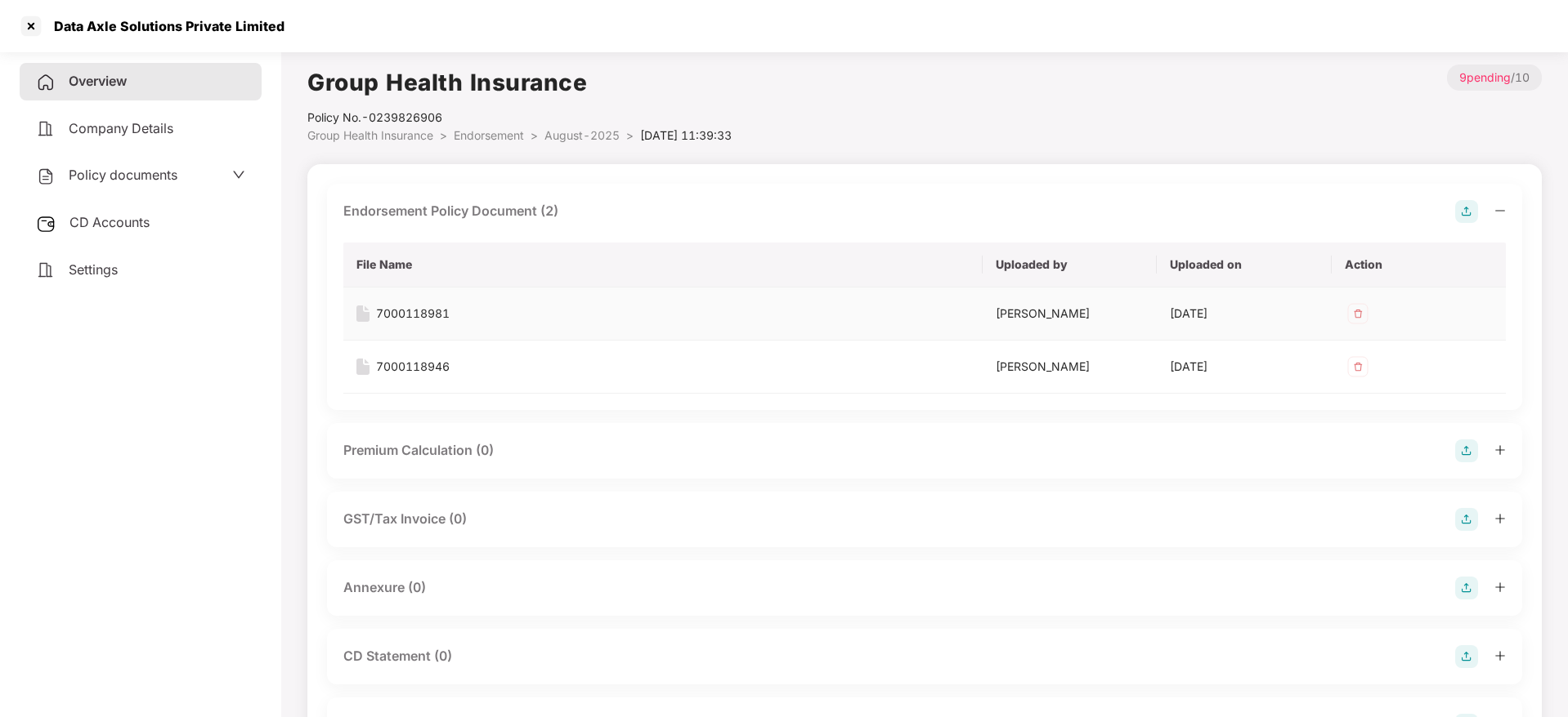
click at [1354, 313] on img at bounding box center [1357, 313] width 26 height 26
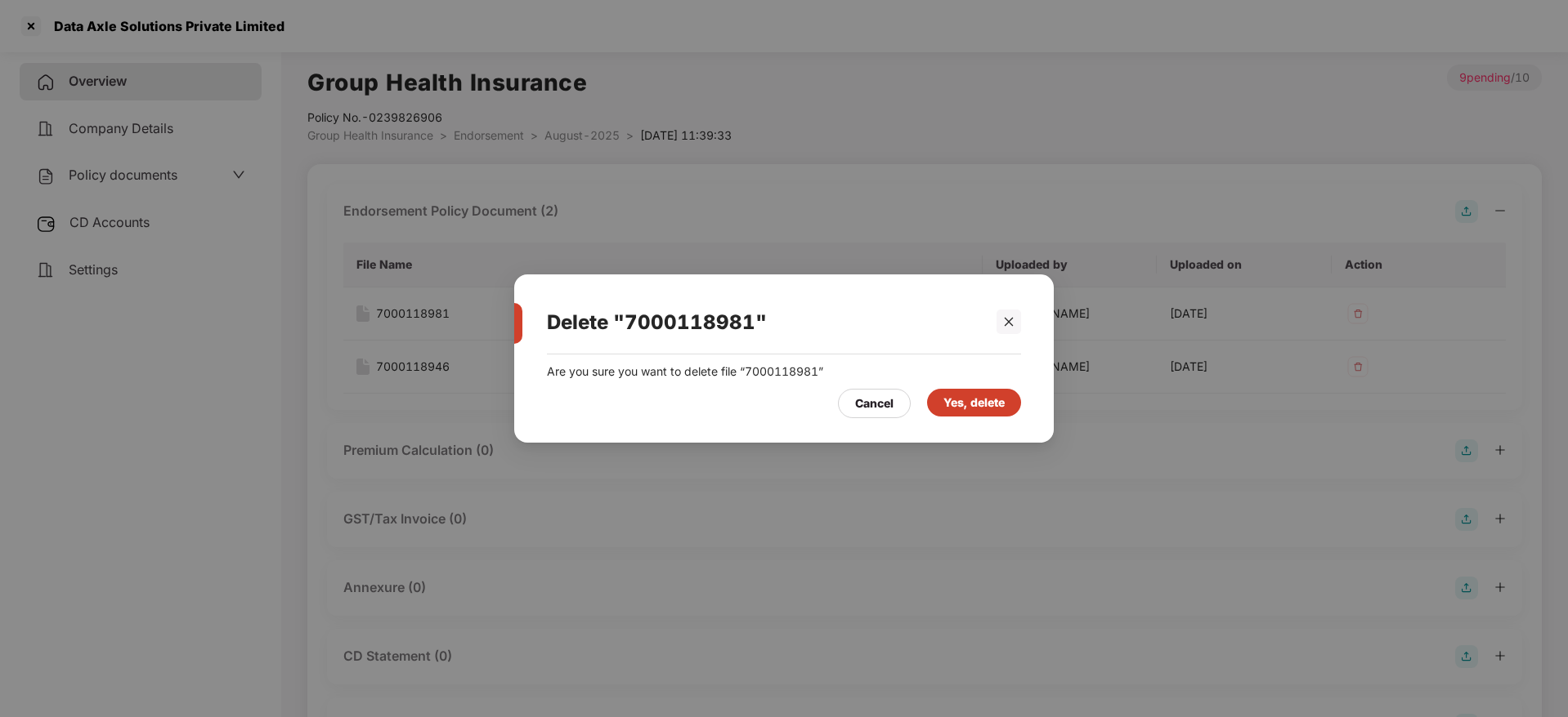
click at [994, 398] on div "Yes, delete" at bounding box center [974, 402] width 61 height 18
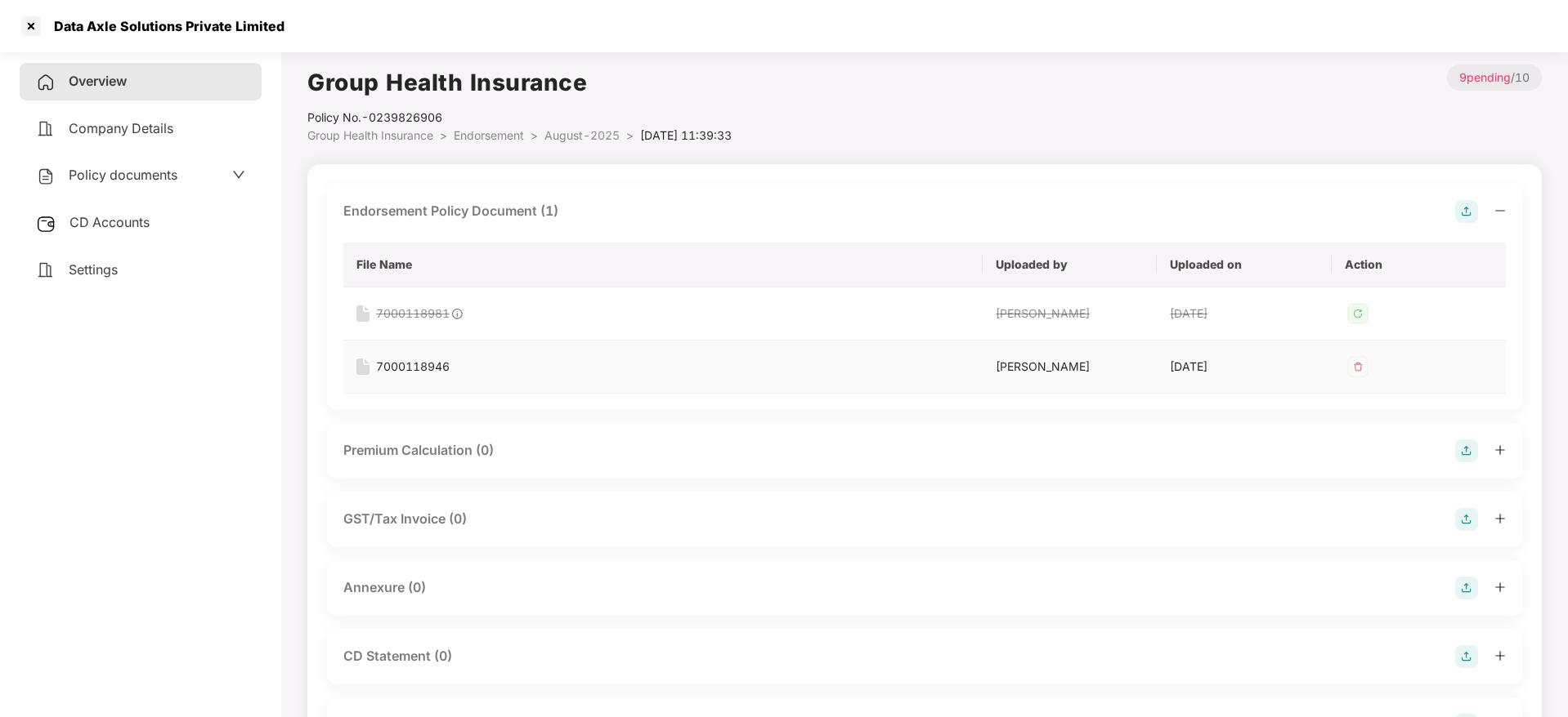
click at [1356, 362] on img at bounding box center [1357, 367] width 26 height 26
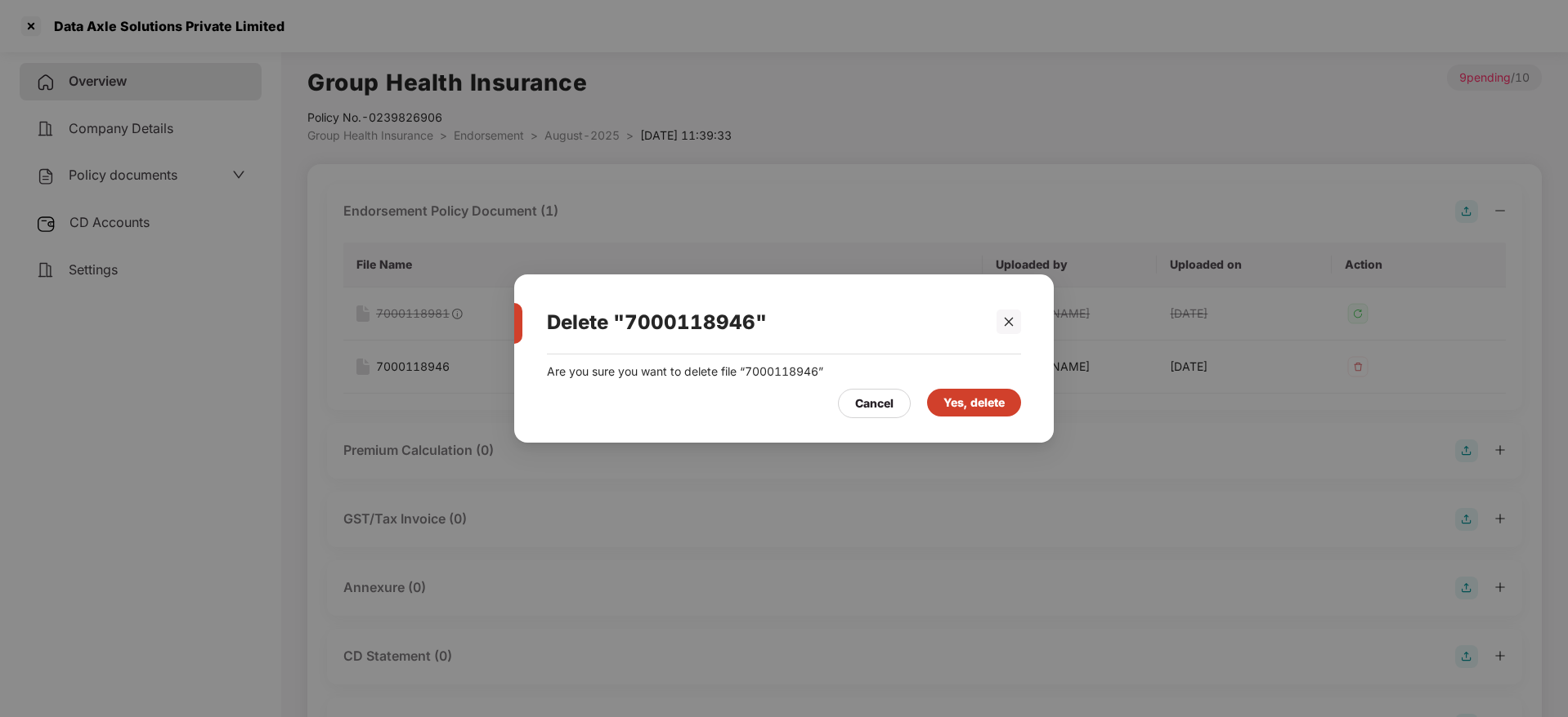
click at [991, 398] on div "Yes, delete" at bounding box center [974, 402] width 61 height 18
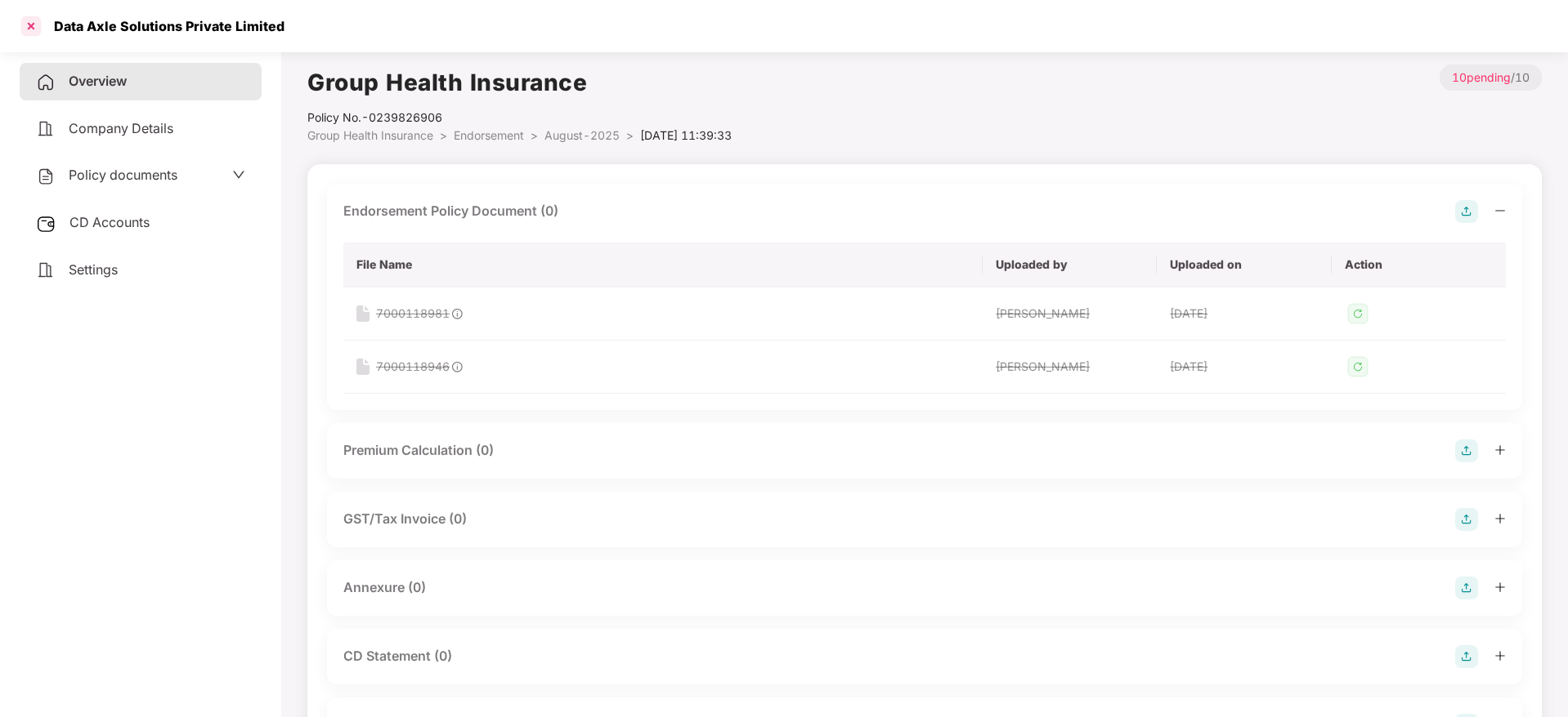
click at [36, 26] on div at bounding box center [31, 26] width 26 height 26
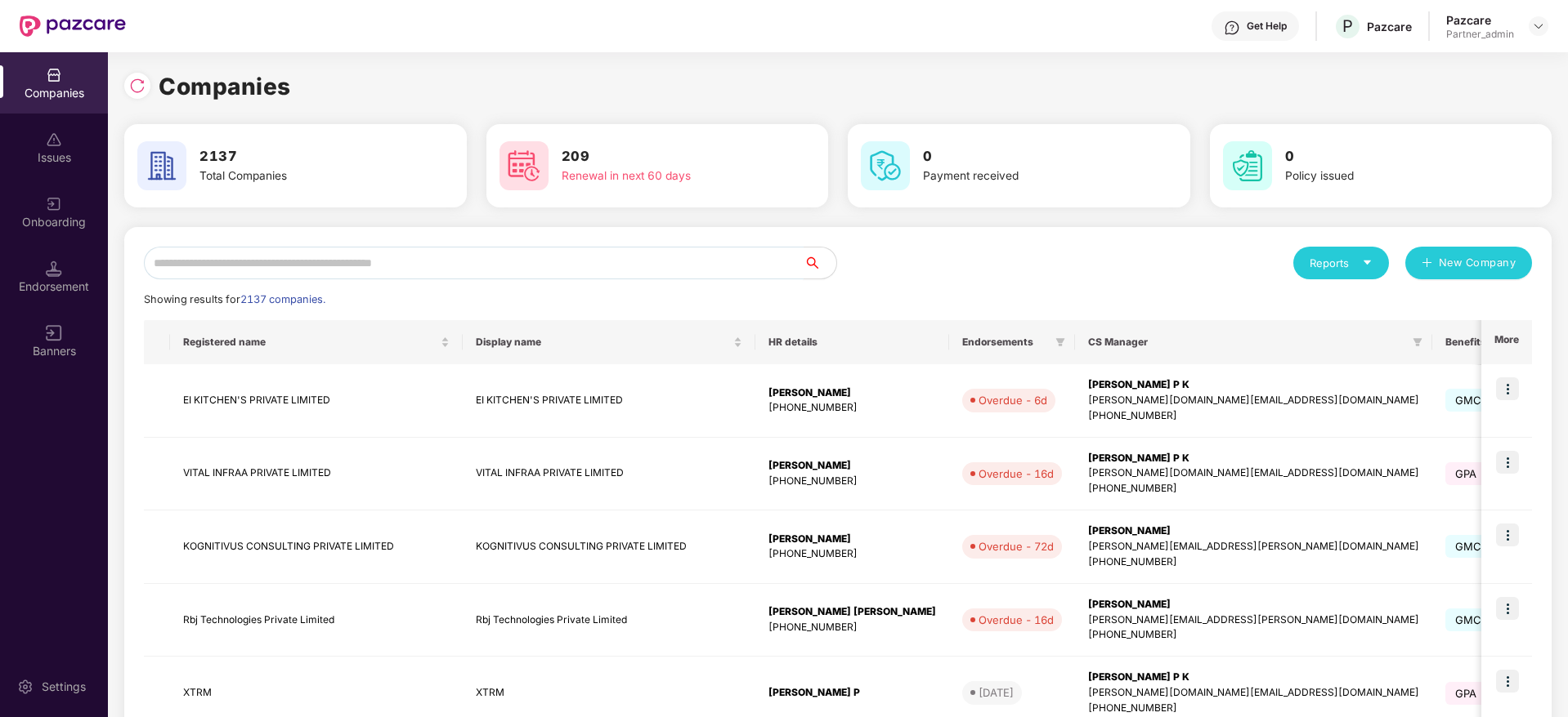
click at [331, 273] on input "text" at bounding box center [473, 263] width 660 height 33
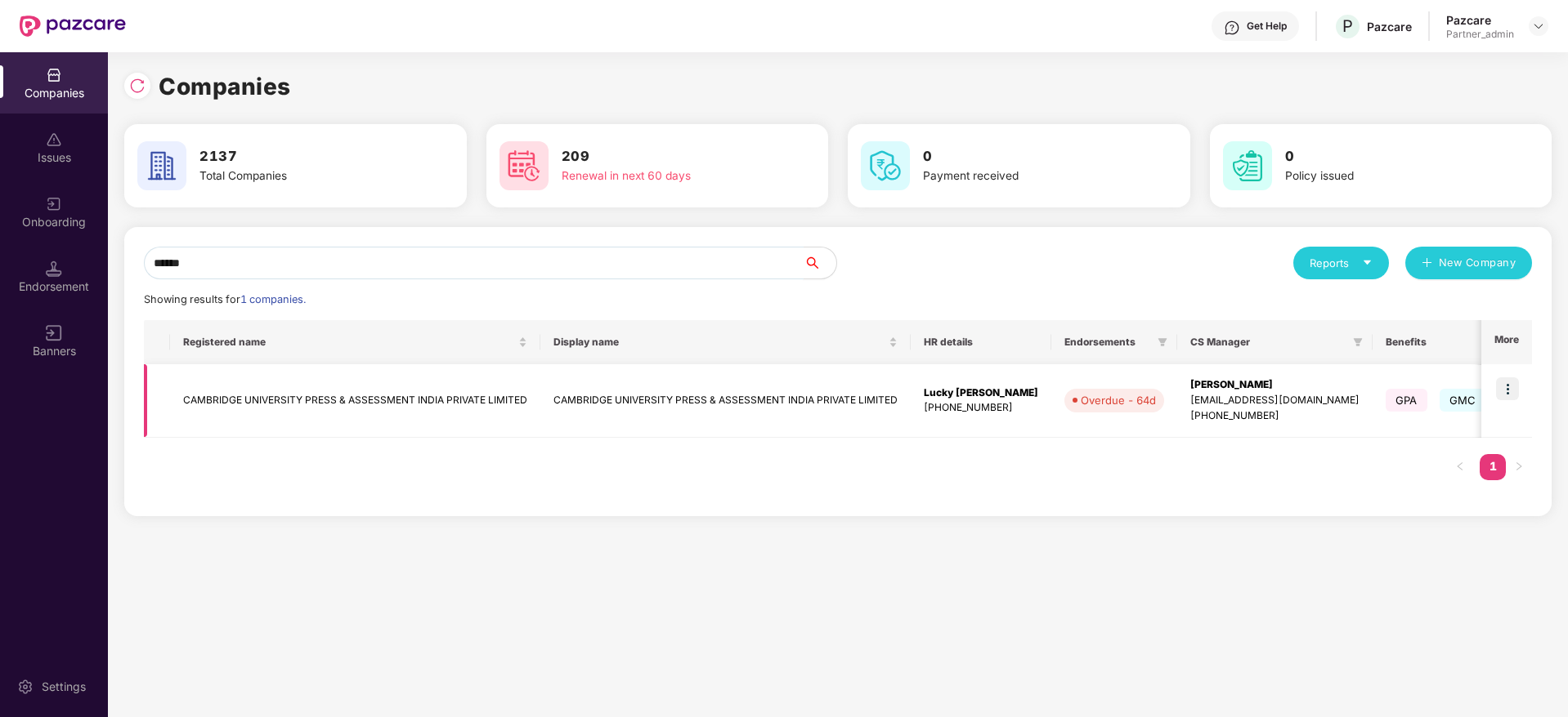
type input "******"
click at [1190, 388] on div "[PERSON_NAME]" at bounding box center [1274, 385] width 169 height 15
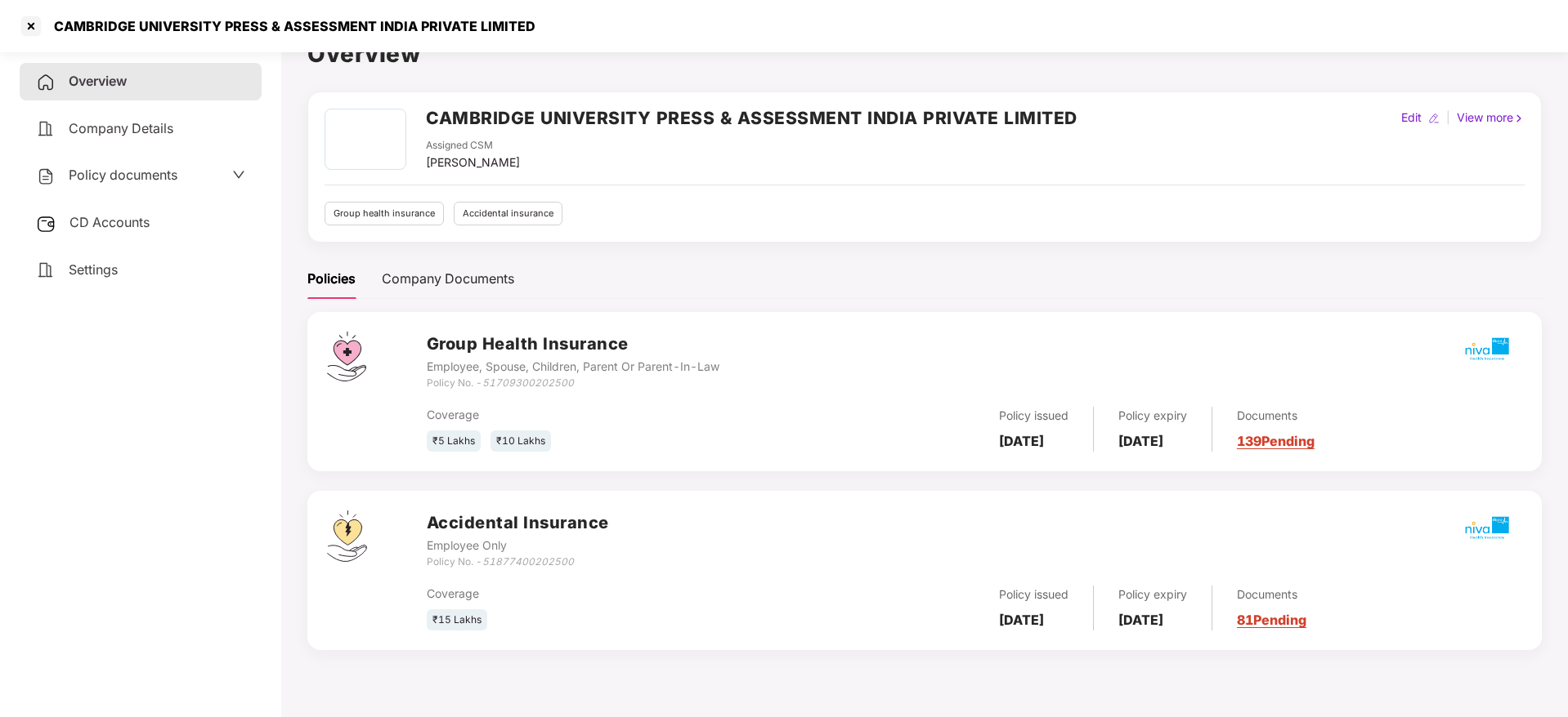
scroll to position [45, 0]
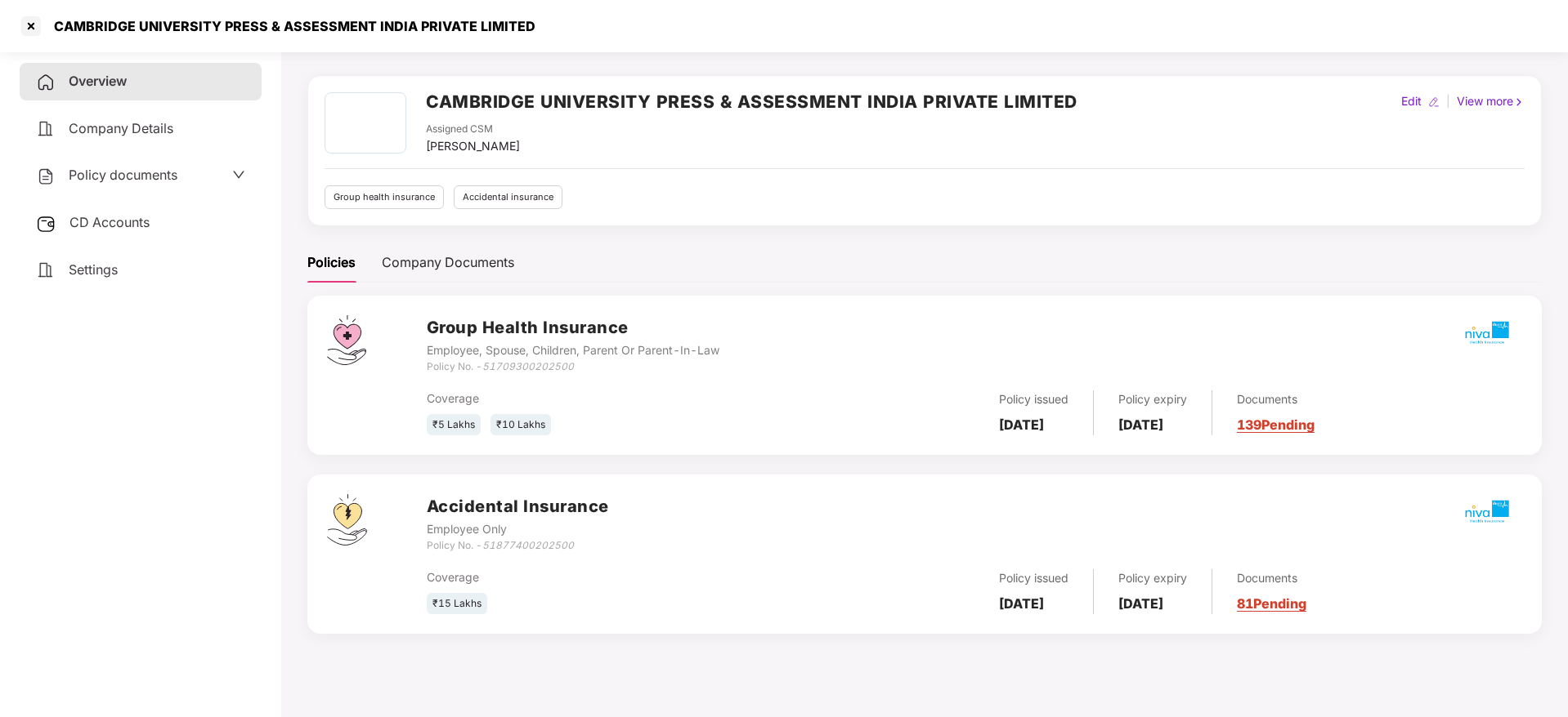
click at [1303, 426] on link "139 Pending" at bounding box center [1275, 424] width 78 height 16
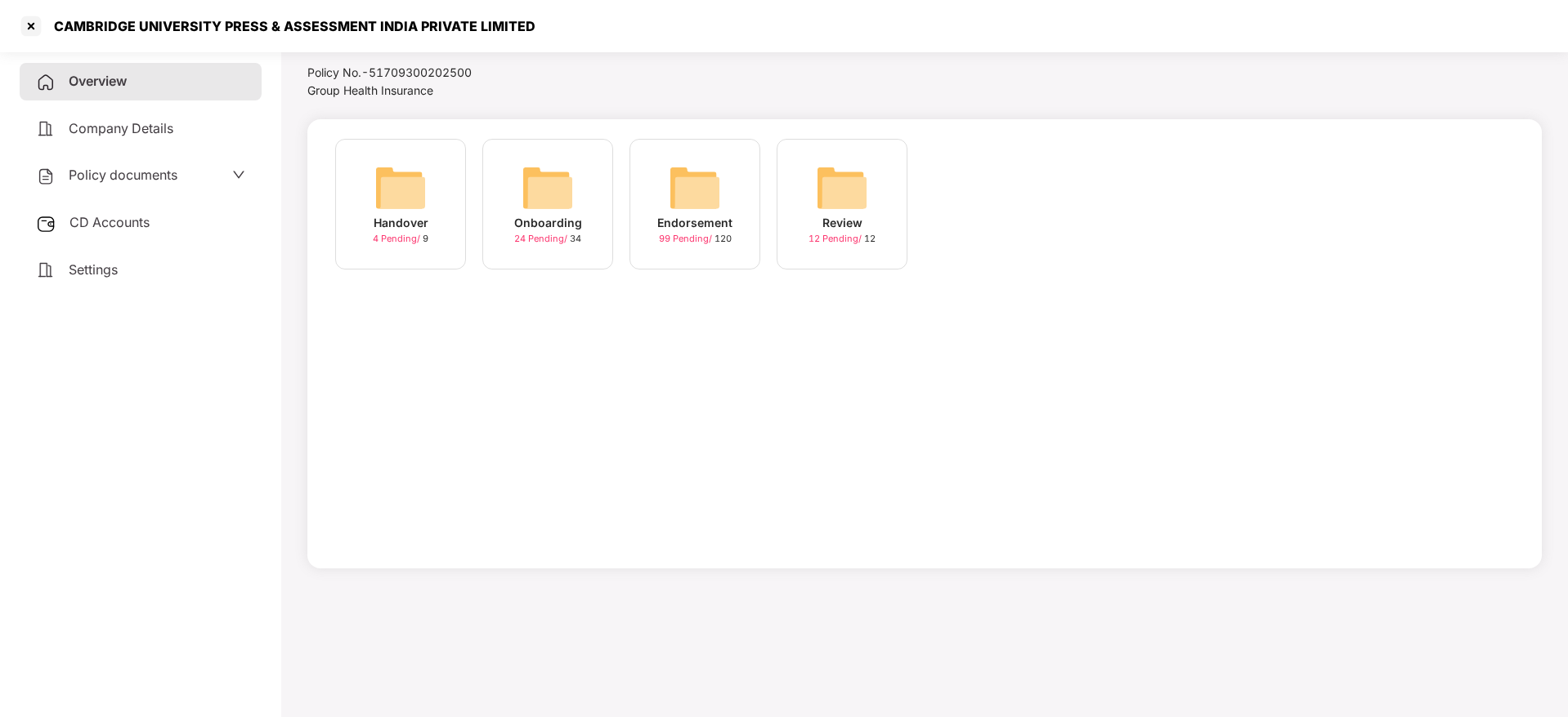
click at [698, 217] on div "Endorsement" at bounding box center [694, 223] width 75 height 18
click at [860, 205] on img at bounding box center [841, 188] width 52 height 52
click at [545, 232] on div "[DATE] 14:48:55" at bounding box center [547, 223] width 90 height 18
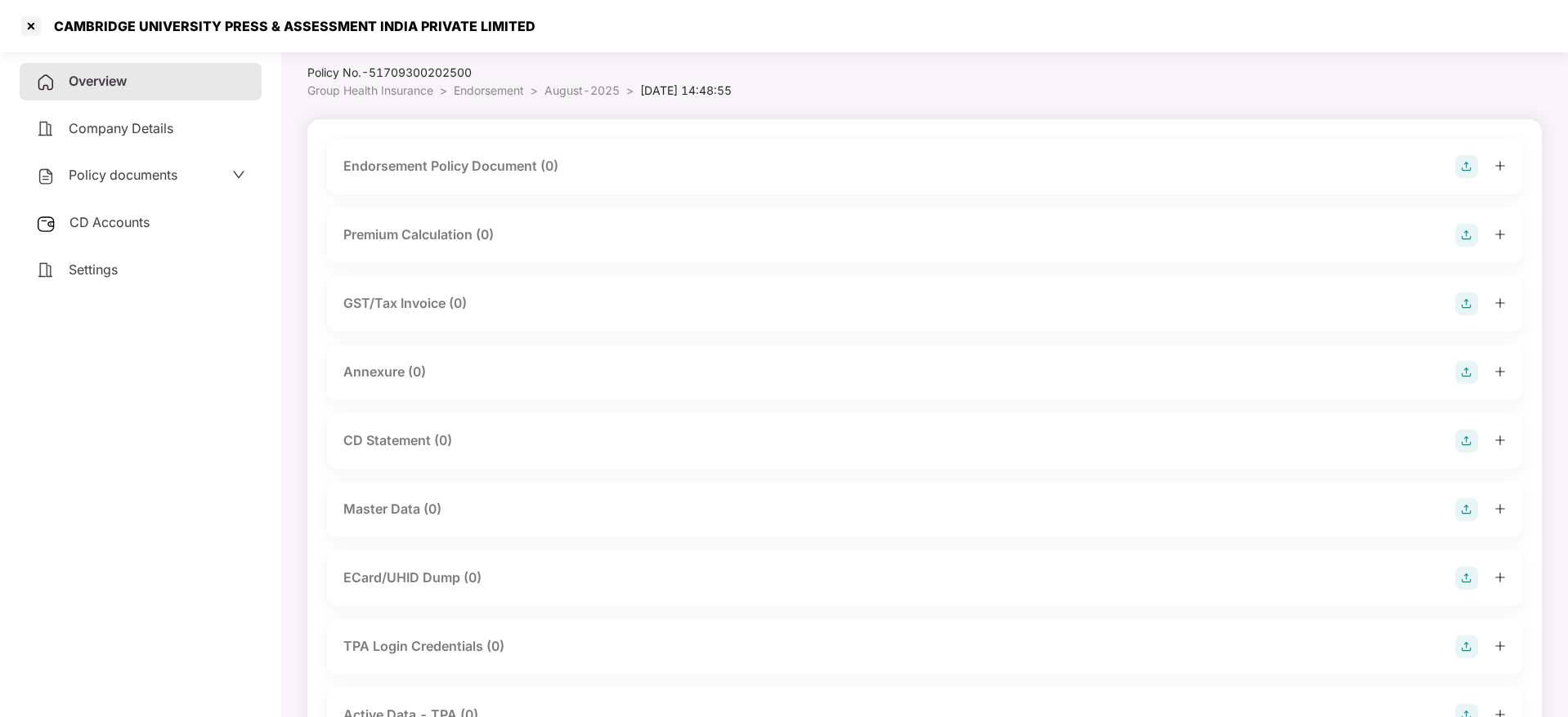
click at [1469, 170] on img at bounding box center [1466, 167] width 23 height 23
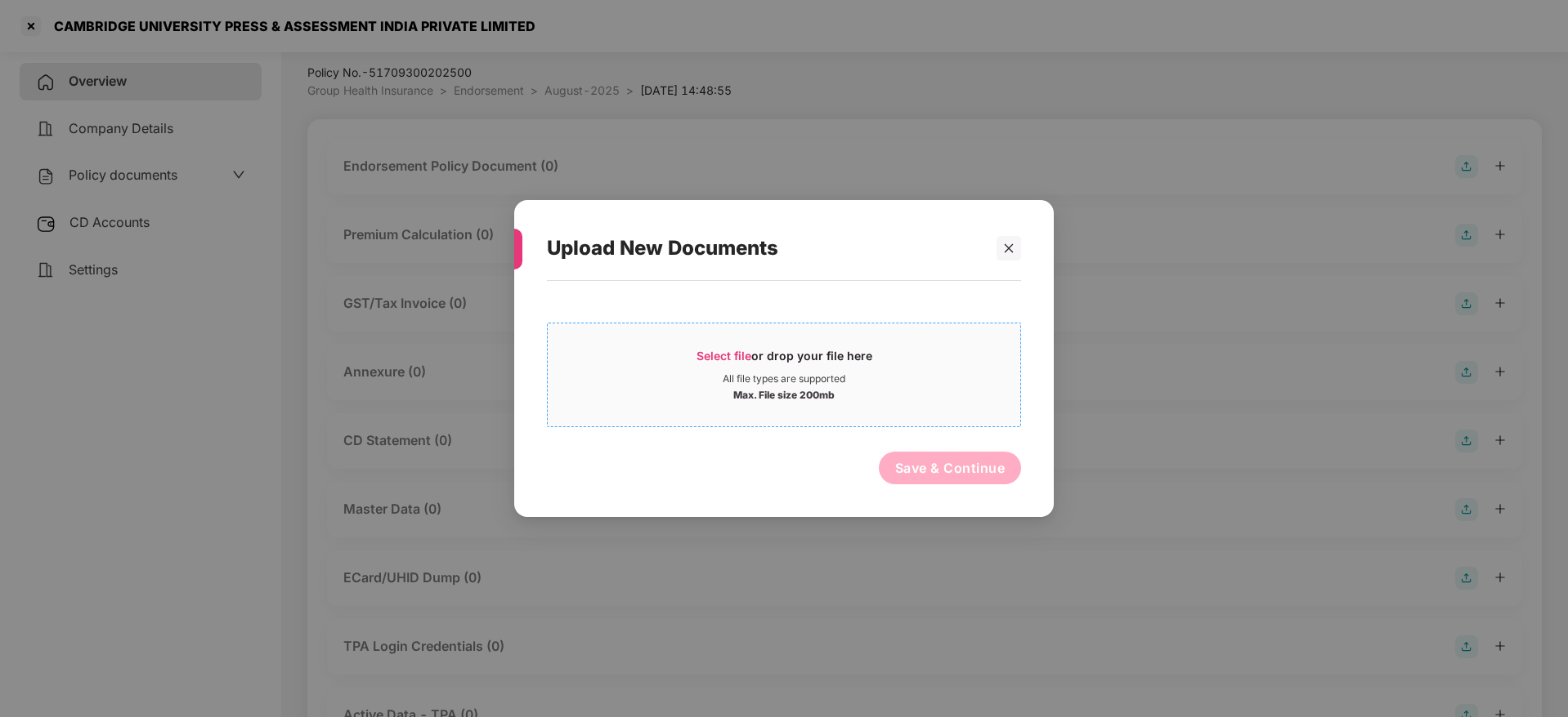
click at [751, 353] on span "Select file" at bounding box center [723, 355] width 55 height 13
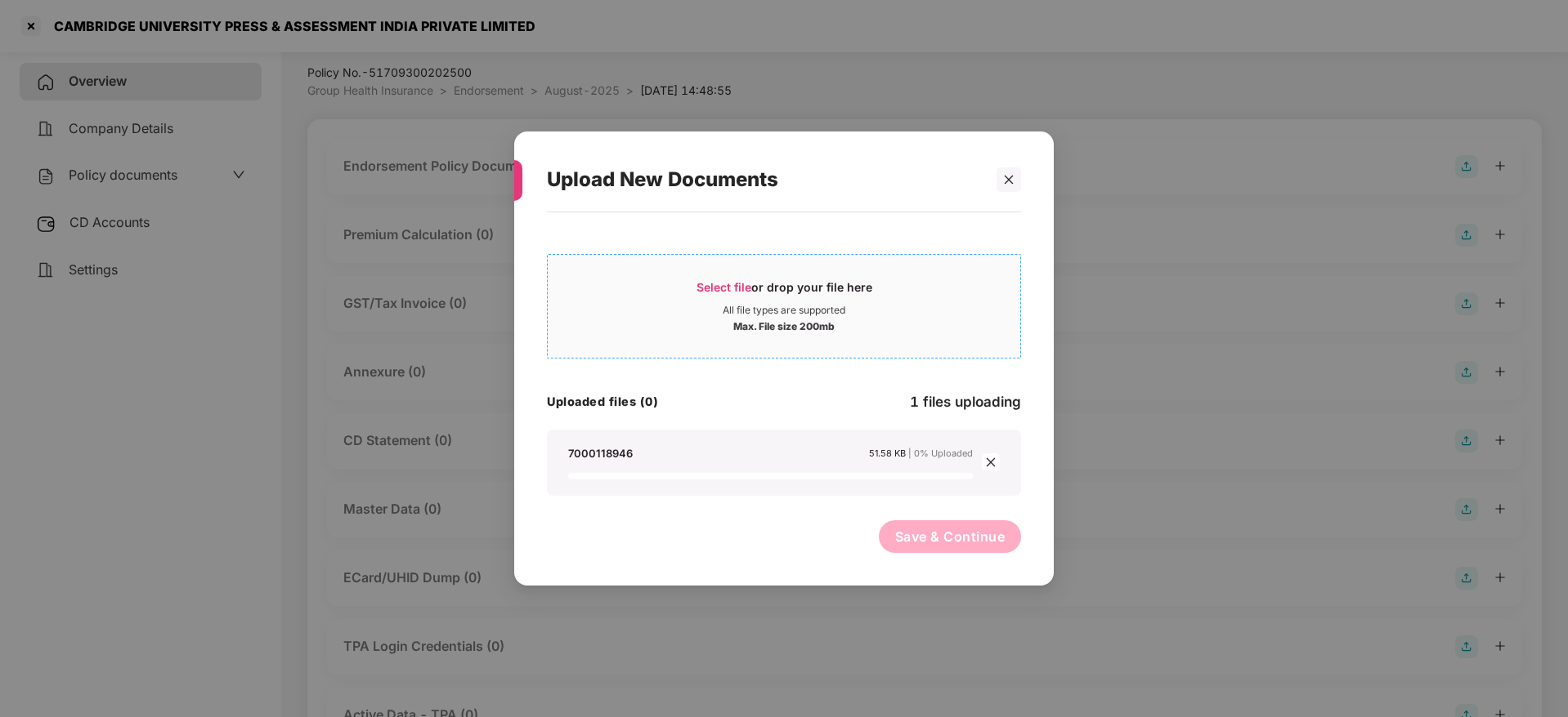
click at [742, 283] on span "Select file" at bounding box center [723, 287] width 55 height 13
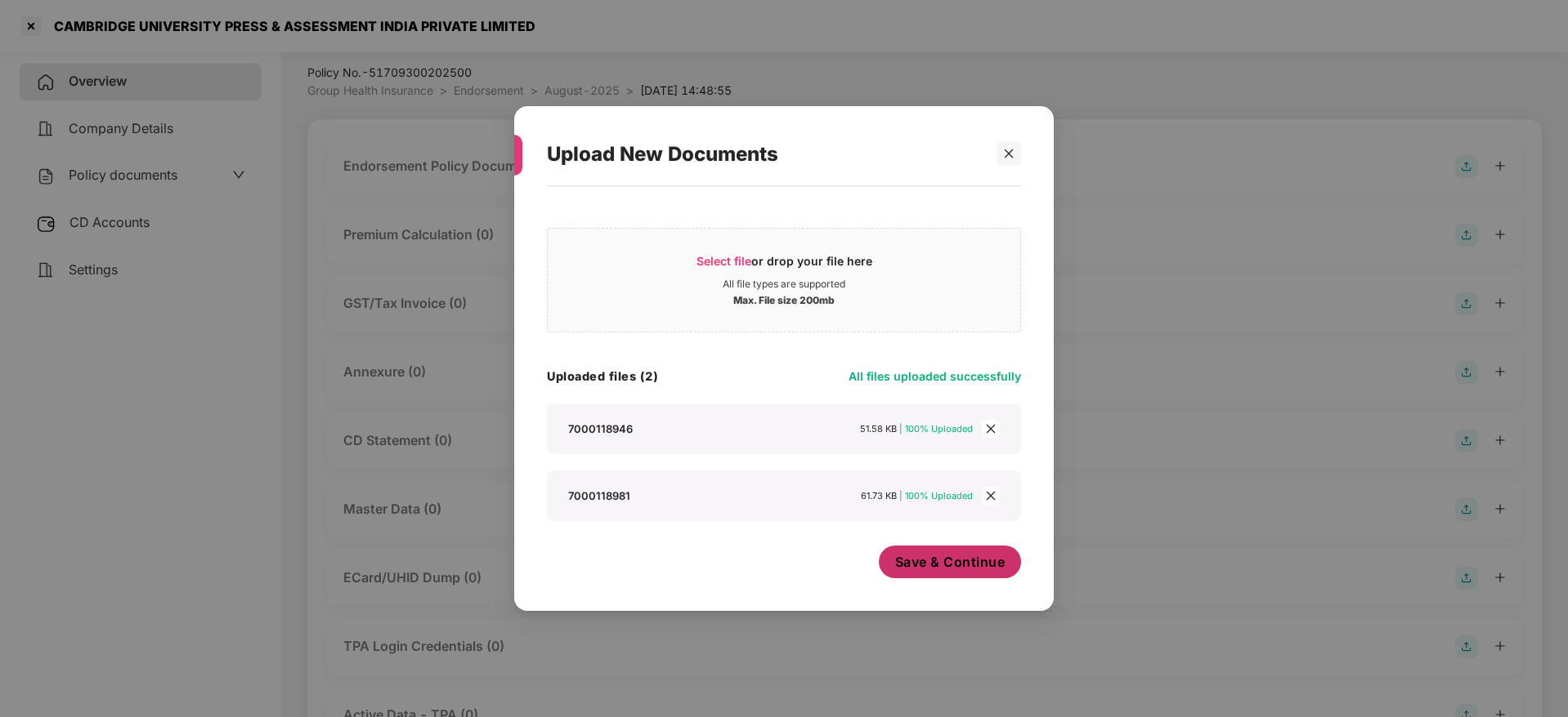
click at [934, 549] on button "Save & Continue" at bounding box center [950, 562] width 143 height 33
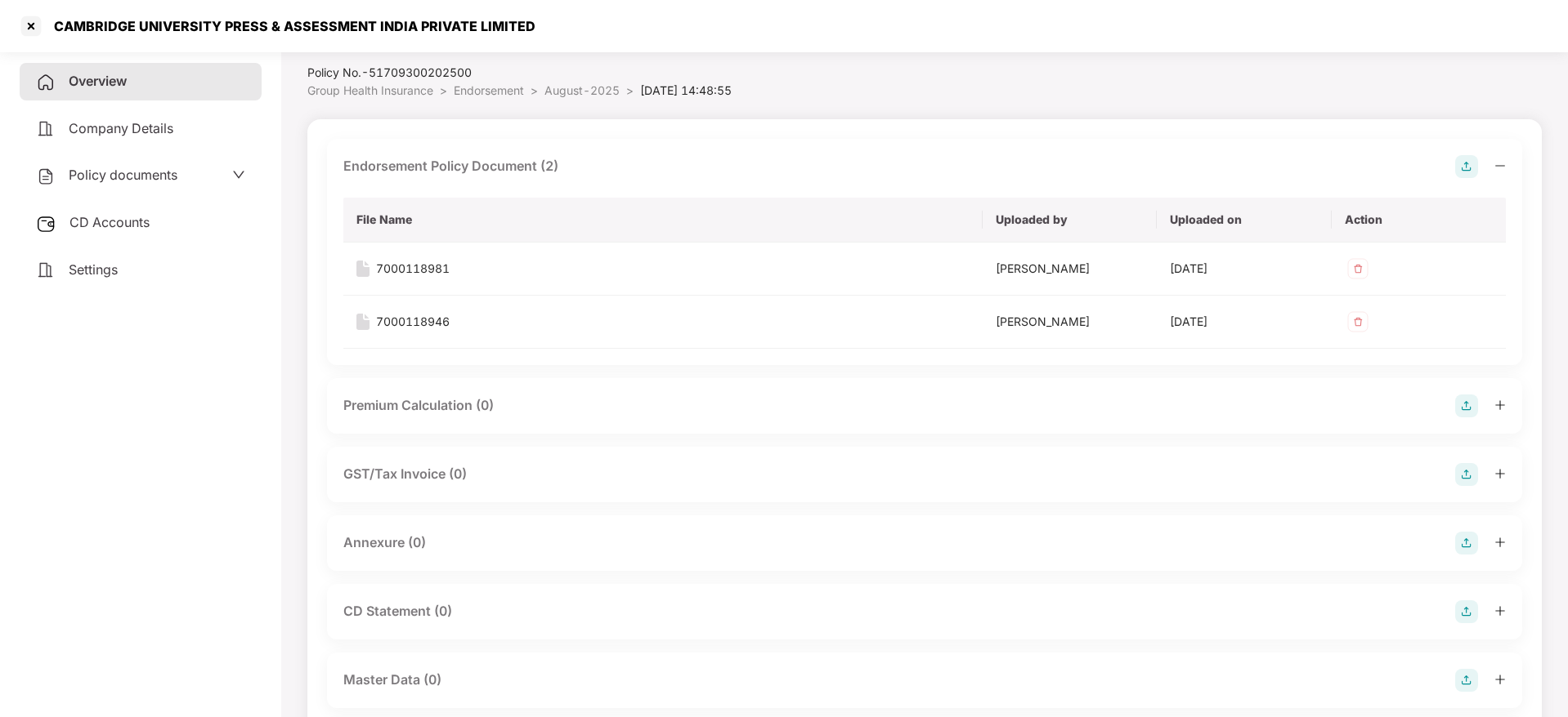
click at [1500, 170] on icon "minus" at bounding box center [1500, 166] width 12 height 12
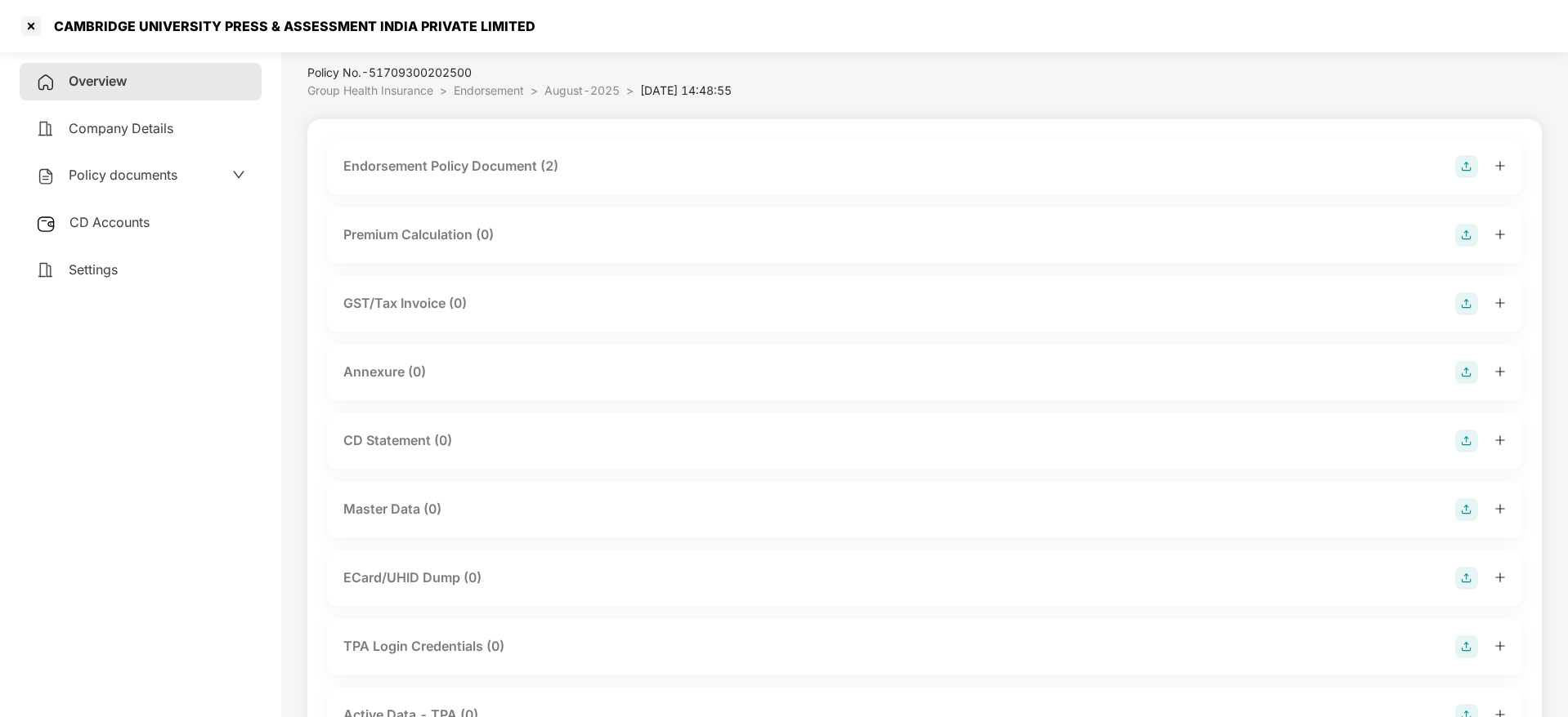
click at [1469, 370] on img at bounding box center [1466, 372] width 23 height 23
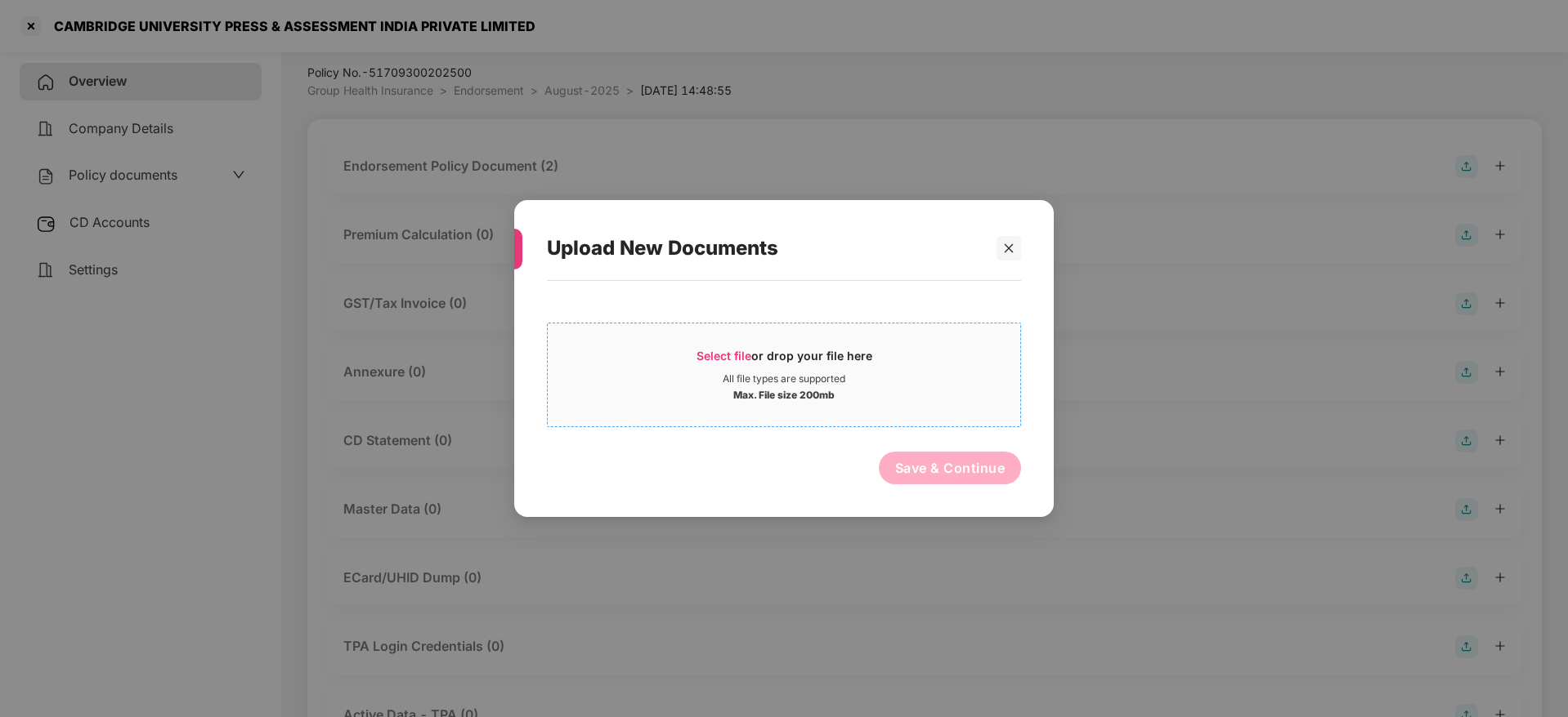
click at [792, 375] on div "All file types are supported" at bounding box center [784, 379] width 123 height 13
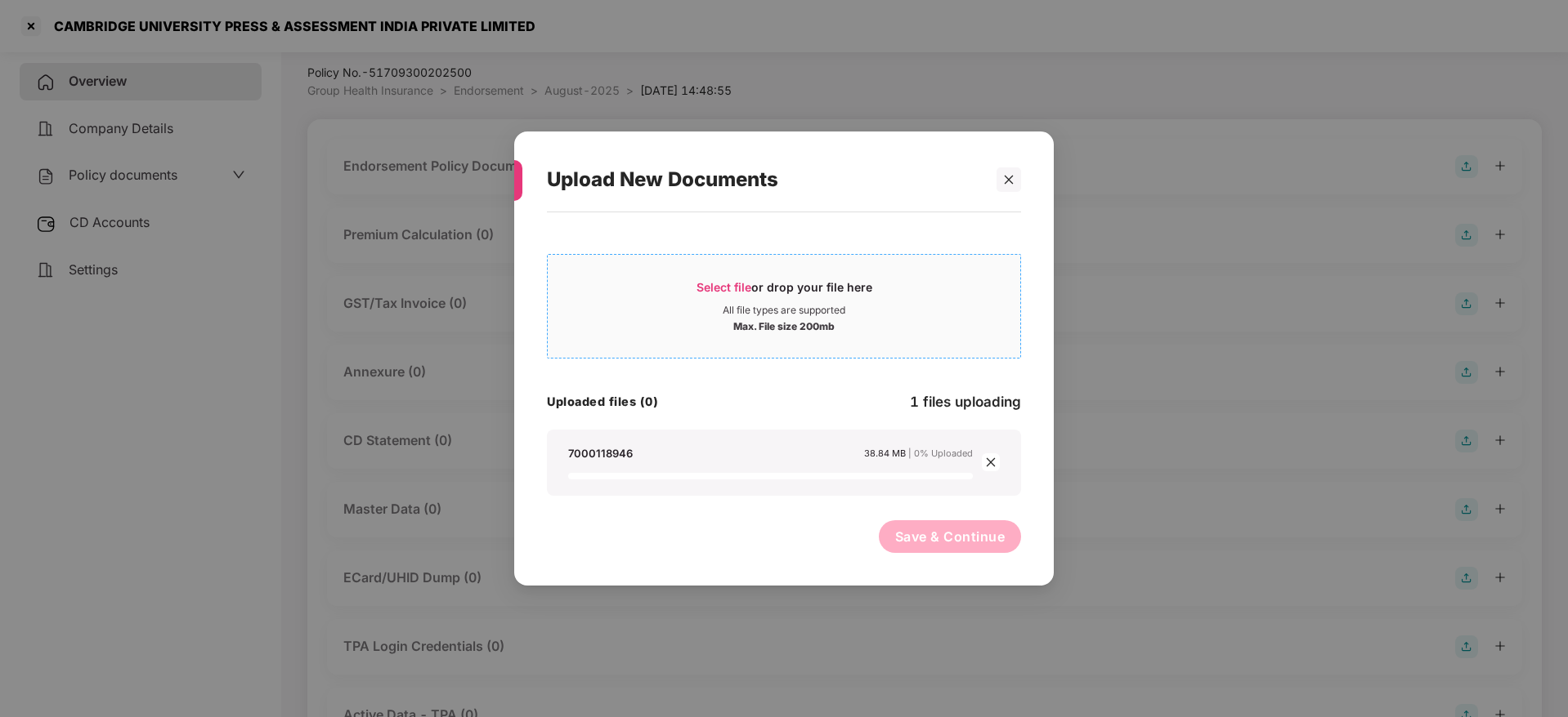
click at [738, 272] on span "Select file or drop your file here All file types are supported Max. File size …" at bounding box center [784, 306] width 472 height 79
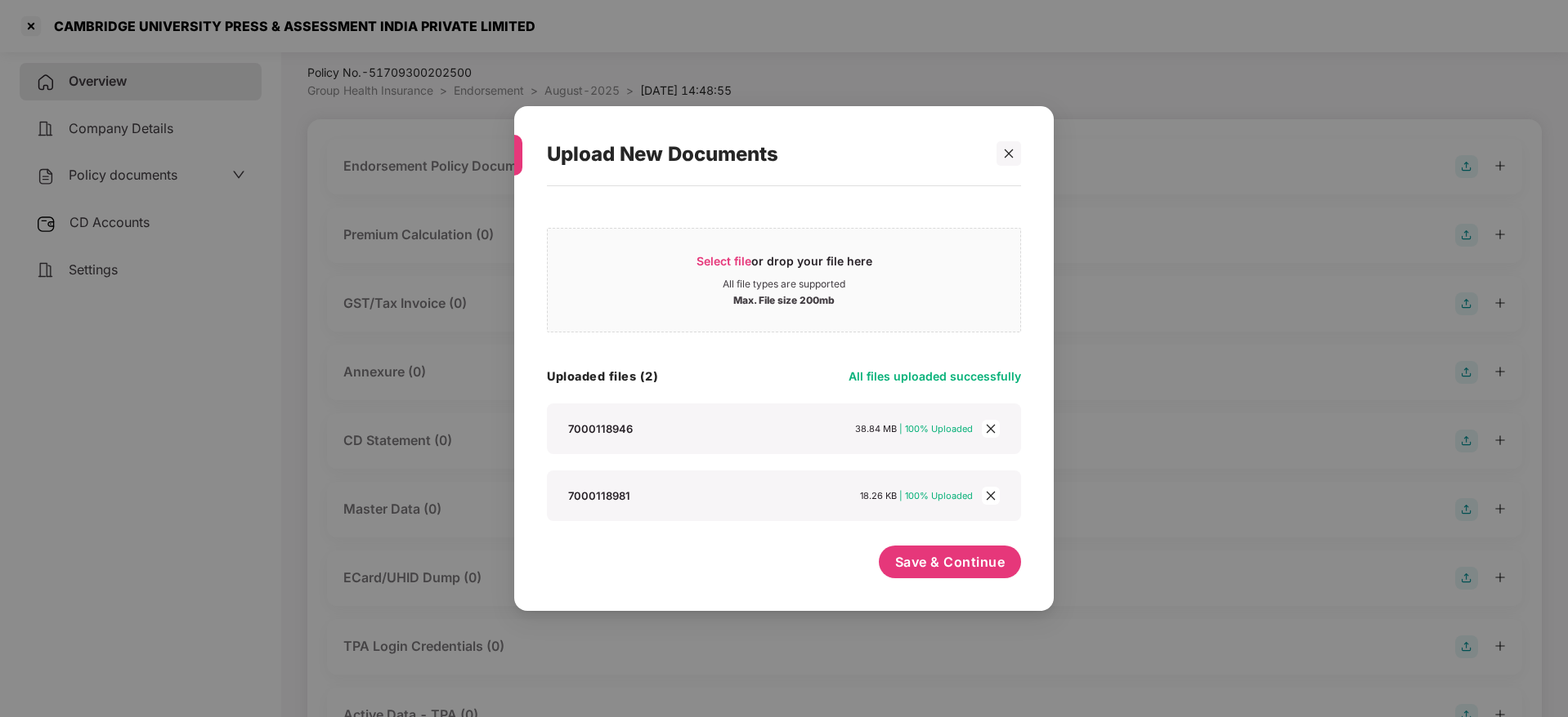
click at [989, 428] on icon "close" at bounding box center [991, 429] width 12 height 12
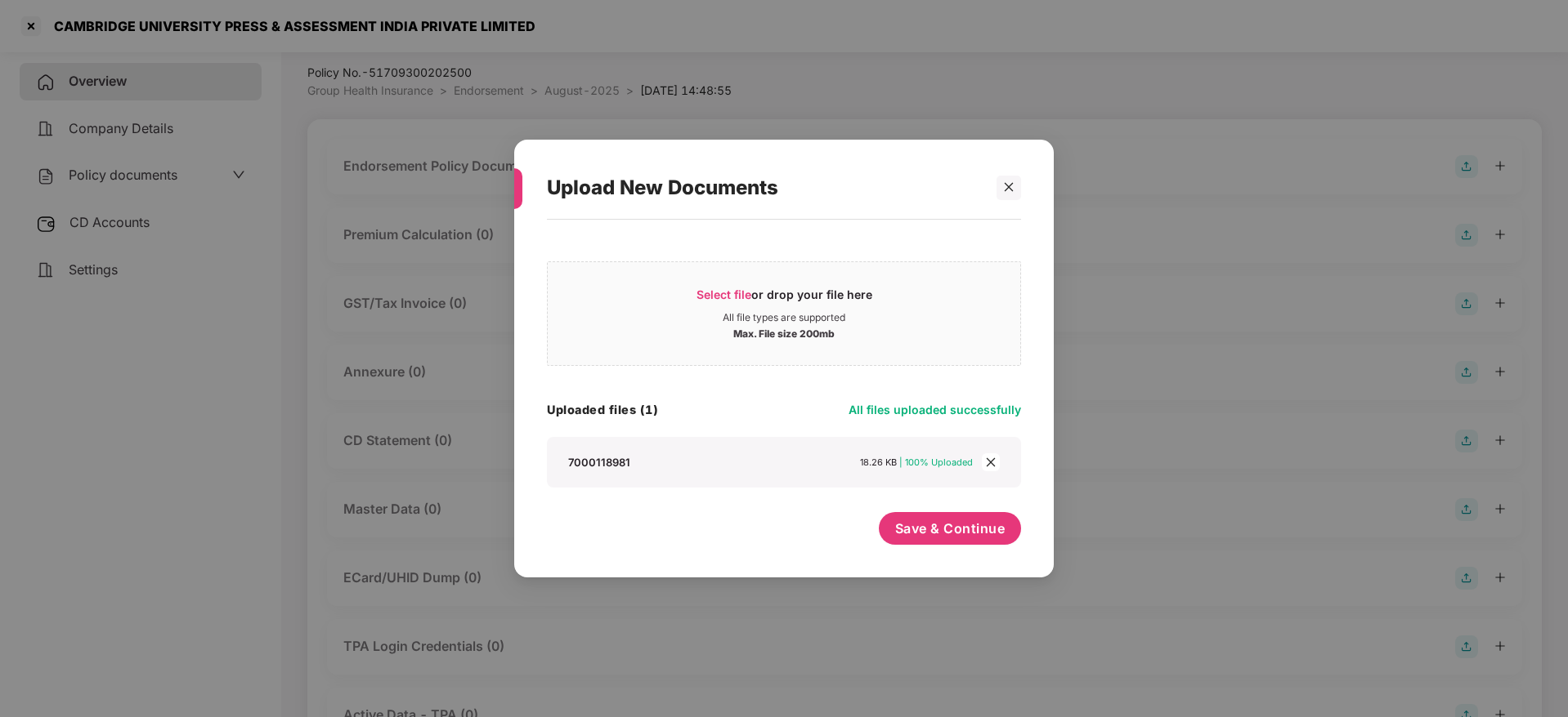
click at [990, 462] on icon "close" at bounding box center [990, 463] width 9 height 9
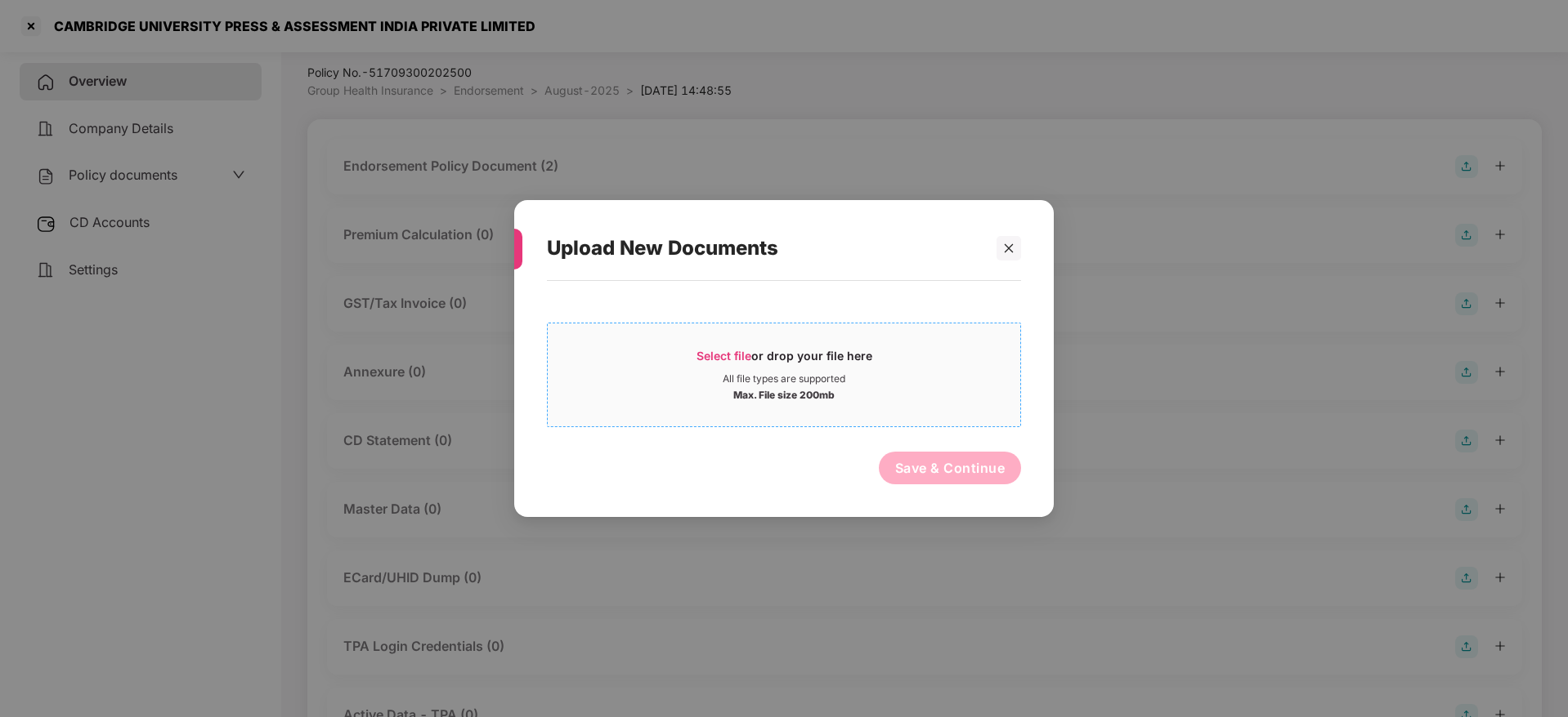
click at [717, 350] on span "Select file" at bounding box center [723, 355] width 55 height 13
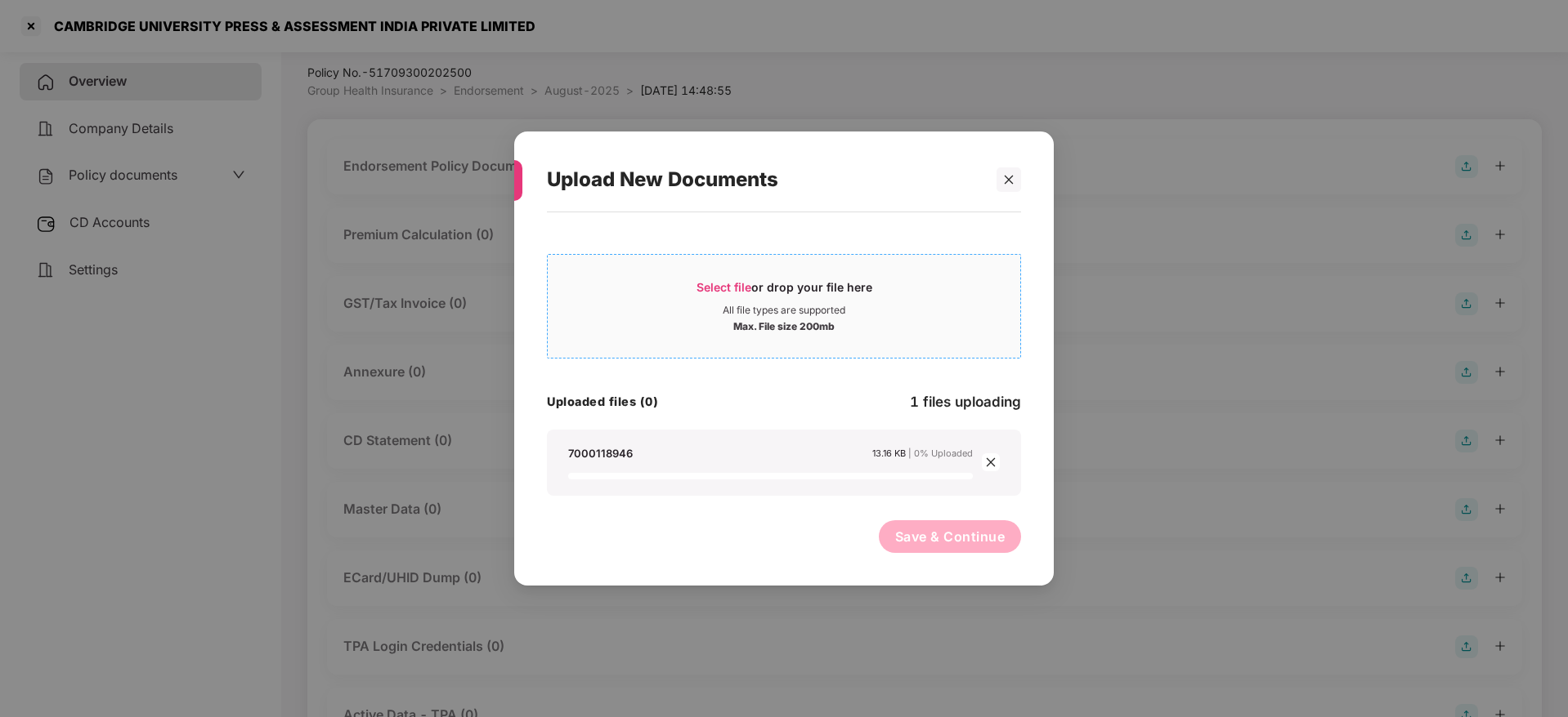
click at [734, 299] on div "Select file or drop your file here" at bounding box center [784, 292] width 176 height 25
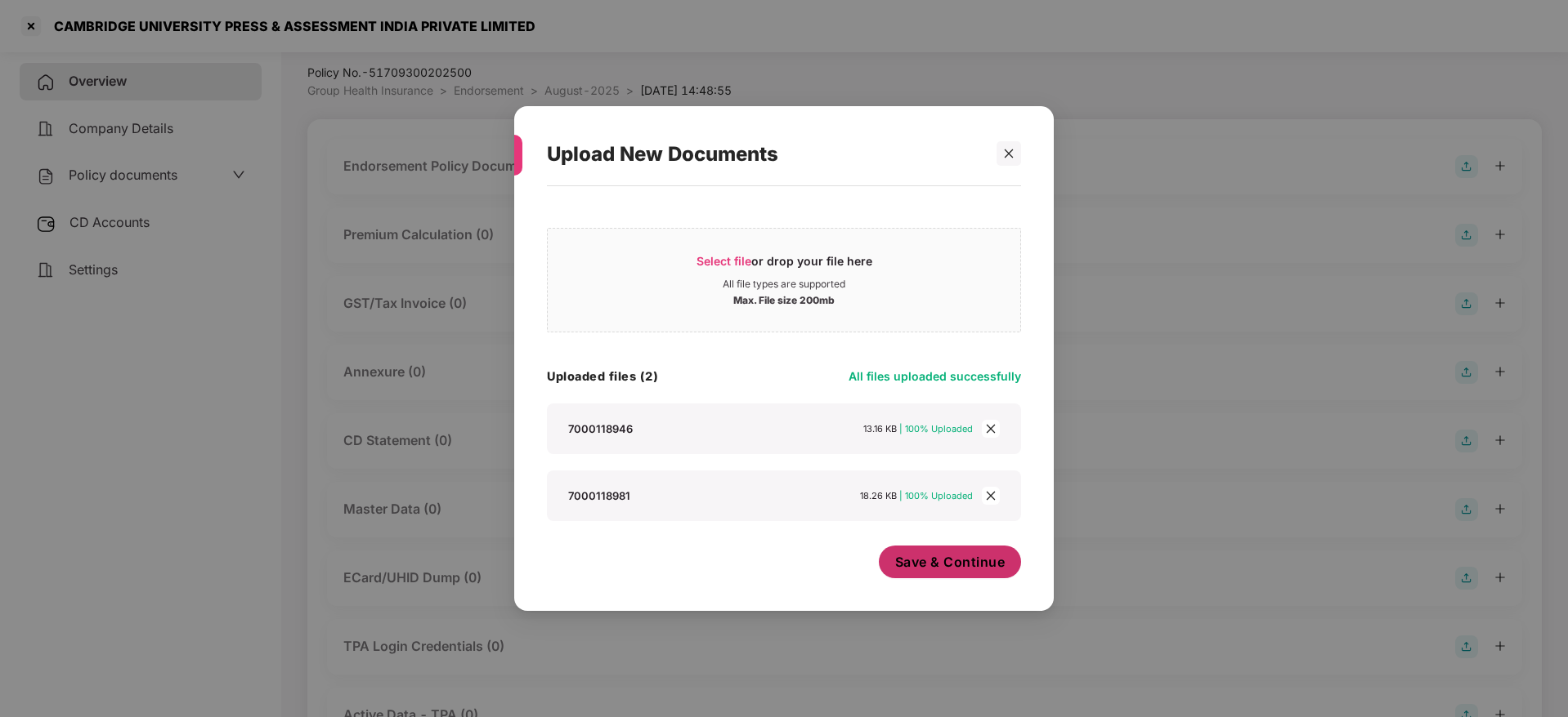
click at [895, 561] on span "Save & Continue" at bounding box center [950, 562] width 110 height 18
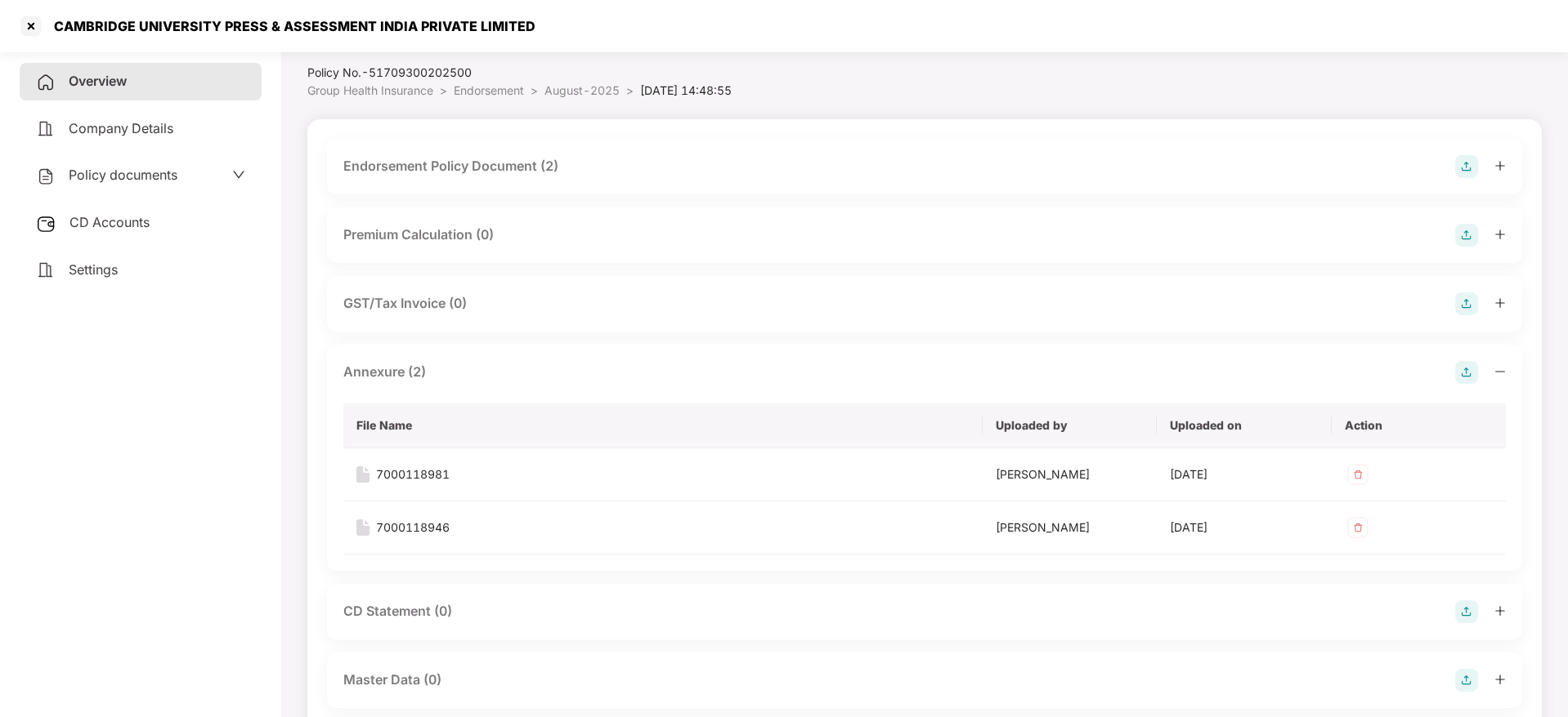
click at [1500, 373] on icon "minus" at bounding box center [1500, 371] width 12 height 12
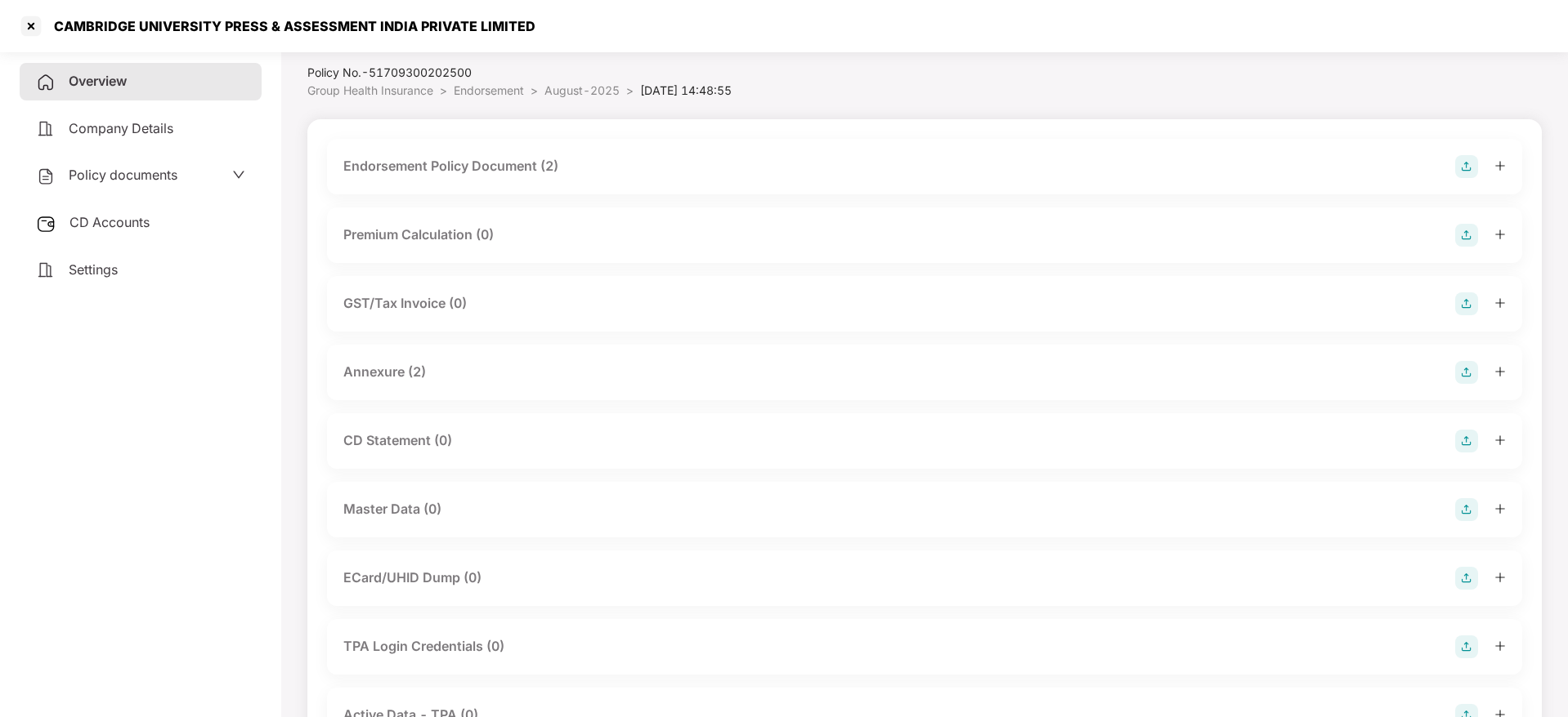
click at [1502, 372] on icon "plus" at bounding box center [1500, 371] width 12 height 12
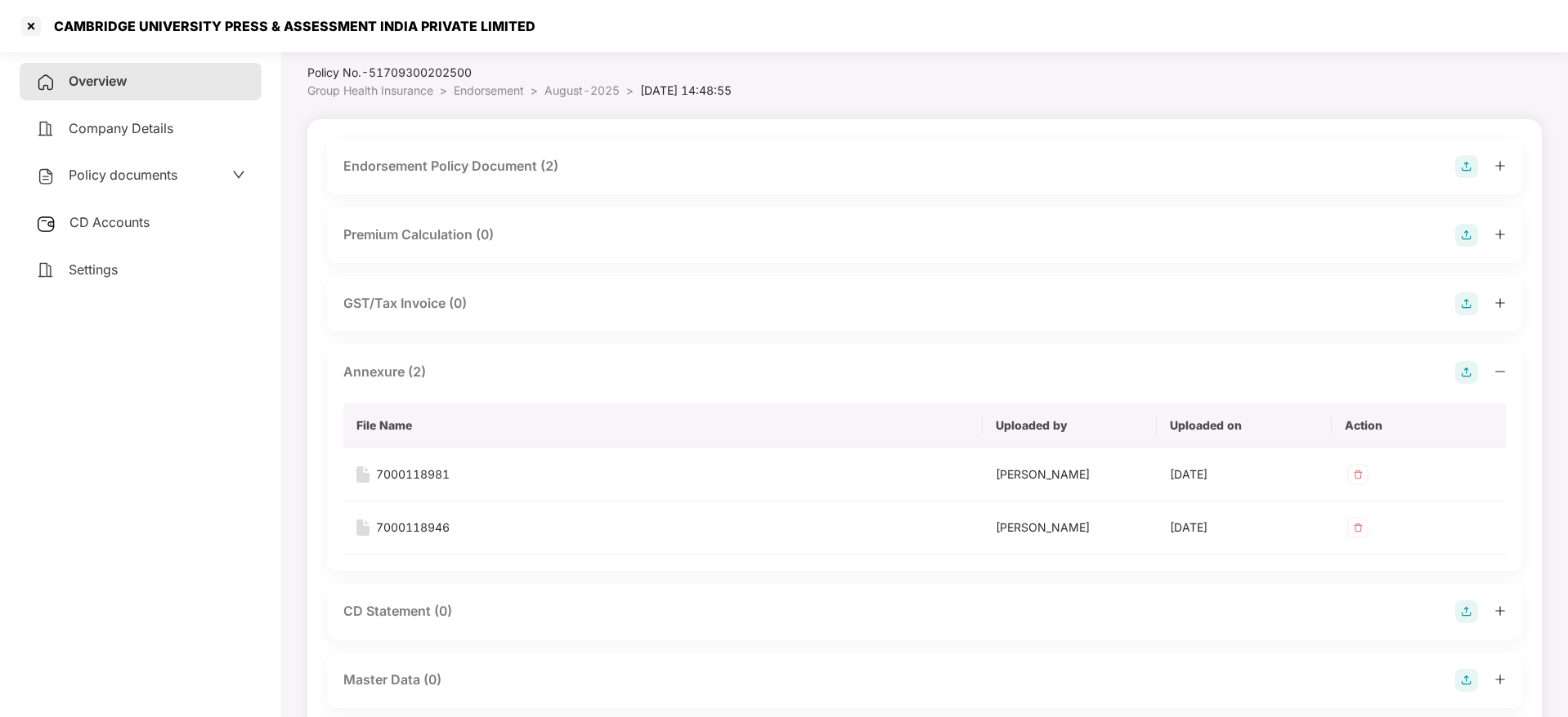
click at [1502, 372] on icon "minus" at bounding box center [1500, 371] width 12 height 12
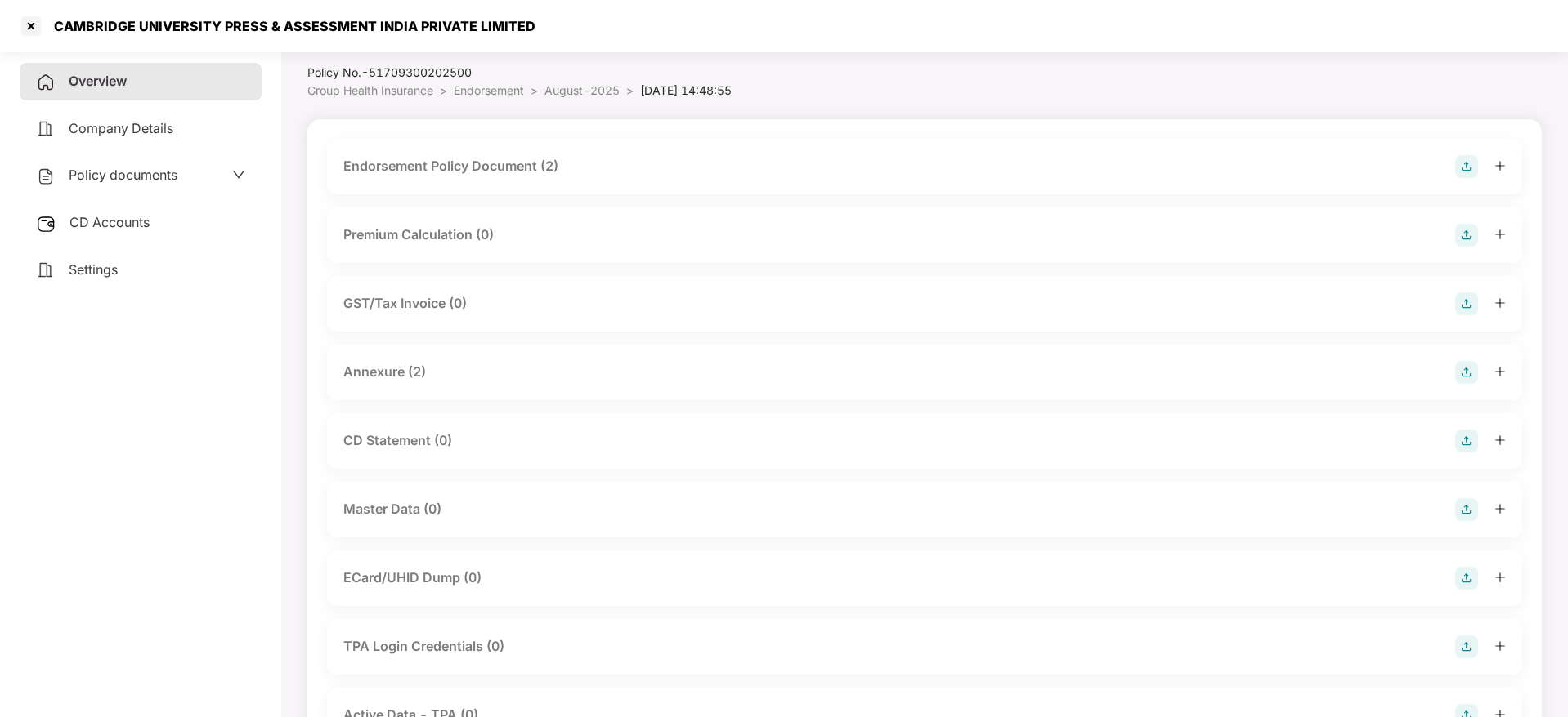
click at [1462, 512] on img at bounding box center [1466, 510] width 23 height 23
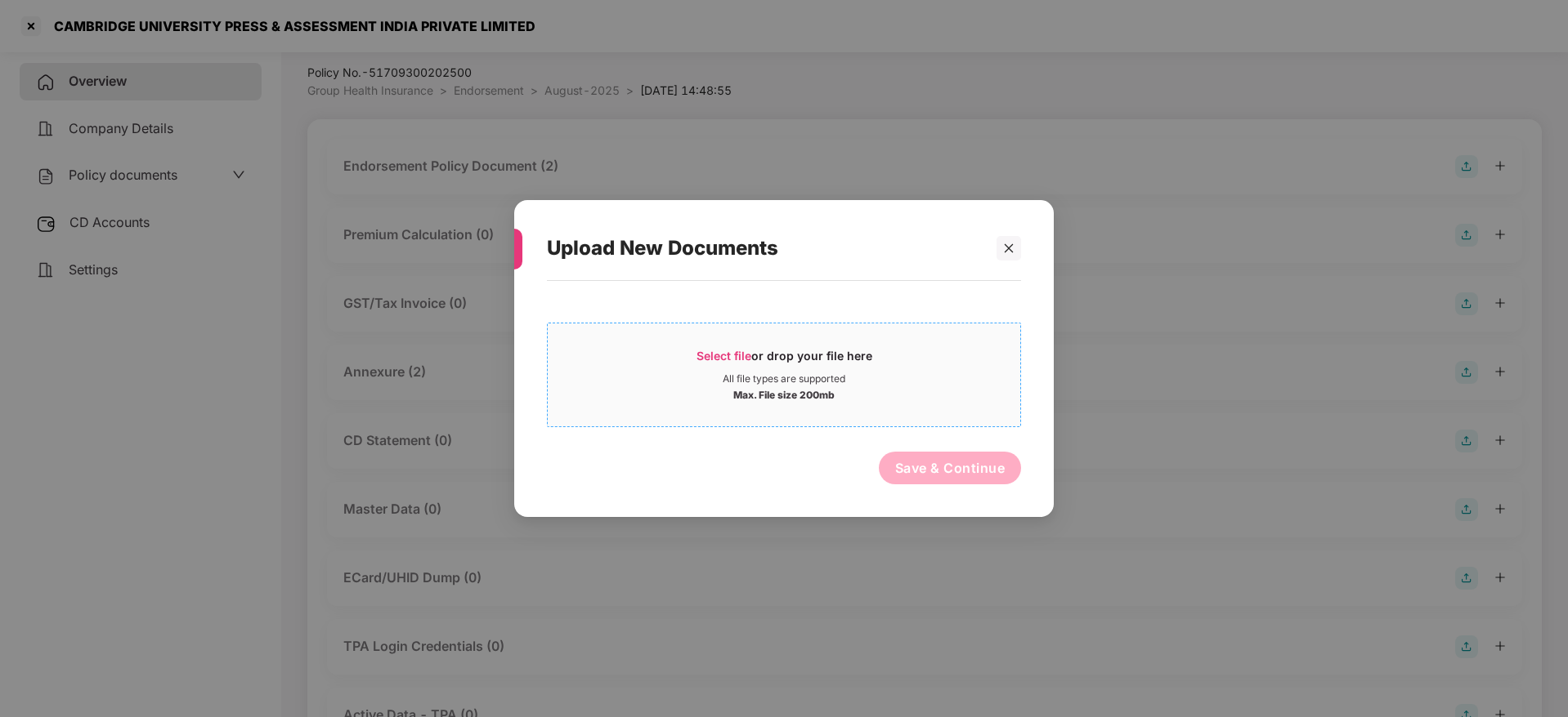
click at [742, 354] on span "Select file" at bounding box center [723, 355] width 55 height 13
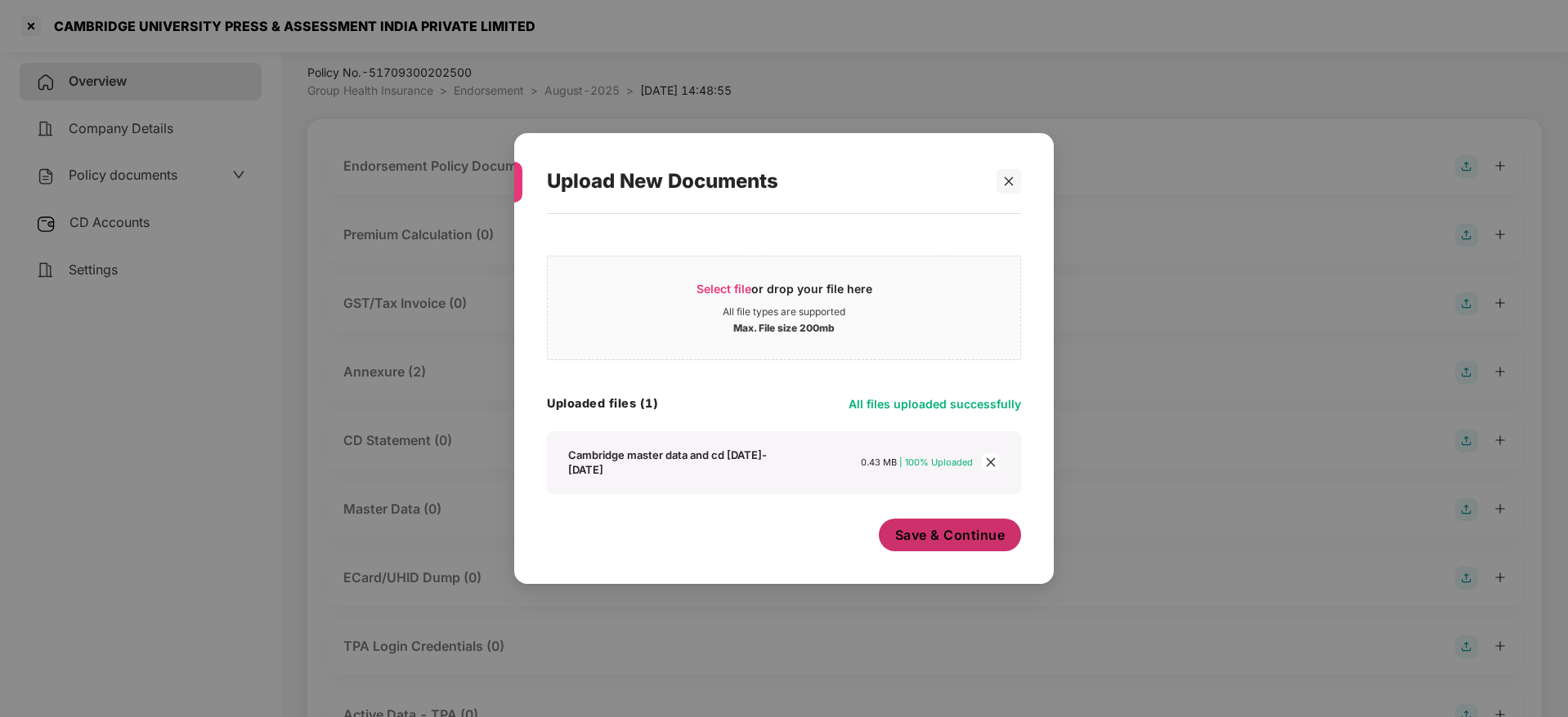
click at [940, 537] on span "Save & Continue" at bounding box center [950, 535] width 110 height 18
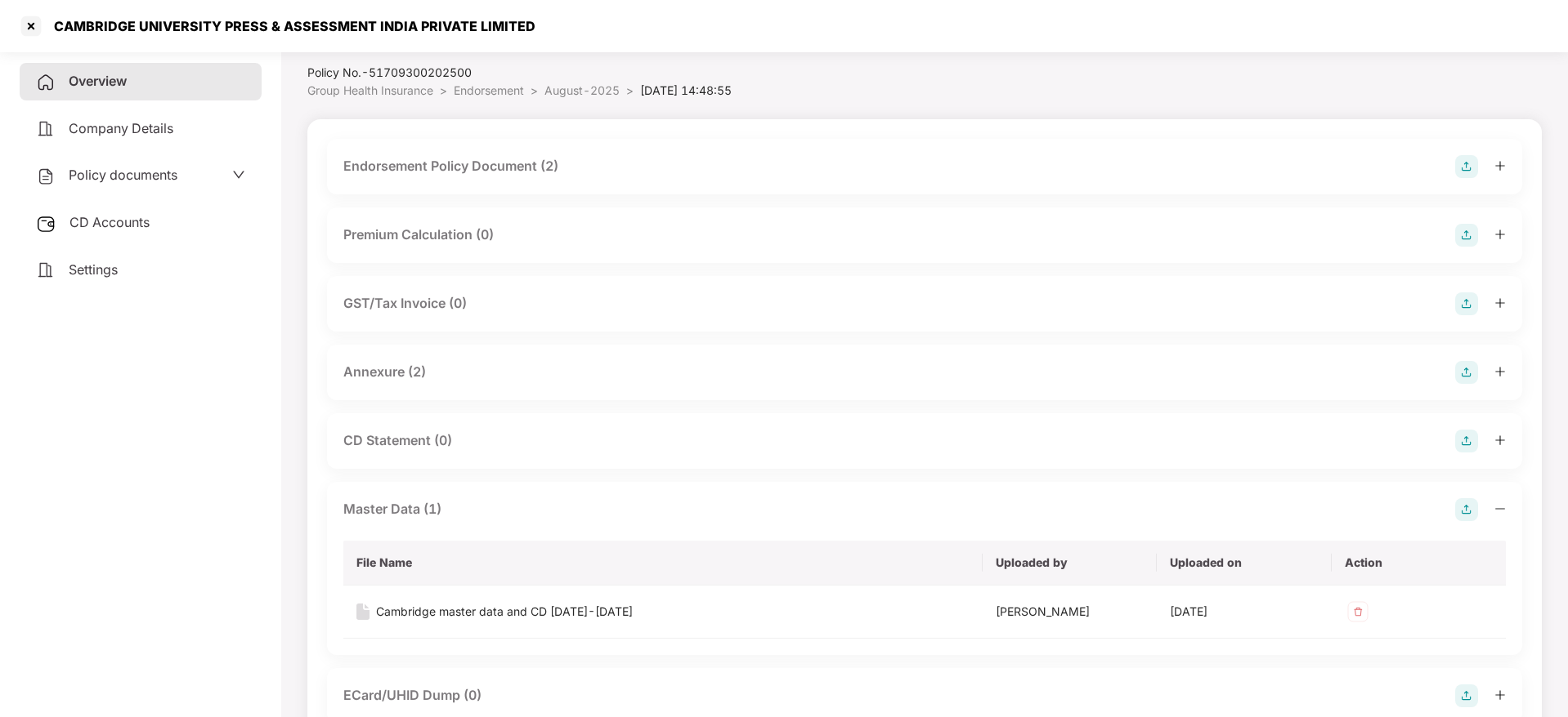
click at [1501, 508] on icon "minus" at bounding box center [1500, 509] width 12 height 12
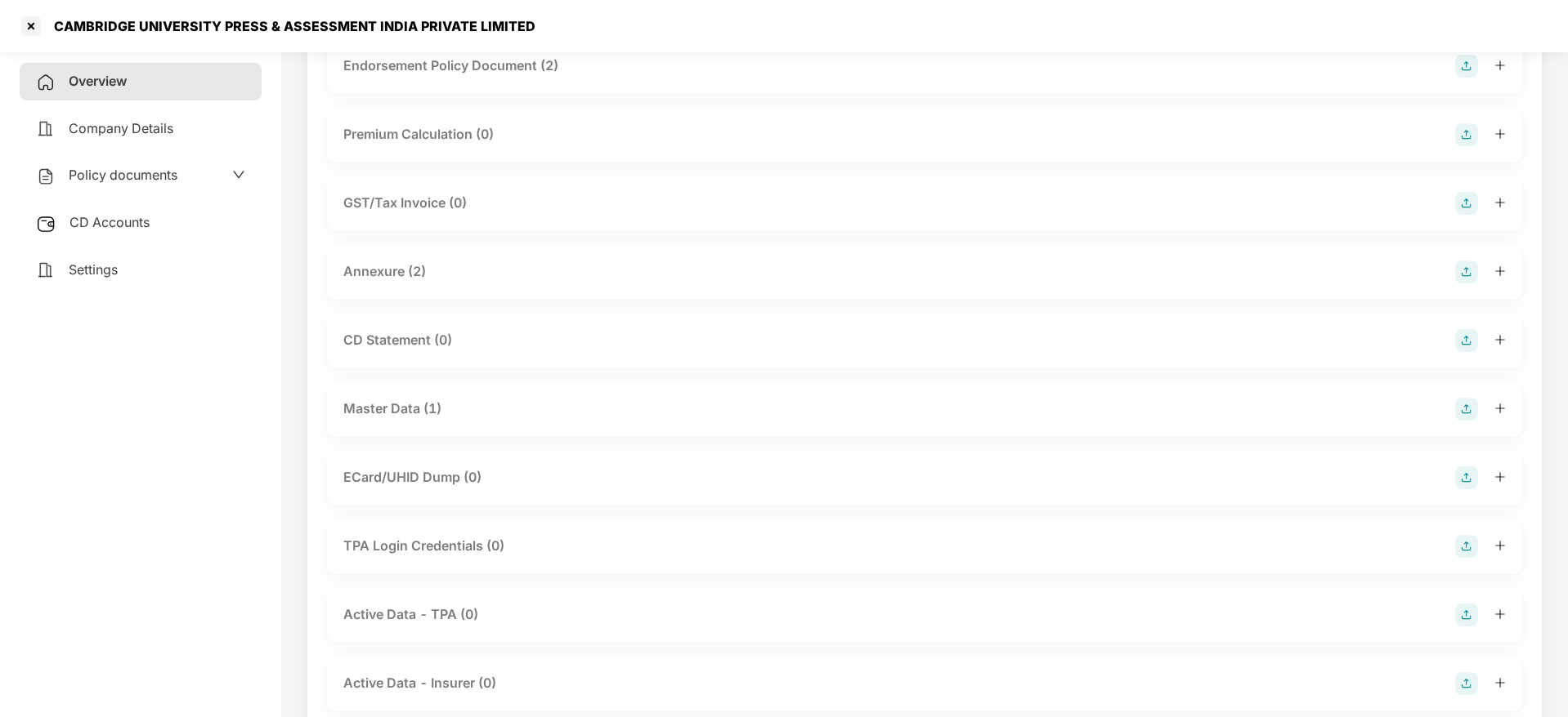
scroll to position [0, 0]
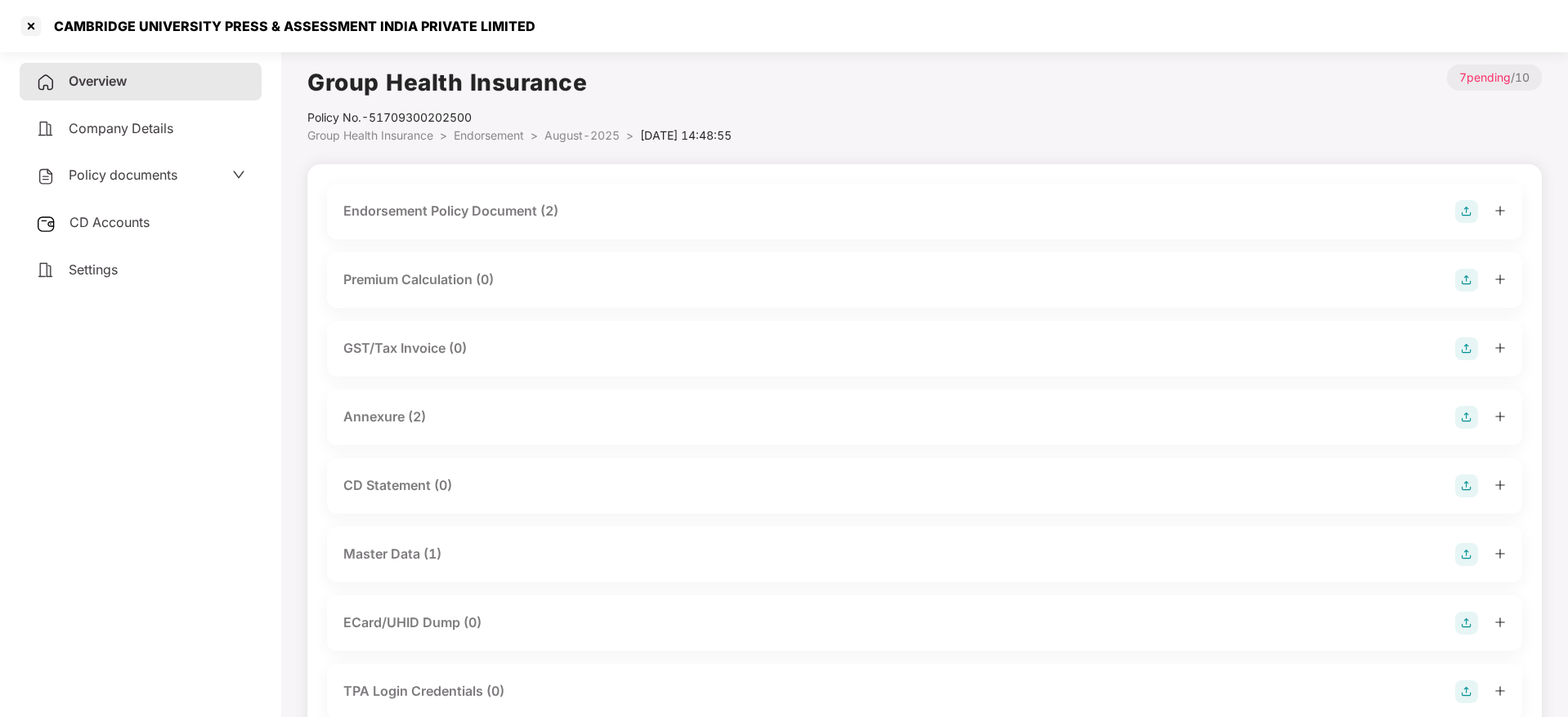
click at [111, 218] on span "CD Accounts" at bounding box center [109, 222] width 80 height 16
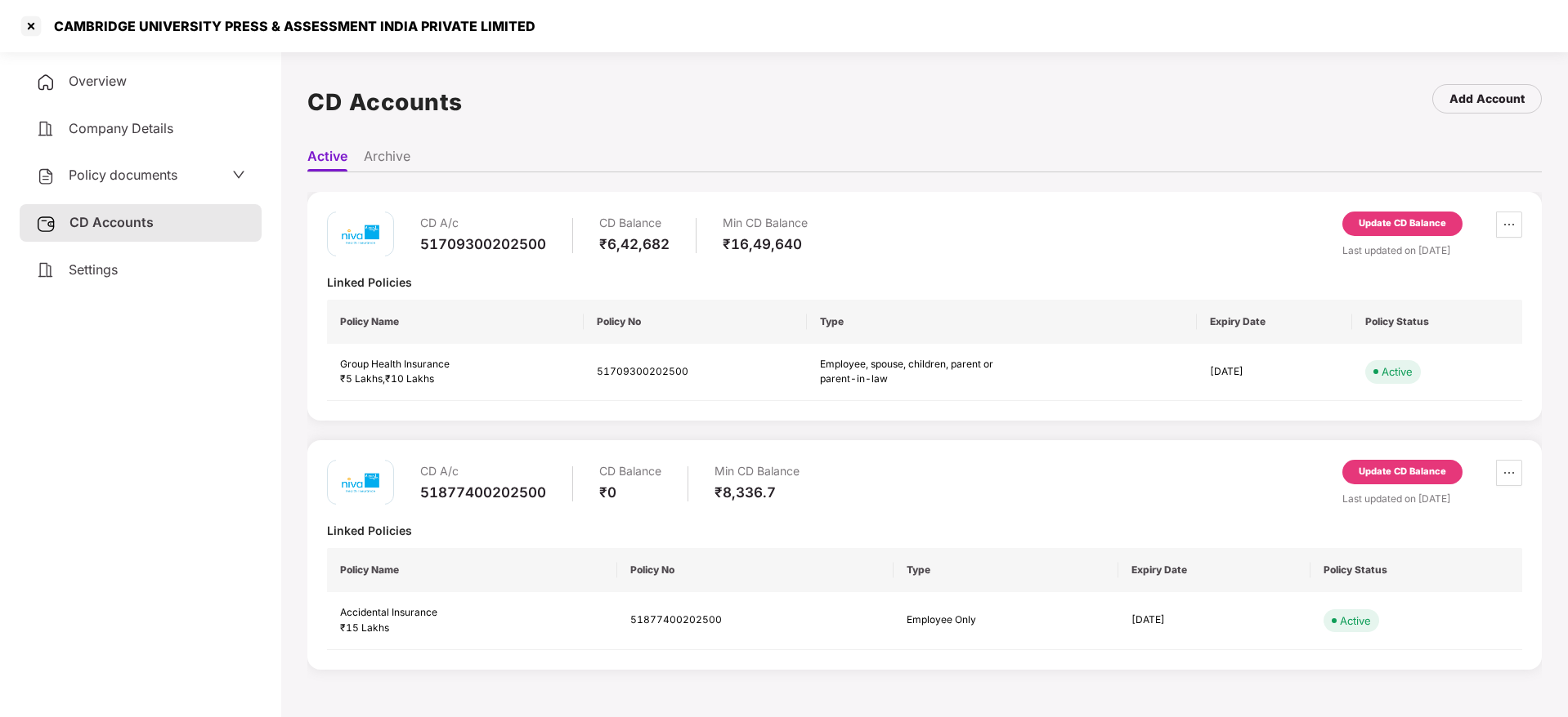
click at [1381, 220] on div "Update CD Balance" at bounding box center [1402, 224] width 87 height 14
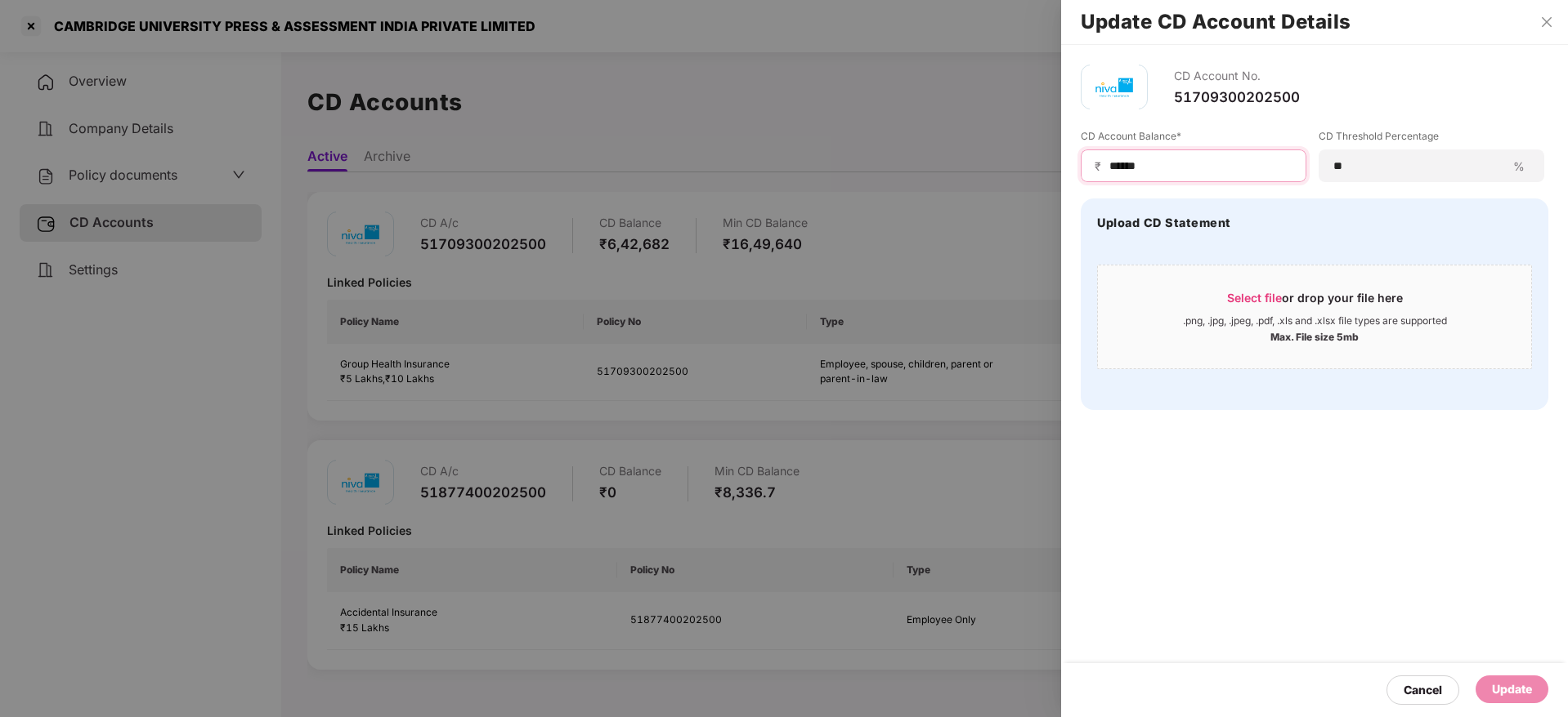
drag, startPoint x: 1223, startPoint y: 158, endPoint x: 871, endPoint y: 143, distance: 352.3
click at [871, 143] on div "Update CD Account Details CD Account No. 51709300202500 CD Account Balance* ₹ *…" at bounding box center [784, 358] width 1568 height 717
paste input
type input "******"
click at [1259, 300] on span "Select file" at bounding box center [1254, 298] width 55 height 13
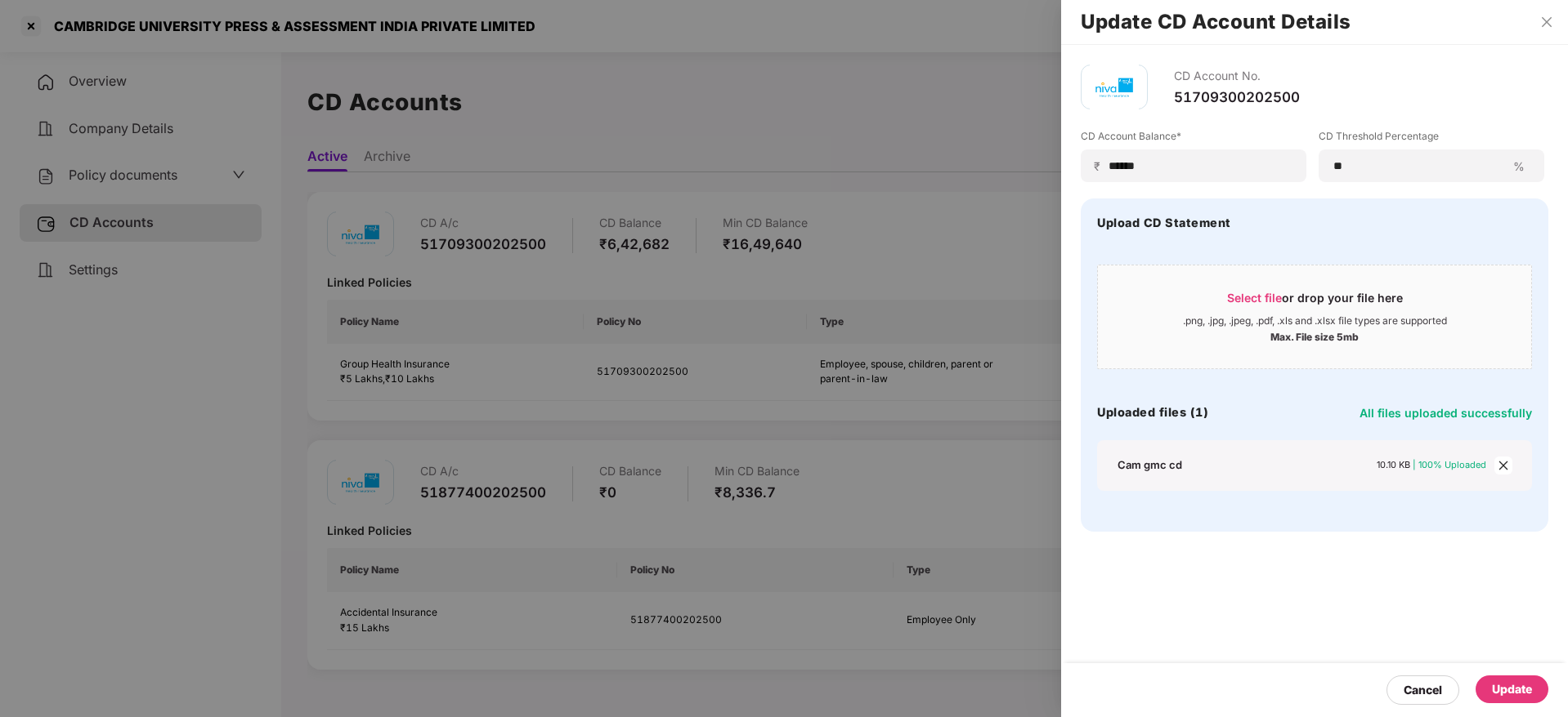
click at [1511, 694] on div "Update" at bounding box center [1511, 689] width 40 height 18
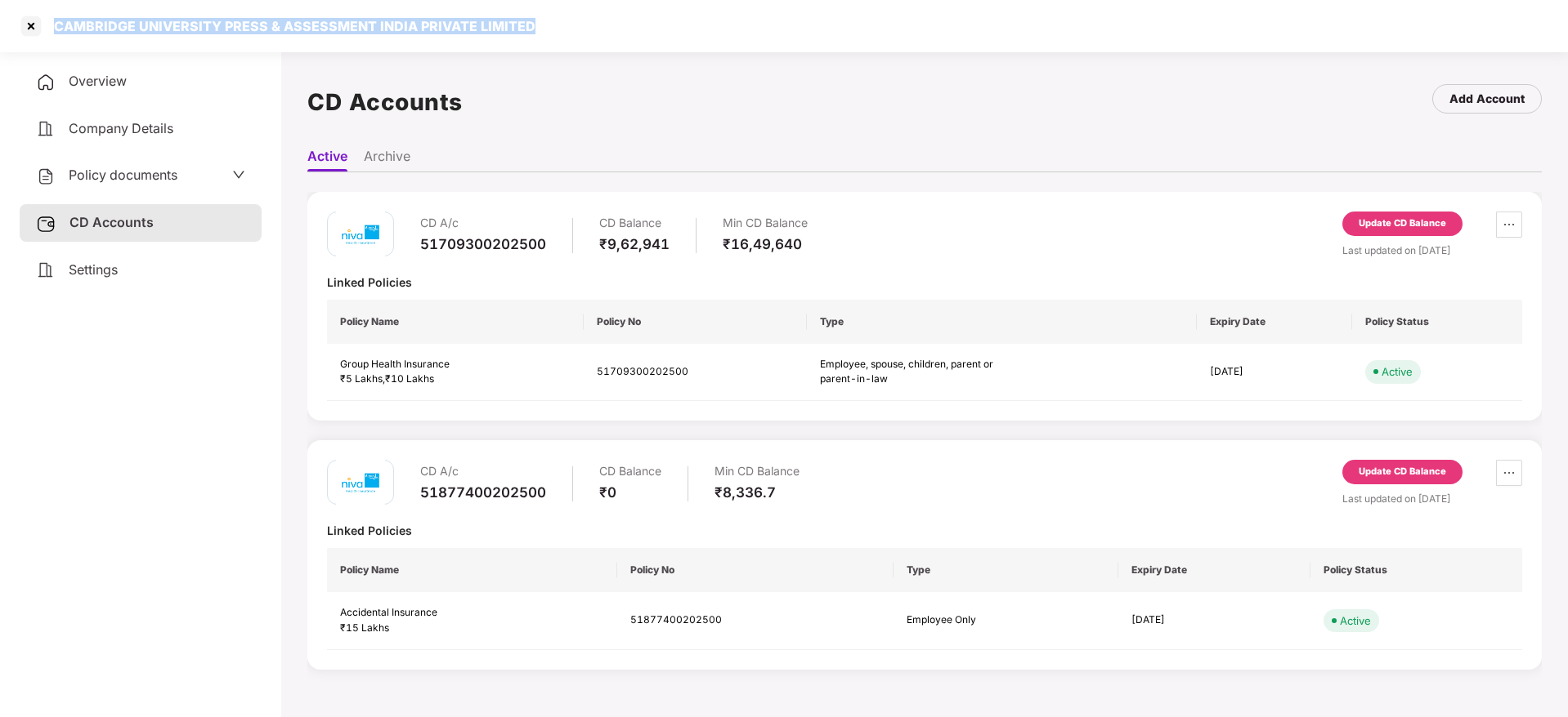
drag, startPoint x: 54, startPoint y: 31, endPoint x: 640, endPoint y: 36, distance: 586.0
click at [640, 37] on div "CAMBRIDGE UNIVERSITY PRESS & ASSESSMENT INDIA PRIVATE LIMITED" at bounding box center [784, 26] width 1568 height 52
copy div "CAMBRIDGE UNIVERSITY PRESS & ASSESSMENT INDIA PRIVATE LIMITED"
click at [32, 23] on div at bounding box center [31, 26] width 26 height 26
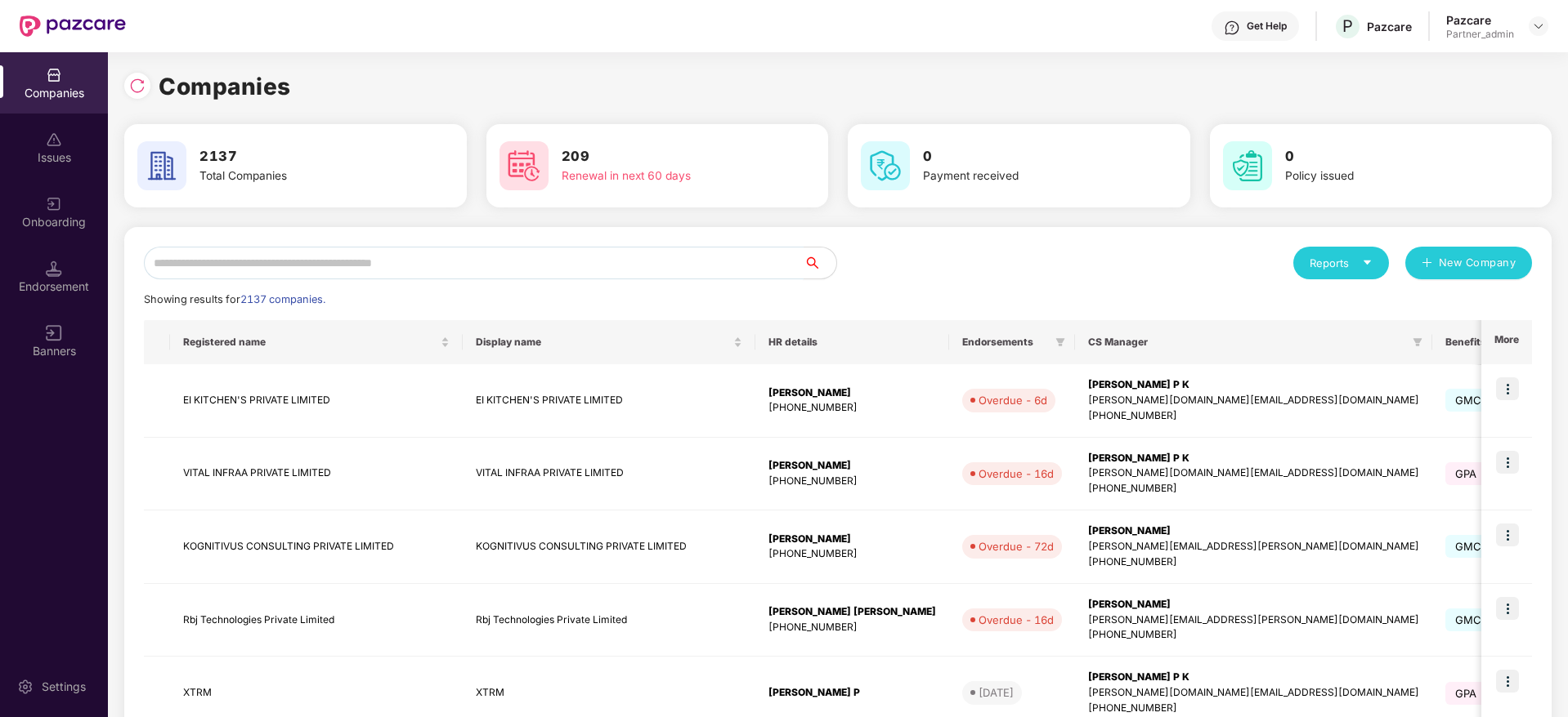
click at [348, 261] on input "text" at bounding box center [473, 263] width 660 height 33
paste input "**********"
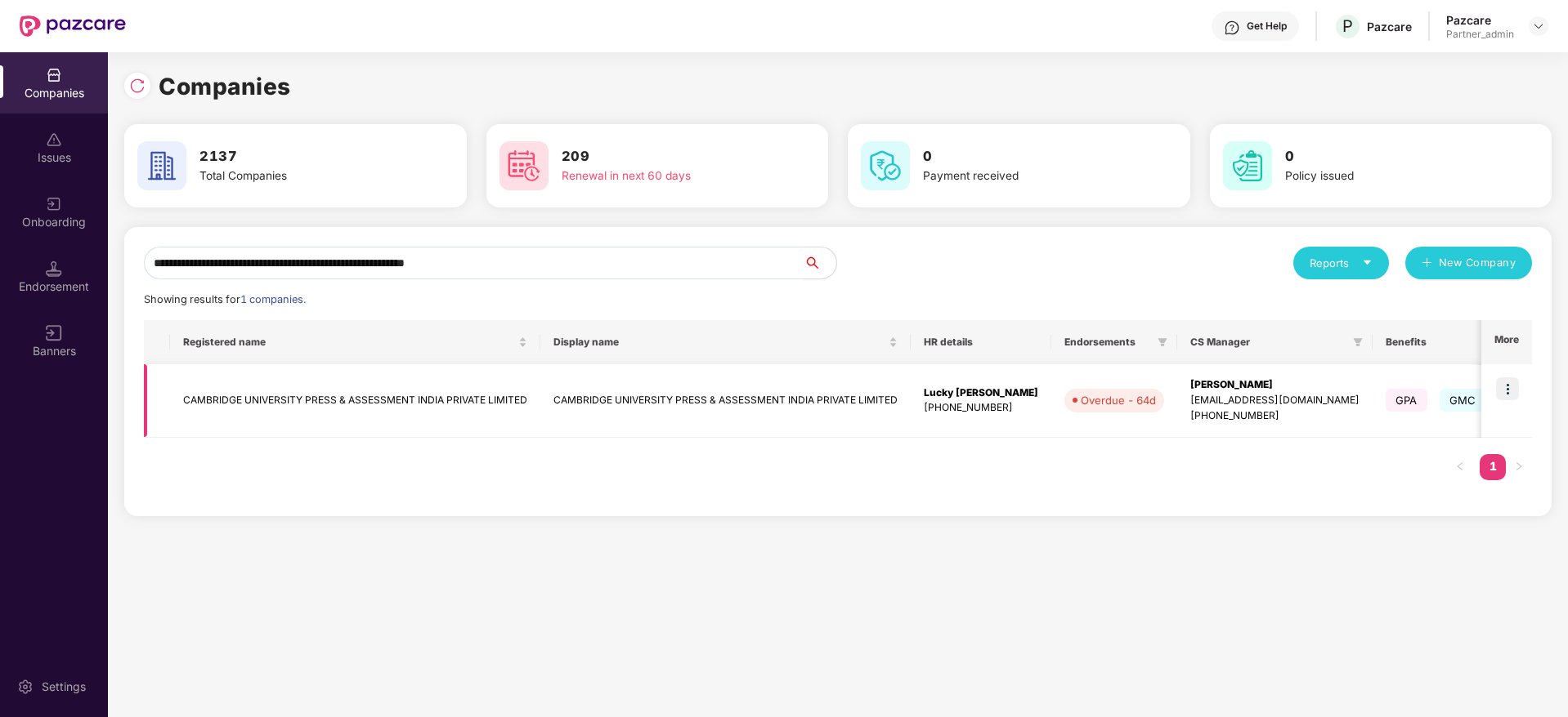
type input "**********"
click at [1509, 391] on img at bounding box center [1508, 389] width 23 height 23
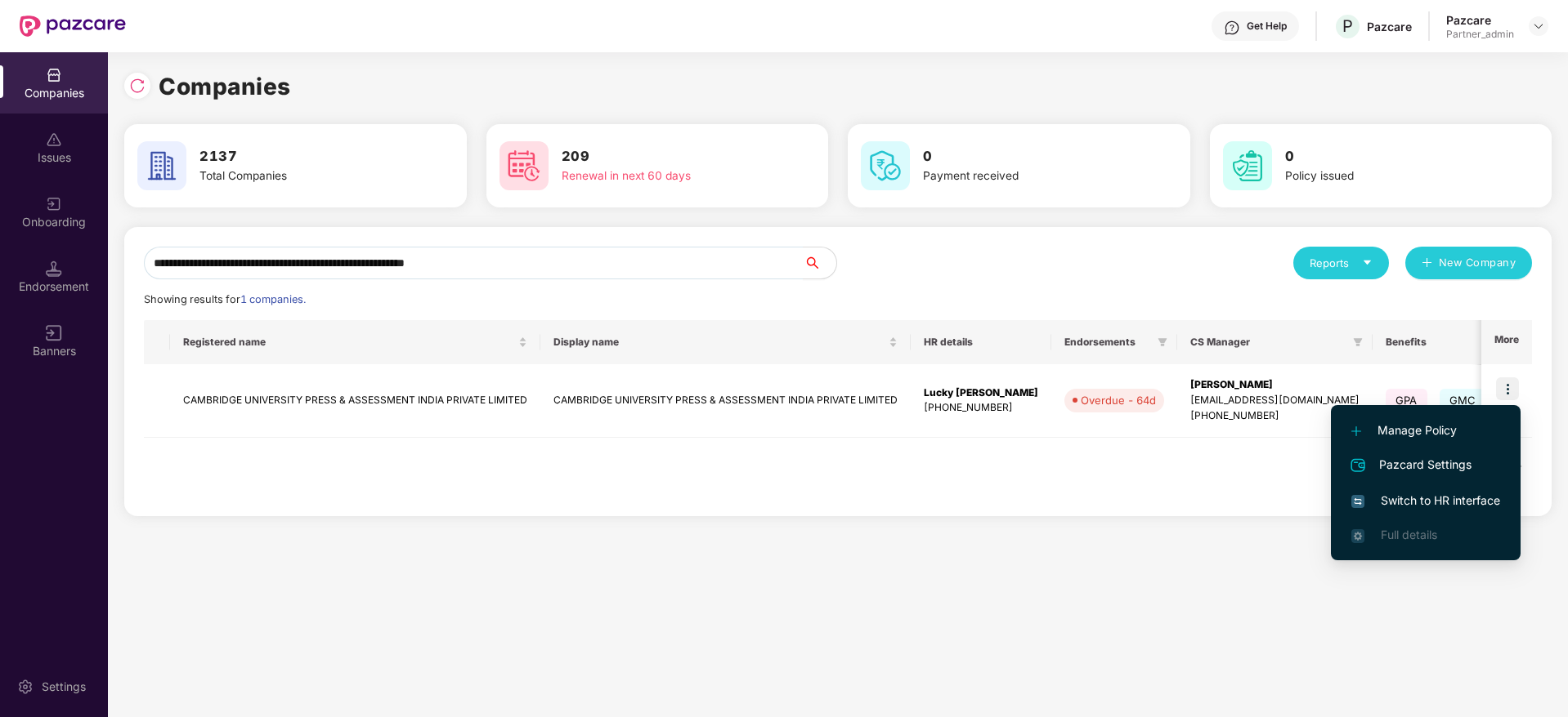
click at [1419, 490] on li "Switch to HR interface" at bounding box center [1425, 501] width 189 height 35
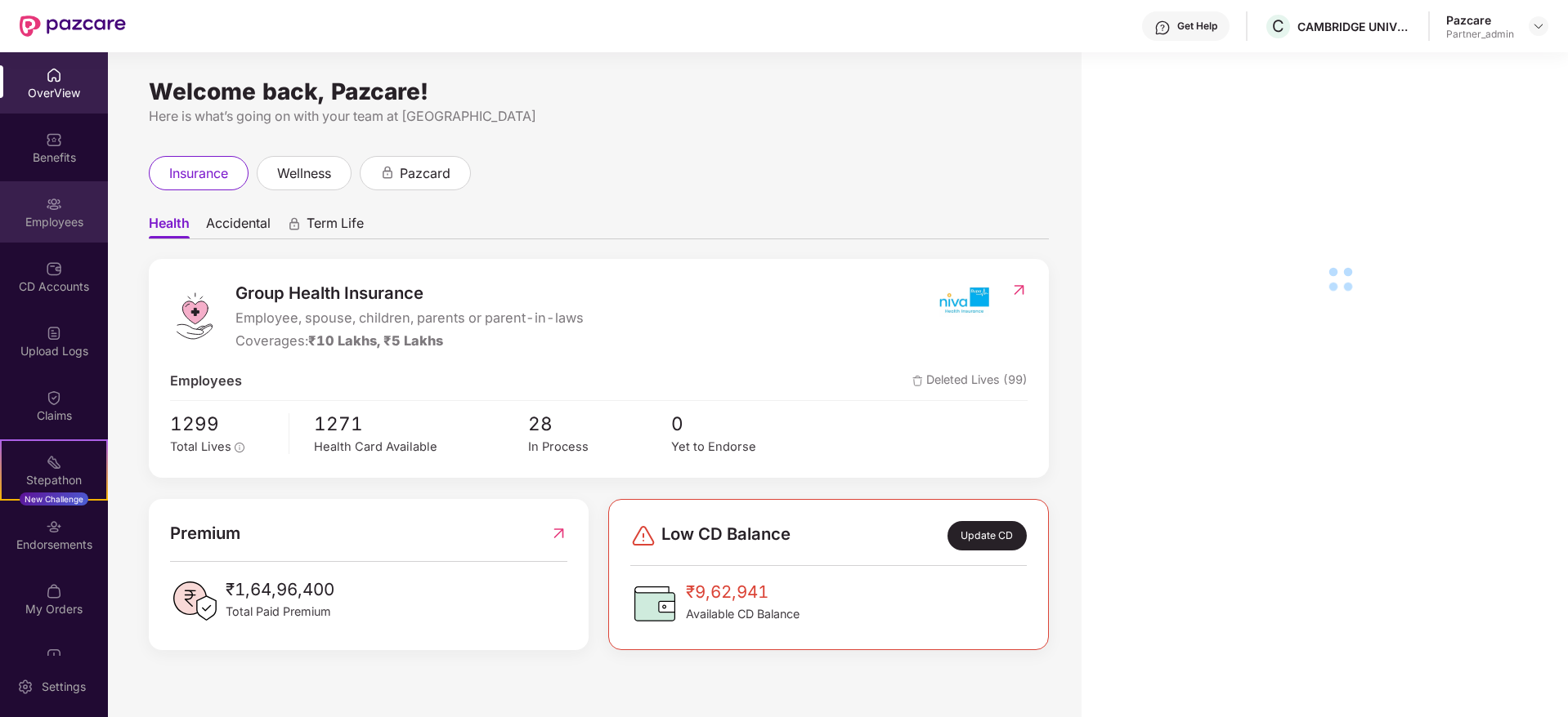
click at [17, 212] on div "Employees" at bounding box center [54, 212] width 108 height 61
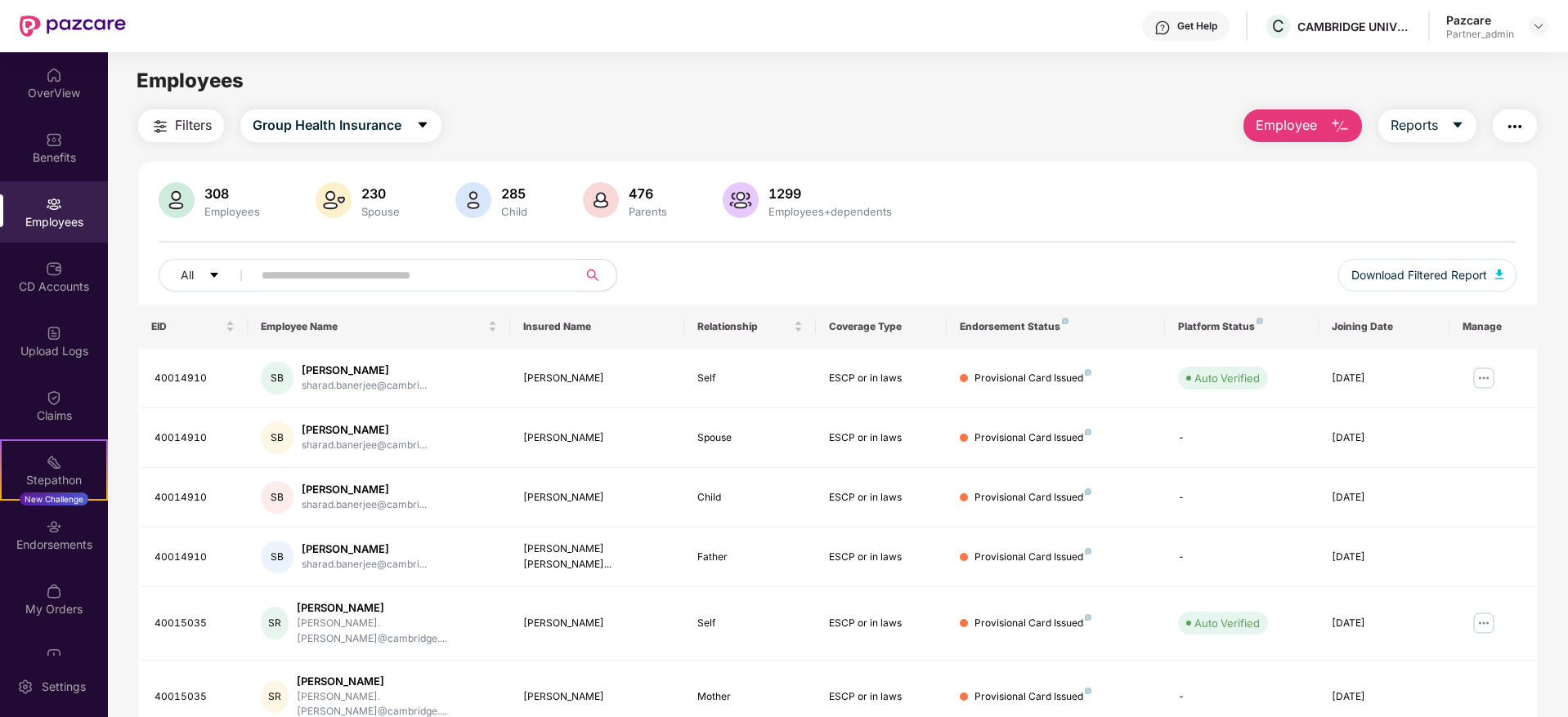
click at [1518, 126] on img "button" at bounding box center [1514, 127] width 19 height 19
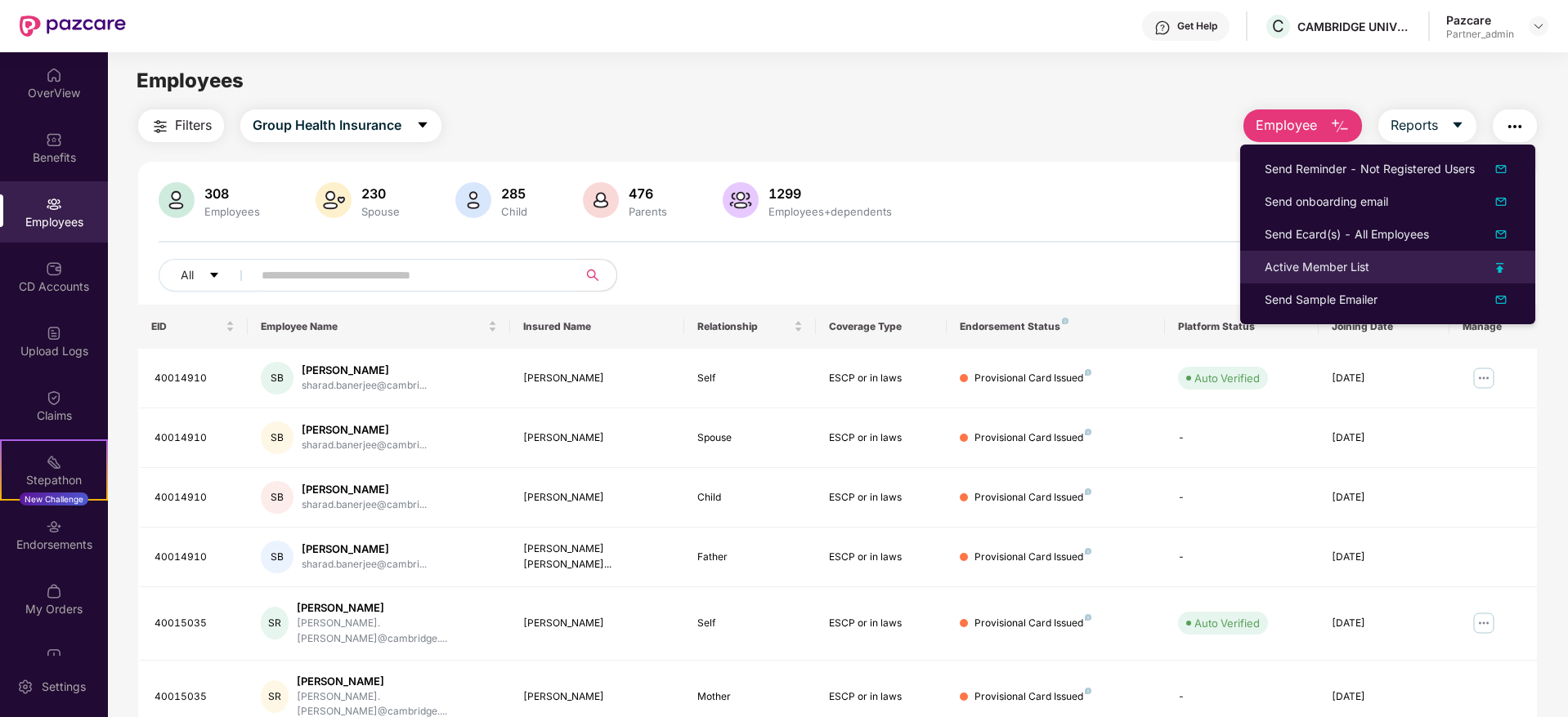
click at [1322, 265] on div "Active Member List" at bounding box center [1316, 267] width 105 height 18
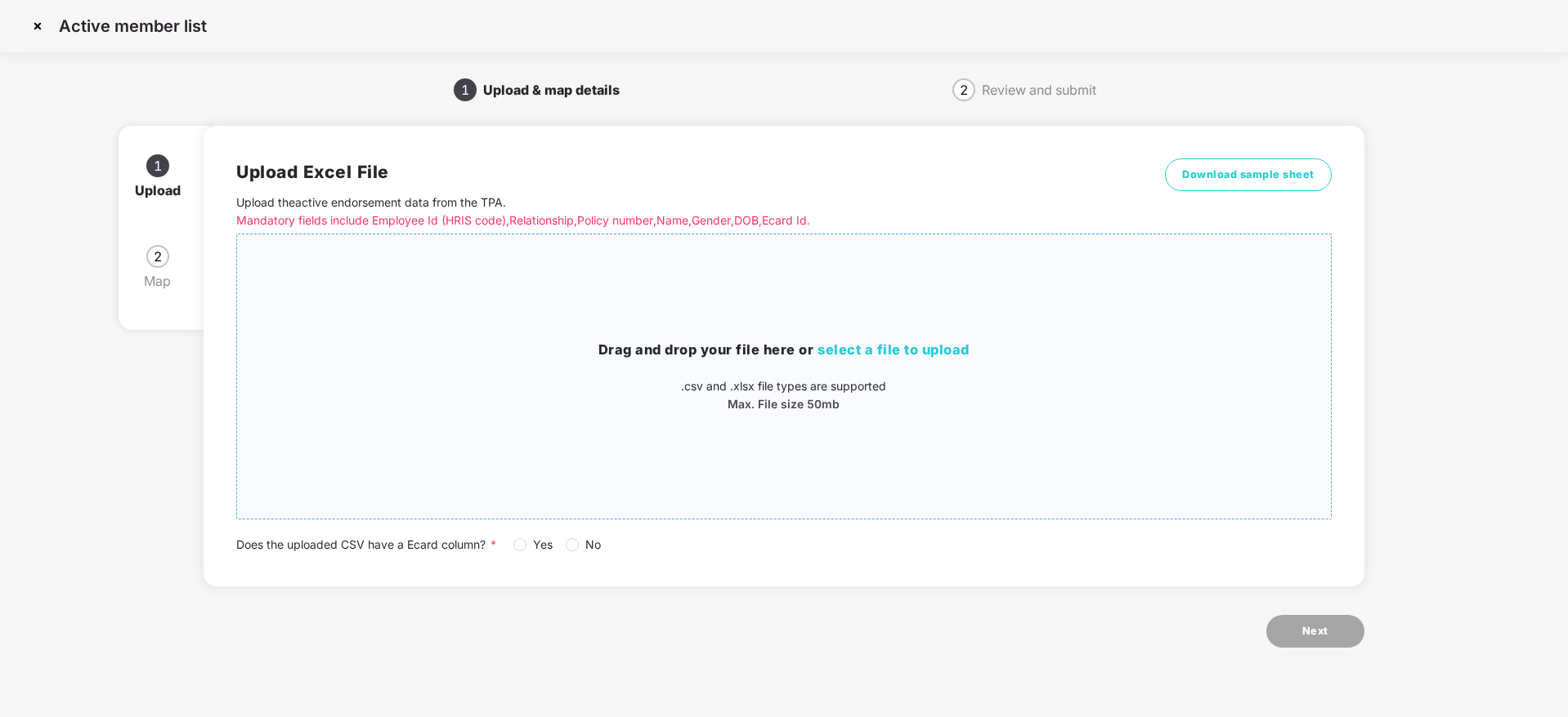
click at [900, 329] on div "Drag and drop your file here or select a file to upload .csv and .xlsx file typ…" at bounding box center [784, 376] width 1093 height 258
click at [521, 552] on label "Yes" at bounding box center [537, 544] width 46 height 18
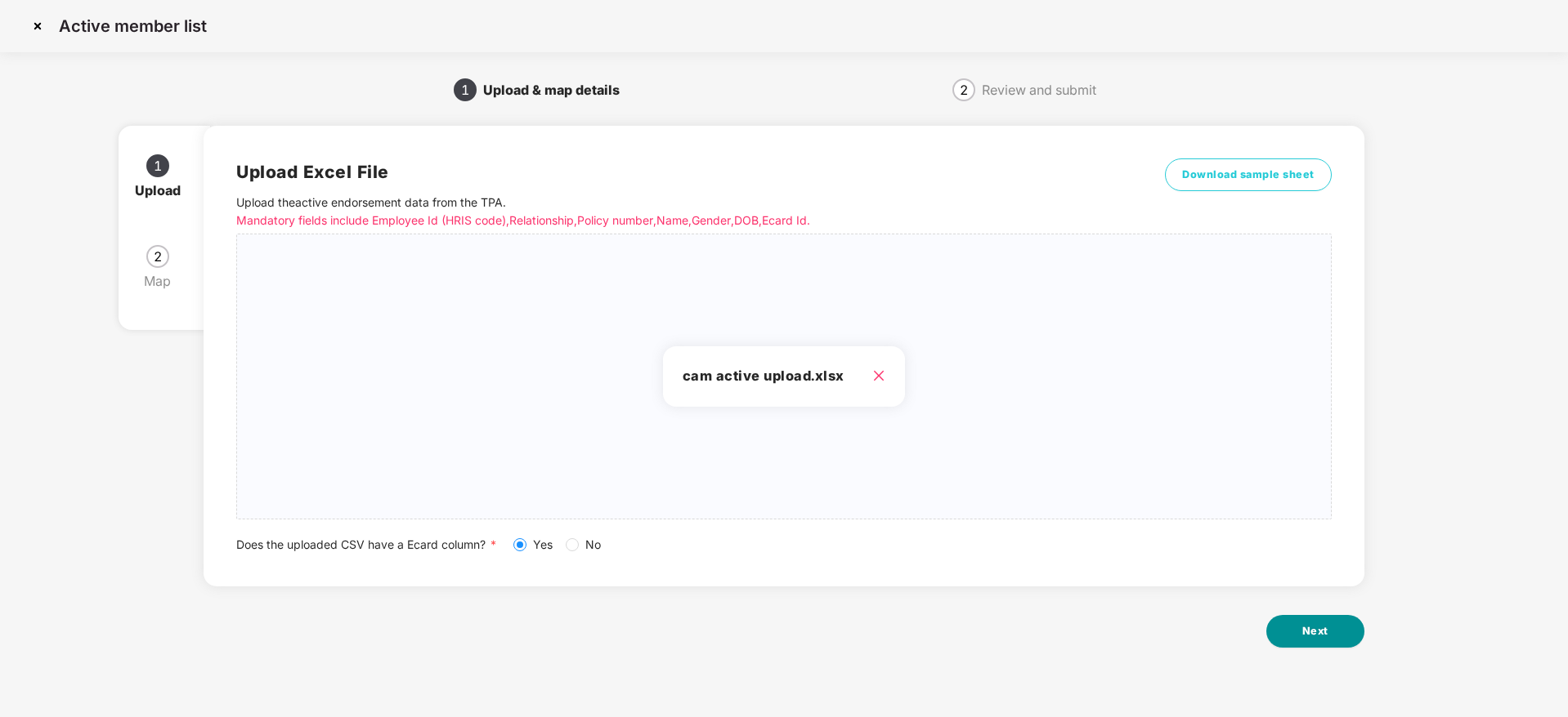
click at [1353, 628] on button "Next" at bounding box center [1315, 632] width 98 height 33
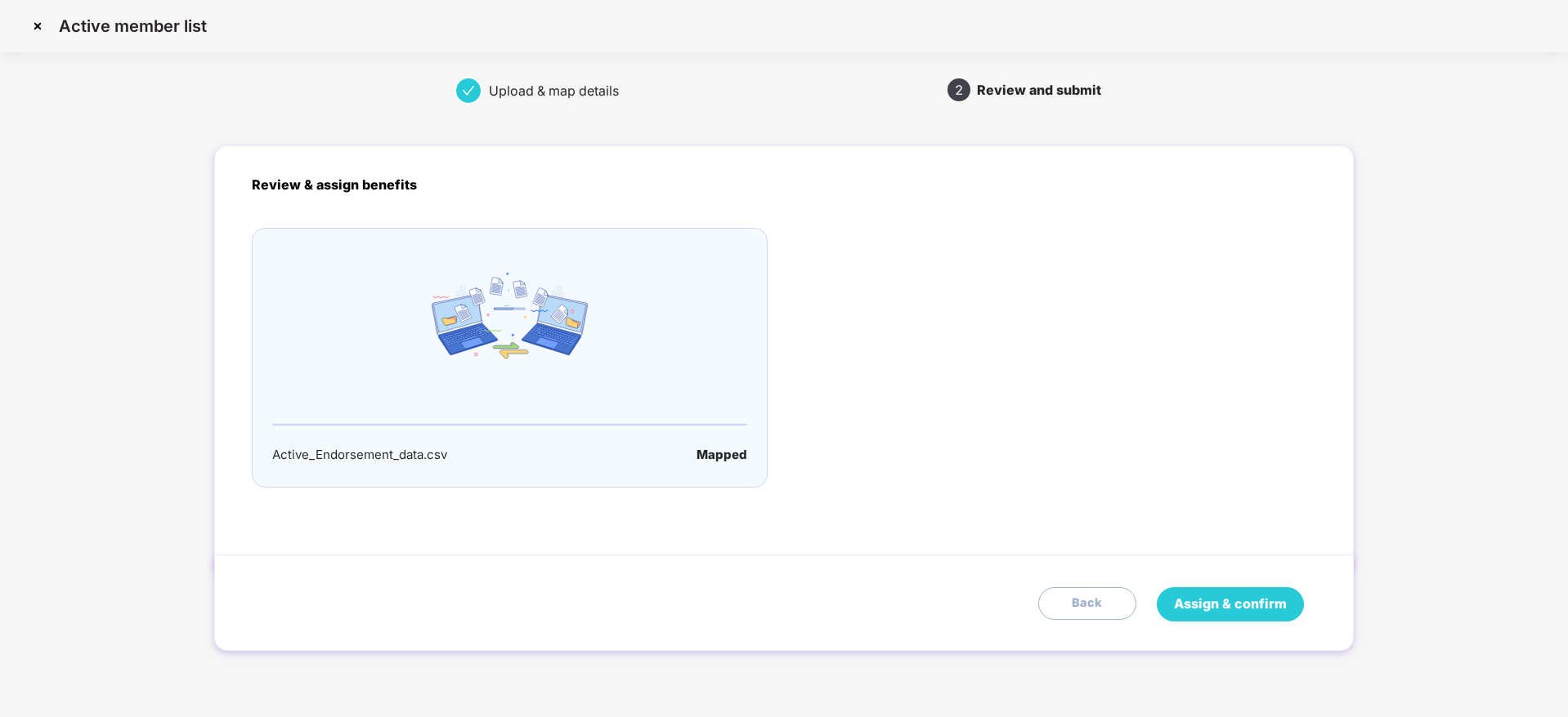
click at [1210, 590] on button "Assign & confirm" at bounding box center [1229, 605] width 147 height 35
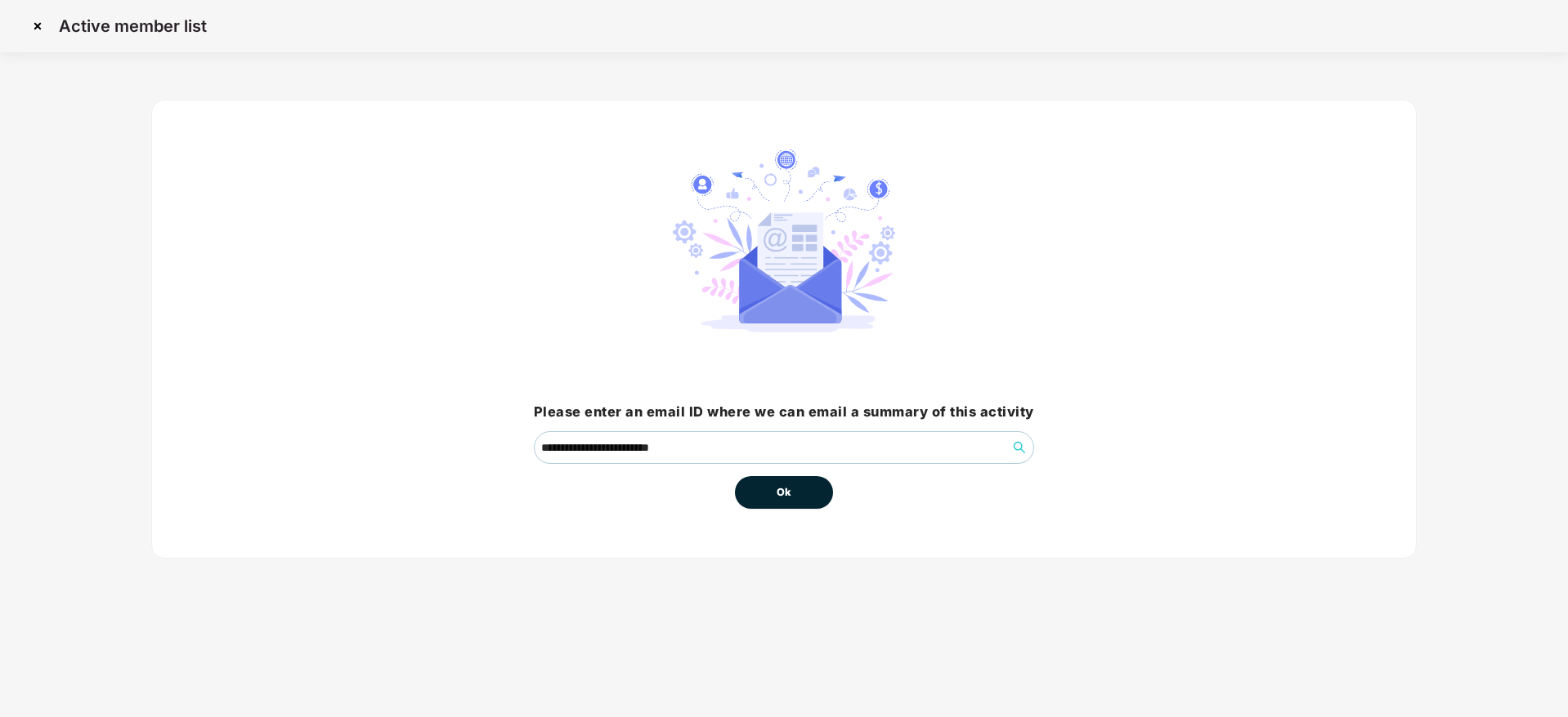
click at [794, 496] on button "Ok" at bounding box center [784, 492] width 98 height 33
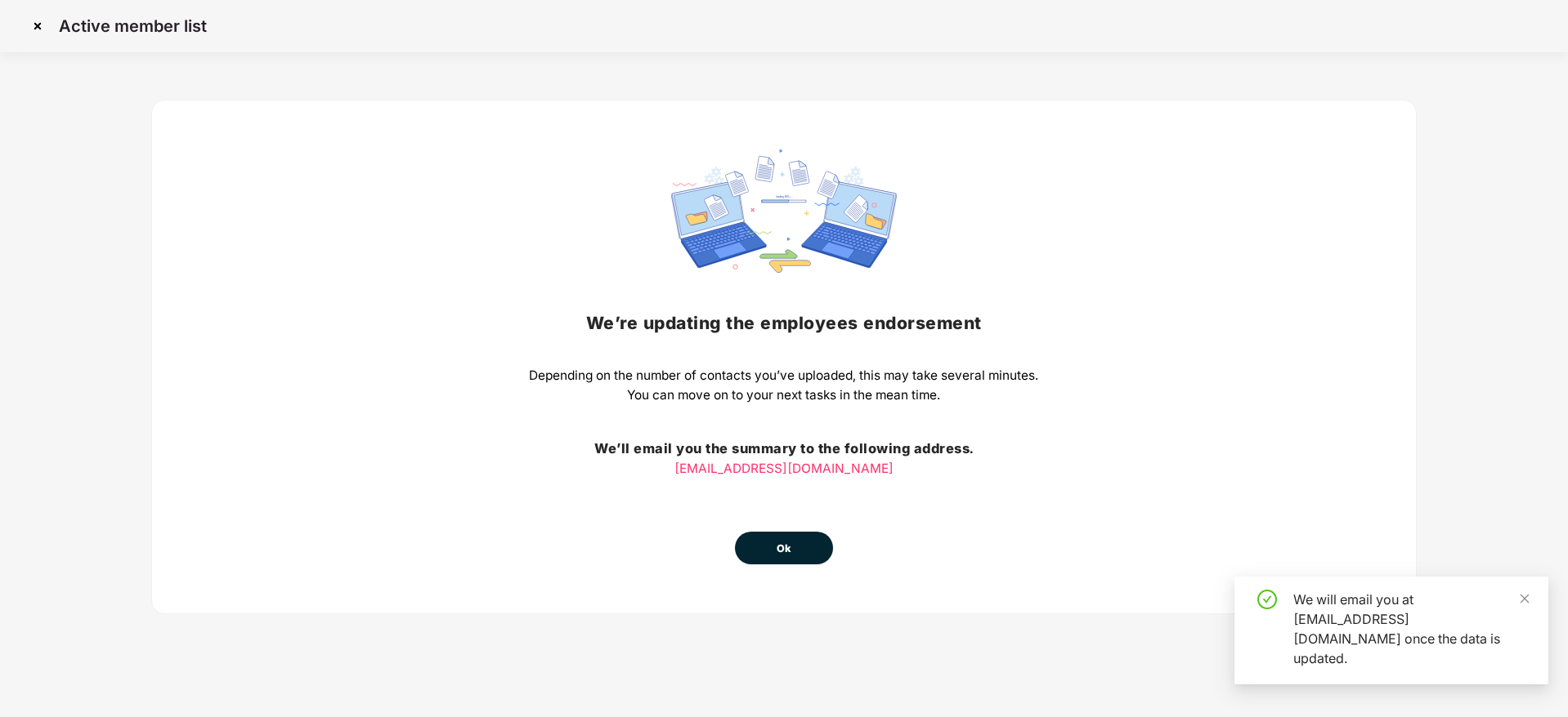
click at [814, 546] on button "Ok" at bounding box center [784, 548] width 98 height 33
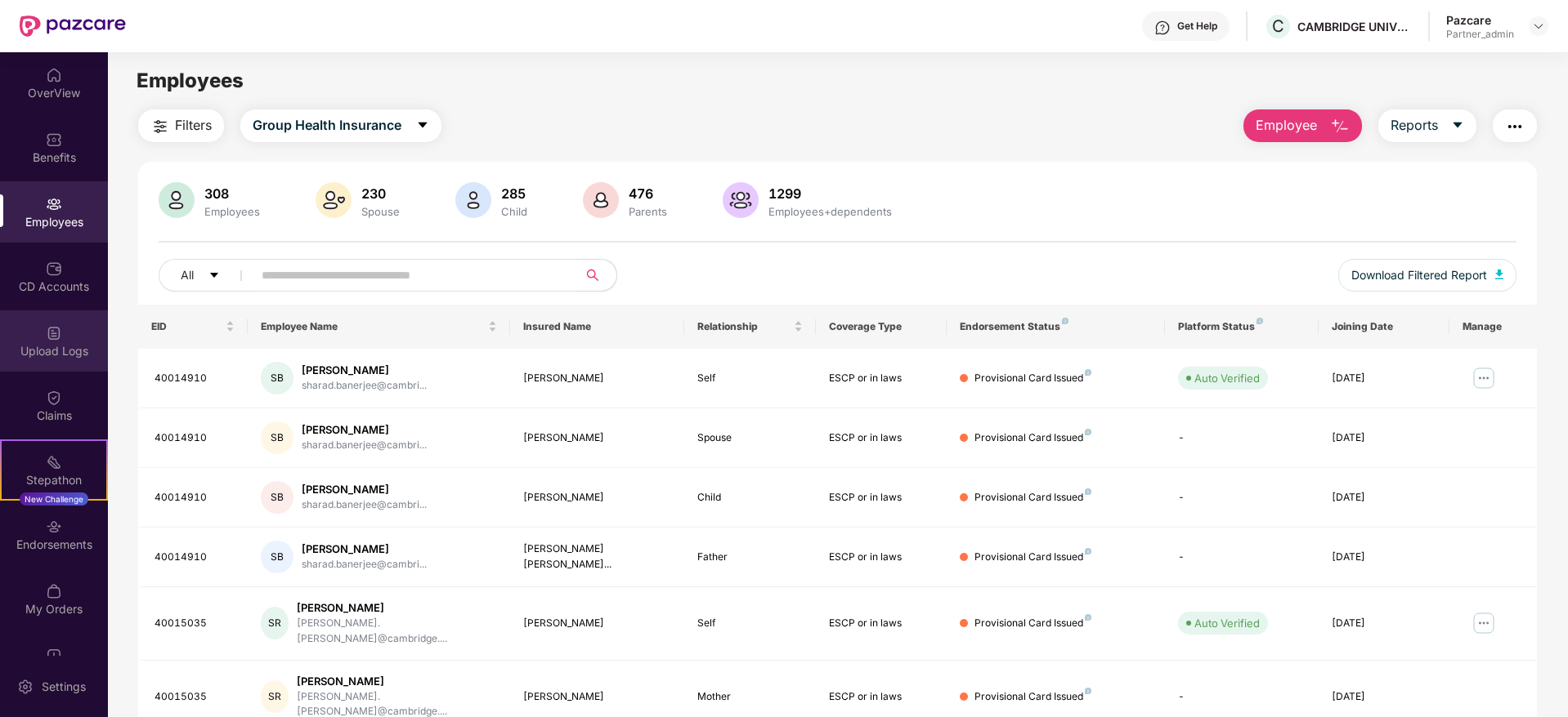
click at [55, 370] on div "Upload Logs" at bounding box center [54, 341] width 108 height 61
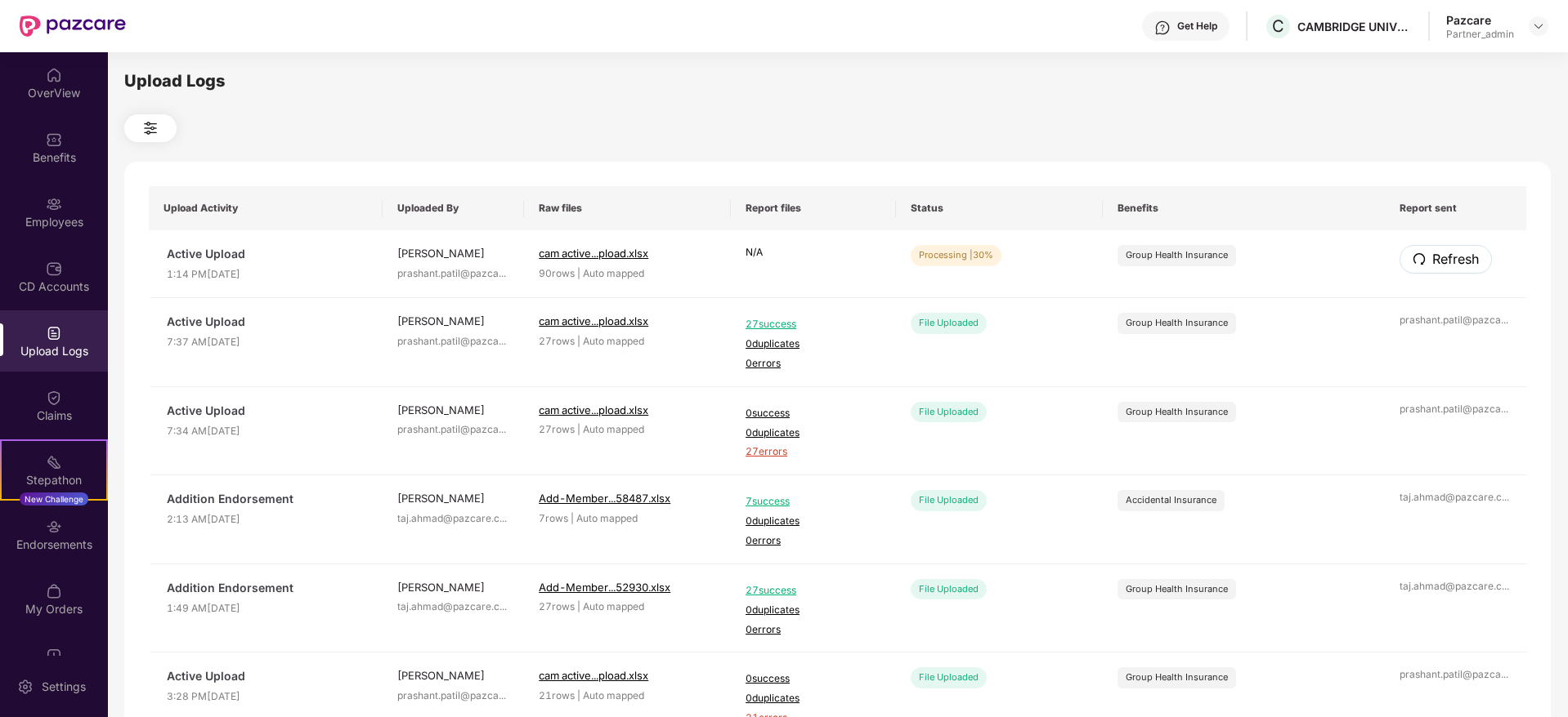
click at [1454, 259] on span "Refresh" at bounding box center [1455, 259] width 47 height 20
click at [1442, 254] on span "Refresh" at bounding box center [1454, 259] width 47 height 20
click at [1442, 254] on span "Refresh" at bounding box center [1455, 259] width 47 height 20
click at [1447, 251] on span "Refresh" at bounding box center [1454, 259] width 47 height 20
click at [1447, 250] on span "Refresh" at bounding box center [1455, 259] width 47 height 20
